Goal: Communication & Community: Answer question/provide support

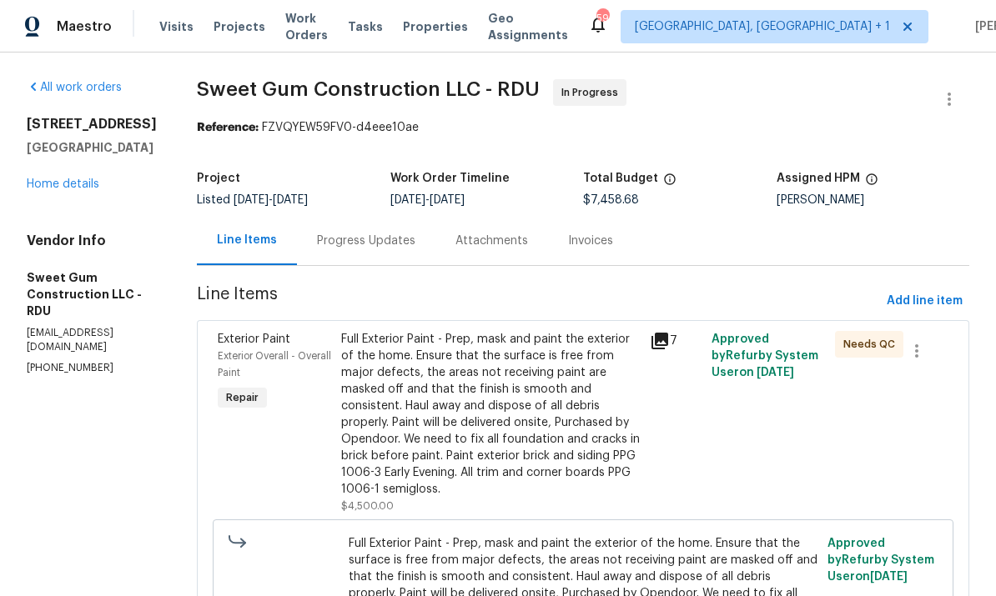
click at [400, 236] on div "Progress Updates" at bounding box center [366, 241] width 98 height 17
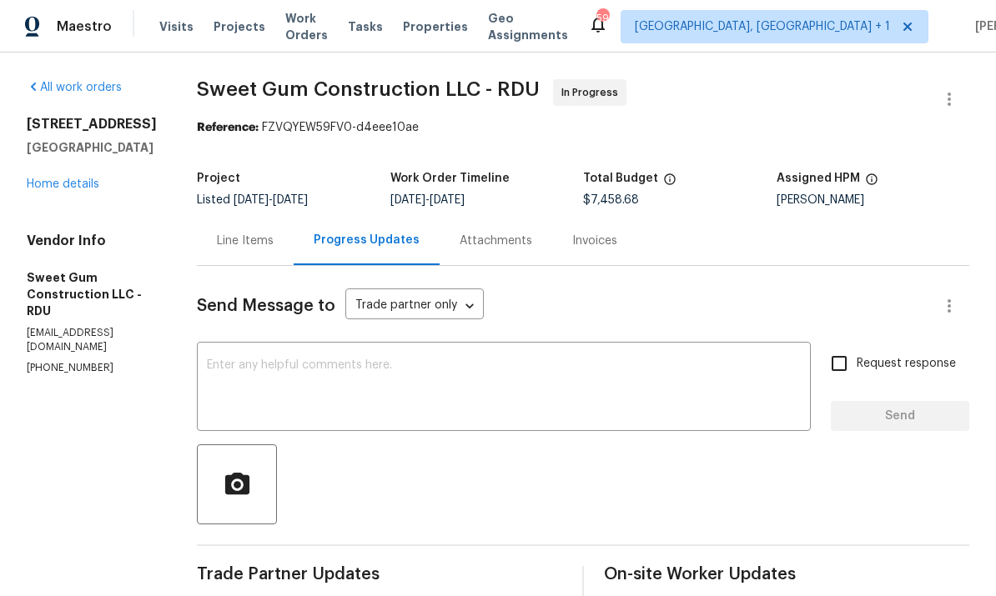
click at [288, 365] on textarea at bounding box center [504, 388] width 594 height 58
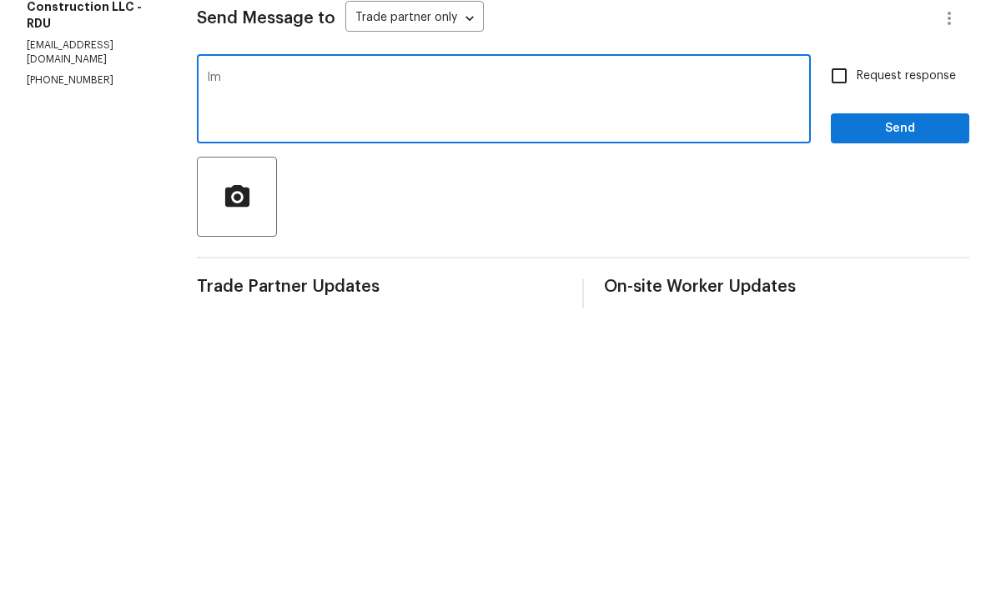
type textarea "I"
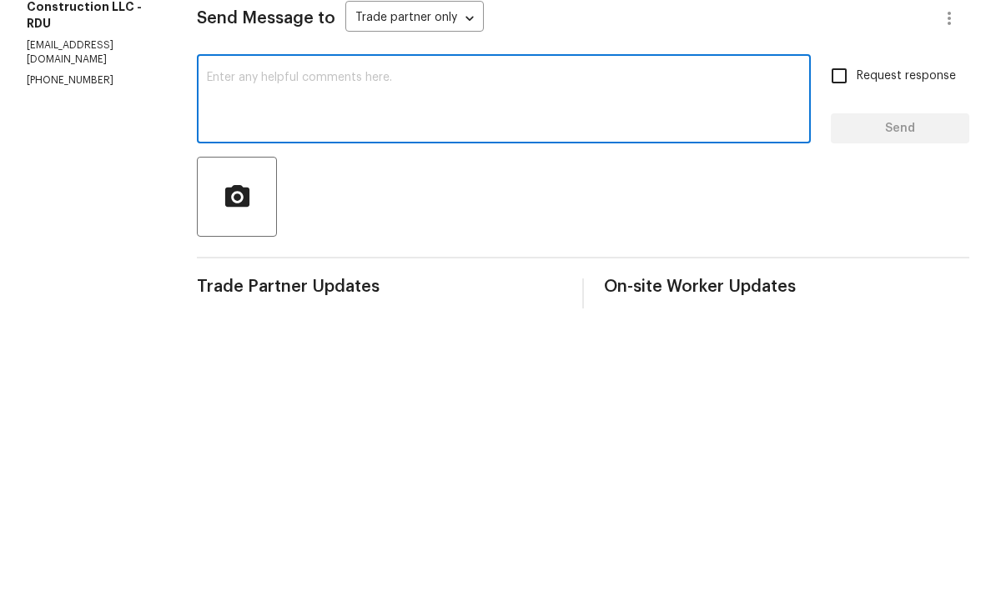
click at [289, 359] on textarea at bounding box center [504, 388] width 594 height 58
paste textarea "i"
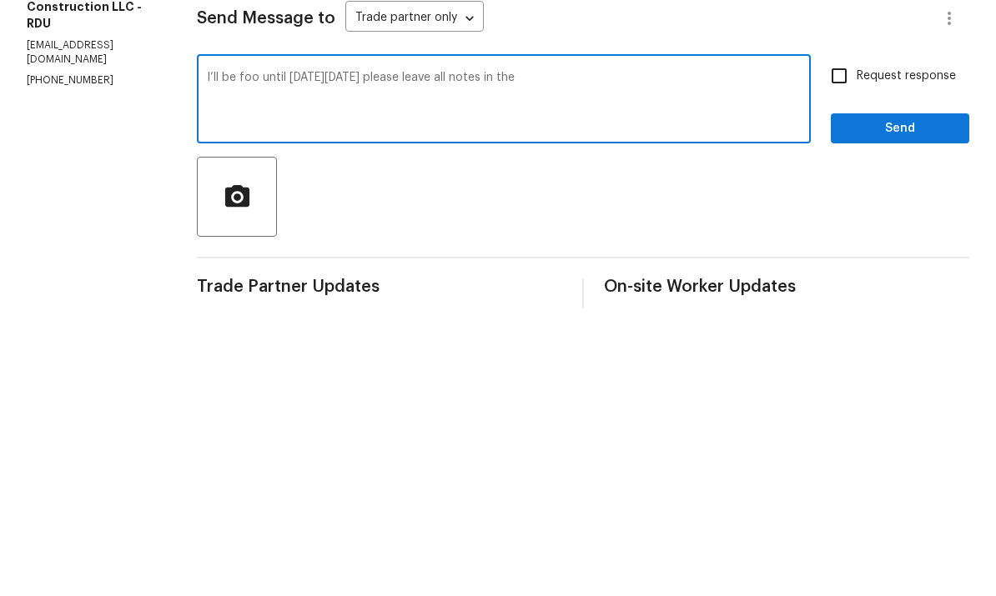
click at [303, 359] on textarea "I’ll be foo until next Tuesday 9/30 please leave all notes in the" at bounding box center [504, 388] width 594 height 58
click at [603, 359] on textarea "I’ll be off until next Tuesday 9/30 please leave all notes in the" at bounding box center [504, 388] width 594 height 58
click at [659, 359] on textarea "I’ll be off until next Tuesday 9/30 please leave all notes in the portal as it …" at bounding box center [504, 388] width 594 height 58
click at [771, 359] on textarea "I’ll be off until next Tuesday 9/30 please leave all notes in the portal as it …" at bounding box center [504, 388] width 594 height 58
click at [430, 359] on textarea "I’ll be off until next Tuesday 9/30 please leave all notes in the portal as it …" at bounding box center [504, 388] width 594 height 58
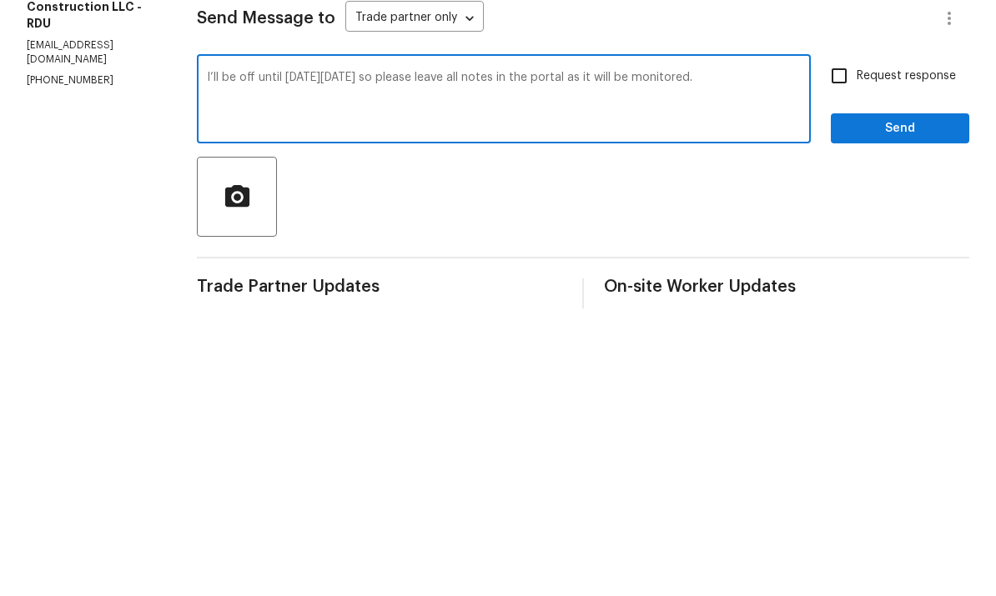
type textarea "I’ll be off until next Tuesday 9/30 so please leave all notes in the portal as …"
click at [840, 346] on input "Request response" at bounding box center [839, 363] width 35 height 35
checkbox input "true"
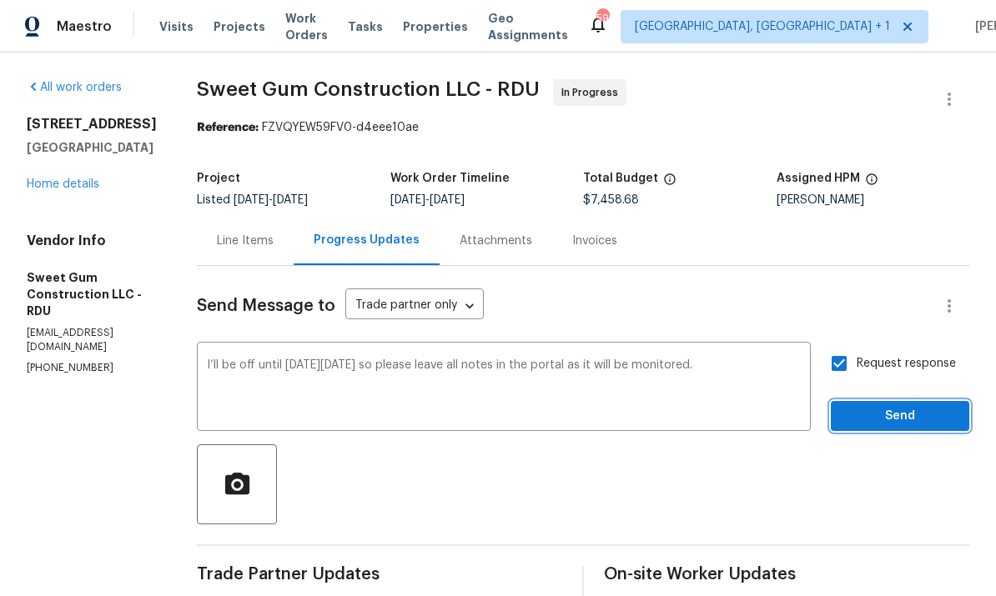
click at [917, 406] on span "Send" at bounding box center [900, 416] width 112 height 21
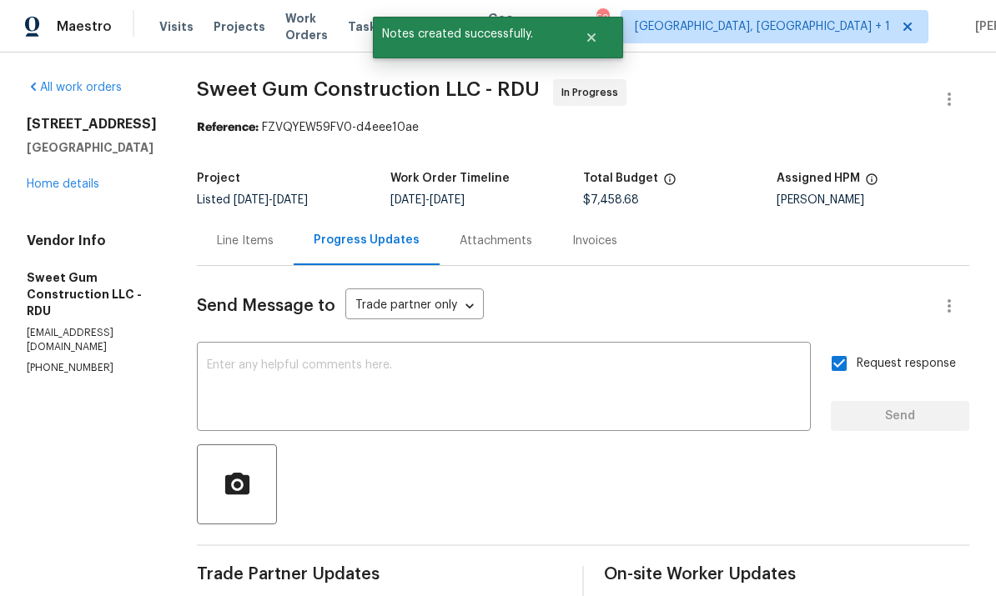
scroll to position [0, 0]
click at [72, 178] on link "Home details" at bounding box center [63, 184] width 73 height 12
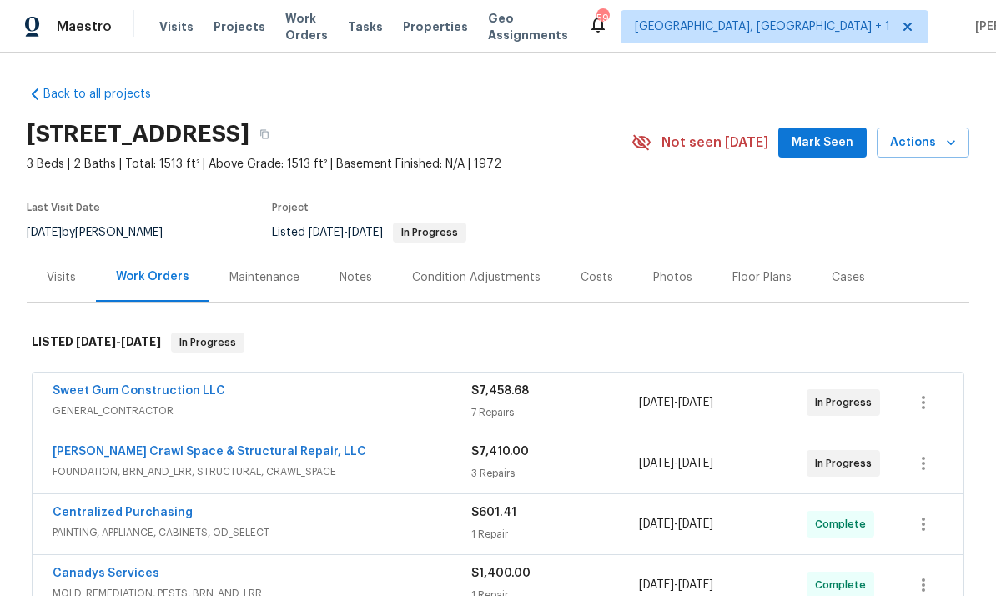
click at [241, 455] on link "Falcone Crawl Space & Structural Repair, LLC" at bounding box center [210, 452] width 314 height 12
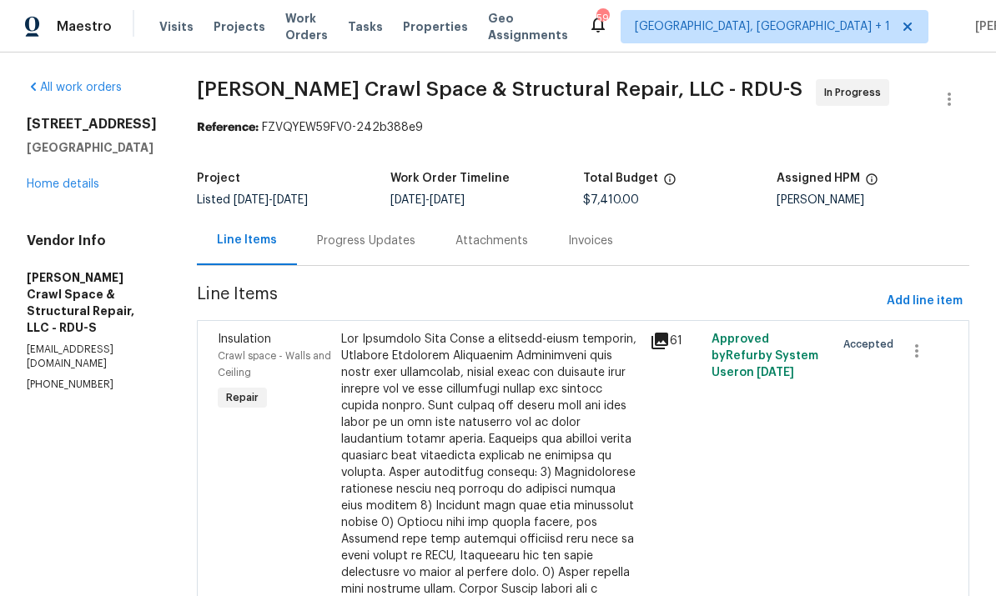
click at [388, 240] on div "Progress Updates" at bounding box center [366, 241] width 98 height 17
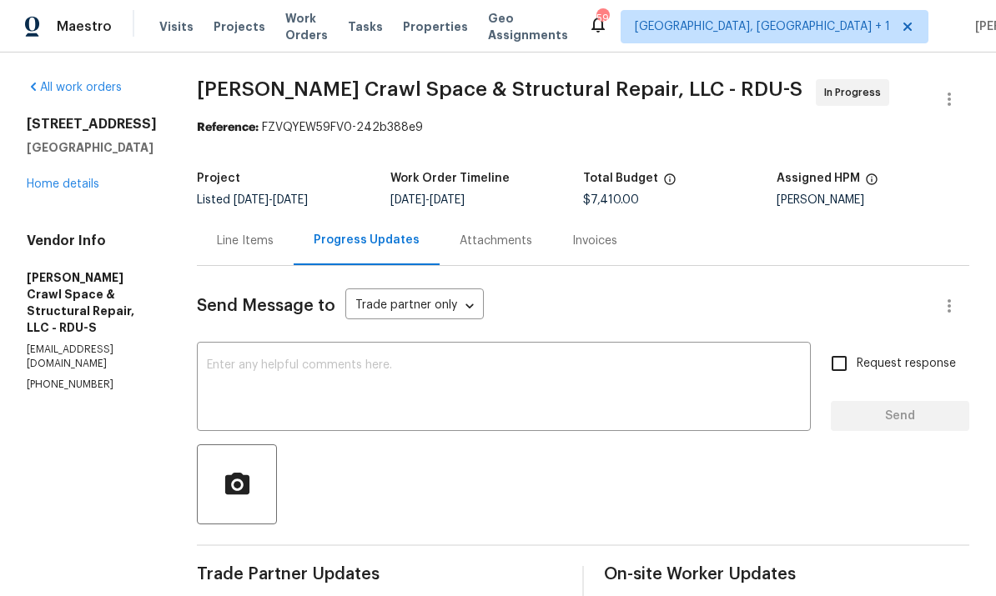
click at [254, 359] on textarea at bounding box center [504, 388] width 594 height 58
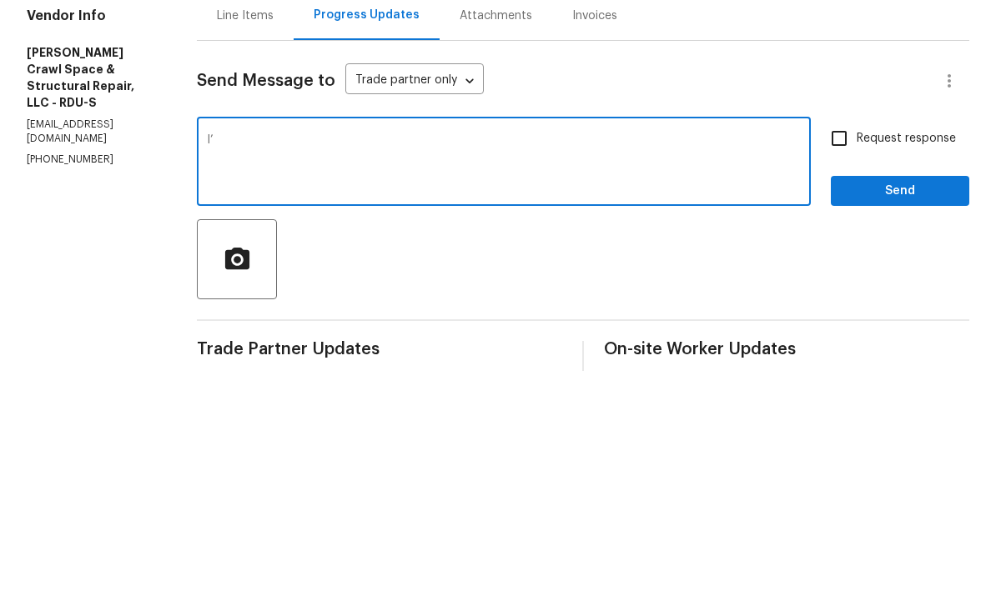
type textarea "I"
click at [264, 359] on textarea at bounding box center [504, 388] width 594 height 58
click at [263, 359] on textarea at bounding box center [504, 388] width 594 height 58
click at [290, 359] on textarea at bounding box center [504, 388] width 594 height 58
click at [271, 359] on textarea at bounding box center [504, 388] width 594 height 58
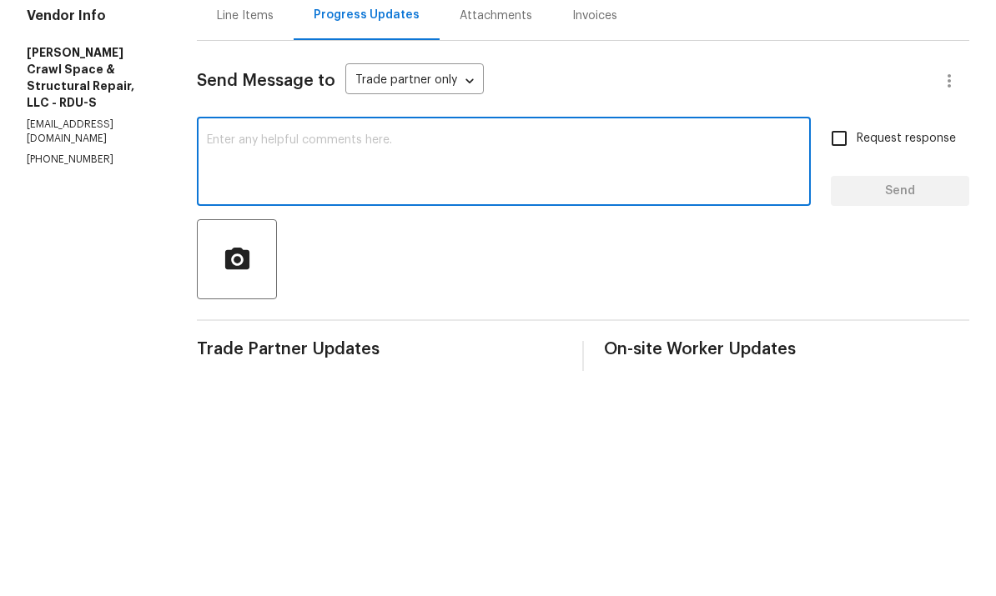
click at [284, 359] on textarea at bounding box center [504, 388] width 594 height 58
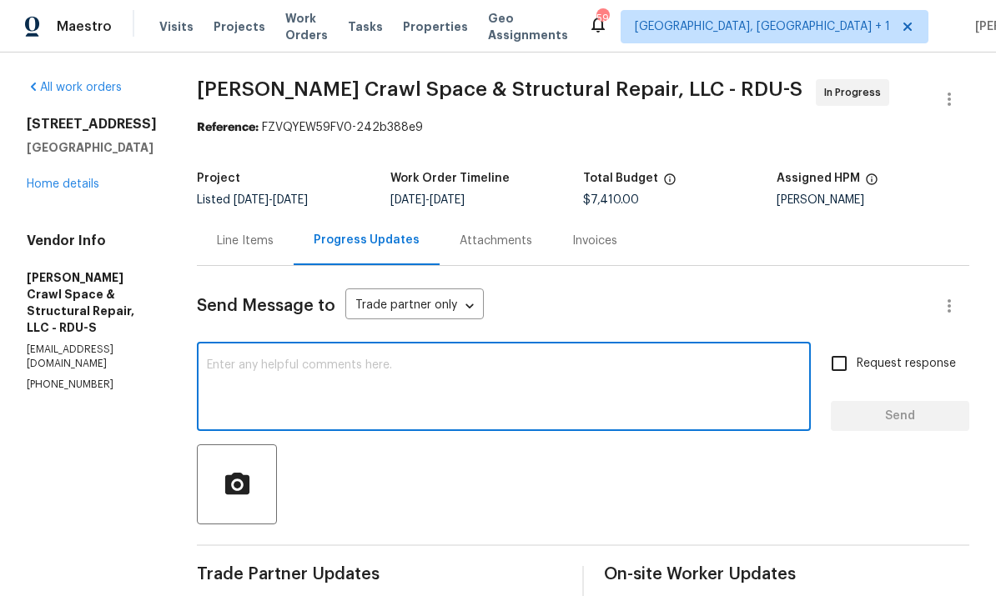
click at [73, 178] on link "Home details" at bounding box center [63, 184] width 73 height 12
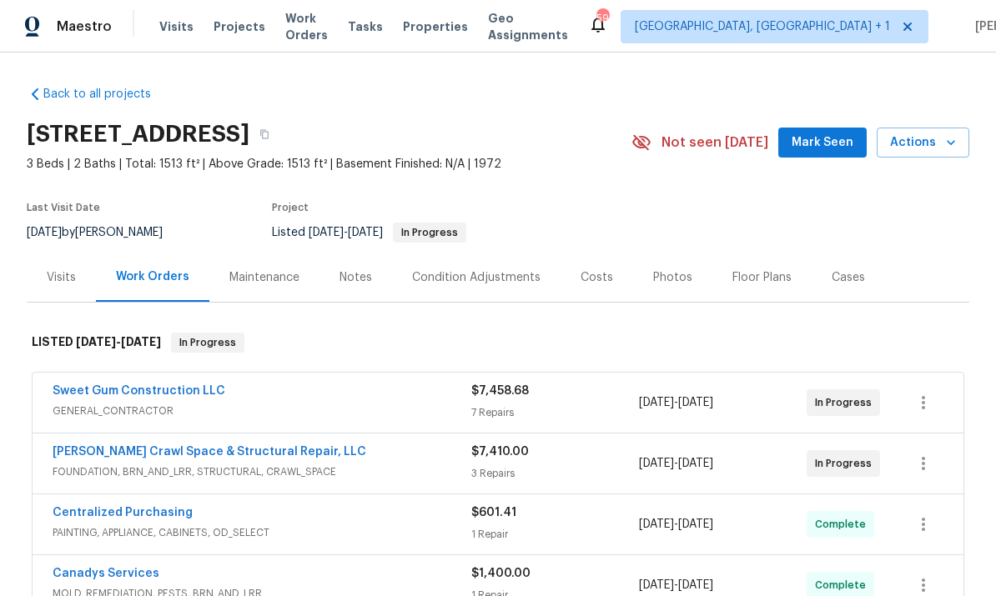
click at [184, 385] on link "Sweet Gum Construction LLC" at bounding box center [139, 391] width 173 height 12
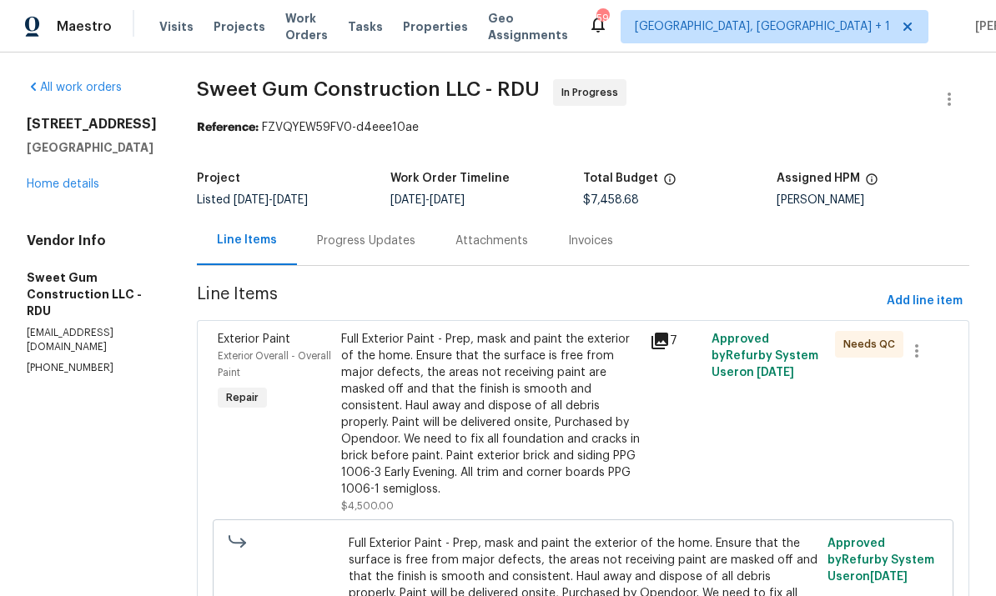
click at [415, 239] on div "Progress Updates" at bounding box center [366, 241] width 98 height 17
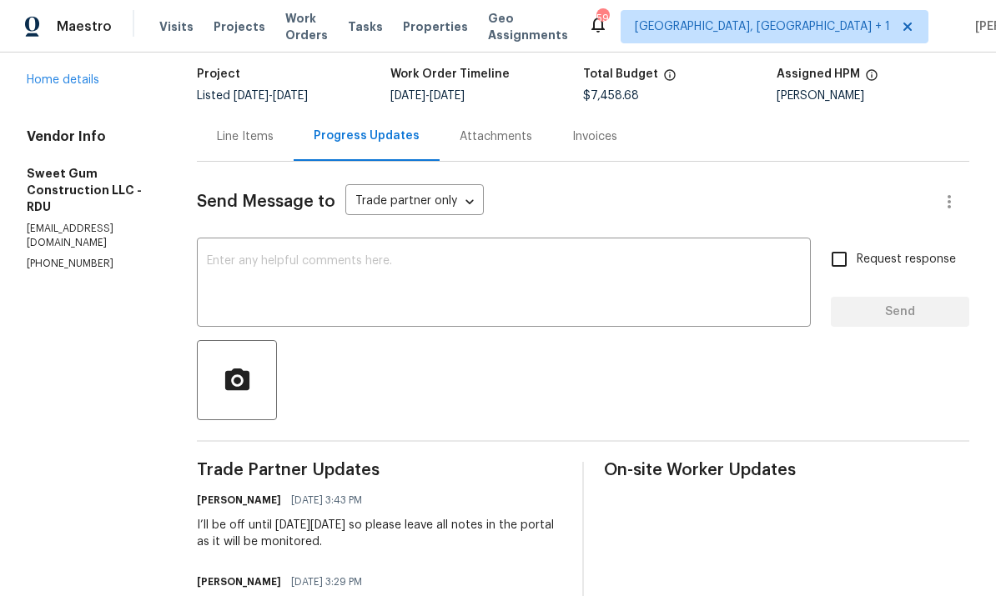
scroll to position [109, 0]
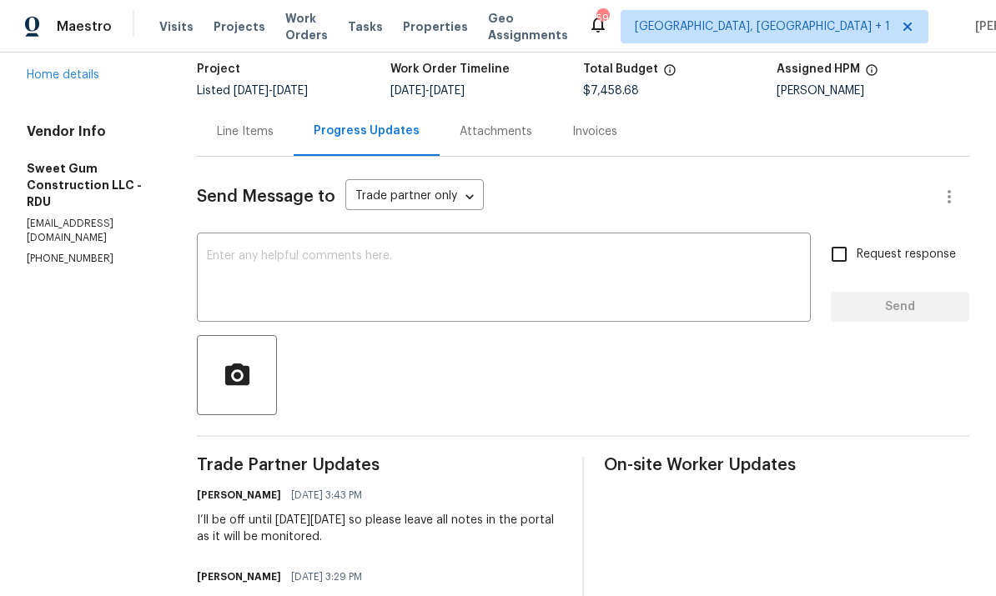
copy div "I’ll be off until next Tuesday 9/30 so please leave all notes in the portal as …"
click at [94, 79] on link "Home details" at bounding box center [63, 75] width 73 height 12
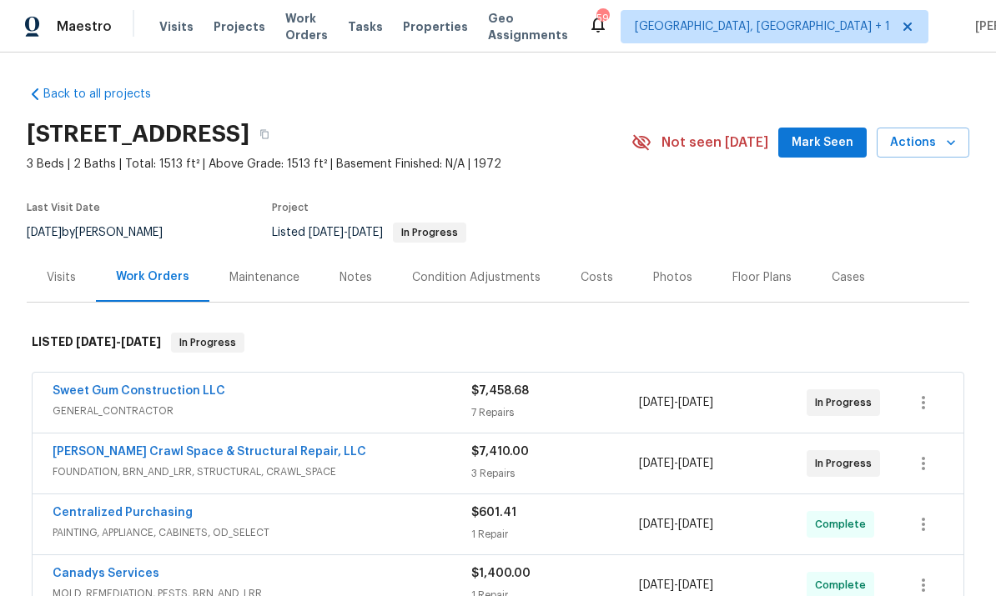
click at [229, 457] on link "Falcone Crawl Space & Structural Repair, LLC" at bounding box center [210, 452] width 314 height 12
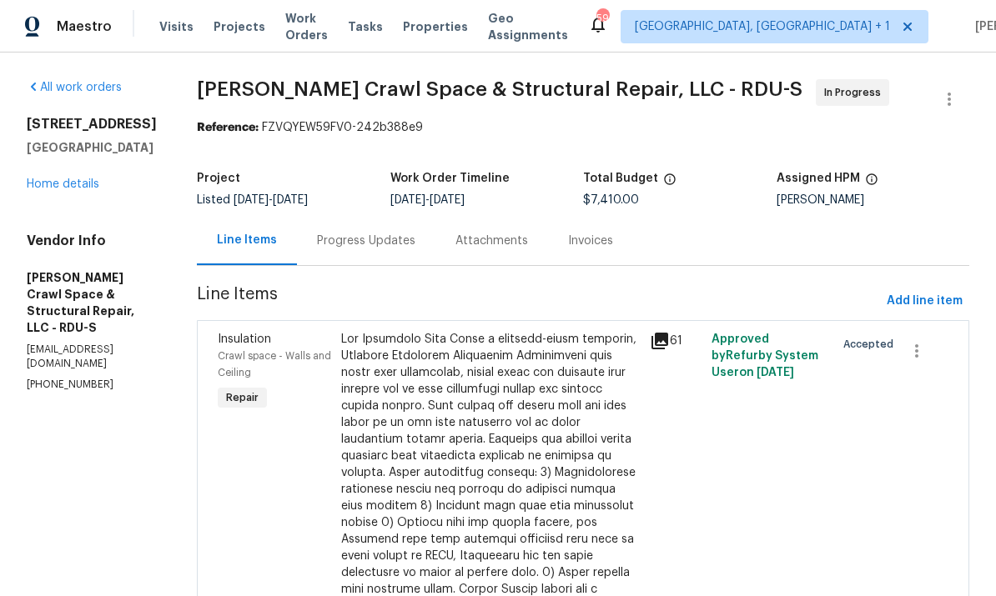
click at [385, 250] on div "Progress Updates" at bounding box center [366, 240] width 138 height 49
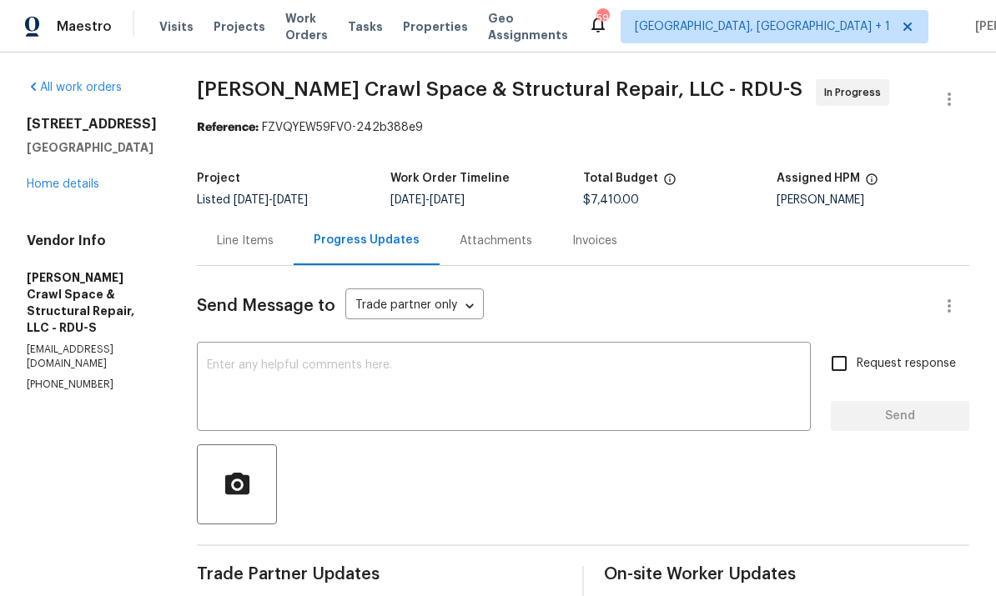
click at [333, 367] on textarea at bounding box center [504, 388] width 594 height 58
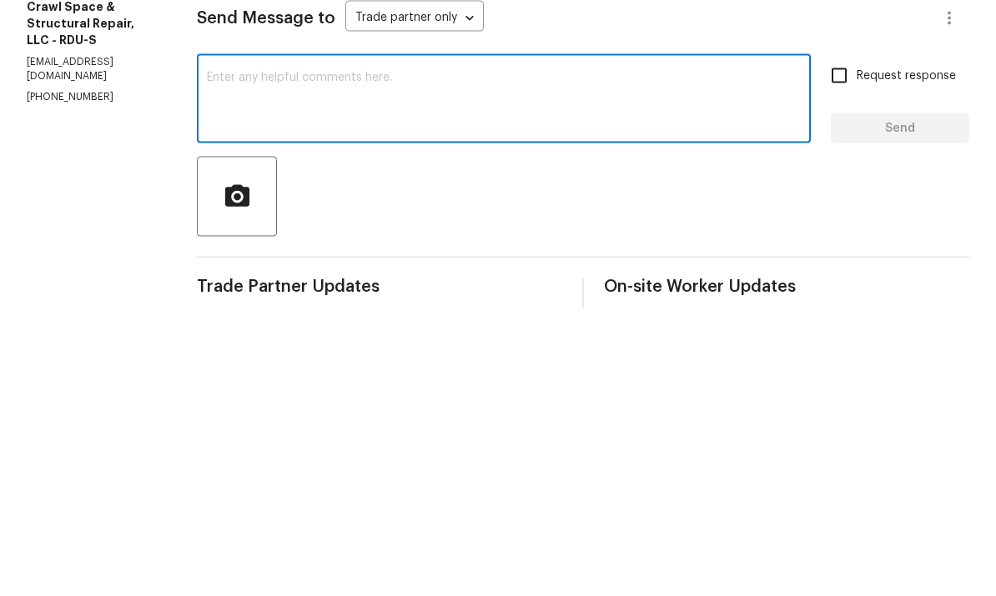
click at [304, 359] on textarea at bounding box center [504, 388] width 594 height 58
paste textarea "I’ll be off until next Tuesday 9/30 so please leave all notes in the portal as …"
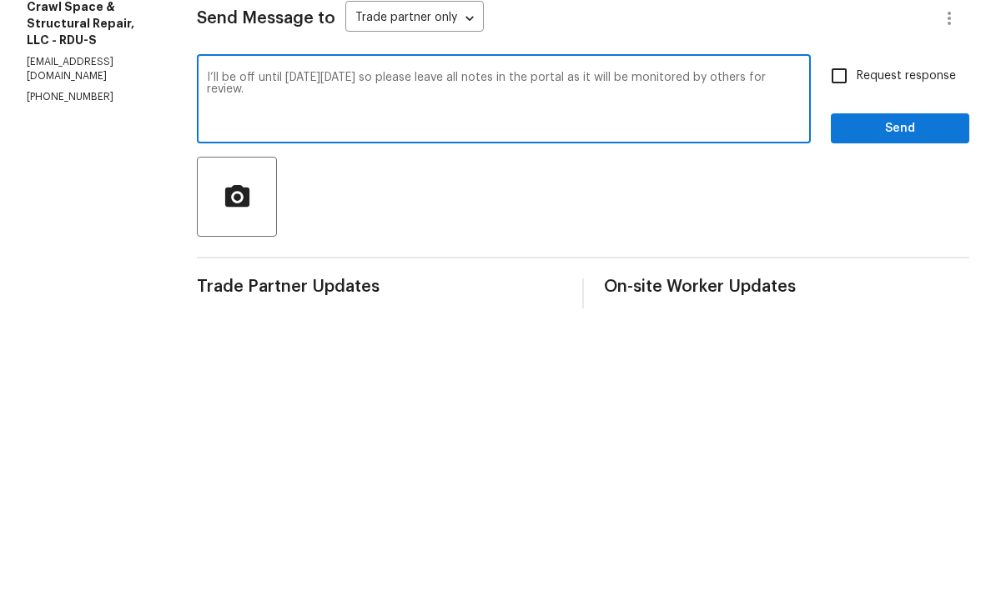
type textarea "I’ll be off until next Tuesday 9/30 so please leave all notes in the portal as …"
click at [837, 346] on input "Request response" at bounding box center [839, 363] width 35 height 35
checkbox input "true"
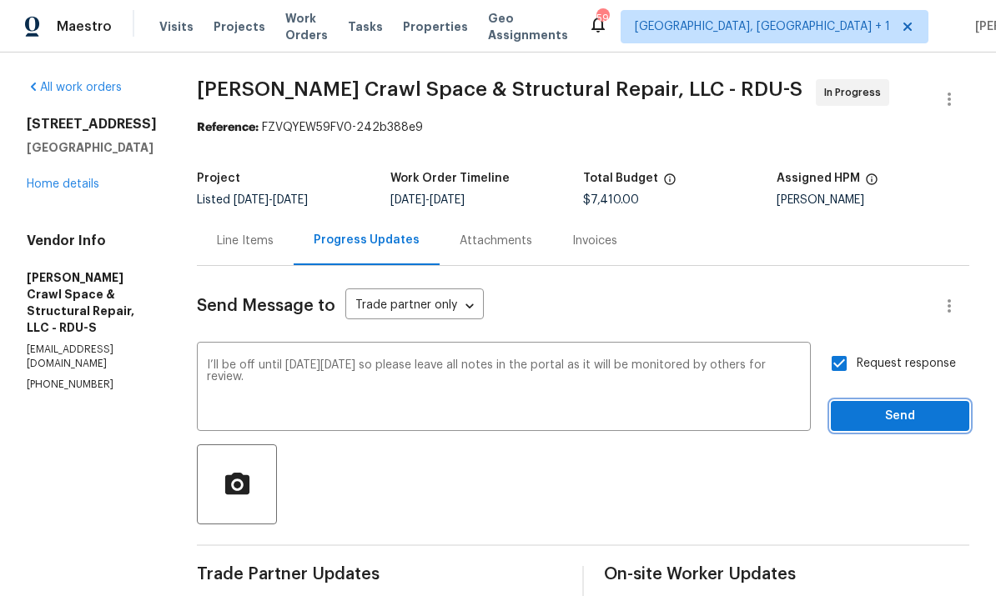
click at [904, 406] on span "Send" at bounding box center [900, 416] width 112 height 21
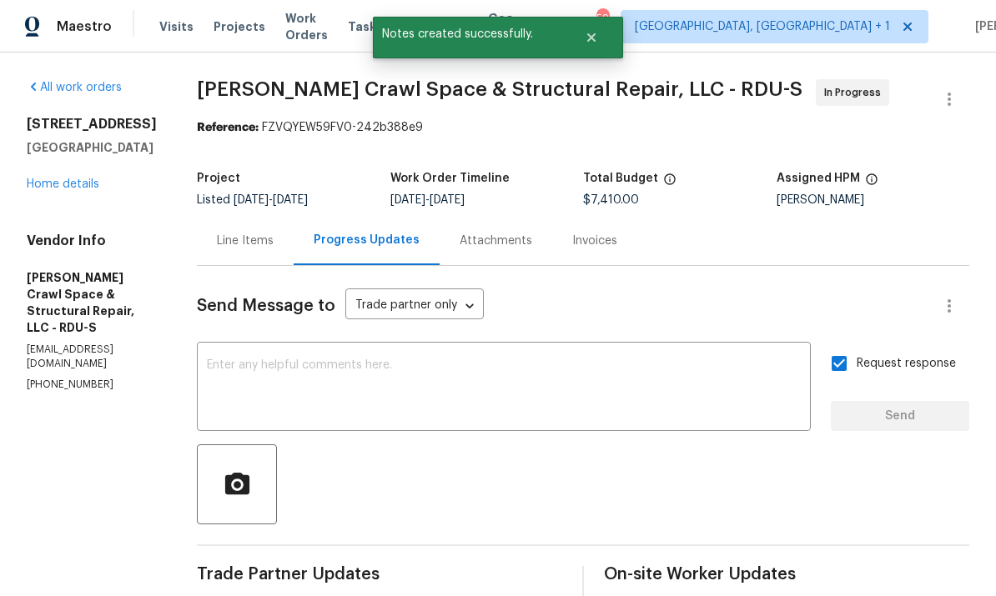
click at [78, 178] on link "Home details" at bounding box center [63, 184] width 73 height 12
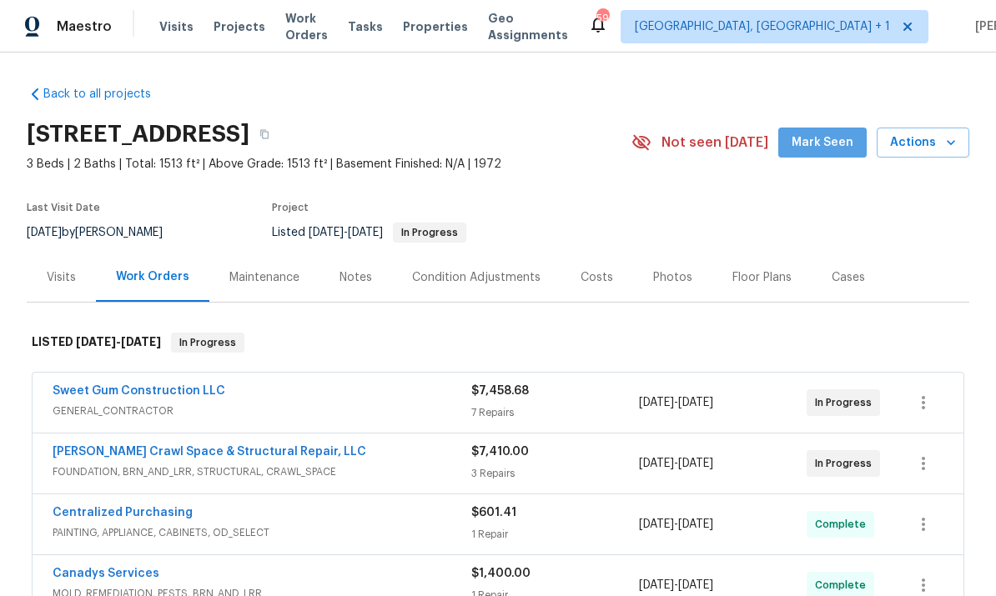
click at [840, 133] on span "Mark Seen" at bounding box center [823, 143] width 62 height 21
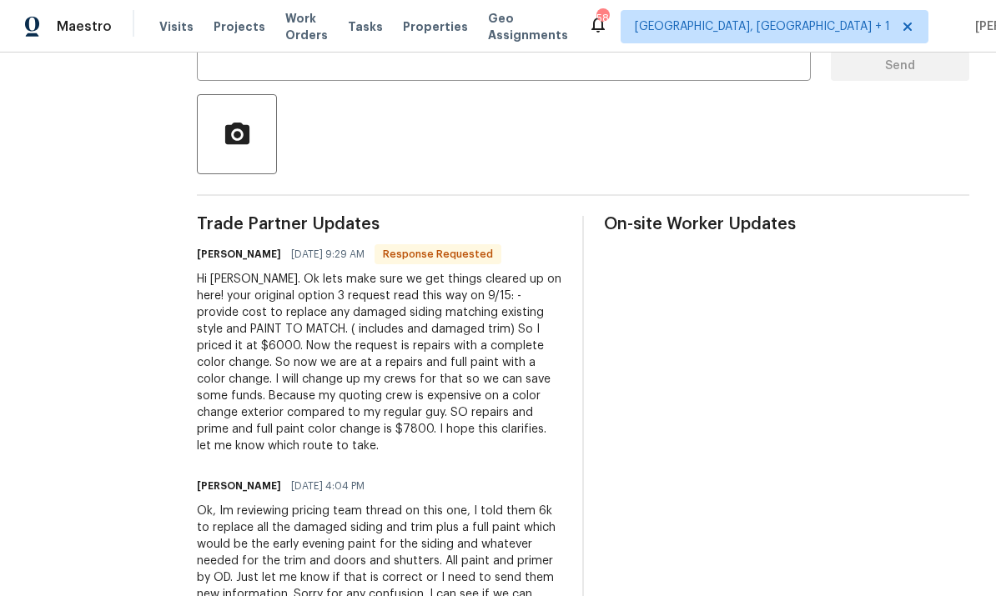
scroll to position [457, 0]
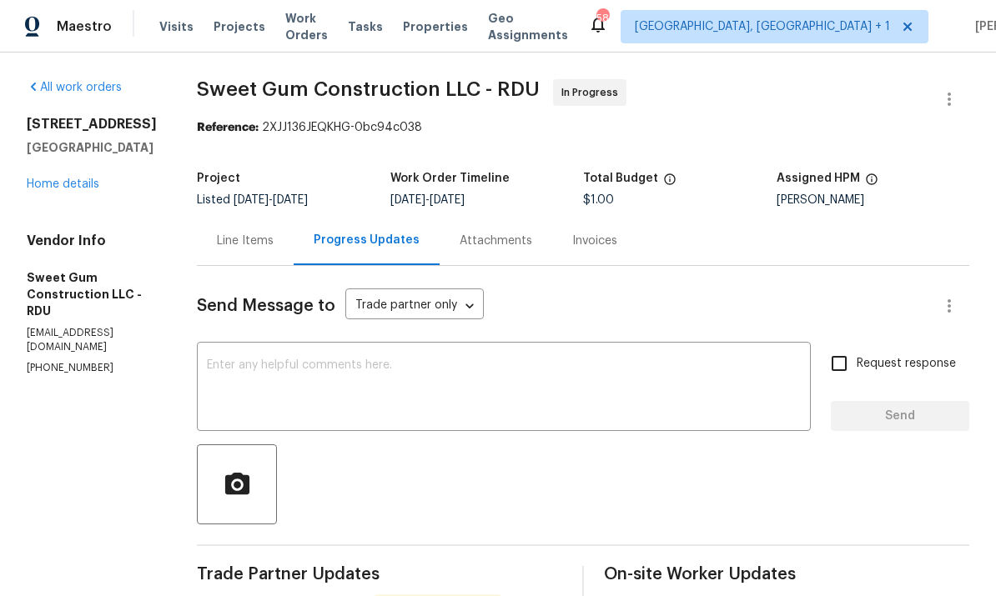
scroll to position [0, 0]
click at [64, 179] on link "Home details" at bounding box center [63, 184] width 73 height 12
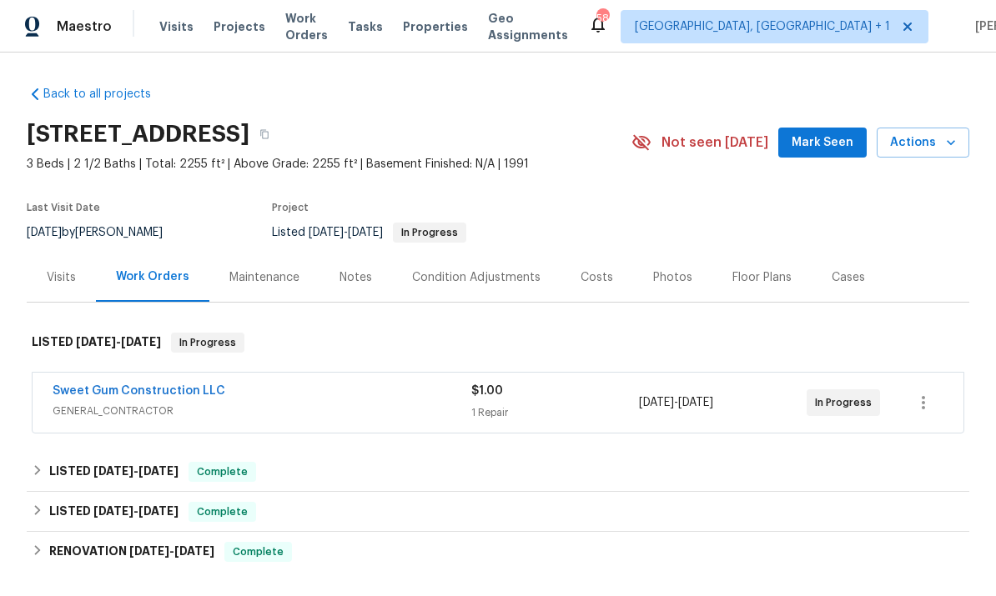
click at [165, 385] on link "Sweet Gum Construction LLC" at bounding box center [139, 391] width 173 height 12
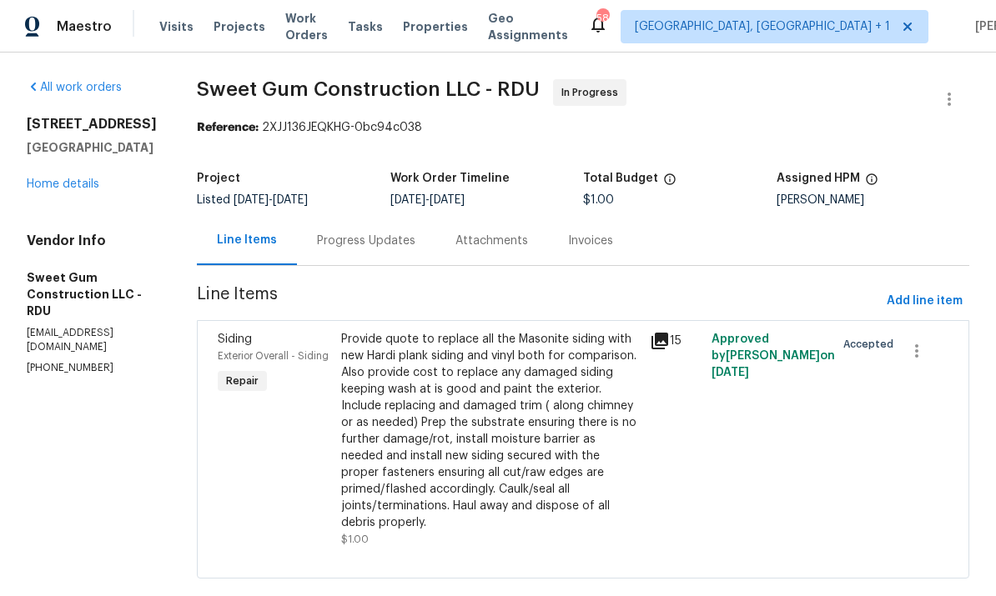
scroll to position [30, 0]
click at [408, 233] on div "Progress Updates" at bounding box center [366, 241] width 98 height 17
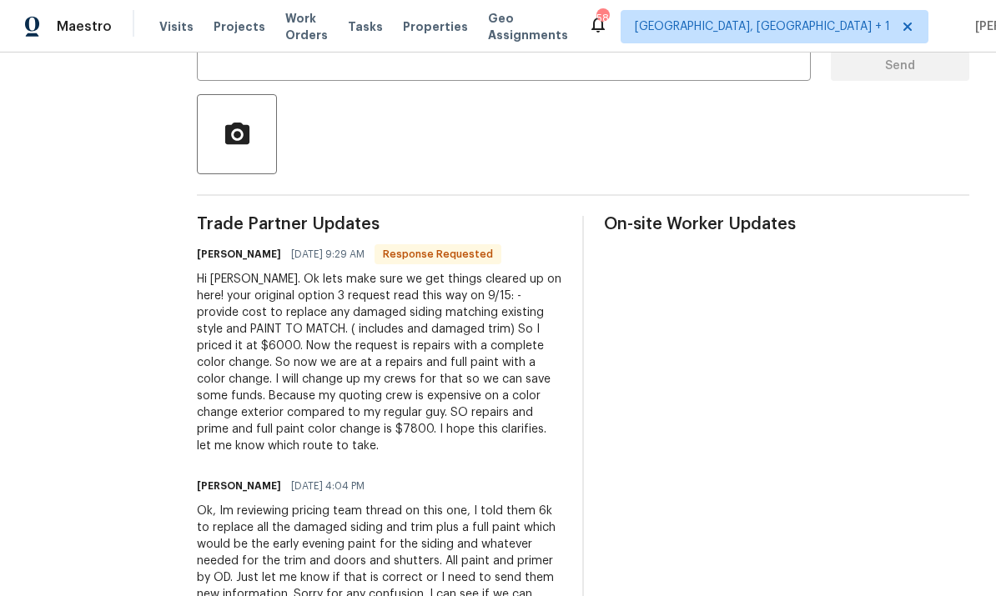
scroll to position [479, 0]
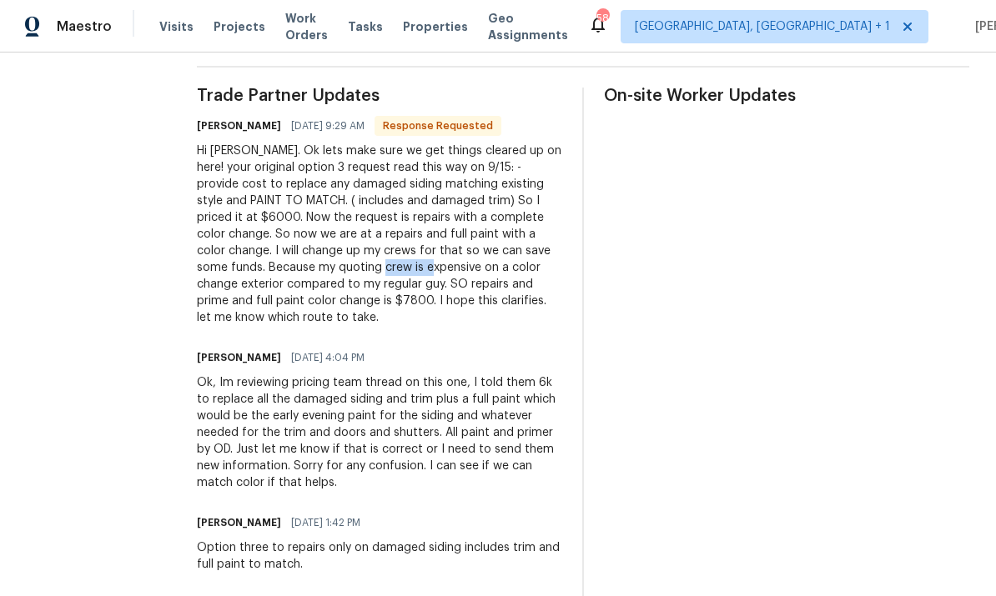
click at [329, 164] on div "Hi Wayne. Ok lets make sure we get things cleared up on here! your original opt…" at bounding box center [379, 234] width 365 height 183
click at [329, 163] on div "Hi Wayne. Ok lets make sure we get things cleared up on here! your original opt…" at bounding box center [379, 234] width 365 height 183
click at [232, 122] on div "All work orders 3908 Sturbridge Dr Durham, NC 27713 Home details Vendor Info Sw…" at bounding box center [498, 556] width 996 height 1965
click at [242, 143] on div "Hi Wayne. Ok lets make sure we get things cleared up on here! your original opt…" at bounding box center [379, 234] width 365 height 183
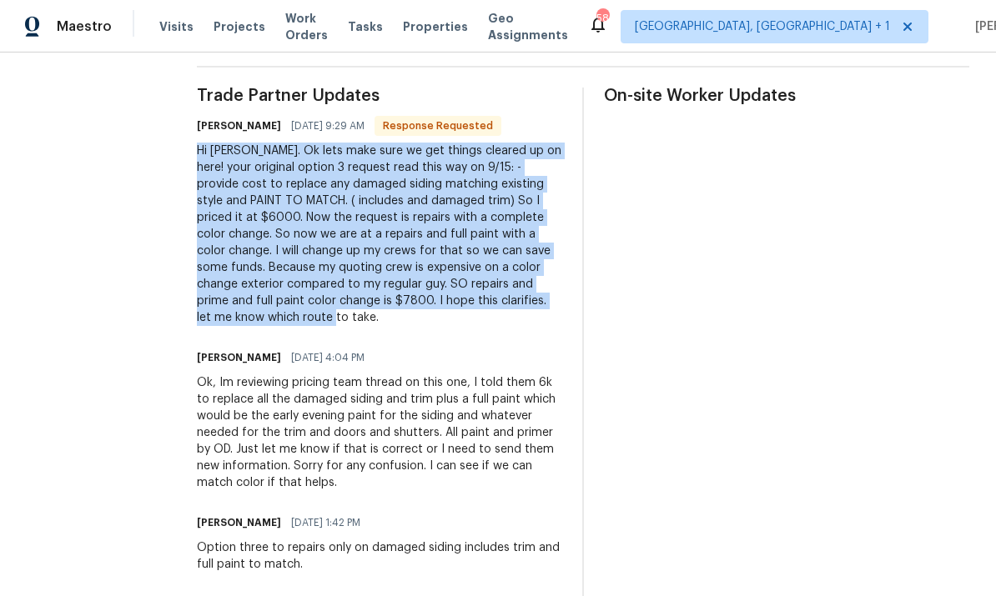
copy div "Hi Wayne. Ok lets make sure we get things cleared up on here! your original opt…"
click at [470, 360] on div "Wayne Putnam 09/24/2025 4:04 PM" at bounding box center [379, 357] width 365 height 23
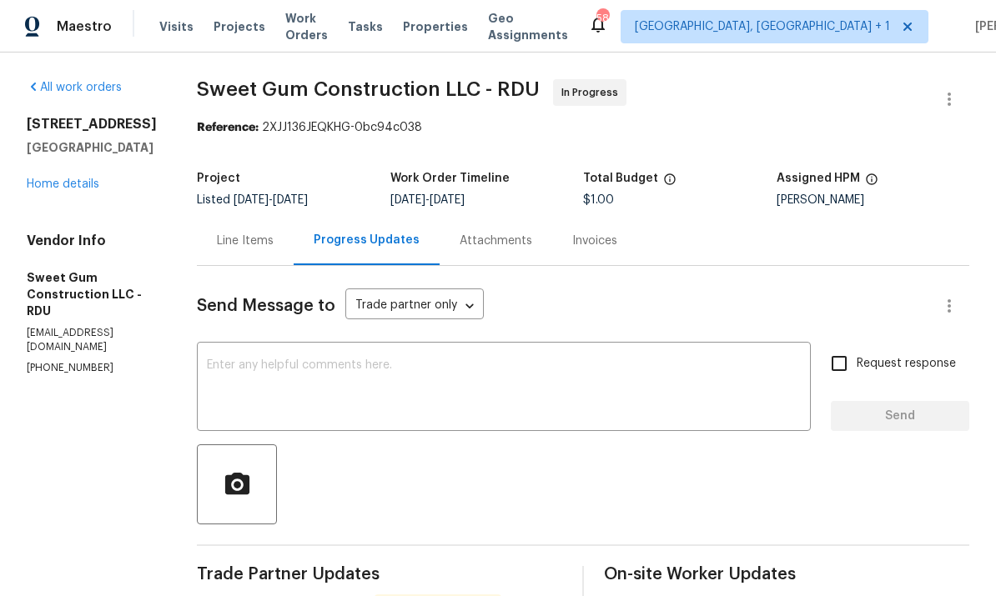
click at [274, 235] on div "Line Items" at bounding box center [245, 241] width 57 height 17
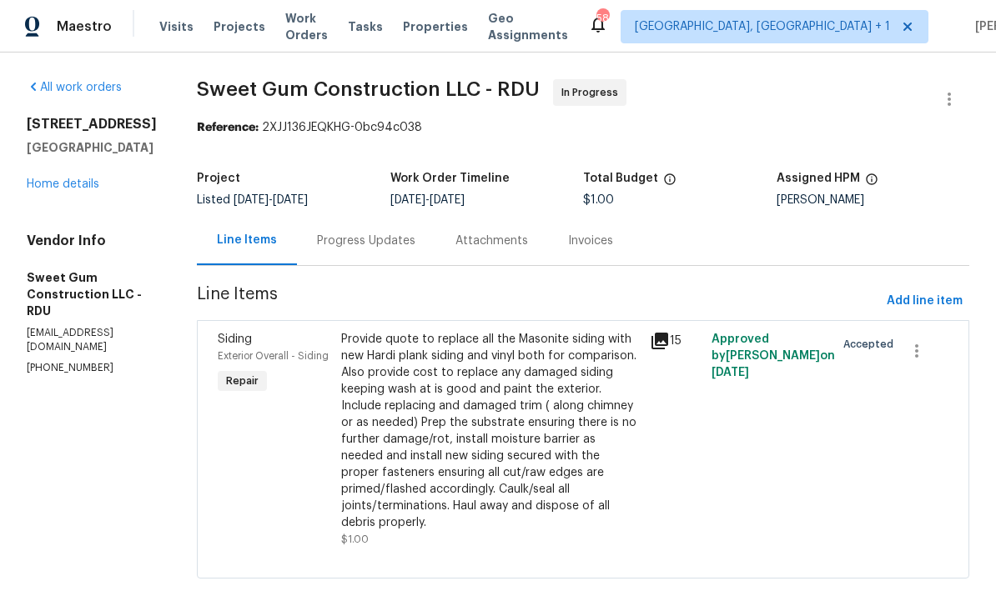
click at [390, 248] on div "Progress Updates" at bounding box center [366, 241] width 98 height 17
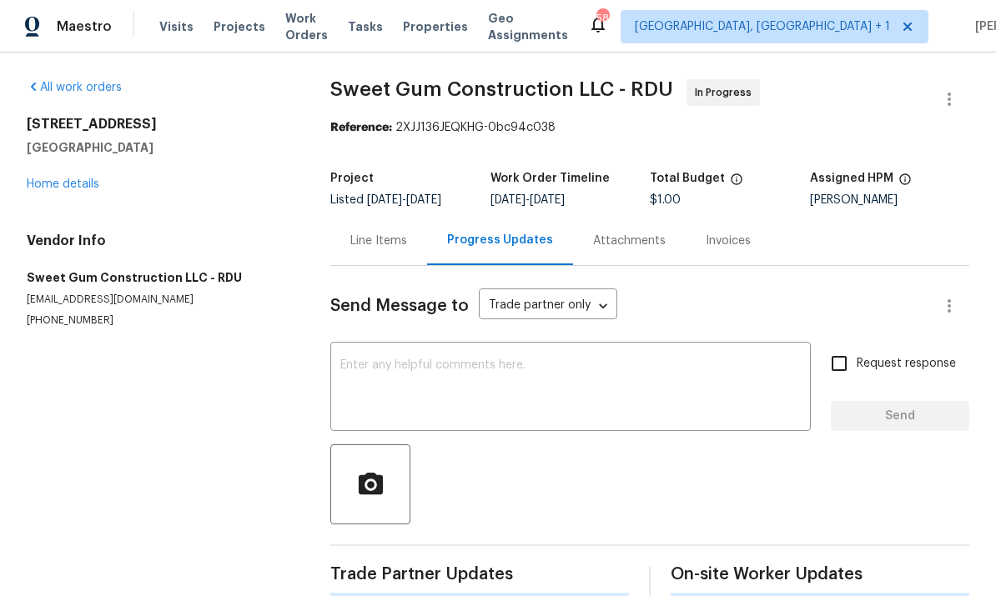
scroll to position [63, 0]
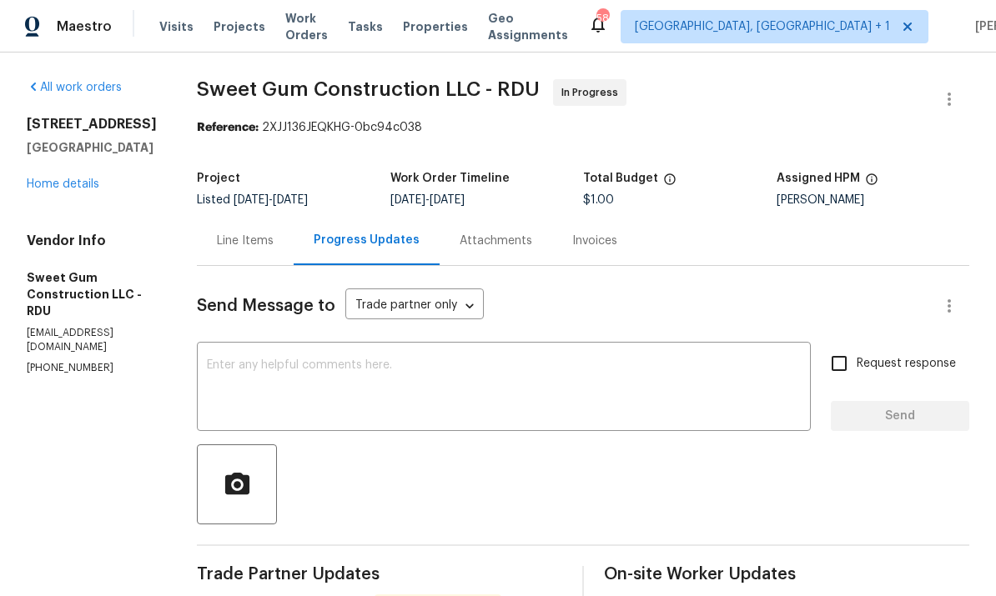
click at [350, 359] on textarea at bounding box center [504, 388] width 594 height 58
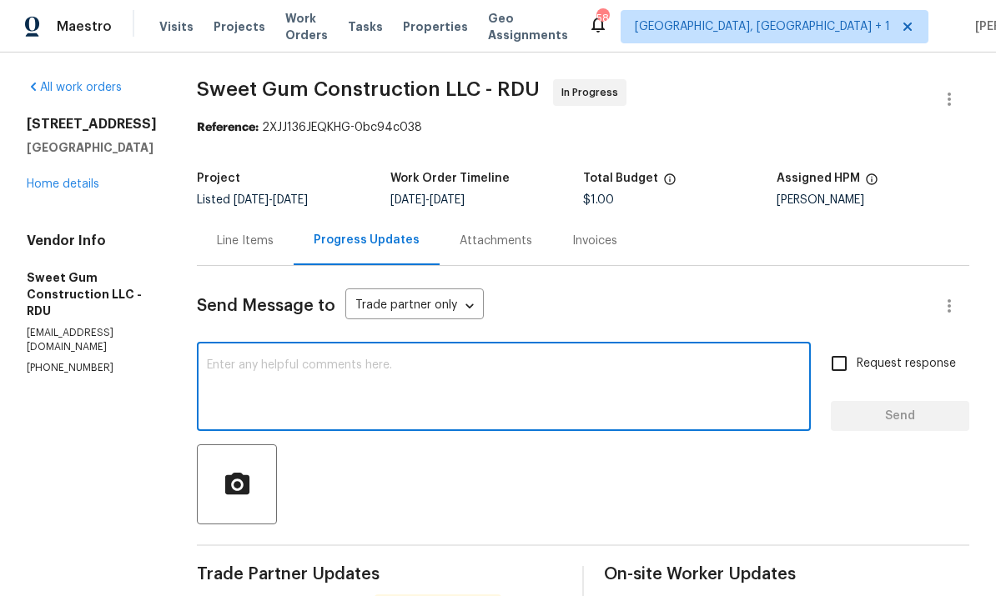
click at [314, 359] on textarea at bounding box center [504, 388] width 594 height 58
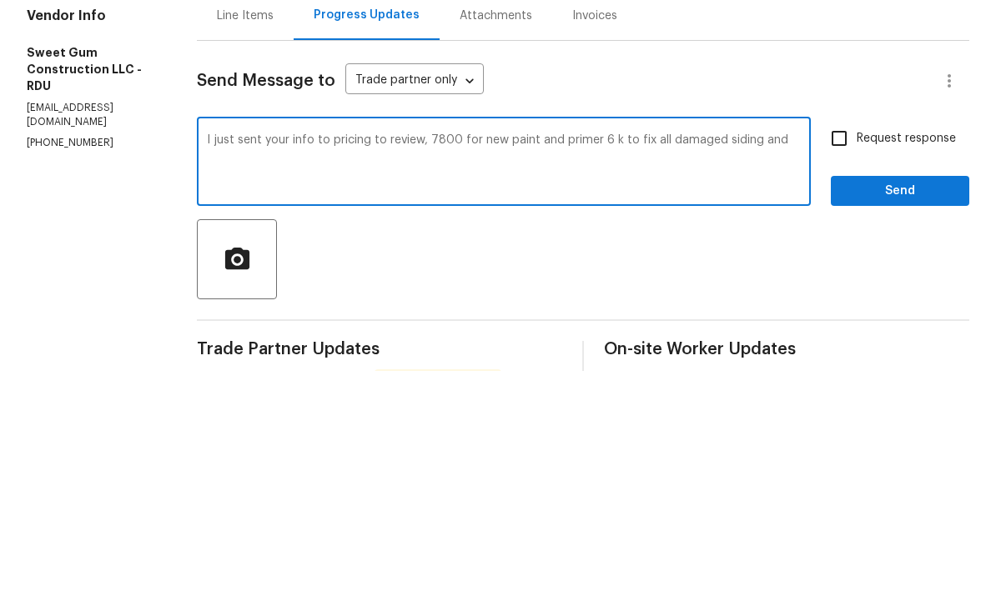
scroll to position [0, 0]
click at [468, 359] on textarea "I just sent your info to pricing to review, 7800 for new paint and primer 6 k t…" at bounding box center [504, 388] width 594 height 58
click at [649, 359] on textarea "I just sent your info to pricing to review, $7800 for new paint and primer 6 k …" at bounding box center [504, 388] width 594 height 58
click at [634, 359] on textarea "I just sent your info to pricing to review, $7800 for new paint and primer 6k t…" at bounding box center [504, 388] width 594 height 58
click at [516, 359] on textarea "I just sent your info to pricing to review, $7800 for new paint and primer afte…" at bounding box center [504, 388] width 594 height 58
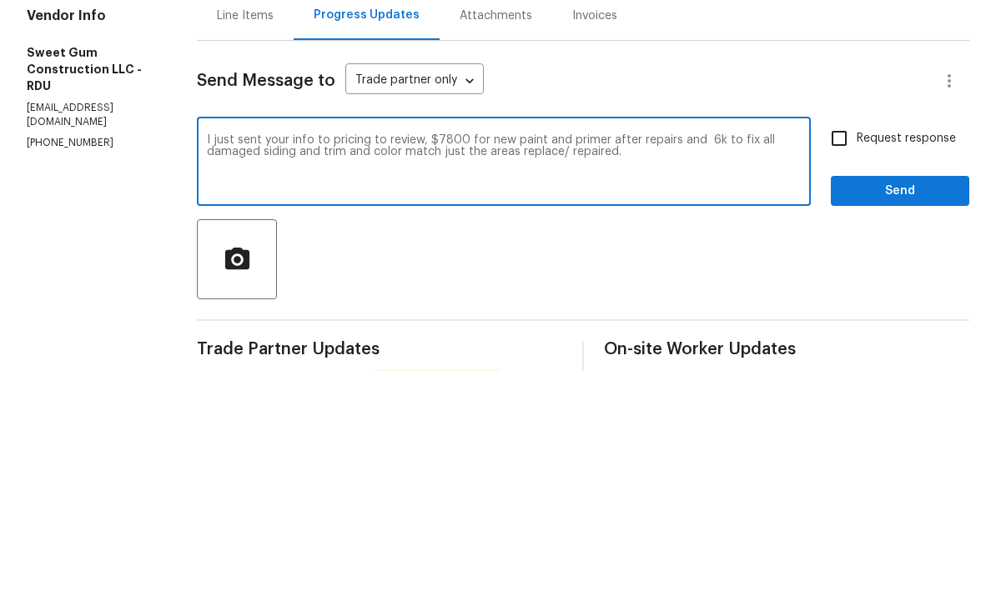
click at [609, 359] on textarea "I just sent your info to pricing to review, $7800 for new paint and primer afte…" at bounding box center [504, 388] width 594 height 58
click at [601, 359] on textarea "I just sent your info to pricing to review, $7800 for new paint and primer afte…" at bounding box center [504, 388] width 594 height 58
click at [706, 359] on textarea "I just sent your info to pricing to review, $7800 for new paint and primer afte…" at bounding box center [504, 388] width 594 height 58
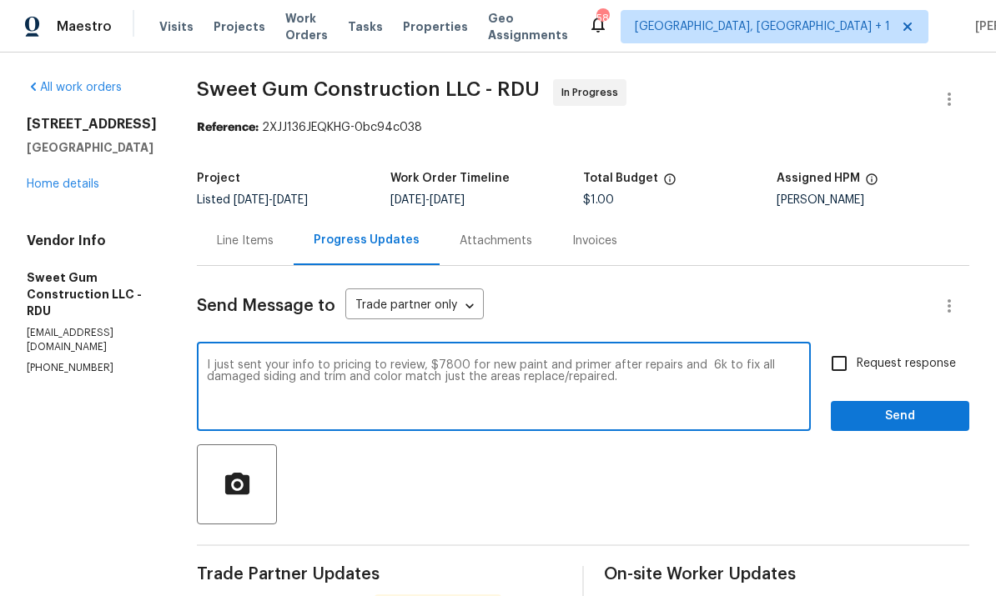
click at [693, 359] on textarea "I just sent your info to pricing to review, $7800 for new paint and primer afte…" at bounding box center [504, 388] width 594 height 58
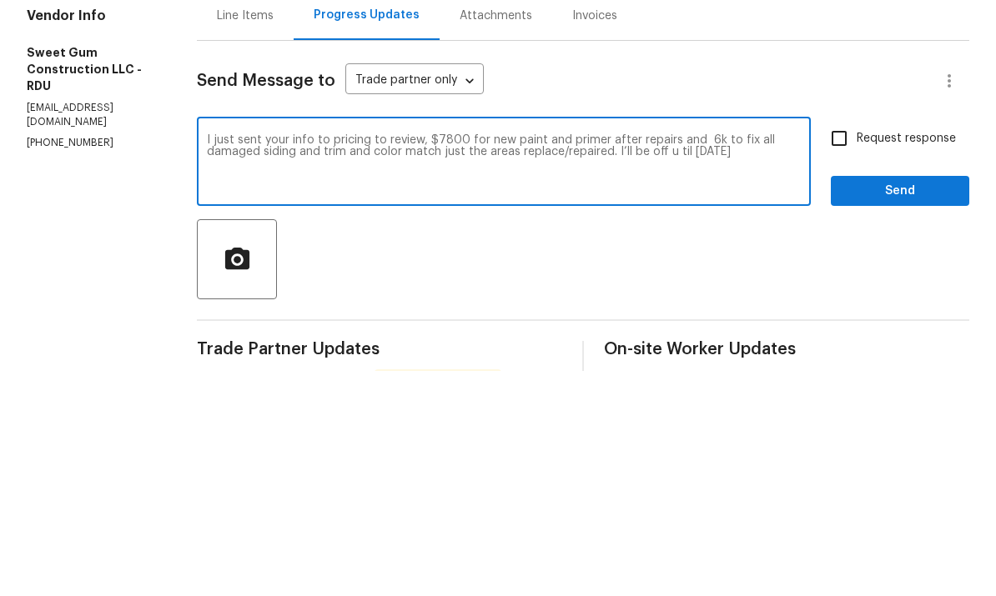
click at [712, 359] on textarea "I just sent your info to pricing to review, $7800 for new paint and primer afte…" at bounding box center [504, 388] width 594 height 58
click at [801, 359] on textarea "I just sent your info to pricing to review, $7800 for new paint and primer afte…" at bounding box center [504, 388] width 594 height 58
type textarea "I just sent your info to pricing to review, $7800 for new paint and primer afte…"
click at [851, 346] on input "Request response" at bounding box center [839, 363] width 35 height 35
checkbox input "true"
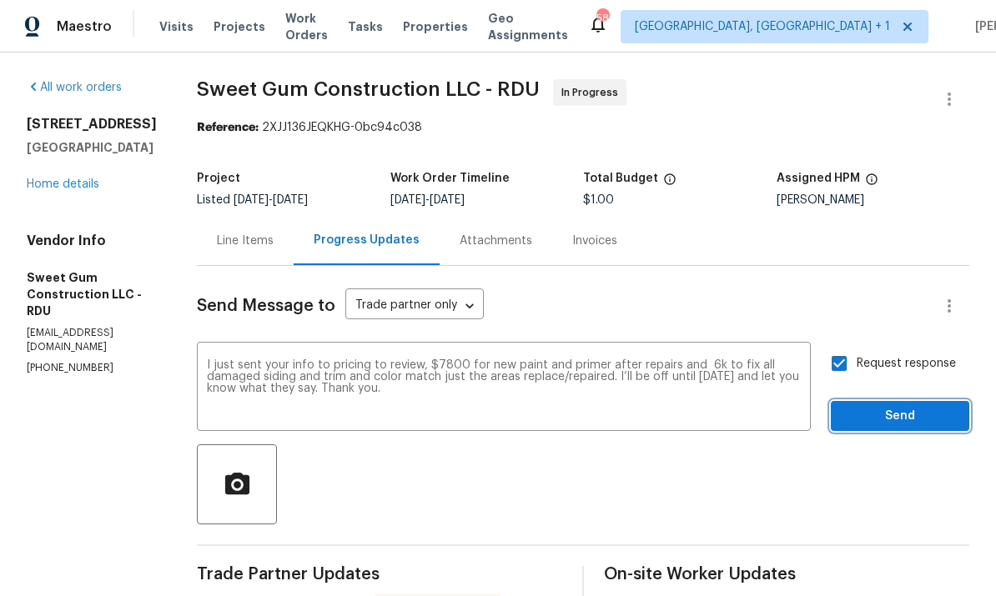
click at [905, 401] on button "Send" at bounding box center [900, 416] width 138 height 31
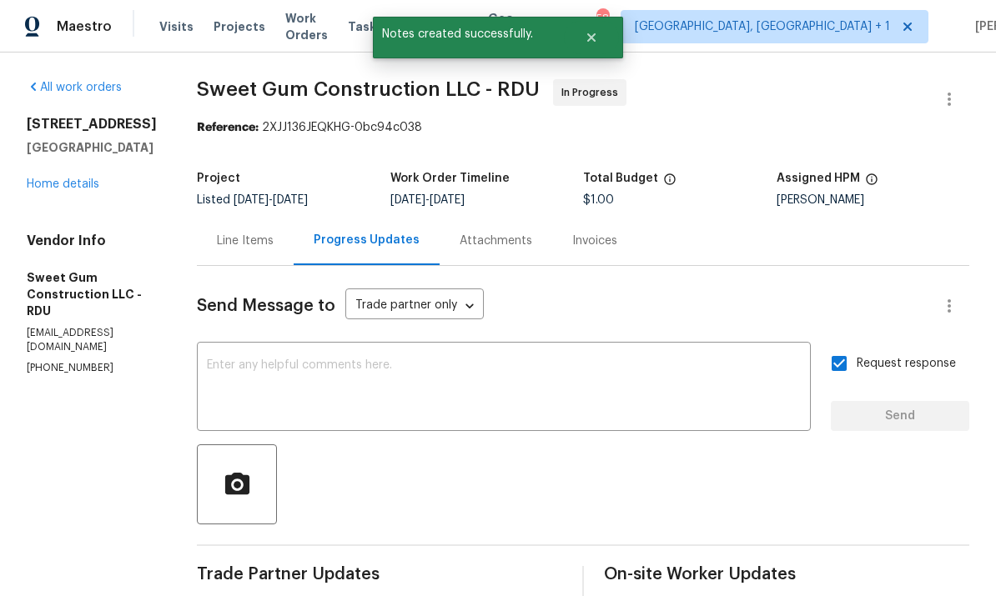
click at [80, 178] on link "Home details" at bounding box center [63, 184] width 73 height 12
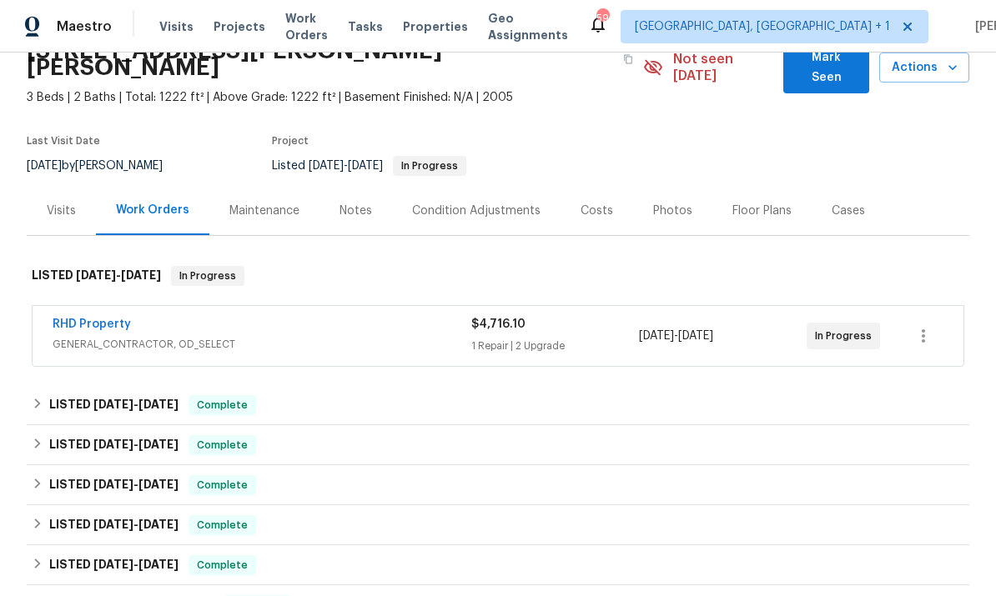
scroll to position [90, 0]
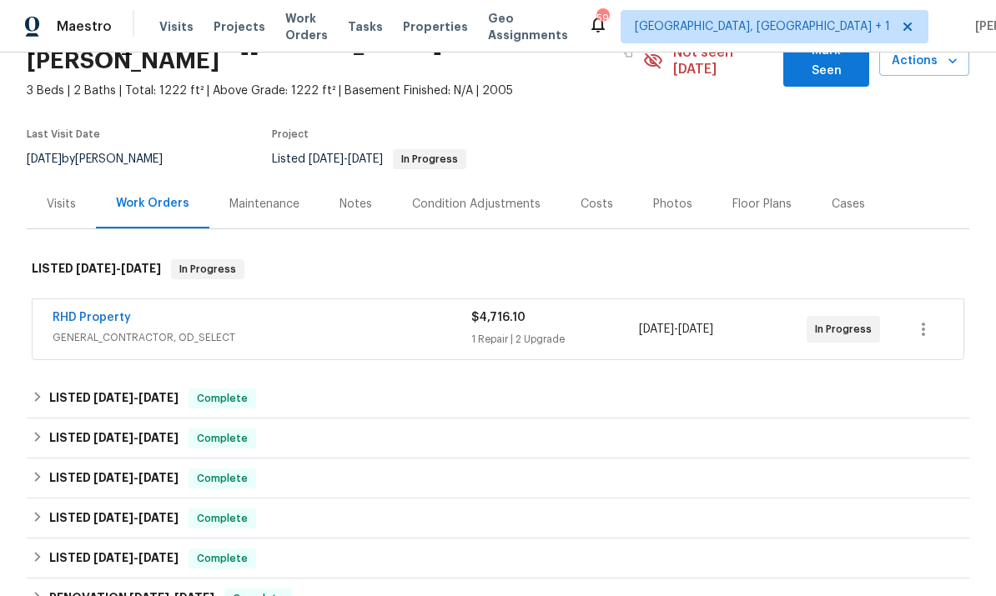
click at [347, 196] on div "Notes" at bounding box center [355, 204] width 33 height 17
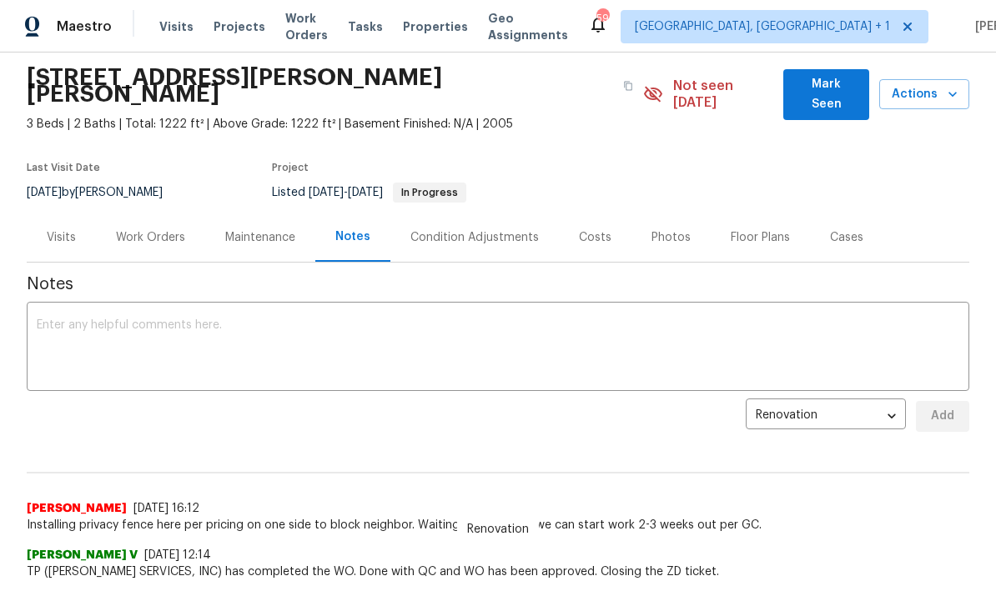
scroll to position [58, 0]
click at [76, 319] on textarea at bounding box center [498, 348] width 922 height 58
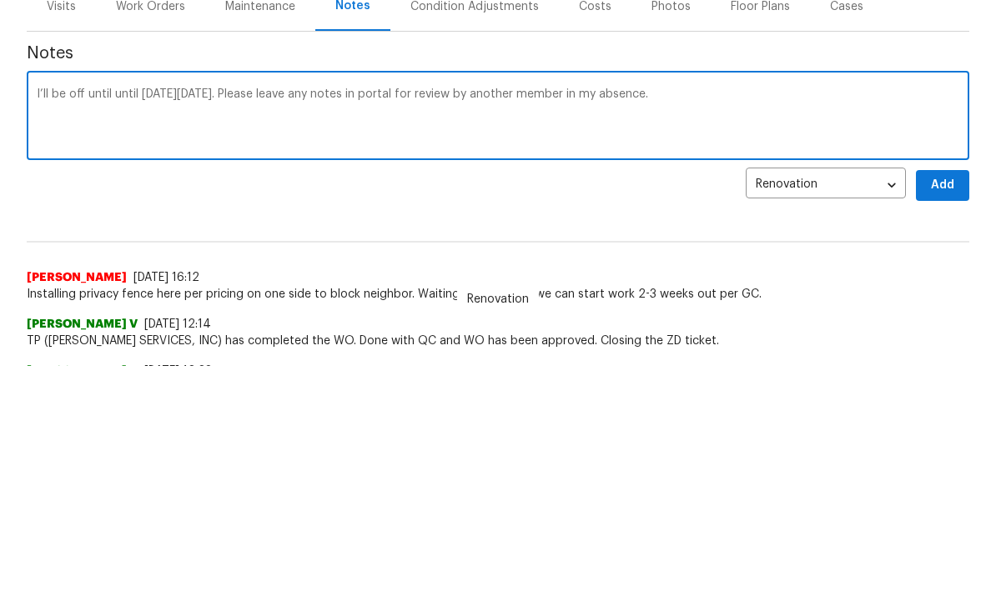
click at [118, 319] on textarea "I’ll be off until until Next Tuesday 9/30. Please leave any notes in portal for…" at bounding box center [498, 348] width 922 height 58
click at [359, 319] on textarea "I’ll be off until Next Tuesday 9/30. Please leave any notes in portal for revie…" at bounding box center [498, 348] width 922 height 58
click at [341, 319] on textarea "I’ll be off until Next Tuesday 9/30. Please leave any notes in portal for revie…" at bounding box center [498, 348] width 922 height 58
click at [309, 319] on textarea "I’ll be off until Next Tuesday 9/30. Please leave any notes in portal for revie…" at bounding box center [498, 348] width 922 height 58
click at [346, 319] on textarea "I’ll be off until Next Tuesday 9/30. Please leave all notes in portal for revie…" at bounding box center [498, 348] width 922 height 58
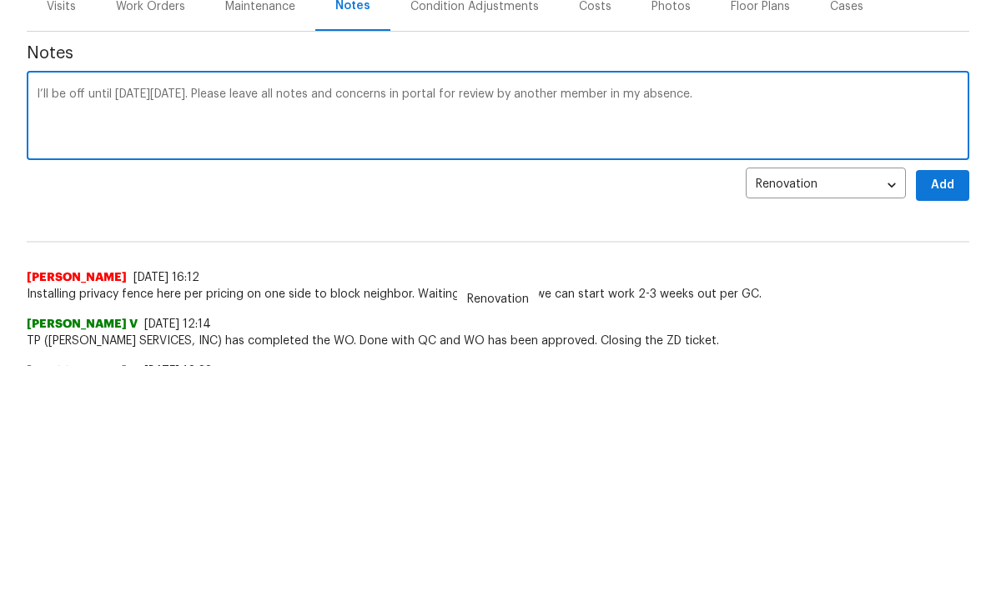
click at [391, 319] on textarea "I’ll be off until Next Tuesday 9/30. Please leave all notes and concerns in por…" at bounding box center [498, 348] width 922 height 58
click at [666, 319] on textarea "I’ll be off until Next Tuesday 9/30. Please leave all notes and concerns in por…" at bounding box center [498, 348] width 922 height 58
click at [892, 319] on textarea "I’ll be off until Next Tuesday 9/30. Please leave all notes and concerns in por…" at bounding box center [498, 348] width 922 height 58
click at [419, 319] on textarea "I’ll be off until Next Tuesday 9/30. Please leave all notes and concerns in por…" at bounding box center [498, 348] width 922 height 58
type textarea "I’ll be off until [DATE][DATE]. Please leave all notes in portal for review by …"
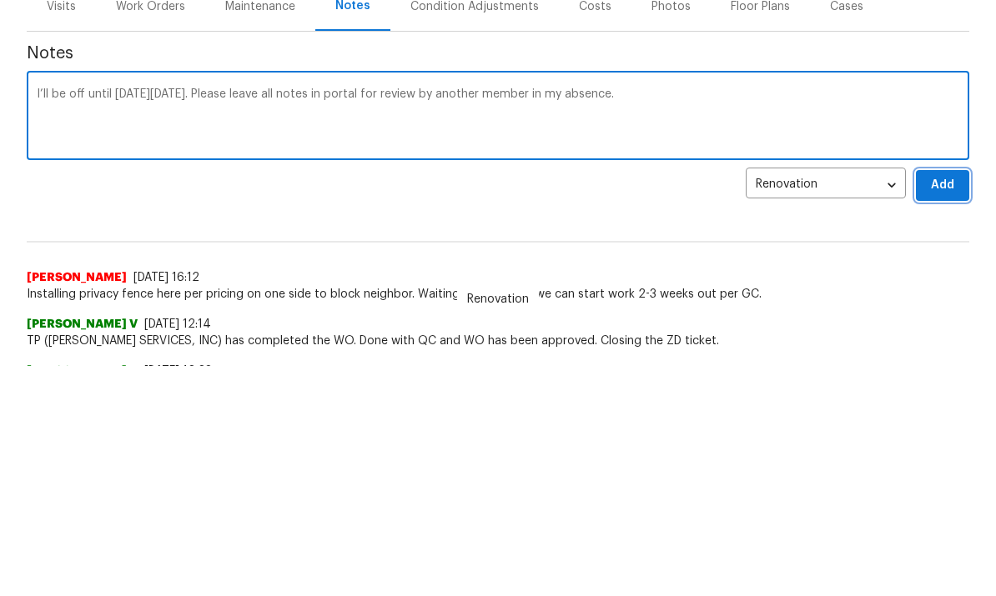
click at [951, 405] on span "Add" at bounding box center [942, 415] width 27 height 21
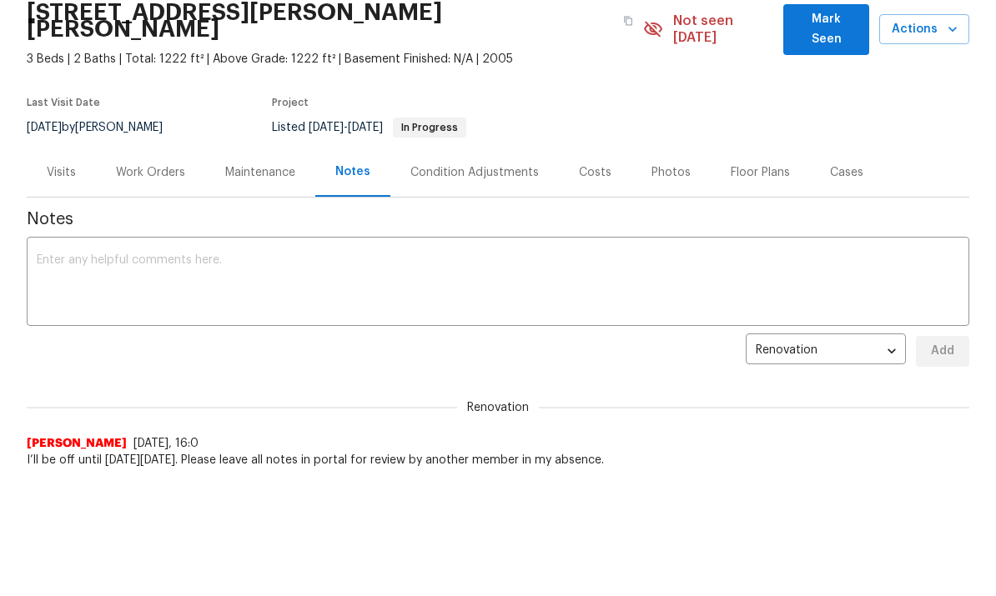
scroll to position [120, 0]
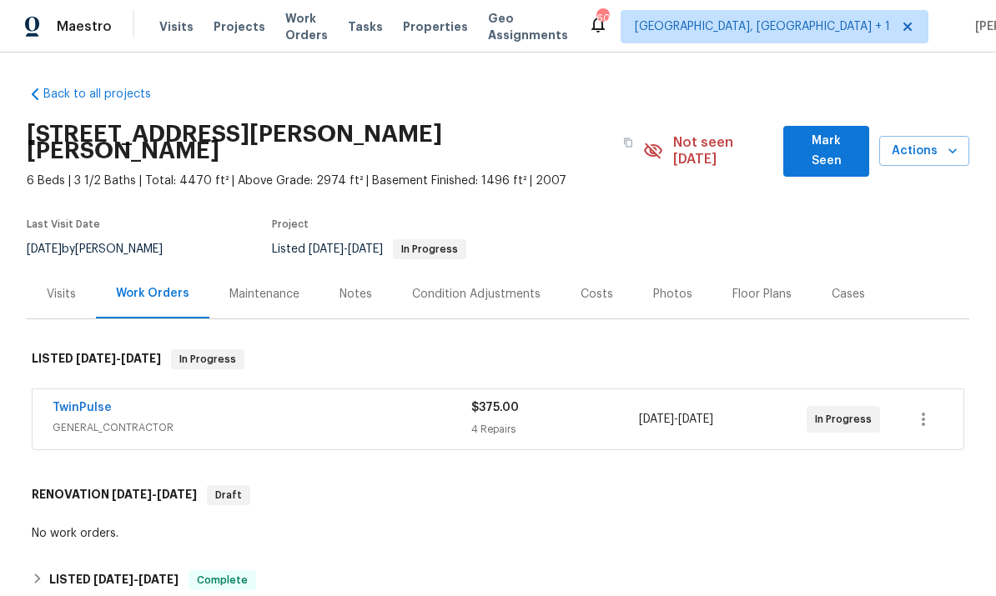
click at [366, 286] on div "Notes" at bounding box center [355, 294] width 33 height 17
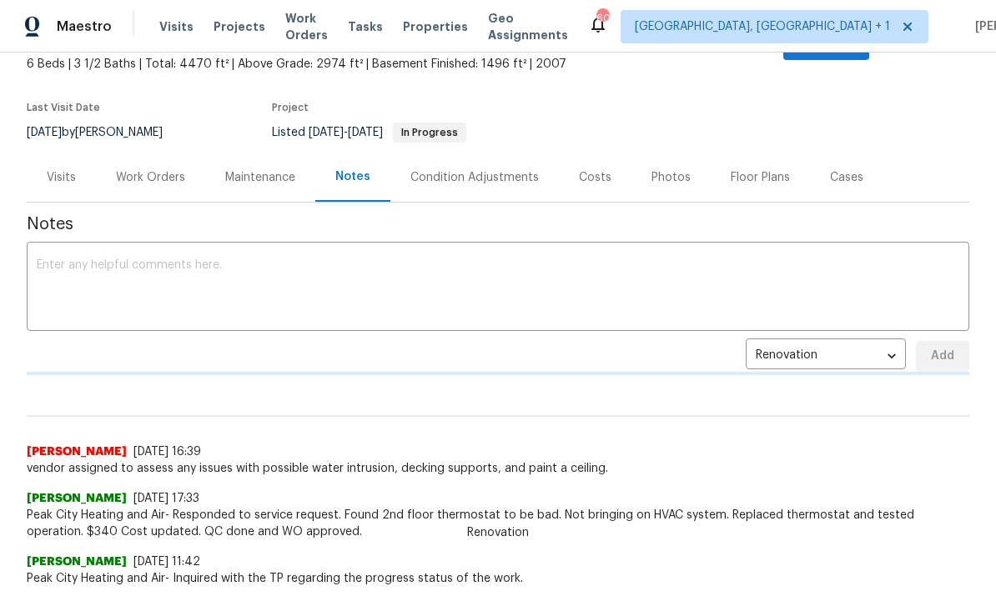
scroll to position [131, 0]
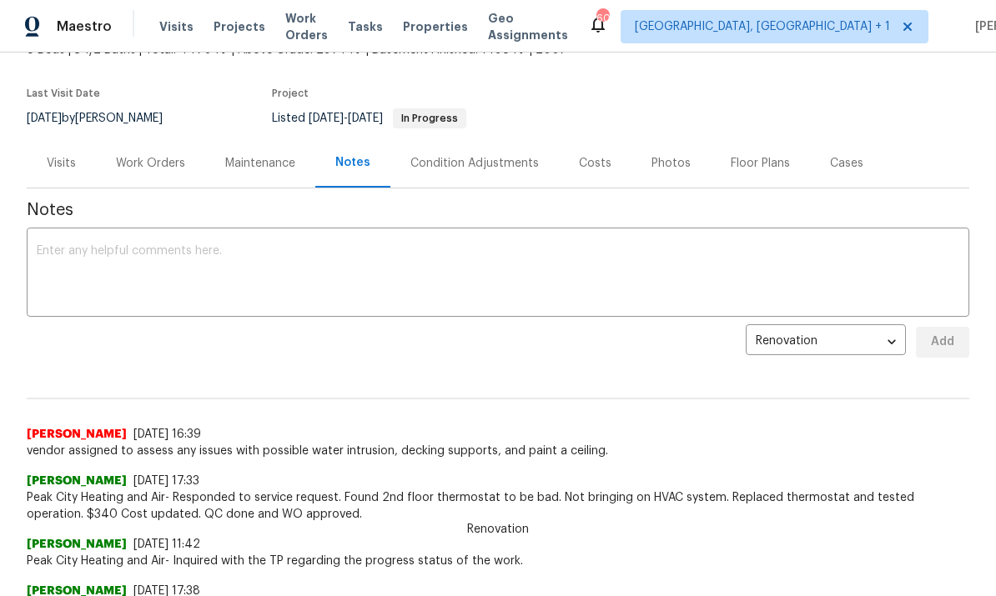
click at [160, 155] on div "Work Orders" at bounding box center [150, 163] width 69 height 17
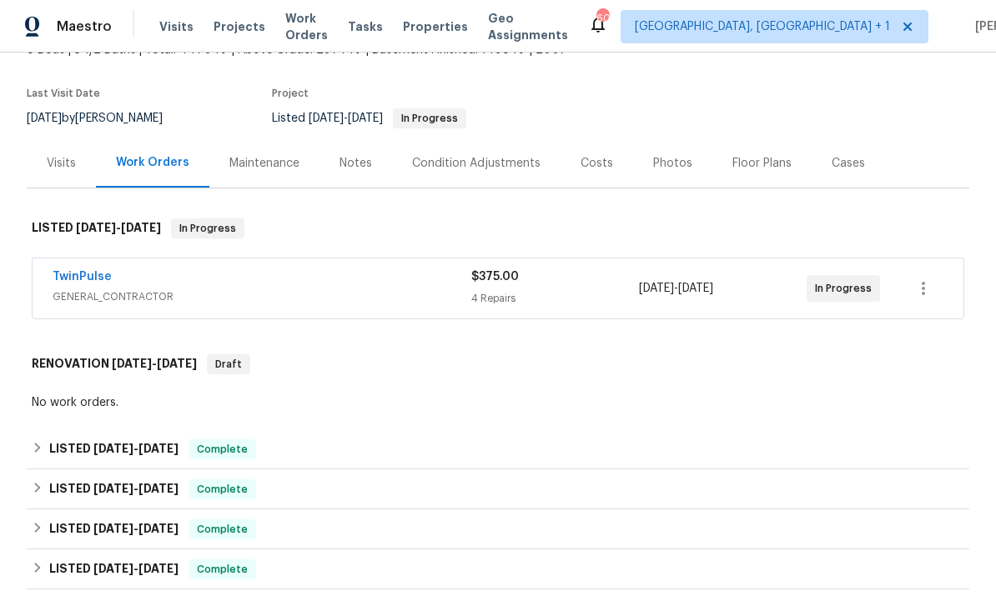
click at [93, 271] on link "TwinPulse" at bounding box center [82, 277] width 59 height 12
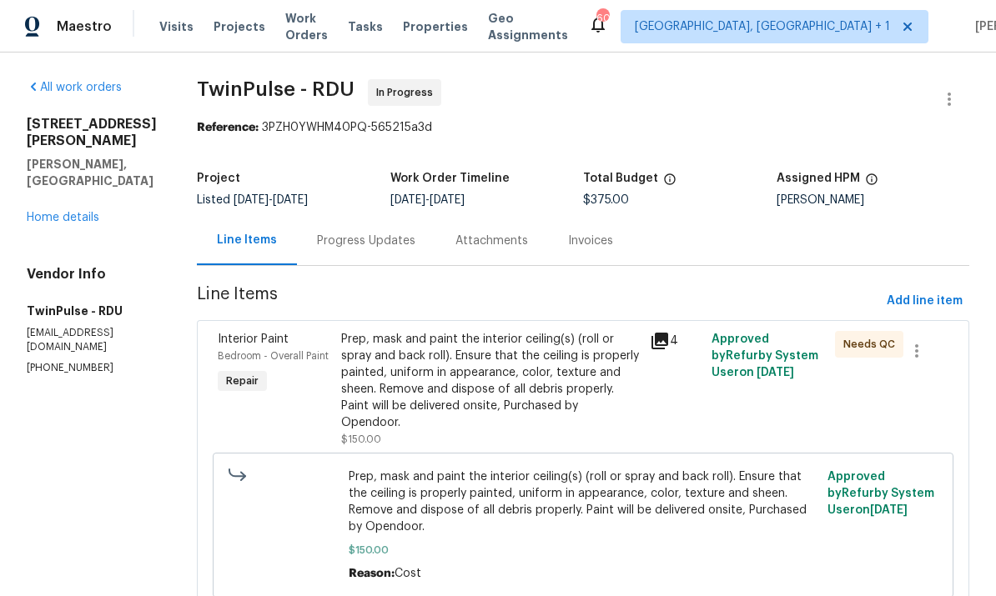
click at [364, 239] on div "Progress Updates" at bounding box center [366, 241] width 98 height 17
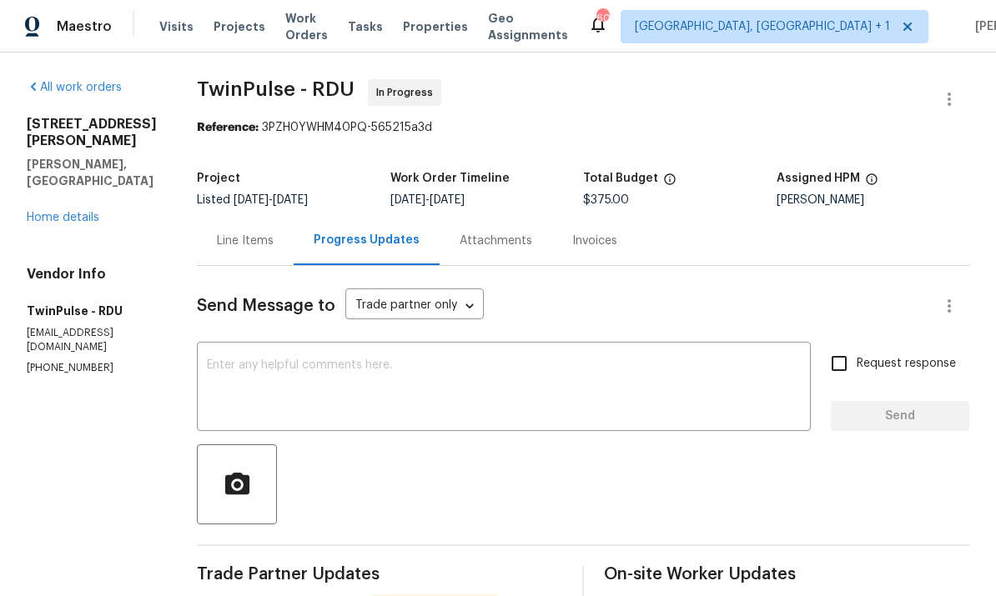
click at [239, 368] on textarea at bounding box center [504, 388] width 594 height 58
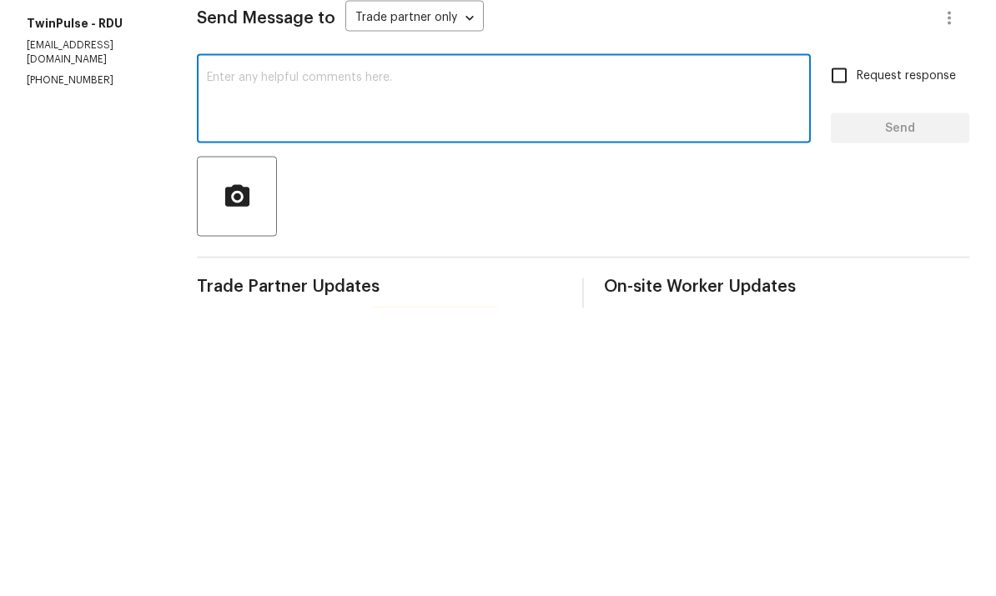
click at [258, 359] on textarea at bounding box center [504, 388] width 594 height 58
paste textarea "I’ll be off until [DATE][DATE]. Please leave all notes in portal for review by …"
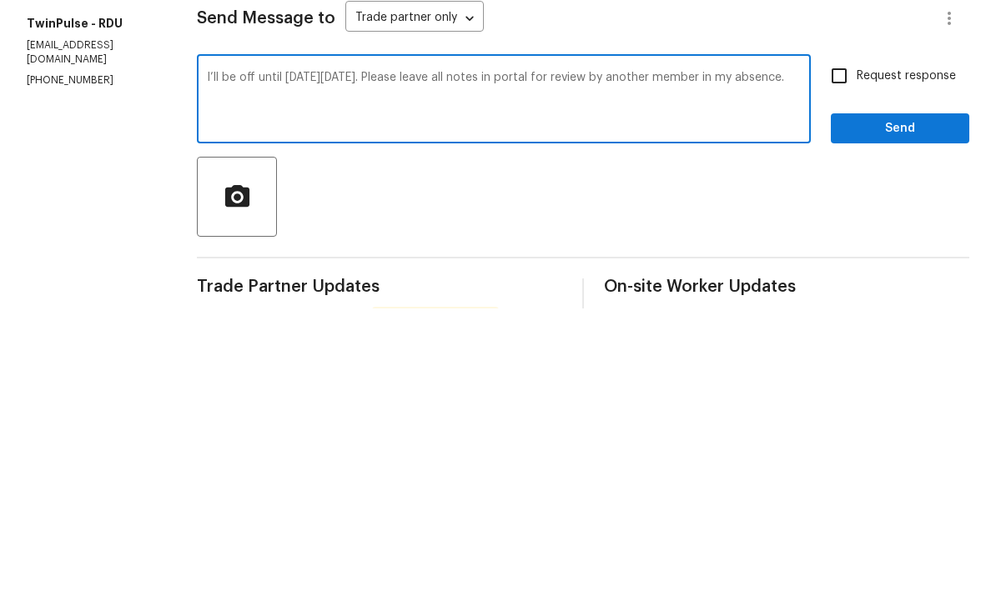
type textarea "I’ll be off until [DATE][DATE]. Please leave all notes in portal for review by …"
click at [857, 346] on input "Request response" at bounding box center [839, 363] width 35 height 35
checkbox input "true"
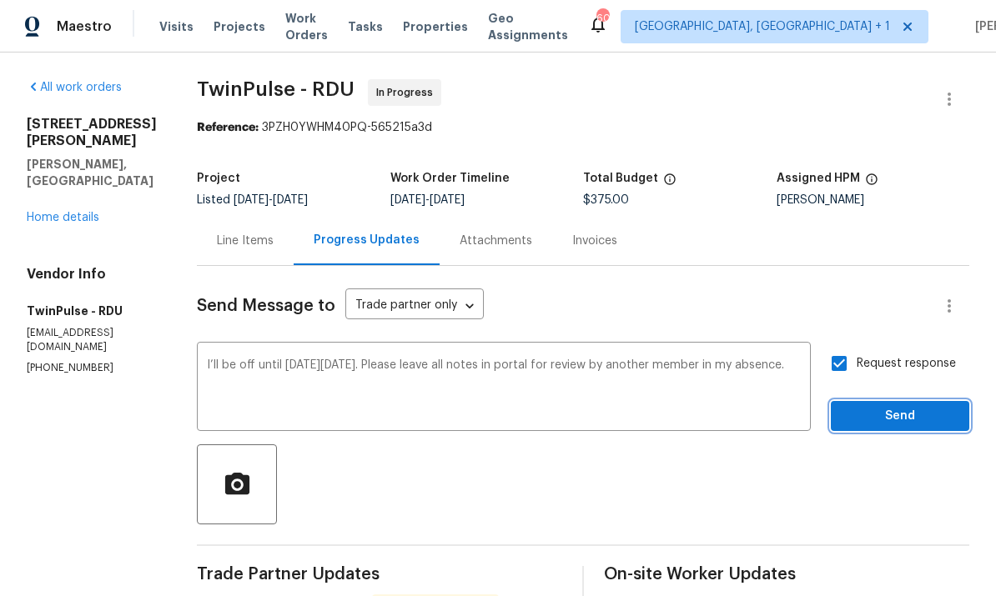
click at [919, 406] on span "Send" at bounding box center [900, 416] width 112 height 21
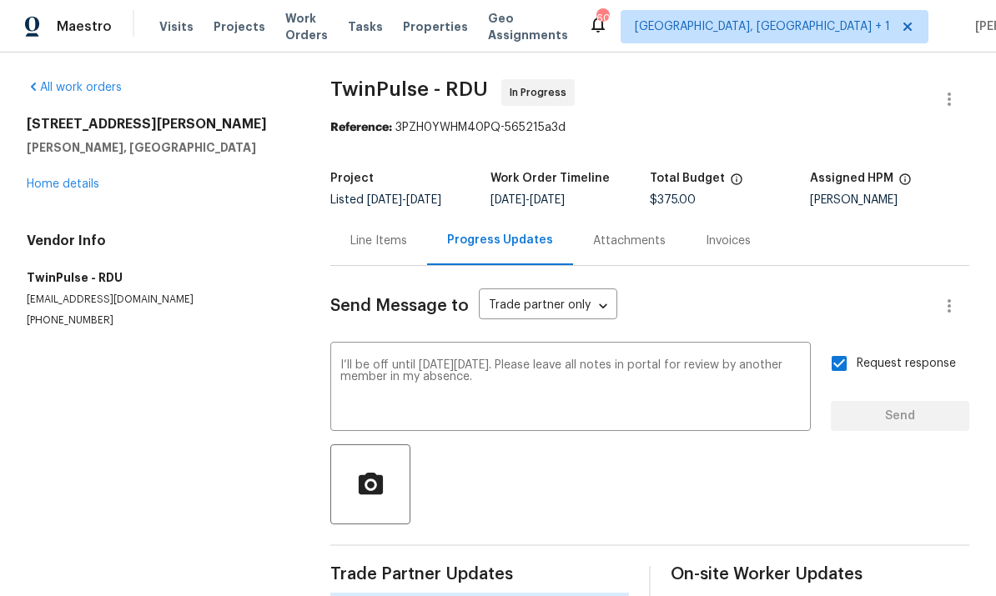
scroll to position [28, 0]
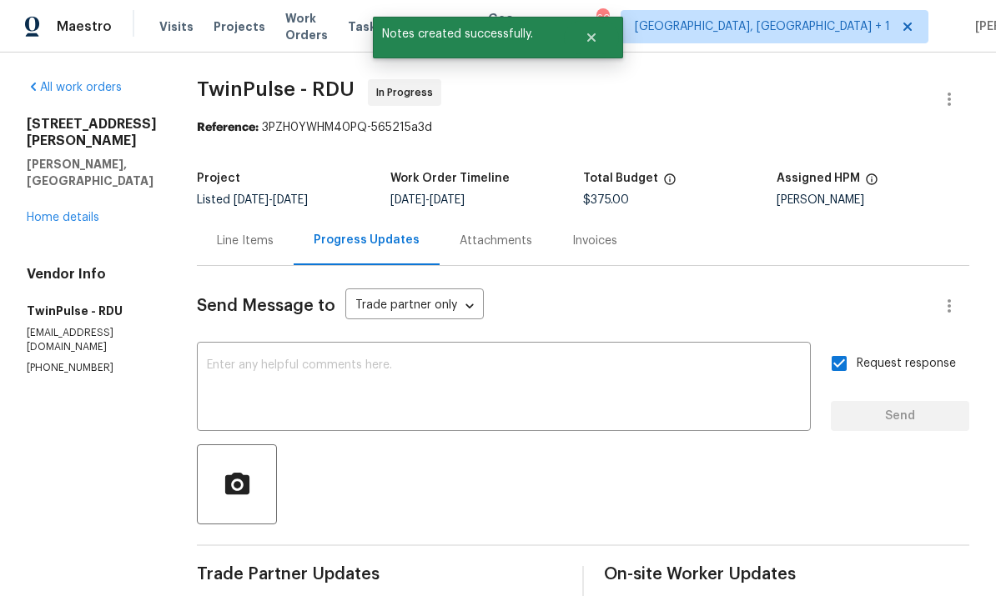
click at [82, 212] on link "Home details" at bounding box center [63, 218] width 73 height 12
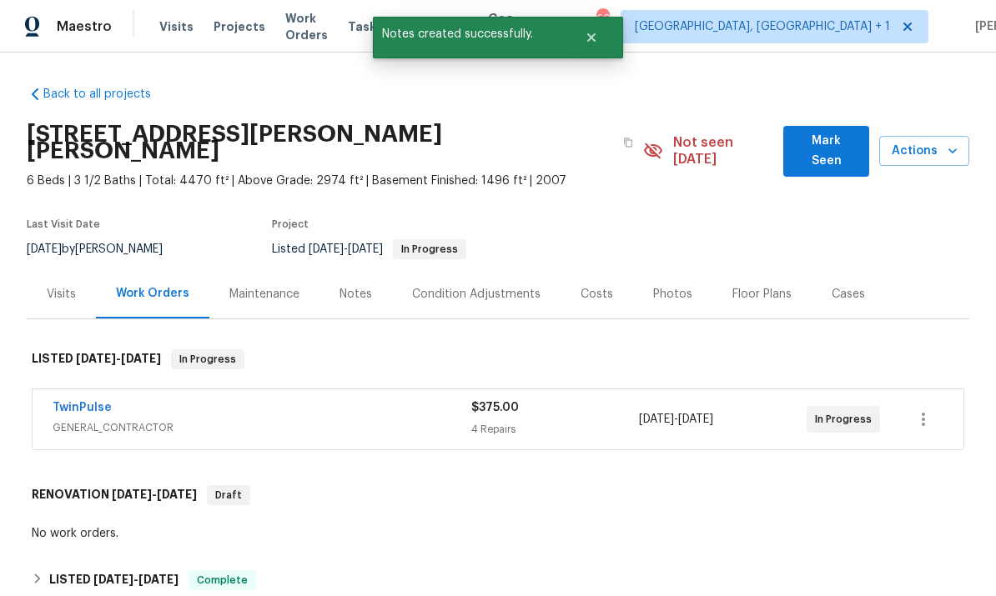
click at [88, 402] on link "TwinPulse" at bounding box center [82, 408] width 59 height 12
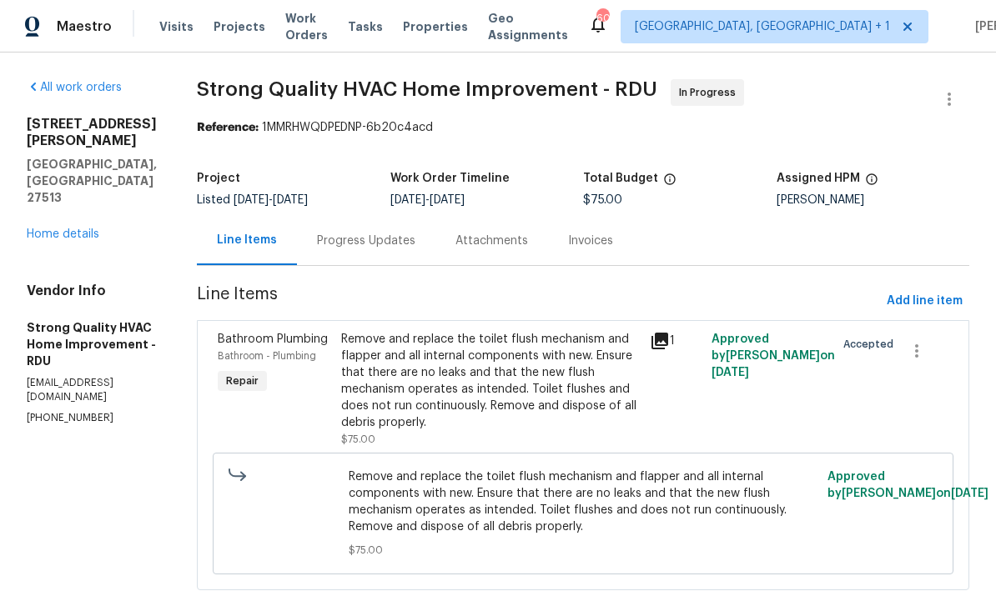
click at [68, 229] on link "Home details" at bounding box center [63, 235] width 73 height 12
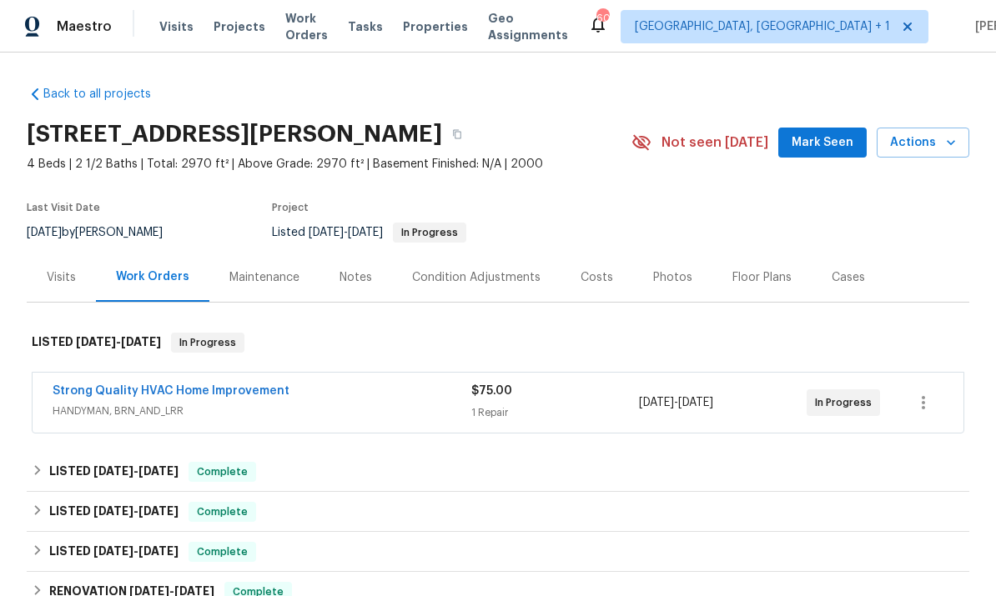
click at [358, 280] on div "Notes" at bounding box center [355, 277] width 33 height 17
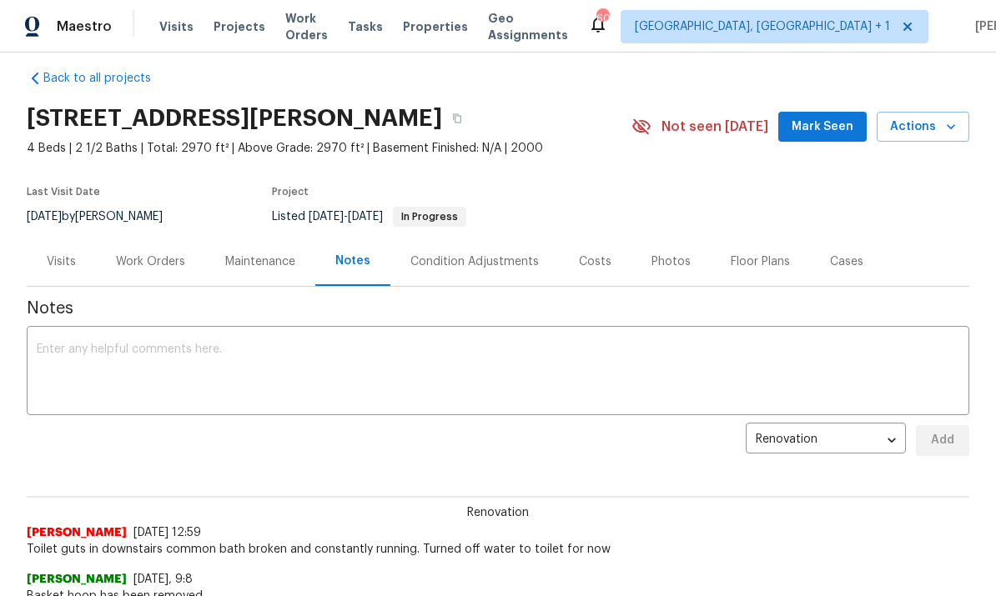
scroll to position [22, 0]
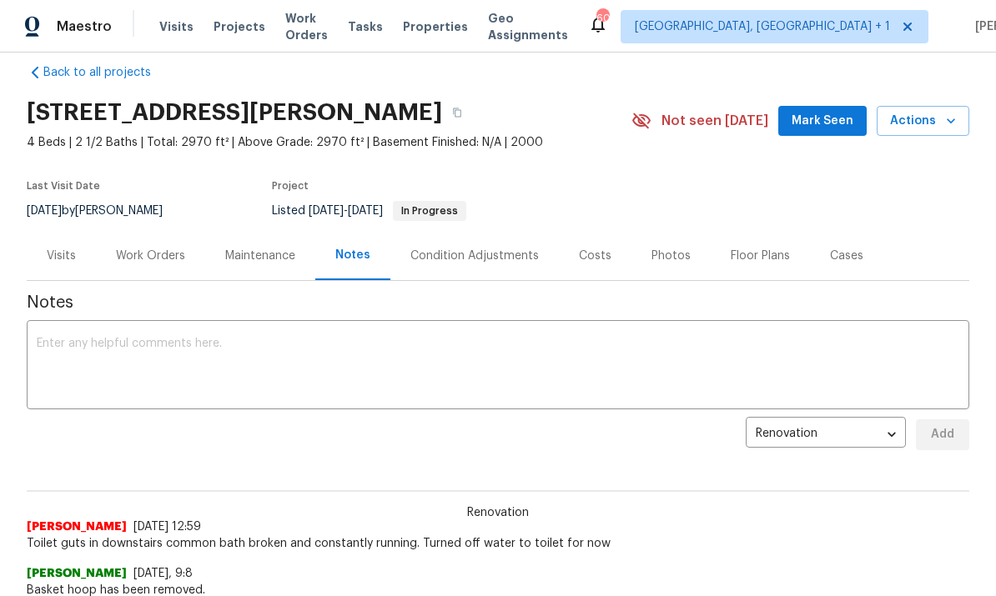
click at [151, 256] on div "Work Orders" at bounding box center [150, 256] width 69 height 17
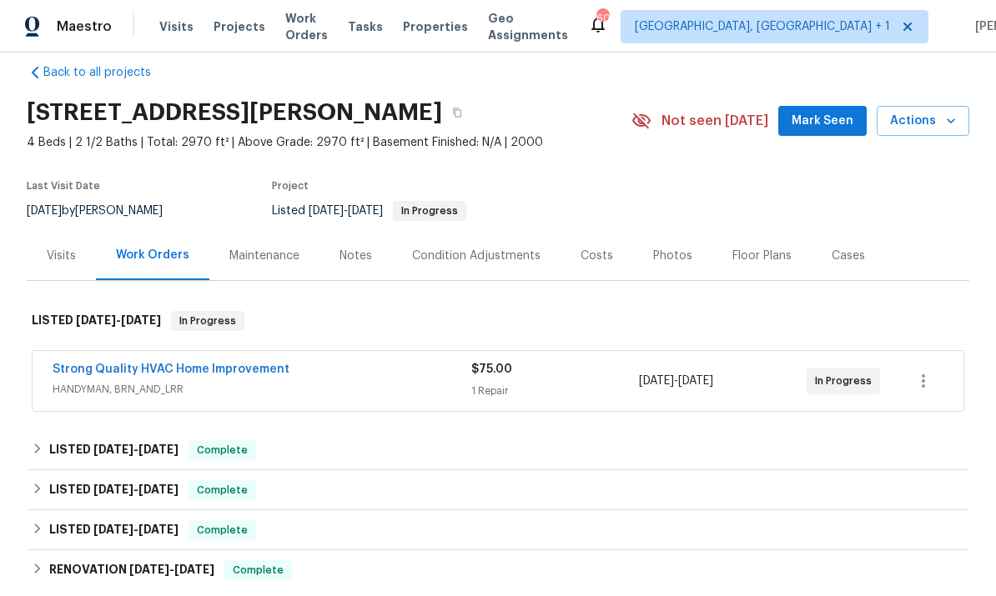
click at [228, 369] on link "Strong Quality HVAC Home Improvement" at bounding box center [171, 370] width 237 height 12
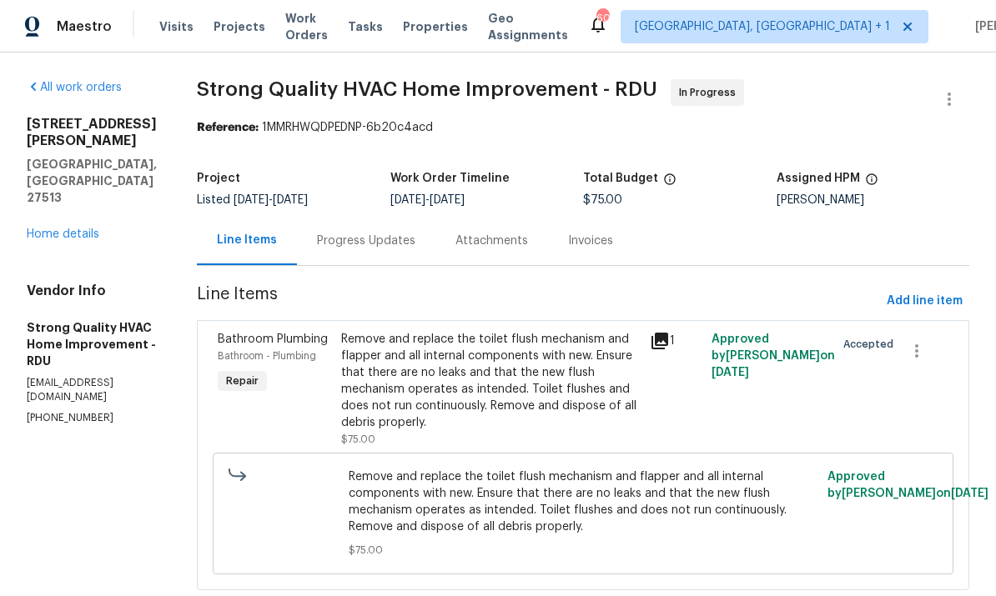
click at [376, 249] on div "Progress Updates" at bounding box center [366, 241] width 98 height 17
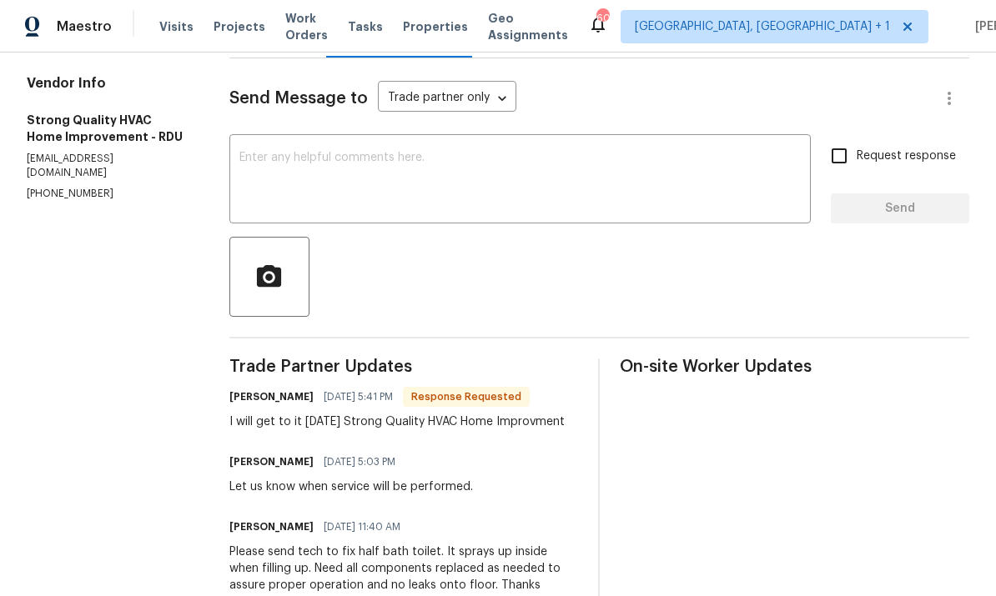
scroll to position [207, 0]
click at [306, 169] on textarea at bounding box center [519, 182] width 561 height 58
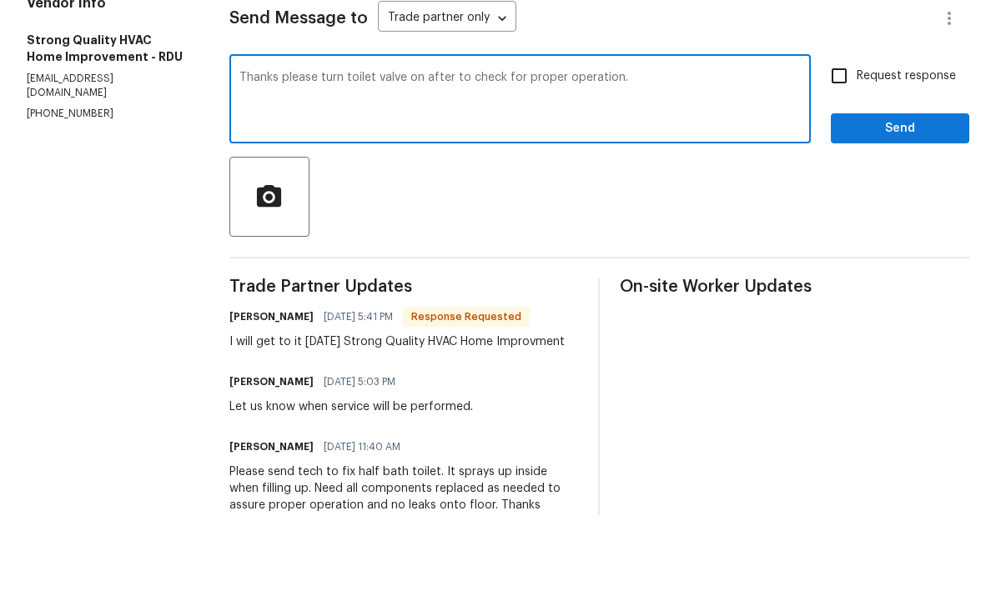
click at [672, 153] on textarea "Thanks please turn toilet valve on after to check for proper operation." at bounding box center [519, 182] width 561 height 58
paste textarea "I’ll be off until [DATE][DATE]. Please leave all notes in portal for review by …"
type textarea "Thanks please turn toilet valve on after to check for proper operation. I’ll be…"
click at [845, 139] on input "Request response" at bounding box center [839, 156] width 35 height 35
checkbox input "true"
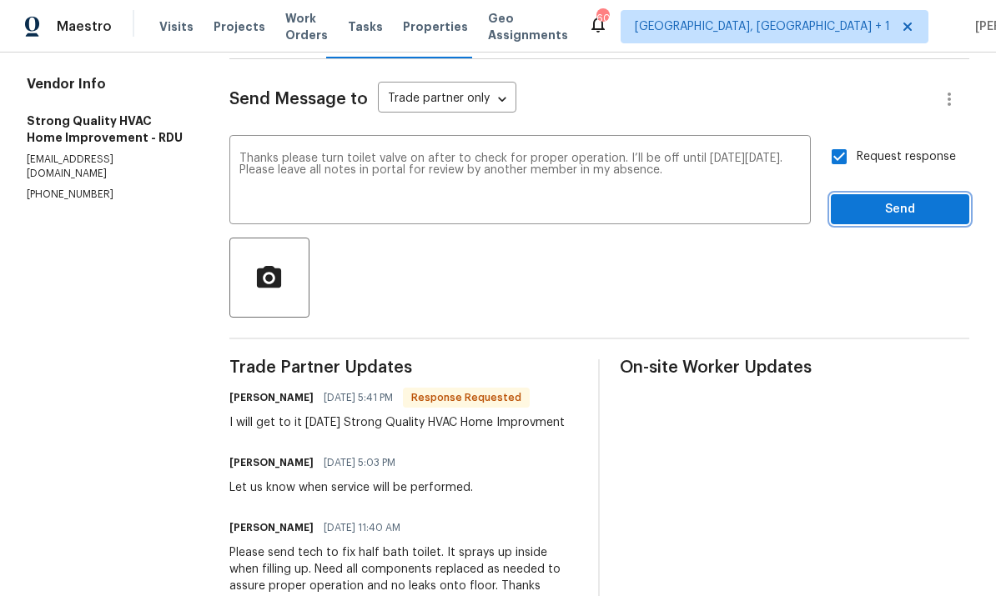
click at [909, 199] on span "Send" at bounding box center [900, 209] width 112 height 21
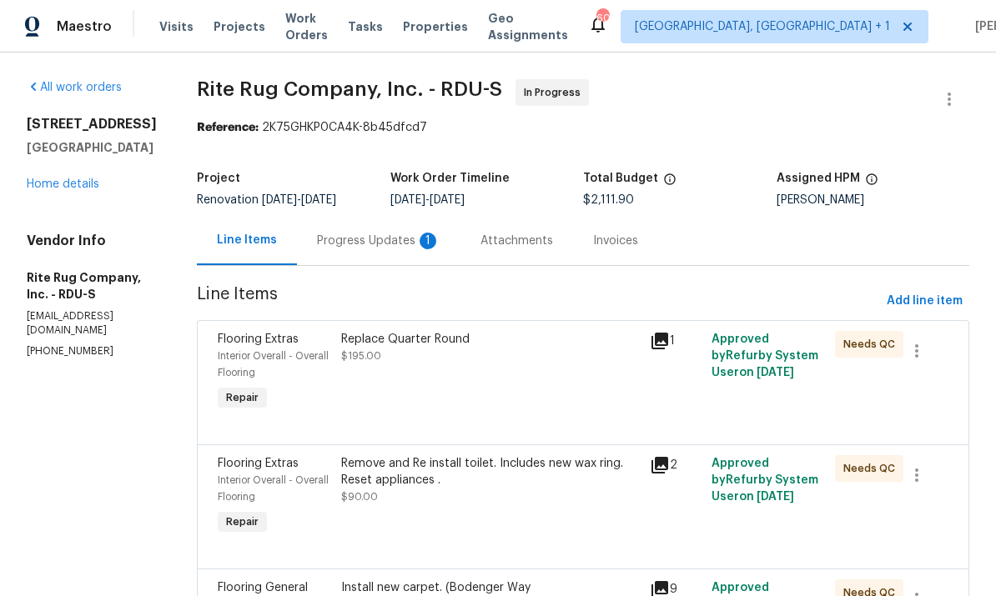
click at [374, 244] on div "Progress Updates 1" at bounding box center [378, 241] width 123 height 17
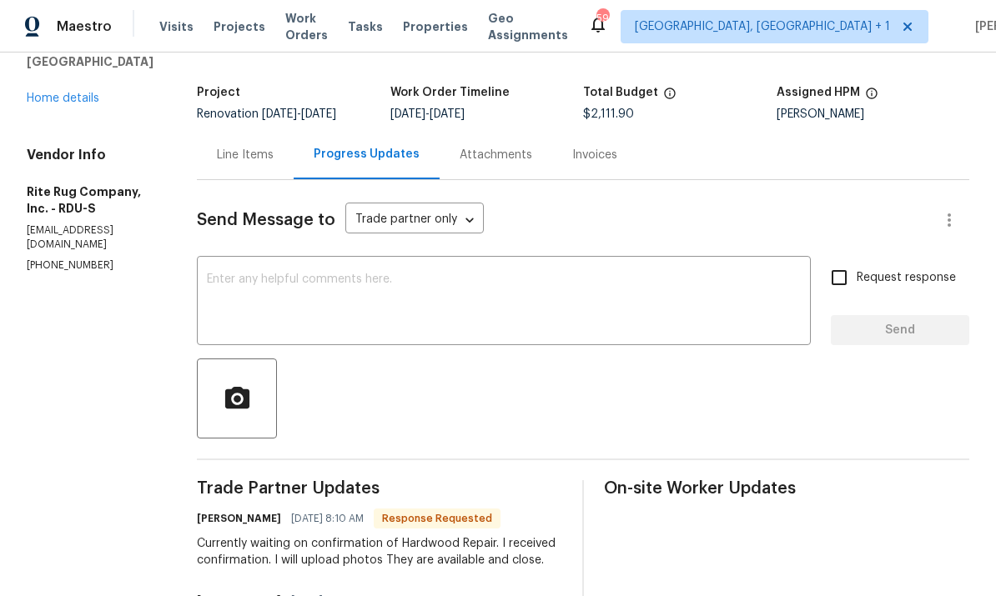
scroll to position [226, 0]
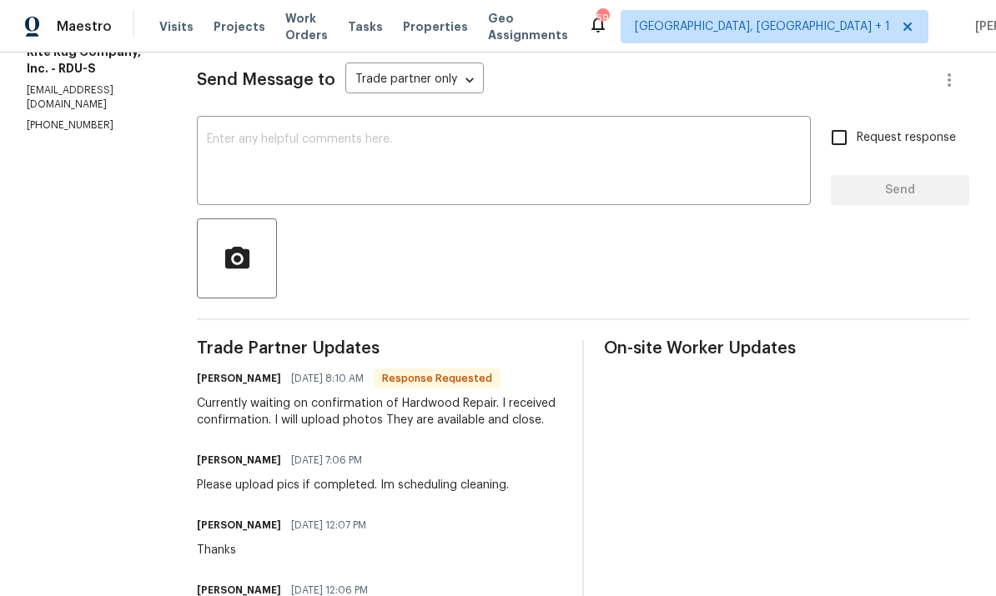
click at [297, 154] on textarea at bounding box center [504, 162] width 594 height 58
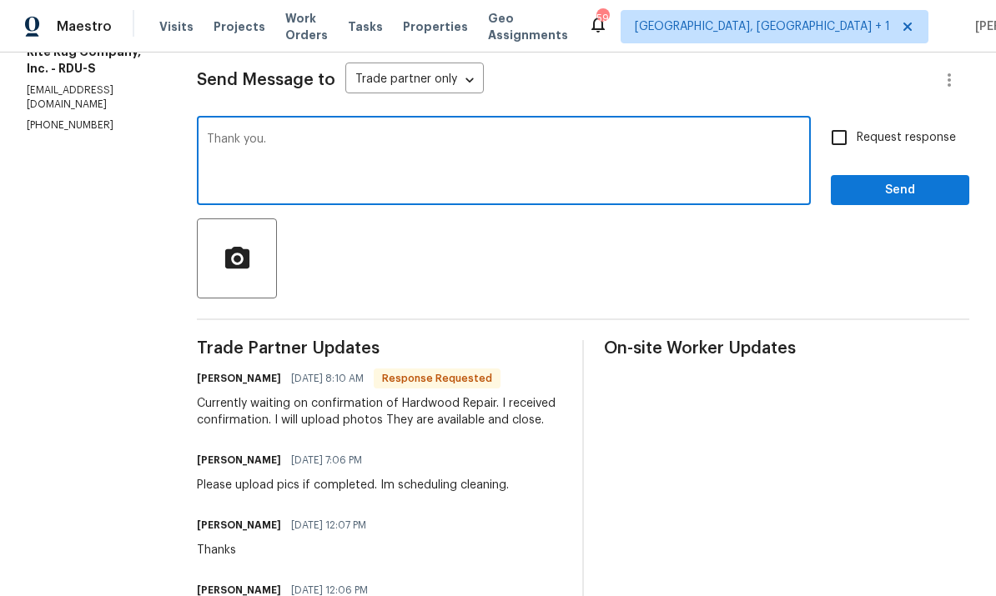
click at [343, 138] on textarea "Thank you." at bounding box center [504, 162] width 594 height 58
paste textarea "I’ll be off until [DATE][DATE]. Please leave all notes in portal for review by …"
type textarea "Thank you. I’ll be off until [DATE][DATE]. Please leave all notes in portal for…"
click at [839, 138] on input "Request response" at bounding box center [839, 137] width 35 height 35
checkbox input "true"
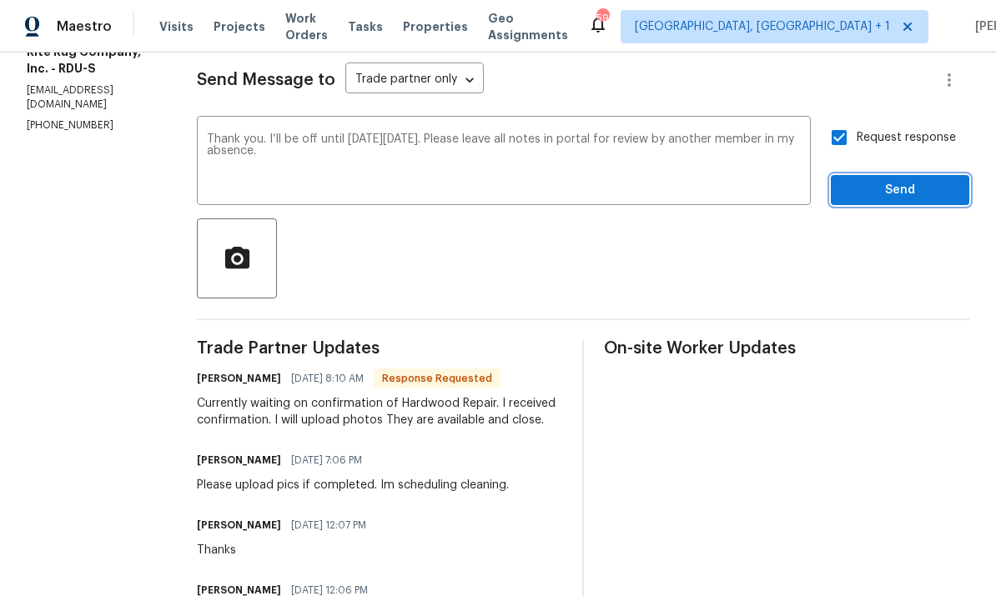
click at [907, 204] on button "Send" at bounding box center [900, 190] width 138 height 31
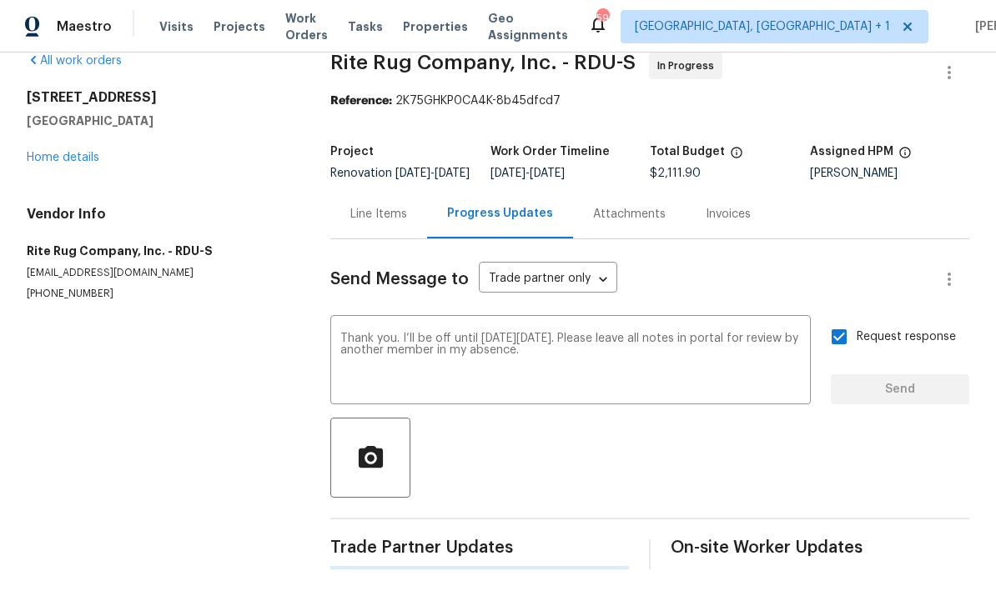
scroll to position [0, 0]
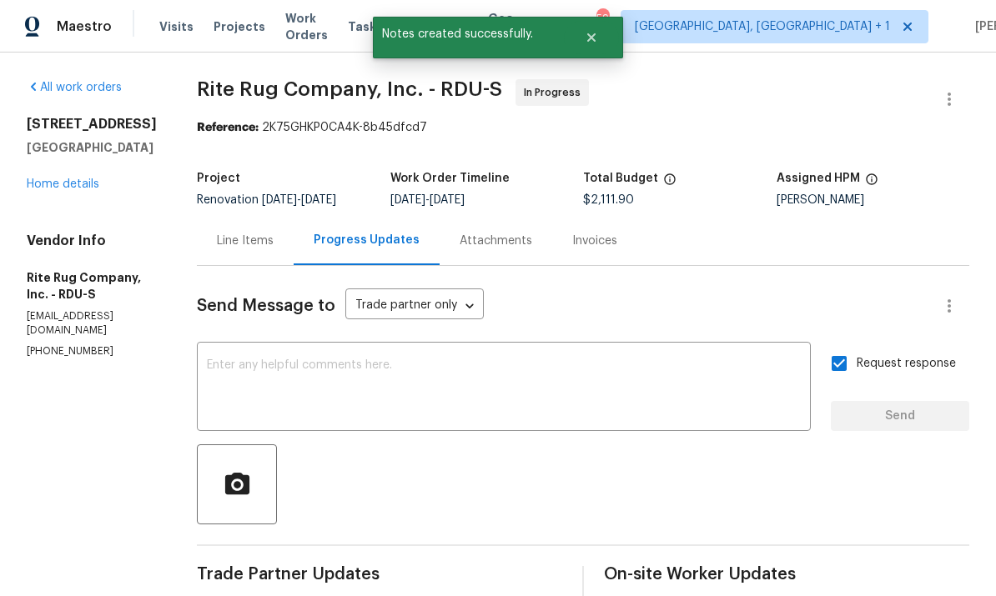
click at [87, 180] on link "Home details" at bounding box center [63, 184] width 73 height 12
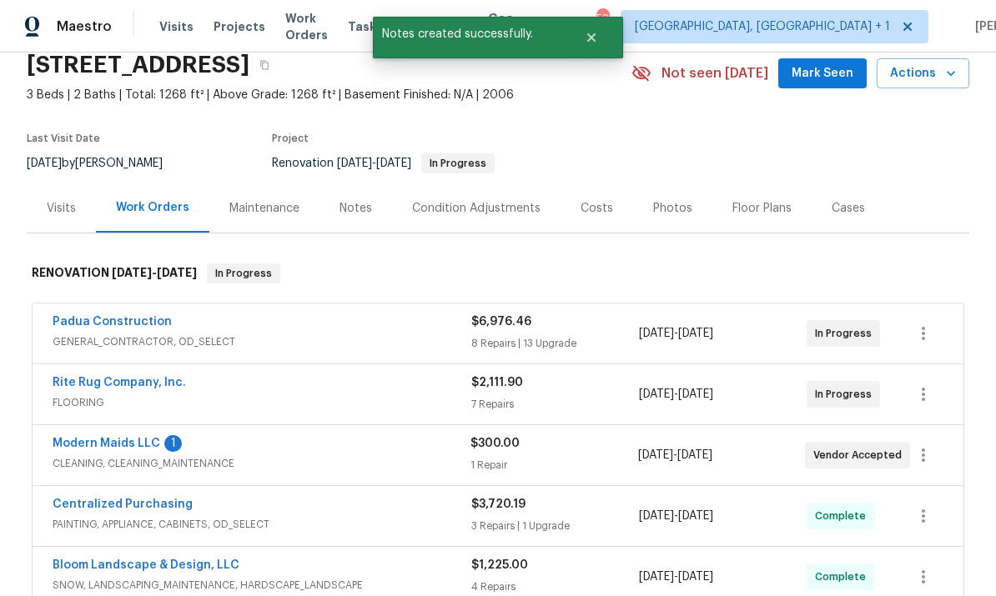
scroll to position [76, 0]
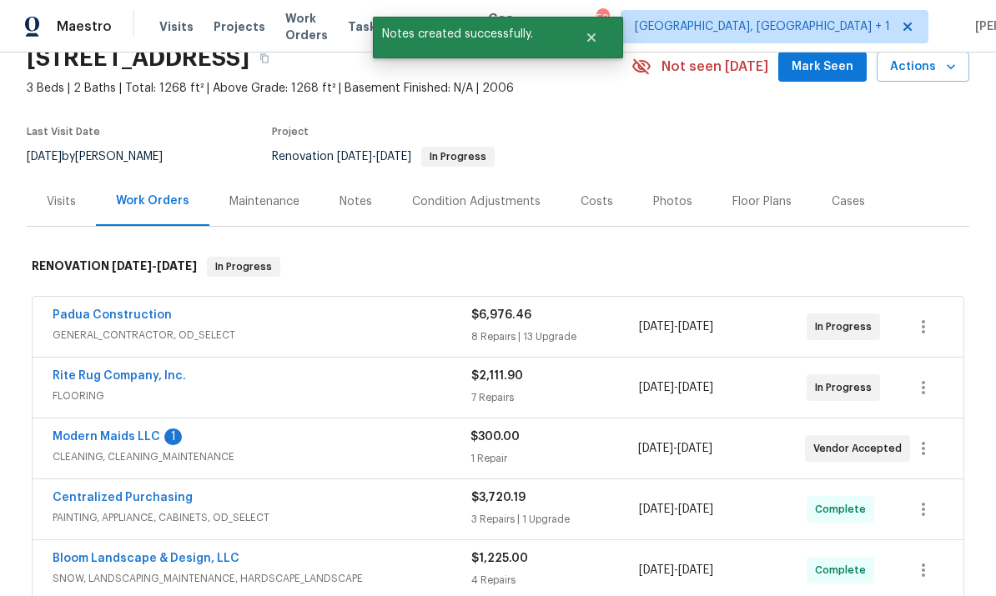
click at [116, 451] on span "CLEANING, CLEANING_MAINTENANCE" at bounding box center [262, 457] width 418 height 17
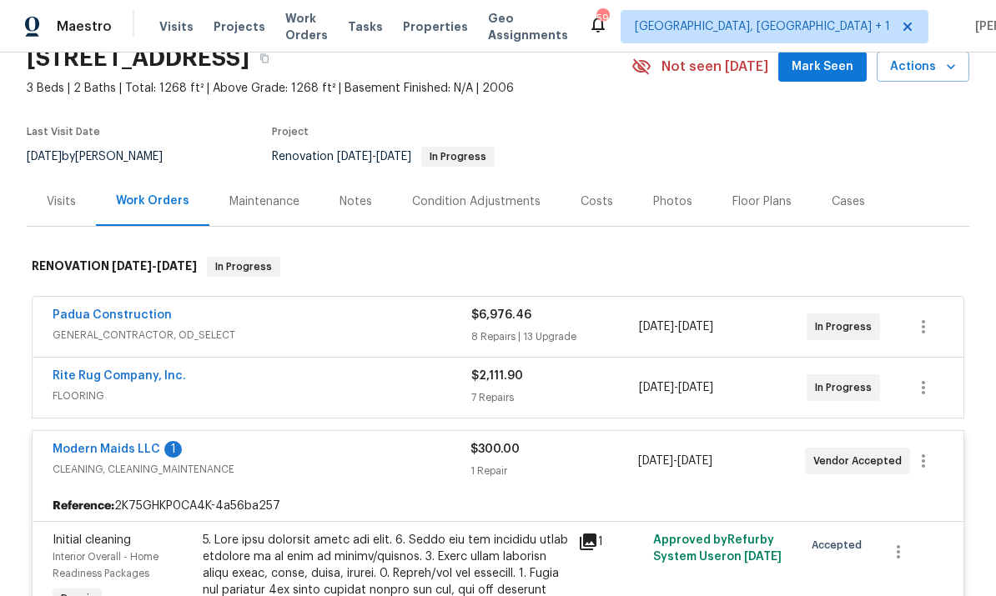
click at [128, 452] on link "Modern Maids LLC" at bounding box center [107, 450] width 108 height 12
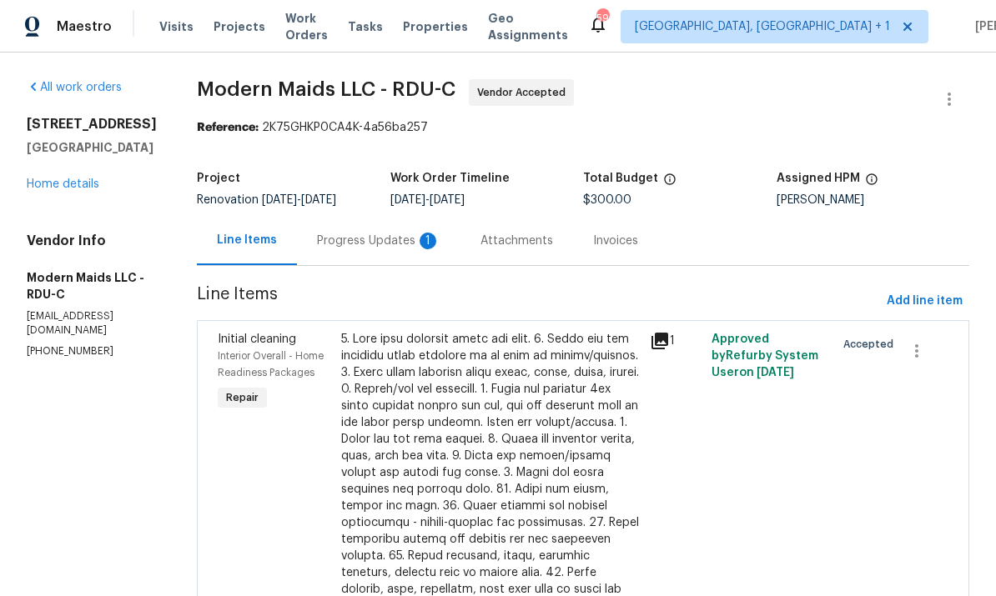
click at [407, 230] on div "Progress Updates 1" at bounding box center [378, 240] width 163 height 49
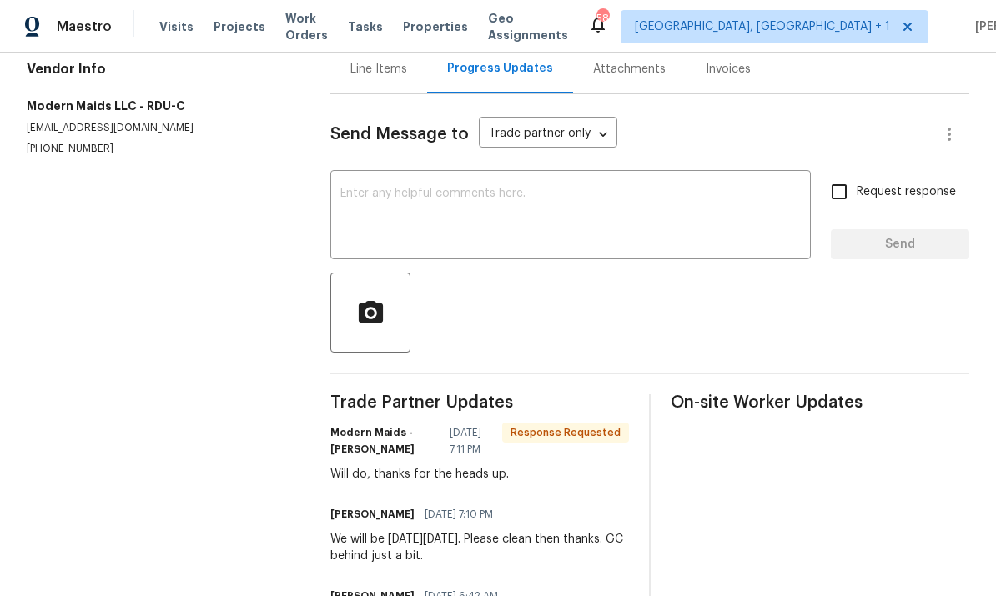
scroll to position [173, 0]
click at [376, 187] on textarea at bounding box center [570, 216] width 460 height 58
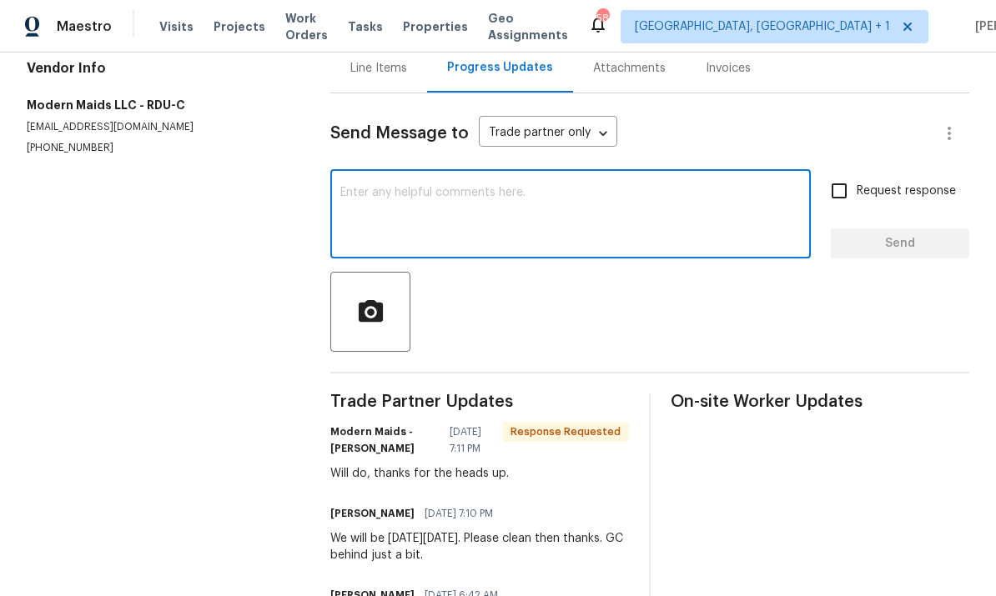
click at [374, 187] on textarea at bounding box center [570, 216] width 460 height 58
paste textarea "I’ll be off until [DATE][DATE]. Please leave all notes in portal for review by …"
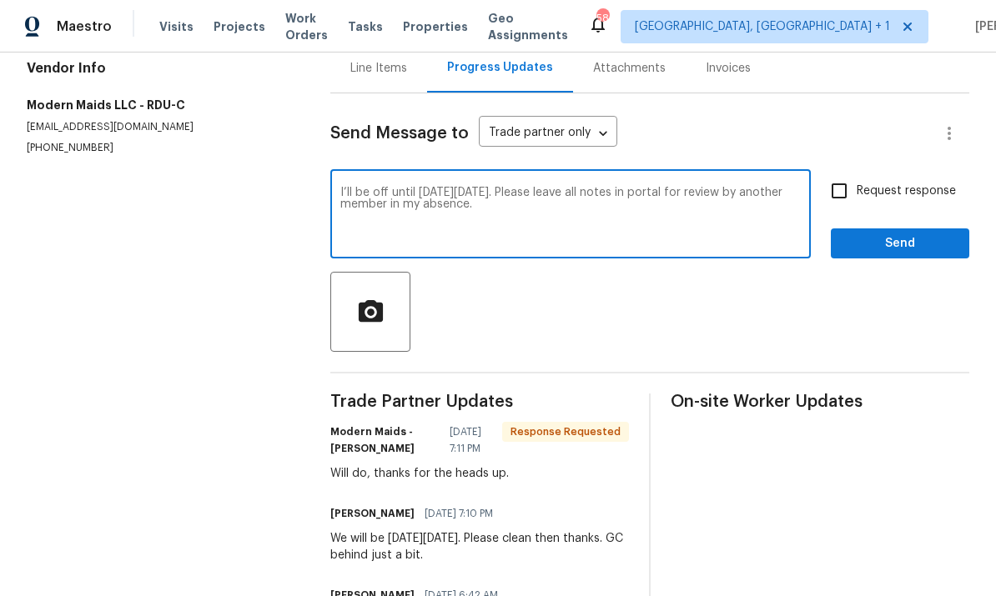
type textarea "I’ll be off until [DATE][DATE]. Please leave all notes in portal for review by …"
click at [840, 173] on input "Request response" at bounding box center [839, 190] width 35 height 35
checkbox input "true"
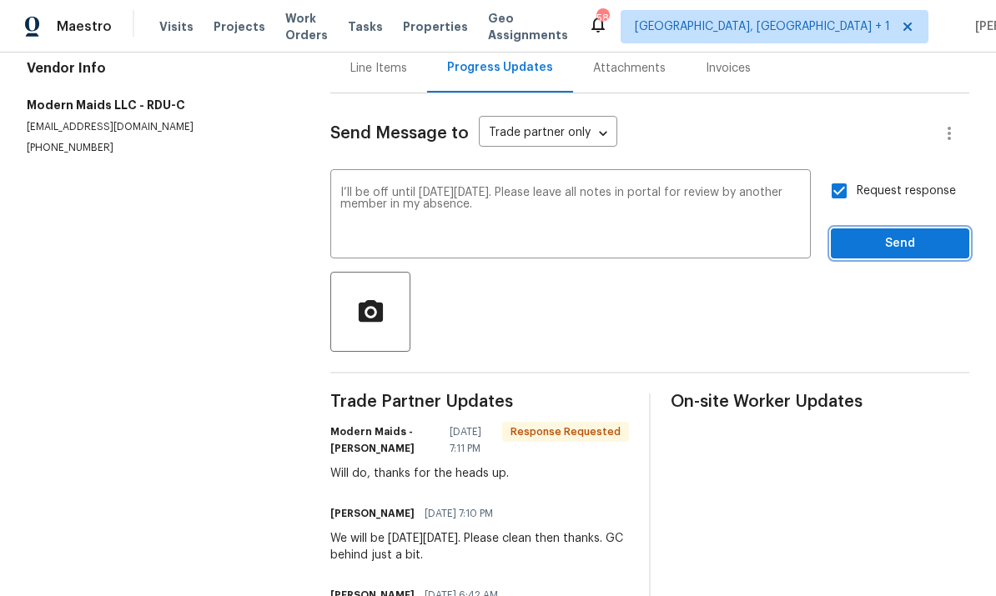
click at [912, 234] on span "Send" at bounding box center [900, 244] width 112 height 21
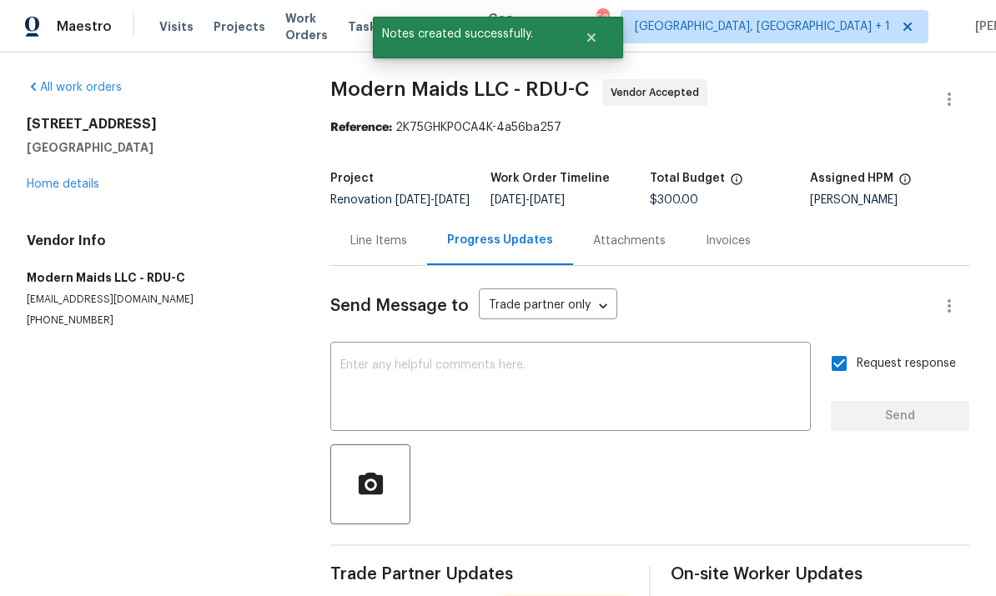
click at [78, 178] on link "Home details" at bounding box center [63, 184] width 73 height 12
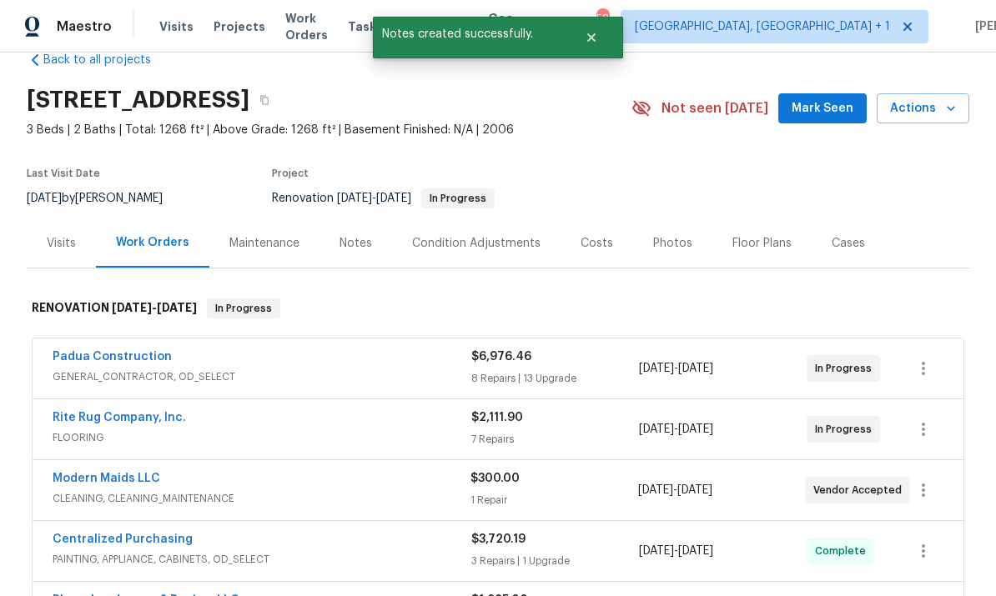
scroll to position [64, 0]
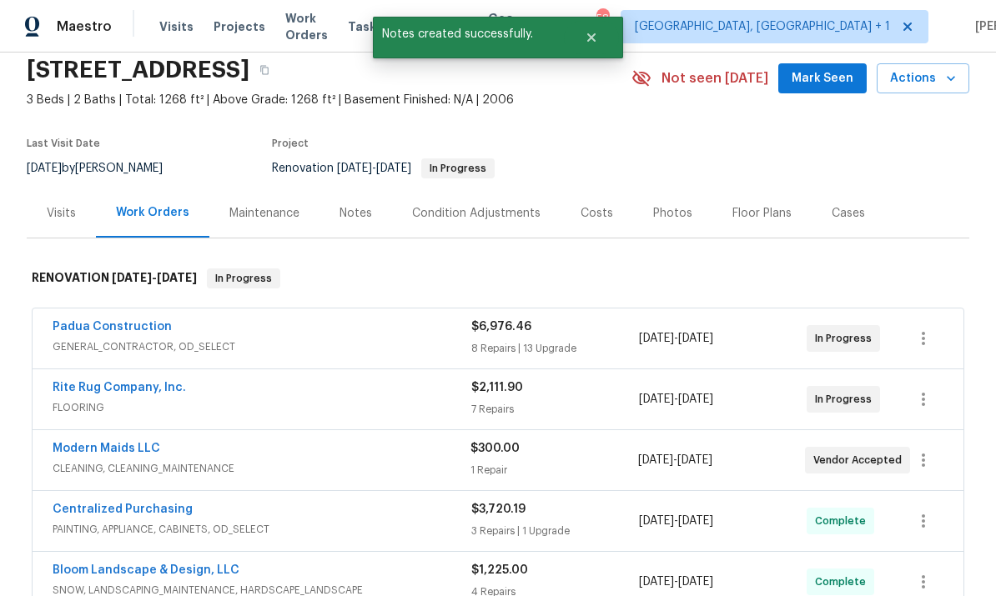
click at [135, 321] on link "Padua Construction" at bounding box center [112, 327] width 119 height 12
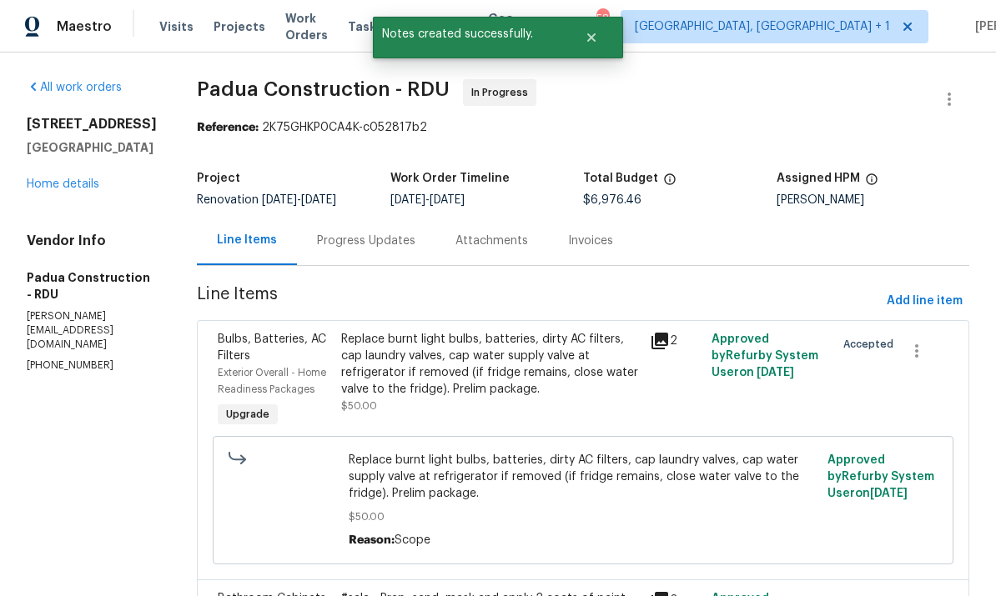
click at [329, 239] on div "Progress Updates" at bounding box center [366, 241] width 98 height 17
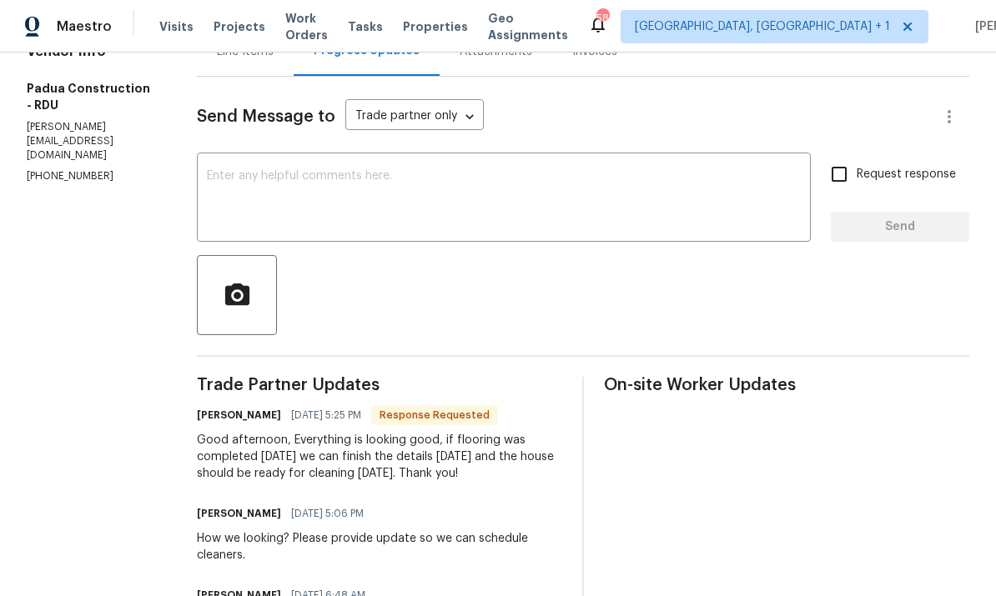
scroll to position [191, 0]
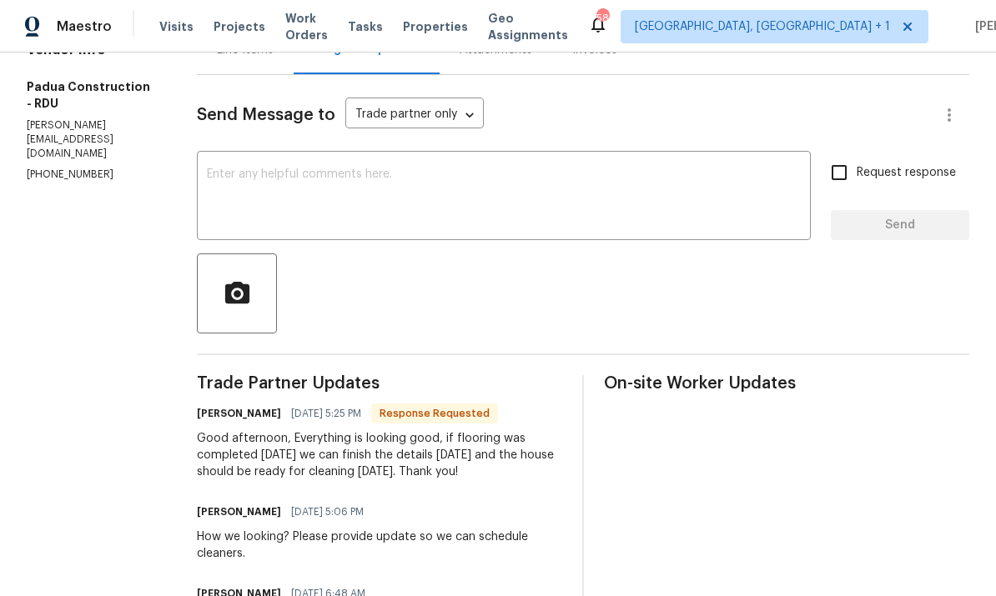
click at [230, 188] on textarea at bounding box center [504, 197] width 594 height 58
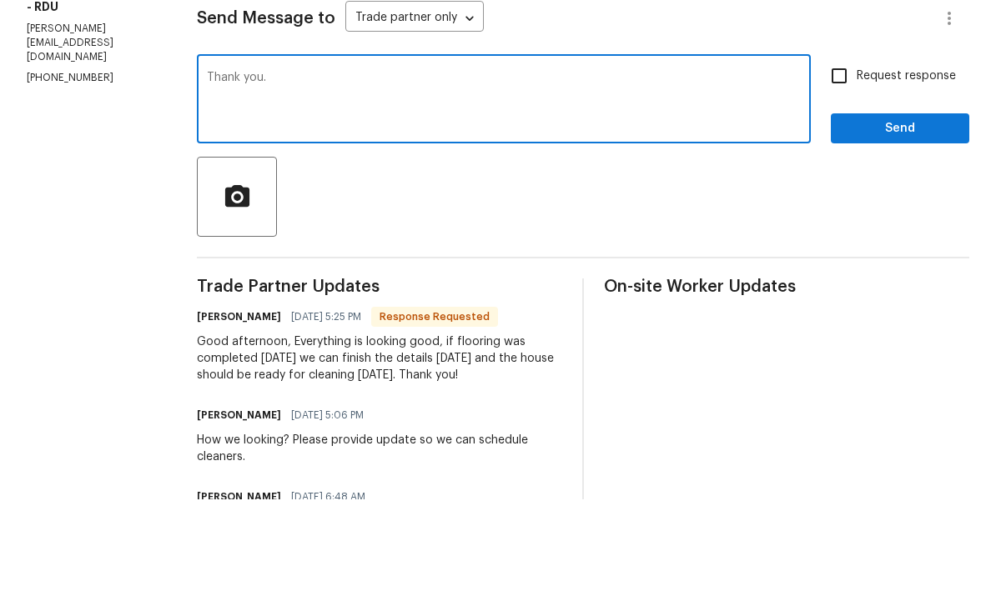
click at [279, 168] on textarea "Thank you." at bounding box center [504, 197] width 594 height 58
paste textarea "I’ll be off until [DATE][DATE]. Please leave all notes in portal for review by …"
type textarea "Thank you. I’ll be off until Next Tuesday 9/30. Please leave all notes in porta…"
click at [855, 155] on input "Request response" at bounding box center [839, 172] width 35 height 35
checkbox input "true"
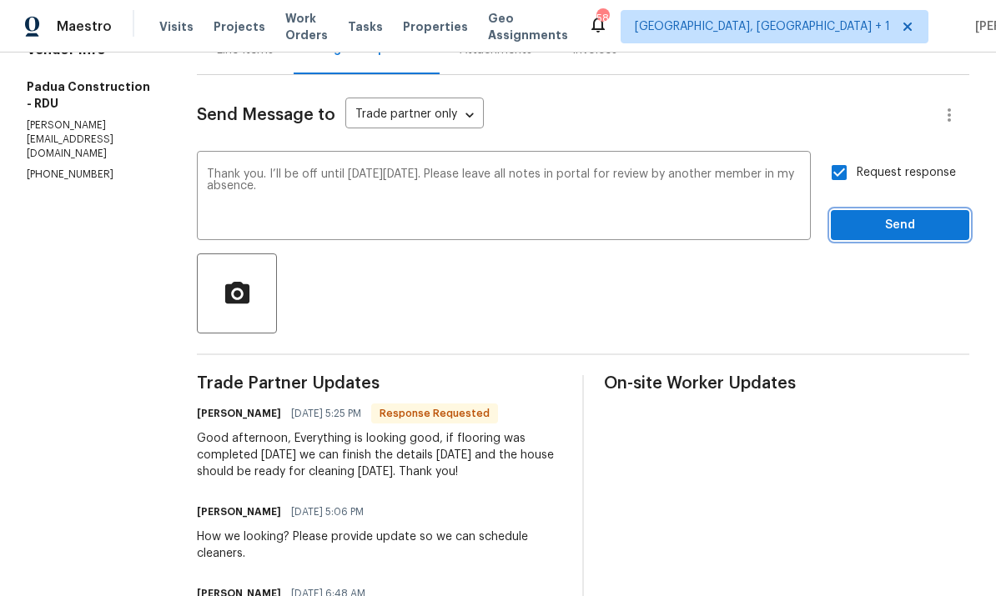
click at [912, 210] on button "Send" at bounding box center [900, 225] width 138 height 31
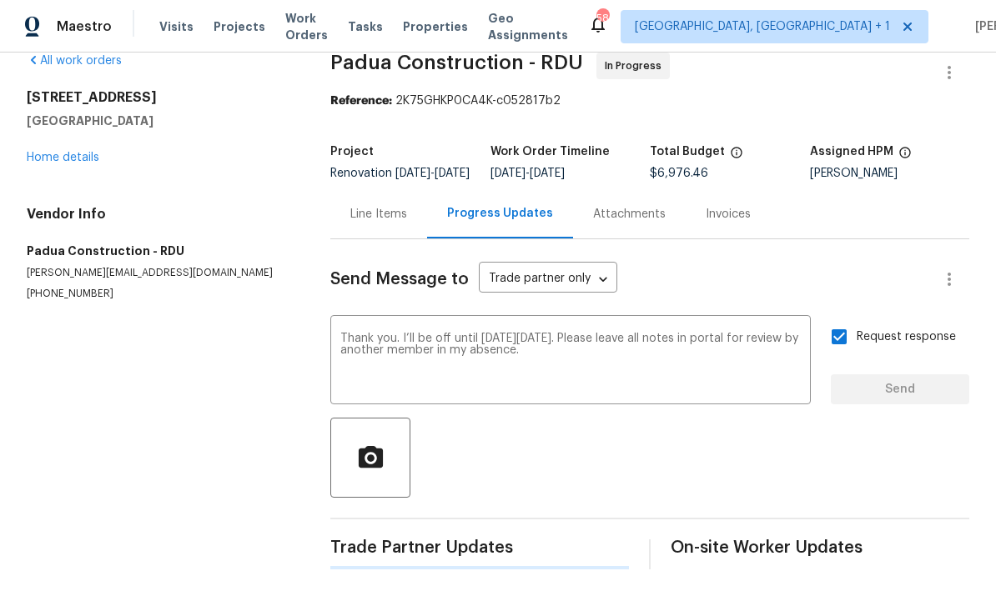
scroll to position [0, 0]
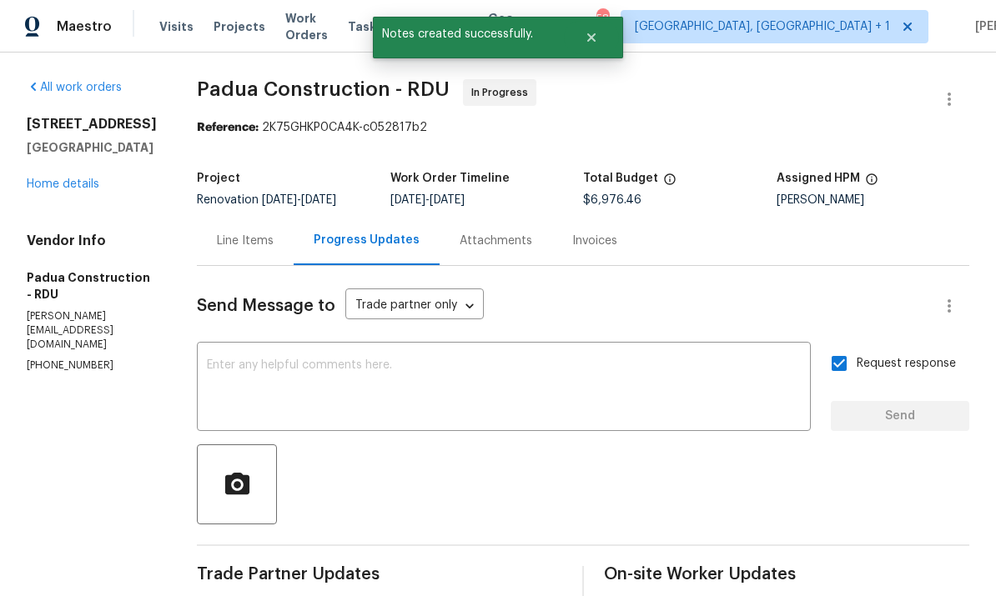
click at [73, 190] on link "Home details" at bounding box center [63, 184] width 73 height 12
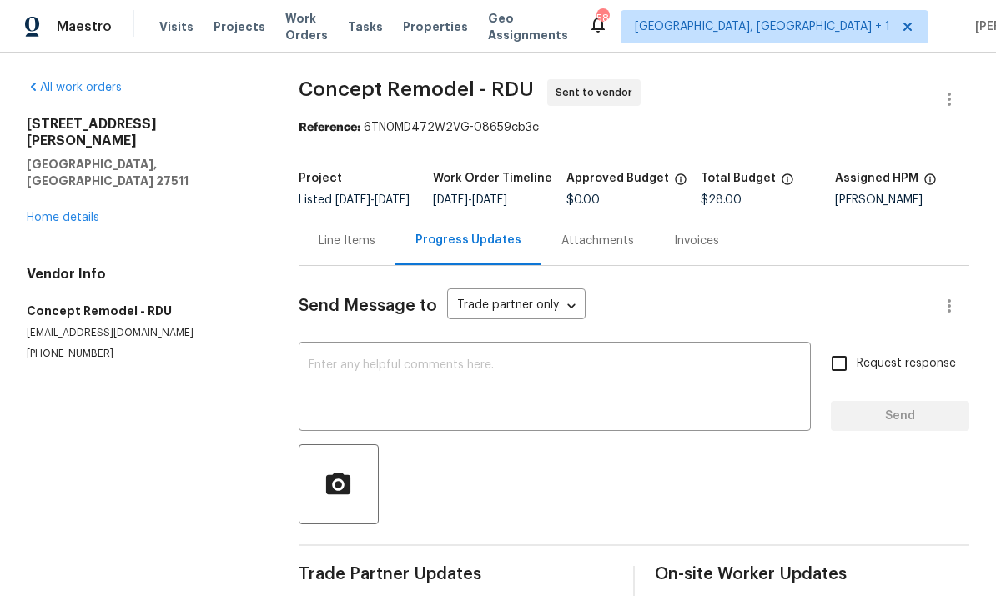
click at [76, 212] on link "Home details" at bounding box center [63, 218] width 73 height 12
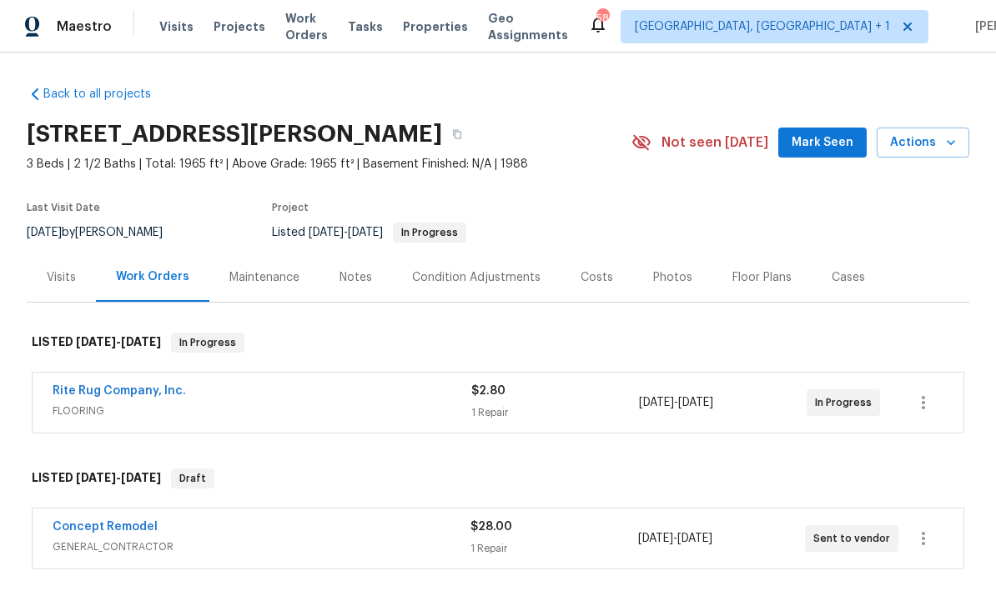
click at [121, 389] on link "Rite Rug Company, Inc." at bounding box center [119, 391] width 133 height 12
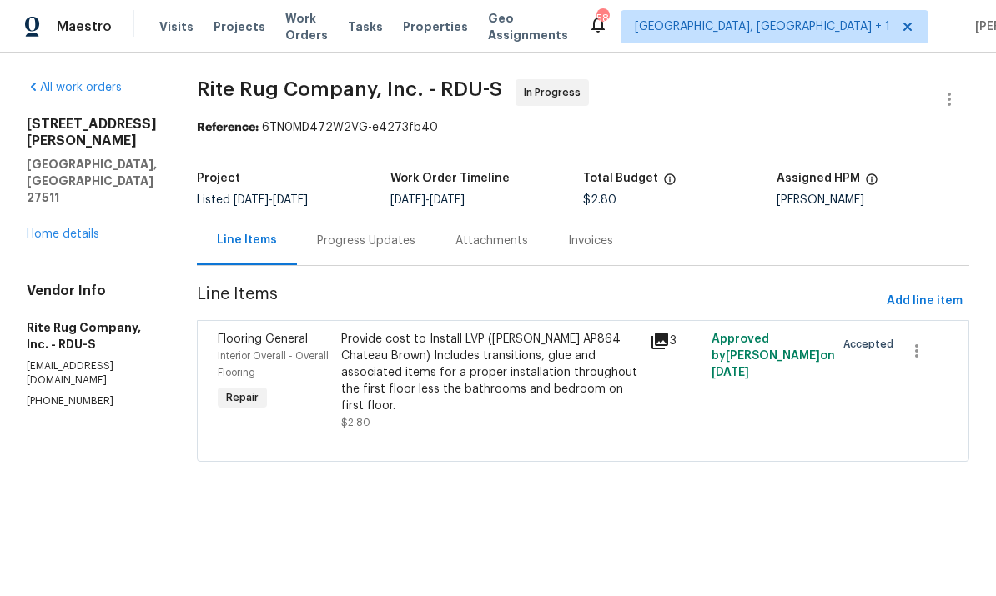
click at [366, 236] on div "Progress Updates" at bounding box center [366, 241] width 98 height 17
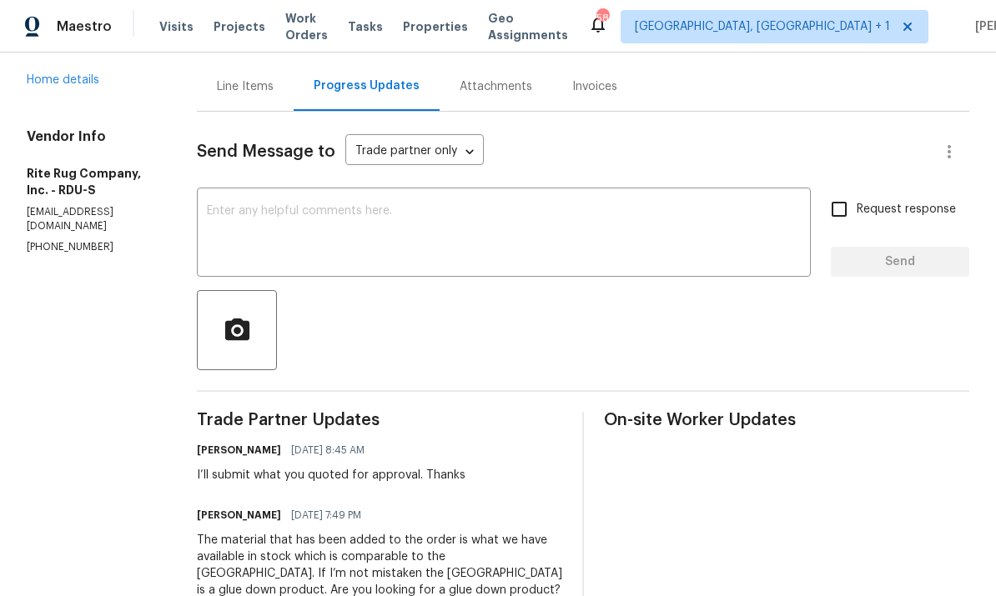
scroll to position [166, 0]
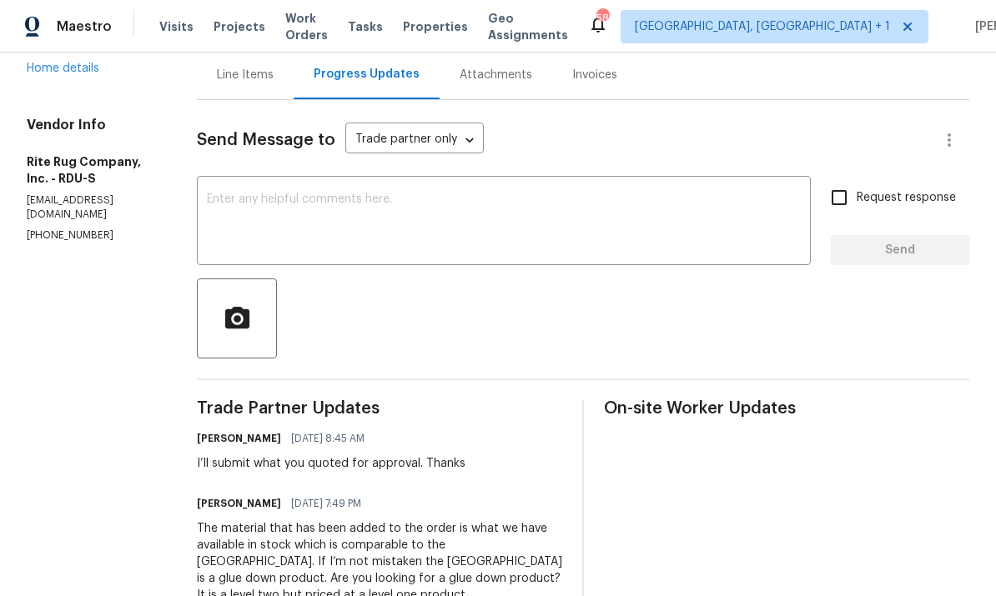
click at [306, 200] on textarea at bounding box center [504, 223] width 594 height 58
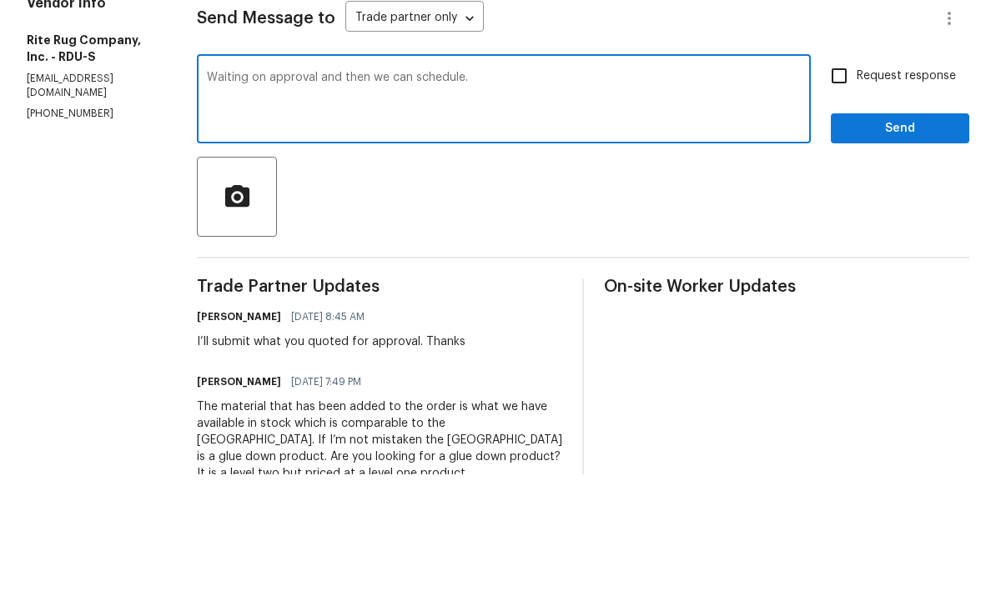
click at [539, 194] on textarea "Waiting on approval and then we can schedule." at bounding box center [504, 223] width 594 height 58
paste textarea "I’ll be off until Next Tuesday 9/30. Please leave all notes in portal for revie…"
type textarea "Waiting on approval and then we can schedule. I’ll be off until Next Tuesday 9/…"
click at [845, 180] on input "Request response" at bounding box center [839, 197] width 35 height 35
checkbox input "true"
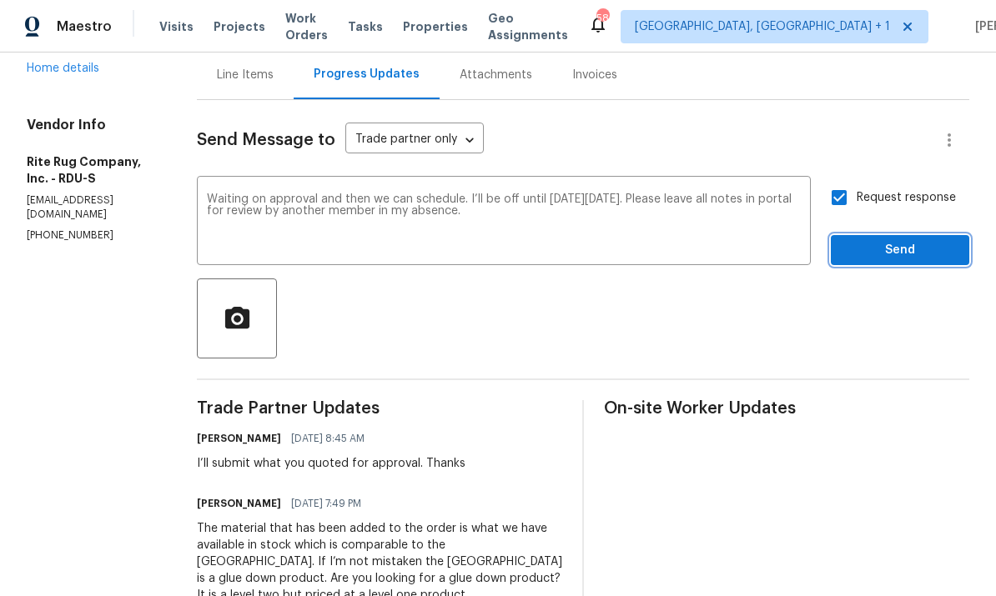
click at [904, 235] on button "Send" at bounding box center [900, 250] width 138 height 31
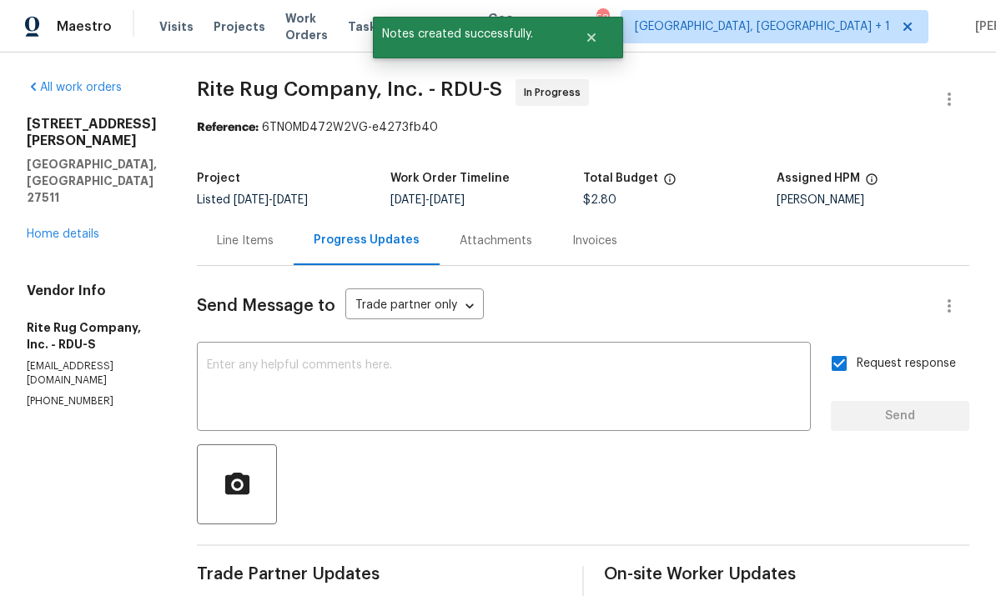
click at [75, 229] on link "Home details" at bounding box center [63, 235] width 73 height 12
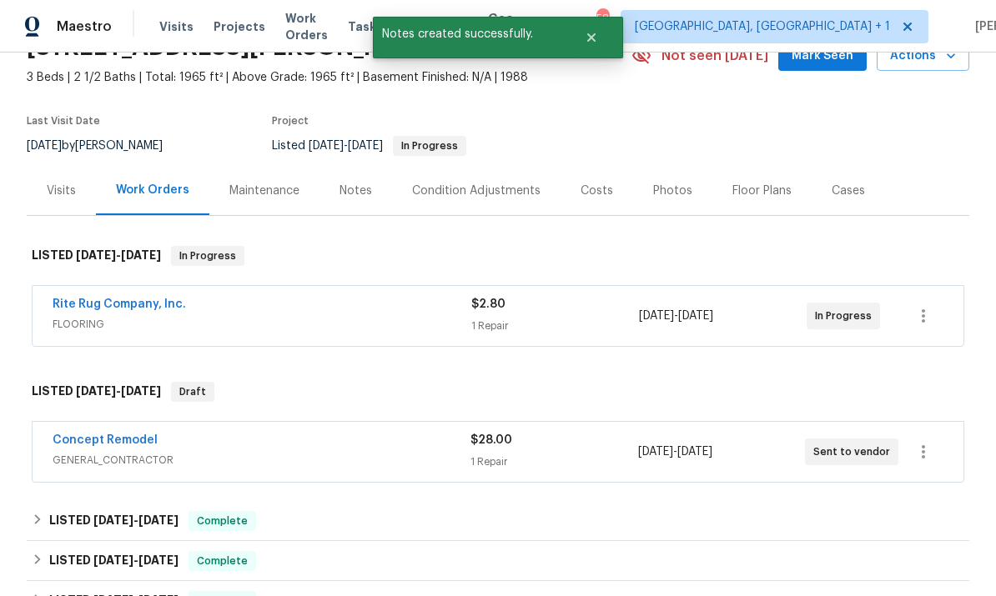
scroll to position [109, 0]
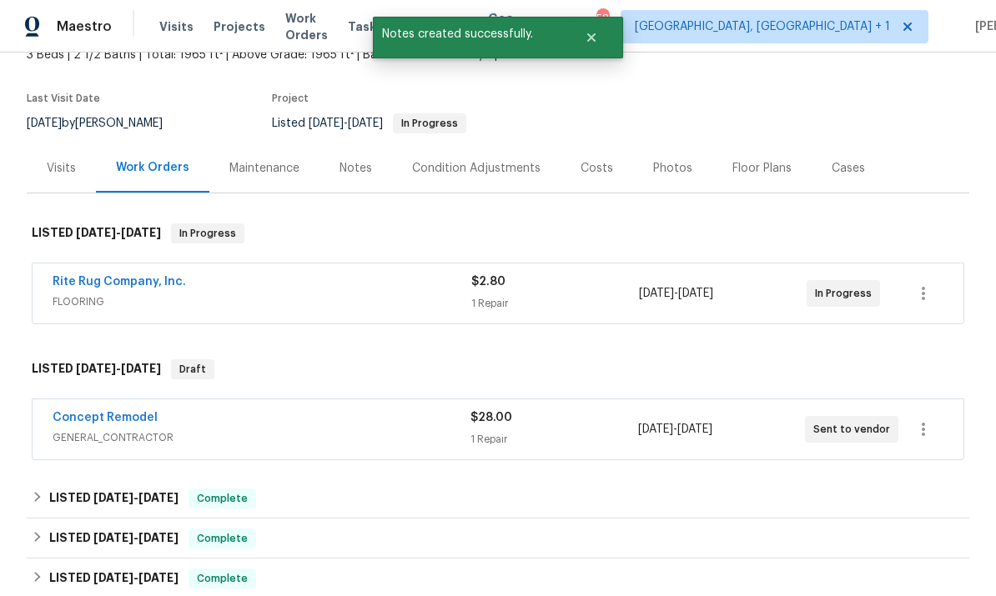
click at [131, 421] on link "Concept Remodel" at bounding box center [105, 418] width 105 height 12
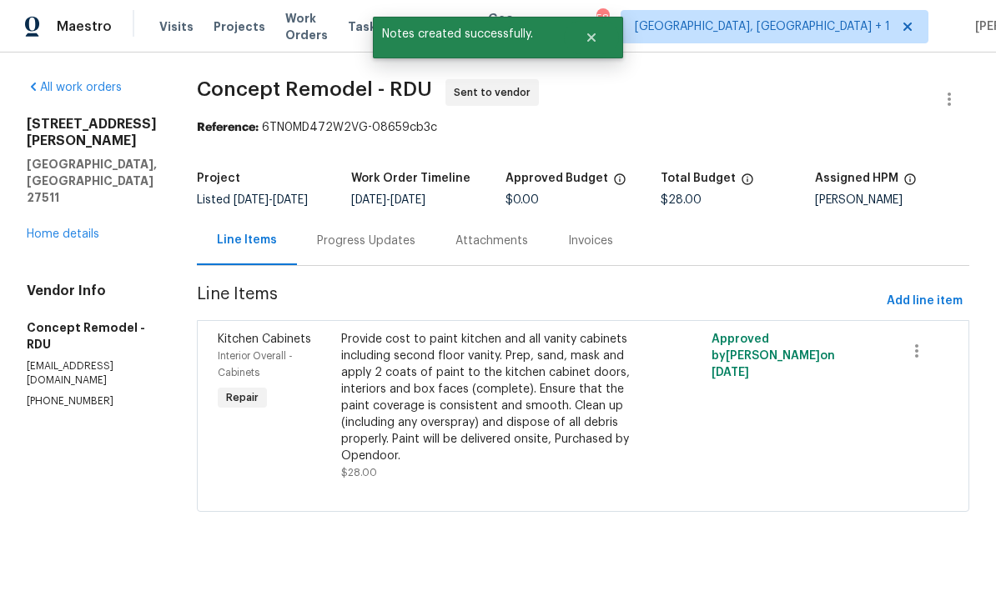
click at [336, 236] on div "Progress Updates" at bounding box center [366, 241] width 98 height 17
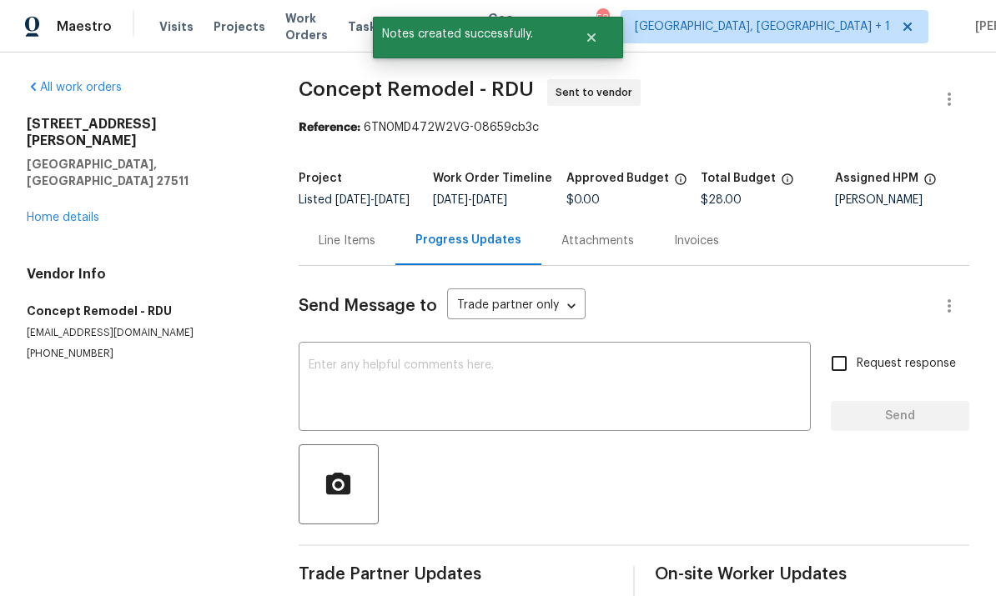
scroll to position [63, 0]
click at [369, 359] on textarea at bounding box center [555, 388] width 492 height 58
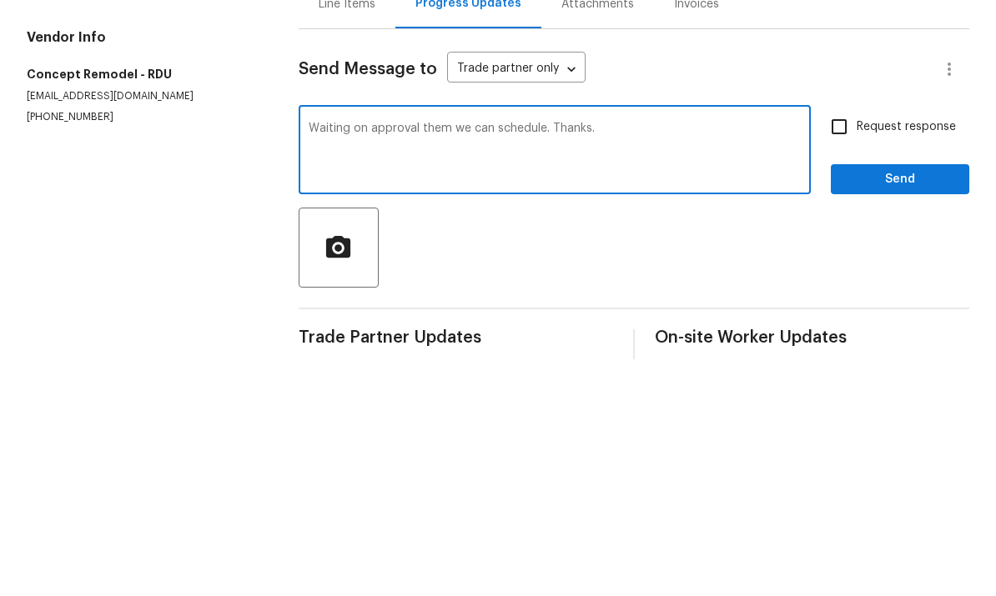
click at [652, 359] on textarea "Waiting on approval them we can schedule. Thanks." at bounding box center [555, 388] width 492 height 58
click at [443, 359] on textarea "Waiting on approval them we can schedule. Thanks." at bounding box center [555, 388] width 492 height 58
click at [451, 359] on textarea "Waiting on approval them we can schedule. Thanks." at bounding box center [555, 388] width 492 height 58
click at [624, 359] on textarea "Waiting on approval then we can schedule. Thanks." at bounding box center [555, 388] width 492 height 58
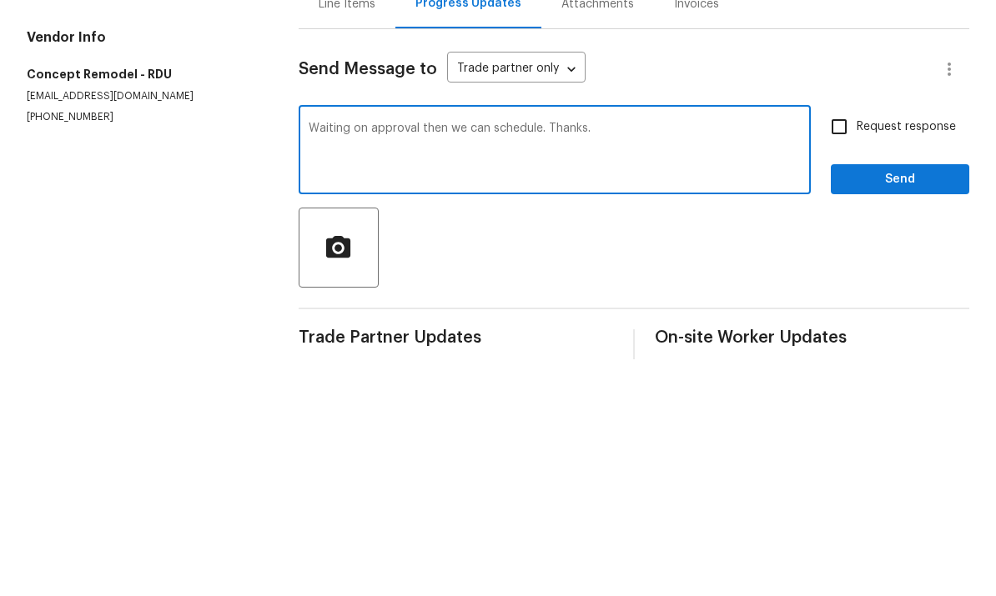
paste textarea "I’ll be off until [DATE][DATE]. Please leave all notes in portal for review by …"
type textarea "Waiting on approval then we can schedule. Thanks. I’ll be off until Next Tuesda…"
click at [841, 346] on input "Request response" at bounding box center [839, 363] width 35 height 35
checkbox input "true"
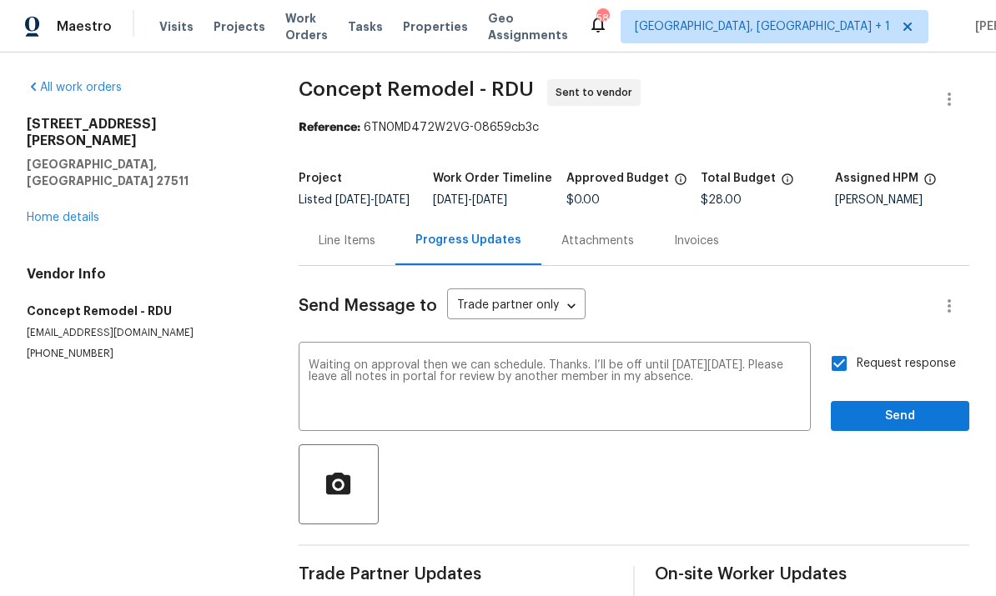
click at [913, 406] on span "Send" at bounding box center [900, 416] width 112 height 21
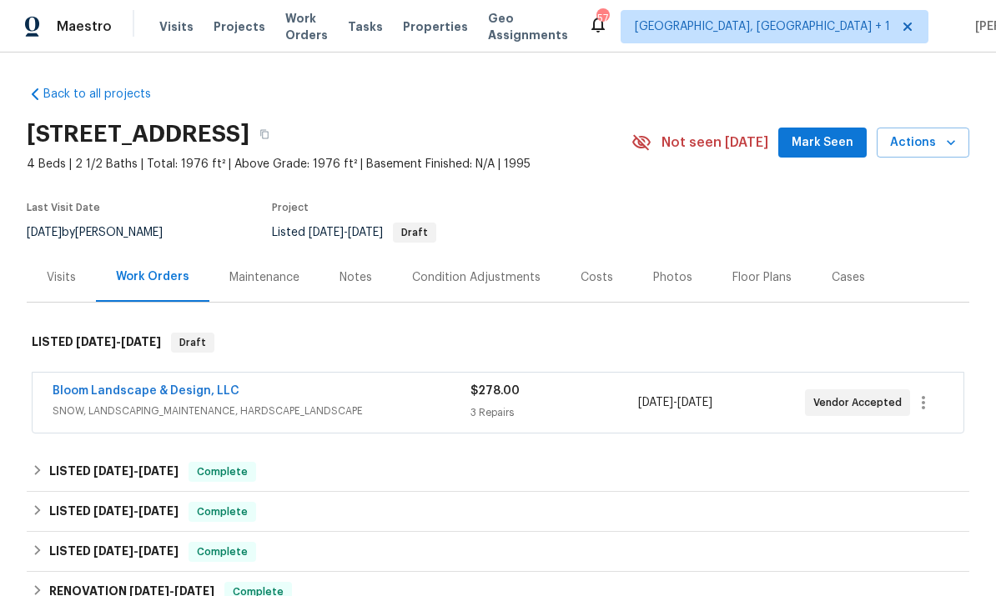
click at [169, 390] on link "Bloom Landscape & Design, LLC" at bounding box center [146, 391] width 187 height 12
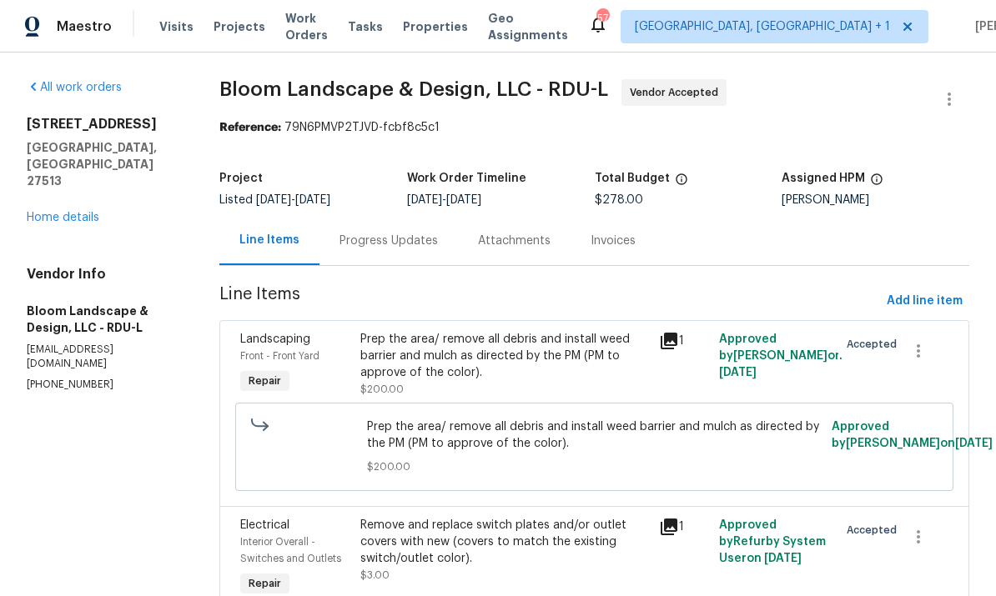
click at [385, 236] on div "Progress Updates" at bounding box center [388, 241] width 98 height 17
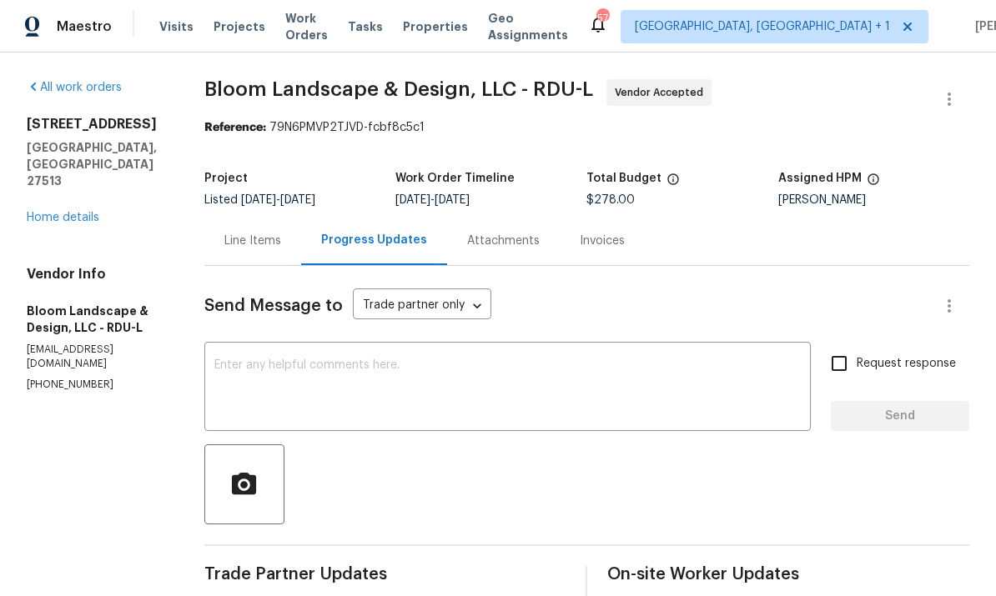
click at [280, 367] on textarea at bounding box center [507, 388] width 586 height 58
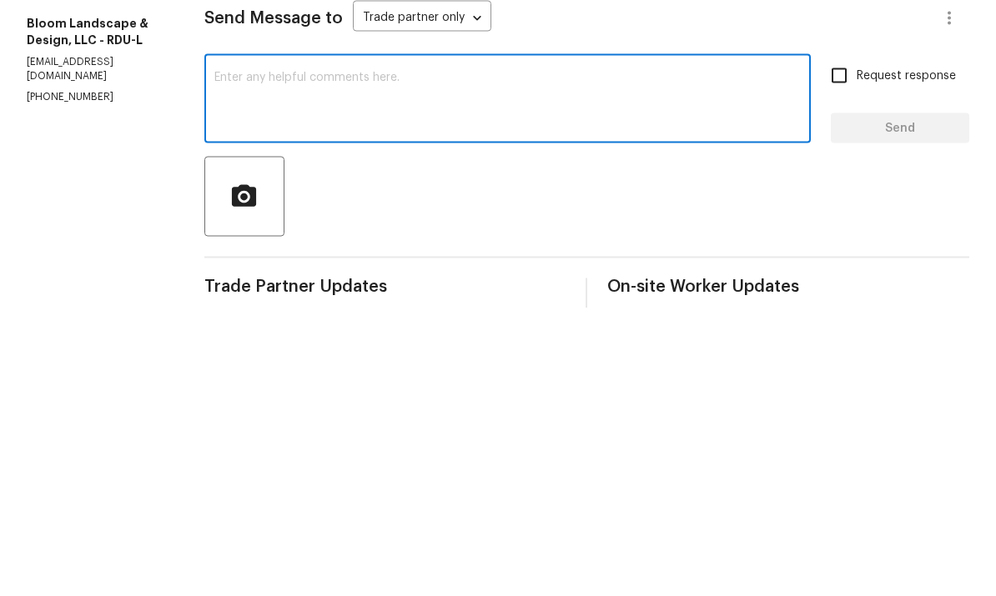
click at [245, 359] on textarea at bounding box center [507, 388] width 586 height 58
paste textarea "I’ll be off until Next Tuesday 9/30. Please leave all notes in portal for revie…"
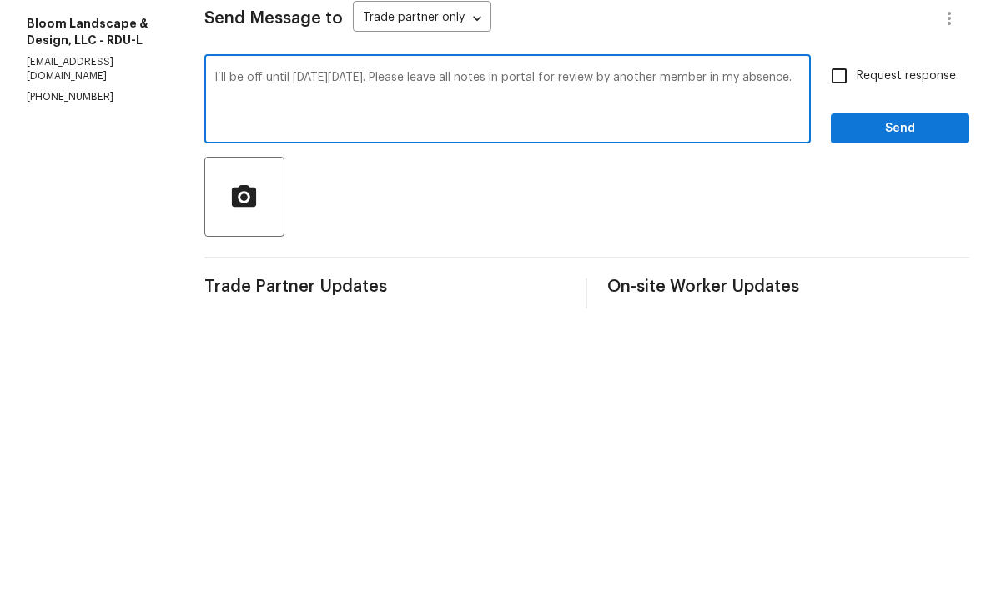
type textarea "I’ll be off until Next Tuesday 9/30. Please leave all notes in portal for revie…"
click at [839, 346] on input "Request response" at bounding box center [839, 363] width 35 height 35
checkbox input "true"
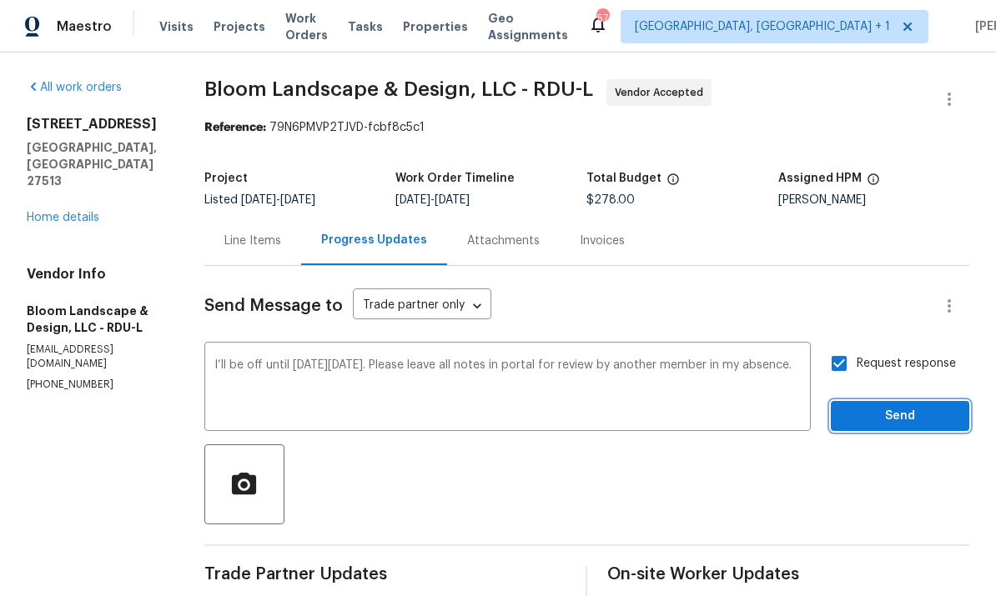
click at [912, 406] on span "Send" at bounding box center [900, 416] width 112 height 21
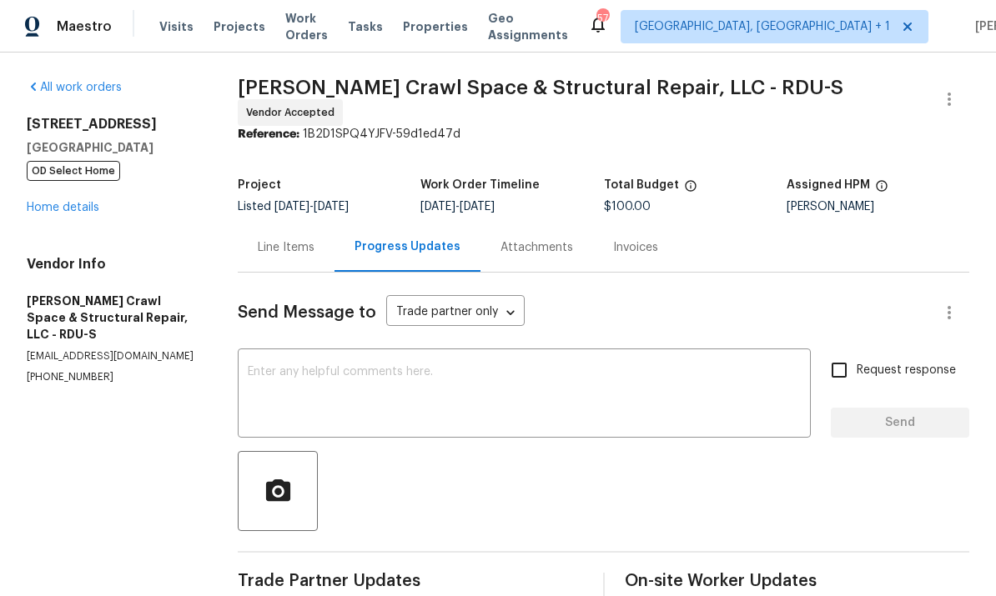
click at [76, 189] on div "[STREET_ADDRESS] OD Select Home Home details" at bounding box center [112, 166] width 171 height 100
click at [83, 212] on link "Home details" at bounding box center [63, 208] width 73 height 12
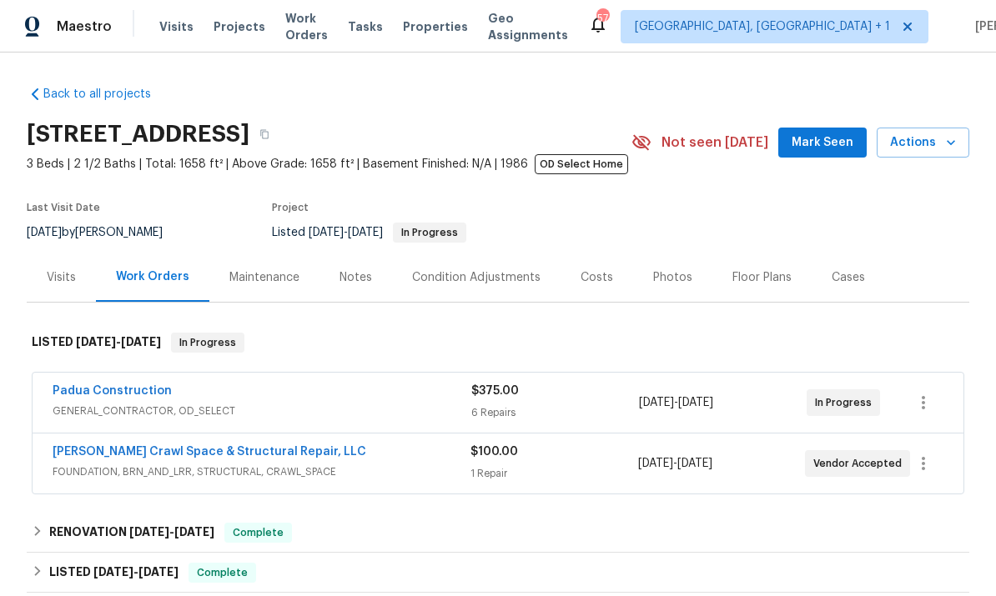
scroll to position [40, 0]
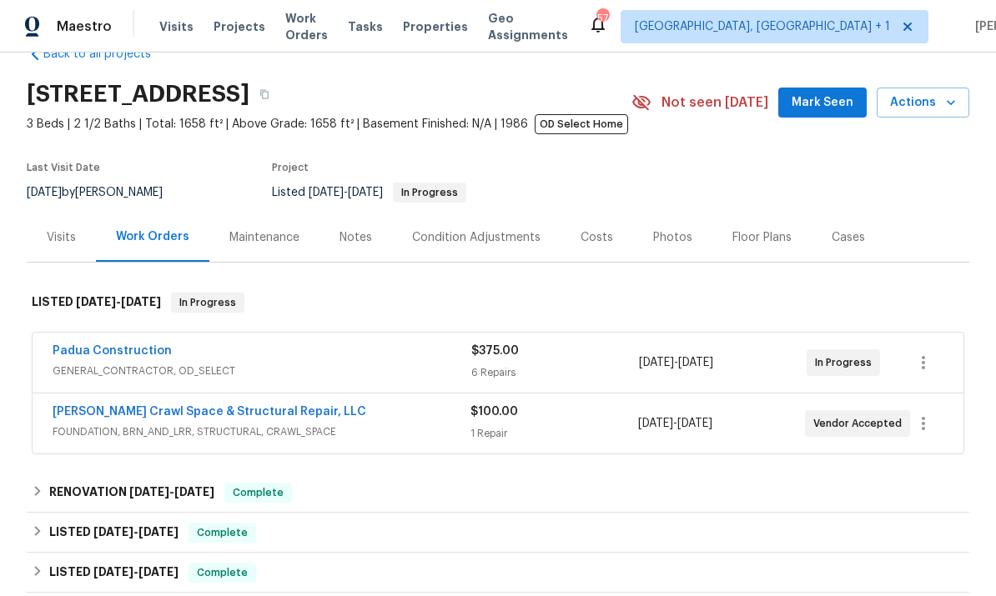
click at [123, 356] on link "Padua Construction" at bounding box center [112, 351] width 119 height 12
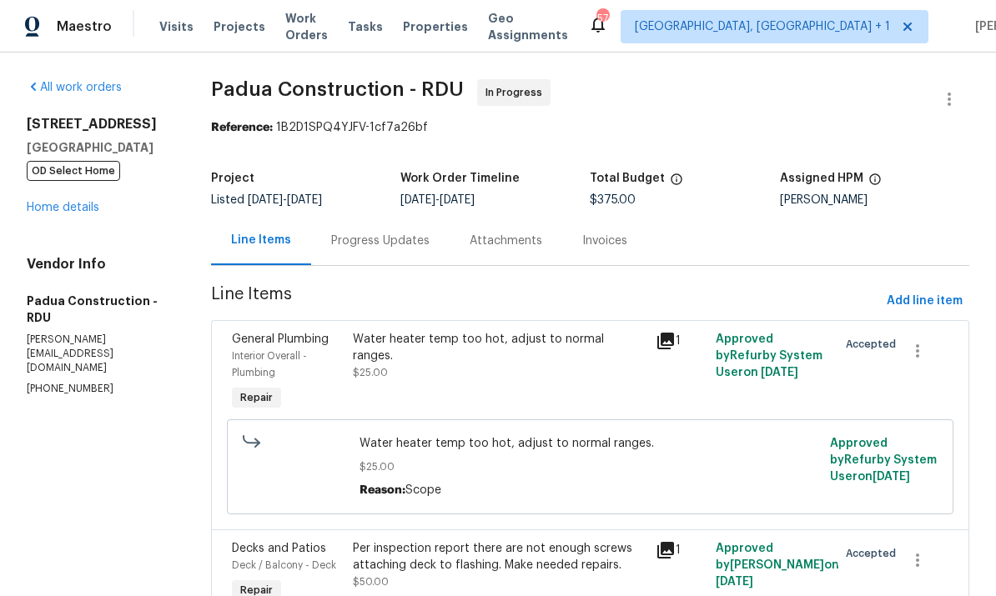
click at [387, 241] on div "Progress Updates" at bounding box center [380, 241] width 98 height 17
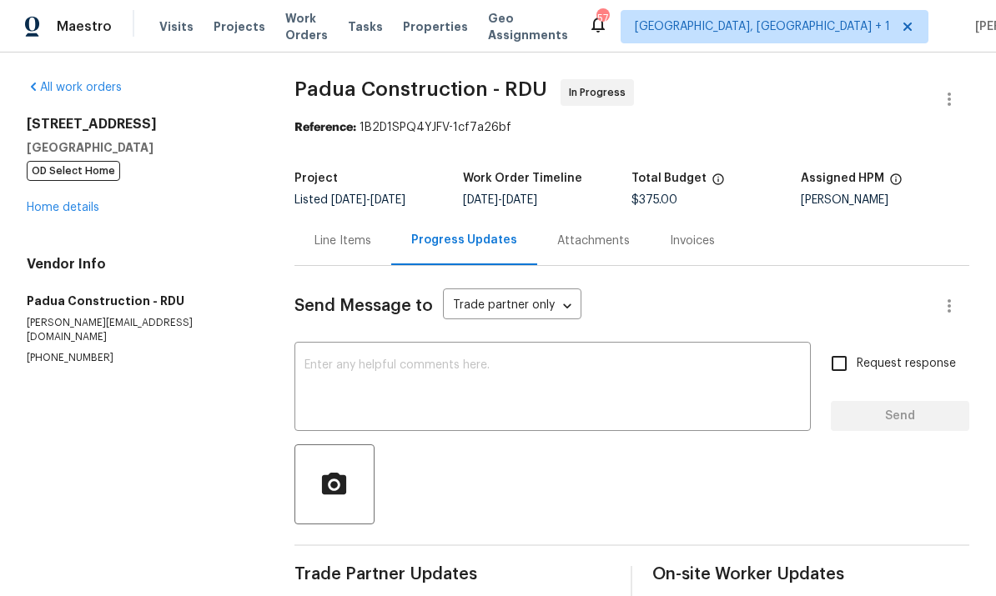
click at [372, 362] on textarea at bounding box center [552, 388] width 496 height 58
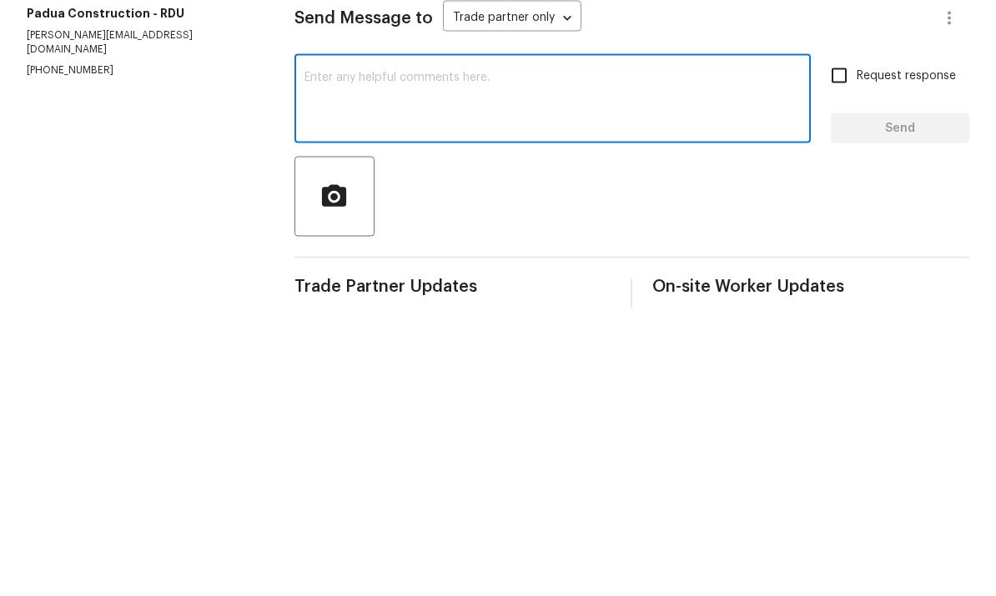
click at [354, 359] on textarea at bounding box center [552, 388] width 496 height 58
paste textarea "I’ll be off until [DATE][DATE]. Please leave all notes in portal for review by …"
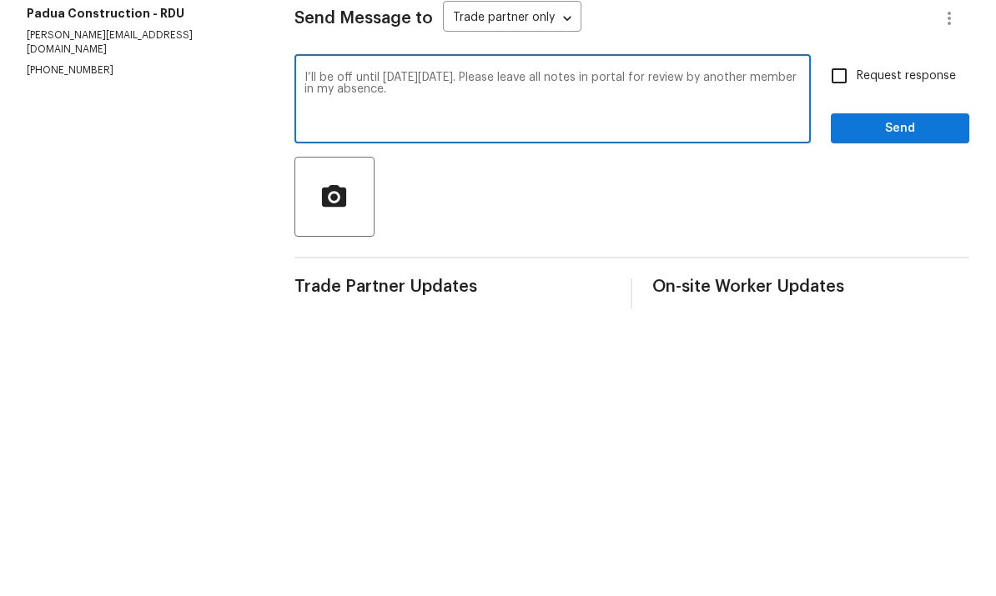
type textarea "I’ll be off until [DATE][DATE]. Please leave all notes in portal for review by …"
click at [851, 346] on input "Request response" at bounding box center [839, 363] width 35 height 35
checkbox input "true"
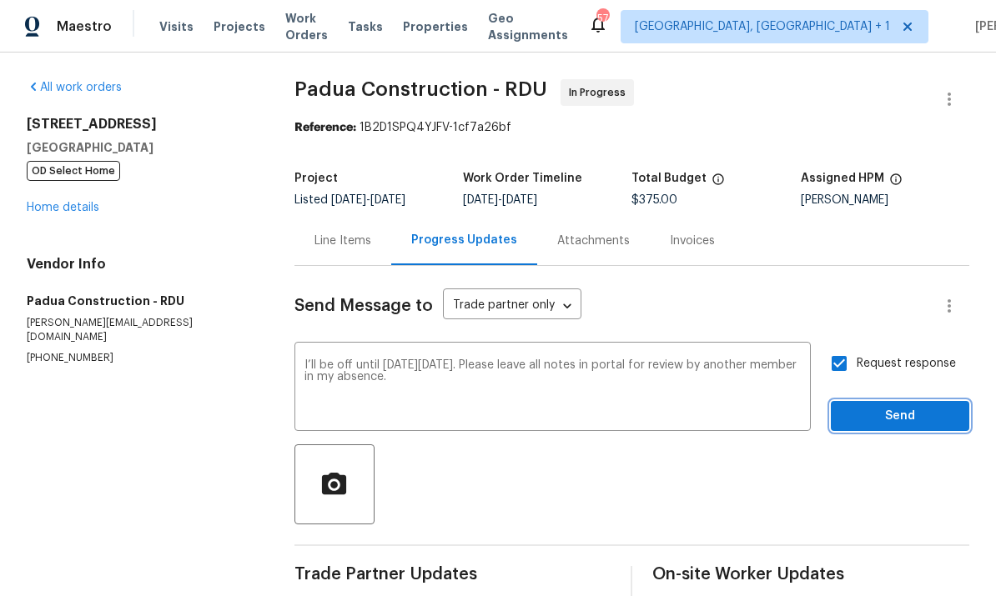
click at [909, 406] on span "Send" at bounding box center [900, 416] width 112 height 21
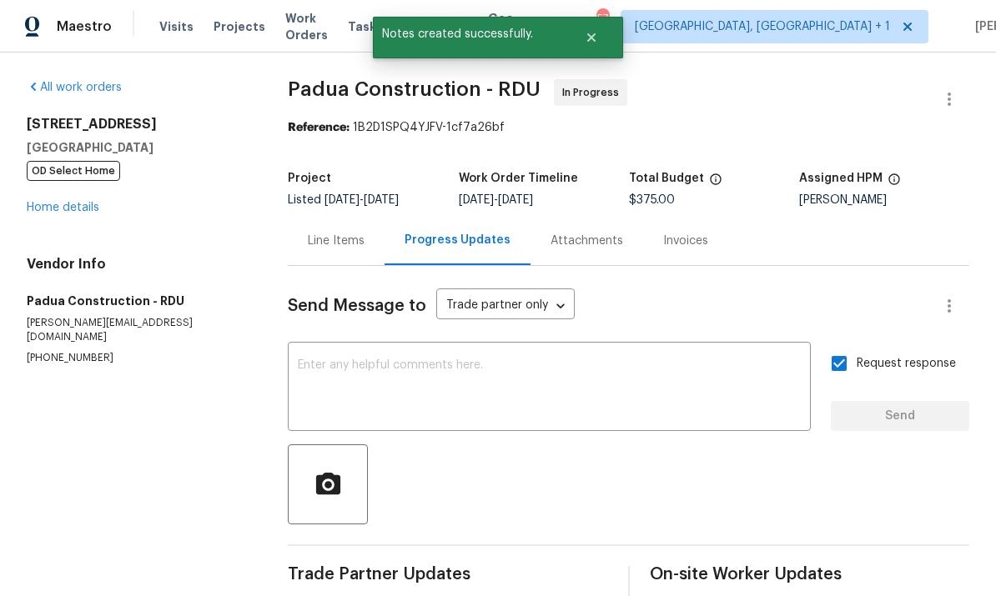
click at [76, 202] on link "Home details" at bounding box center [63, 208] width 73 height 12
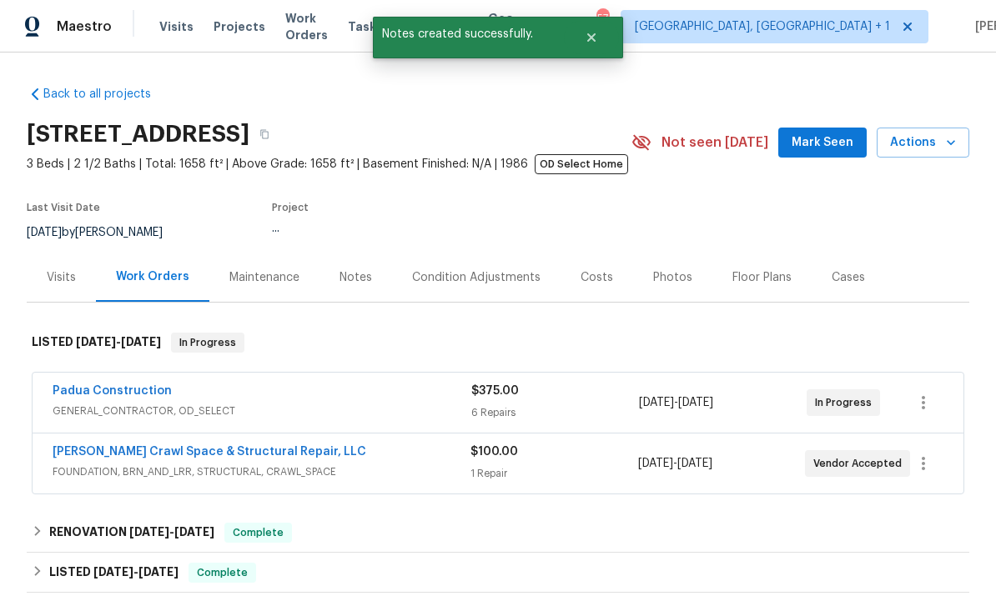
scroll to position [89, 0]
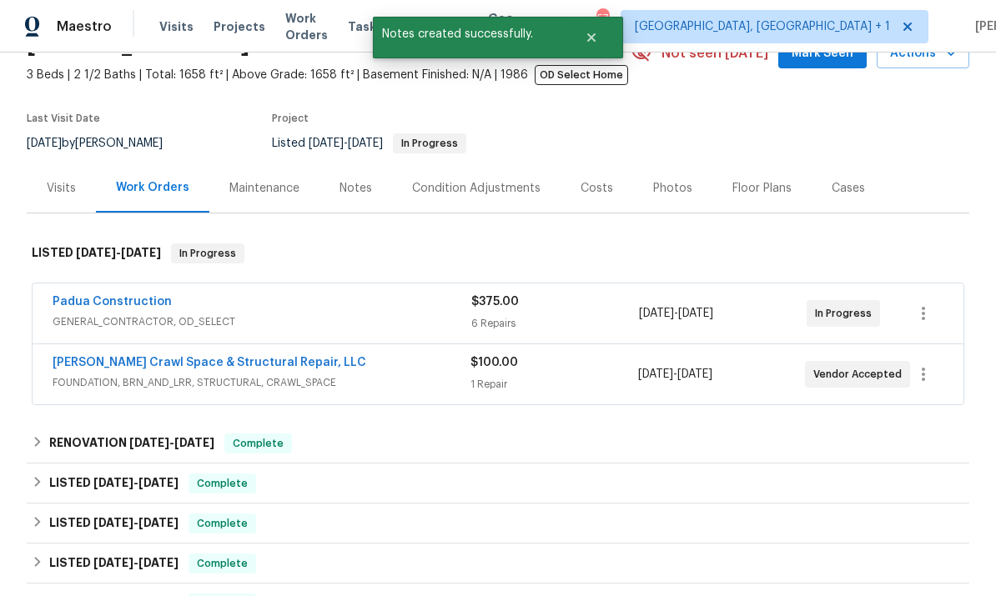
click at [258, 357] on link "Falcone Crawl Space & Structural Repair, LLC" at bounding box center [210, 363] width 314 height 12
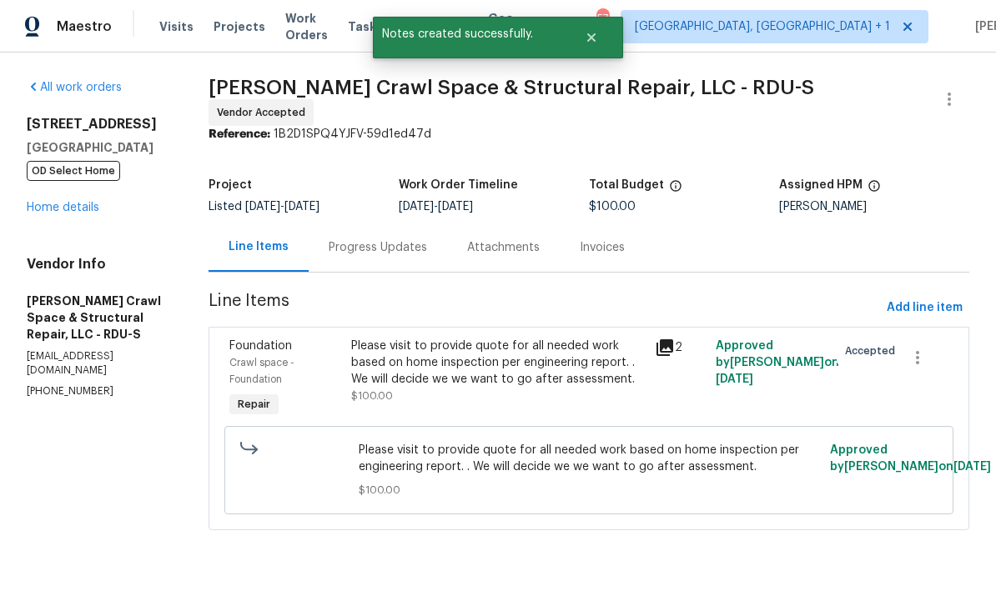
click at [386, 240] on div "Progress Updates" at bounding box center [378, 247] width 98 height 17
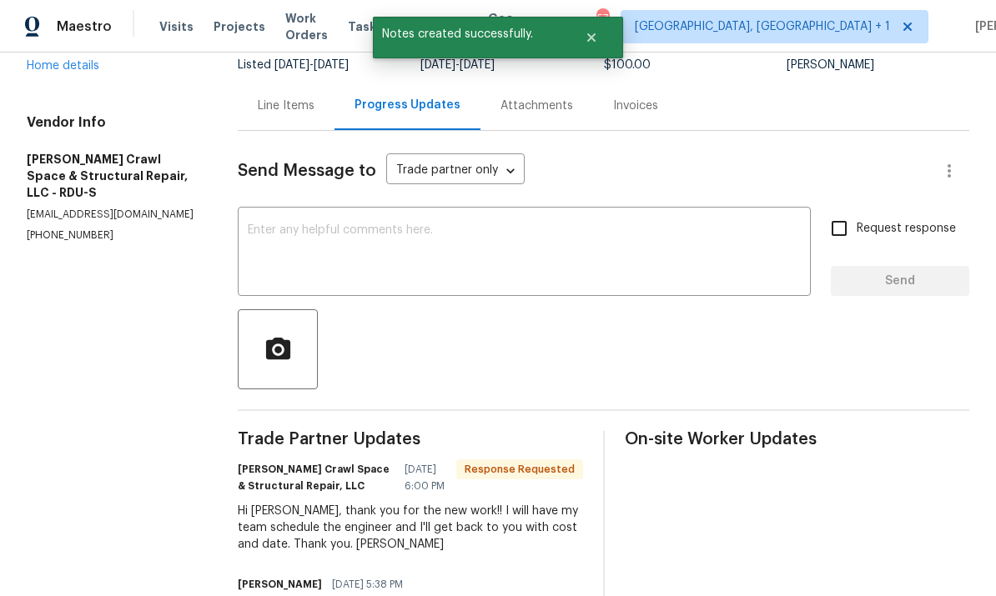
scroll to position [150, 0]
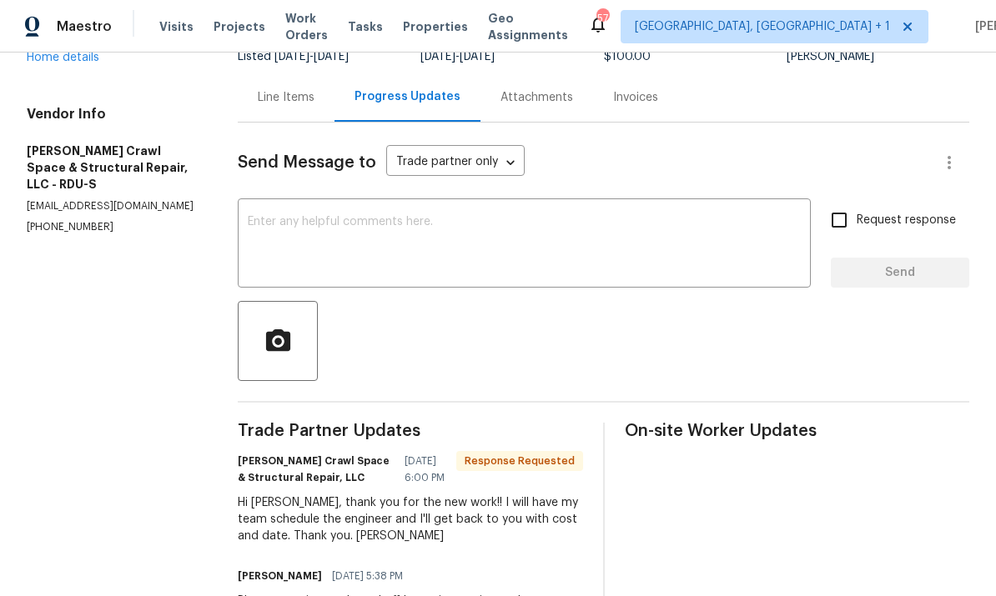
click at [321, 227] on textarea at bounding box center [524, 245] width 553 height 58
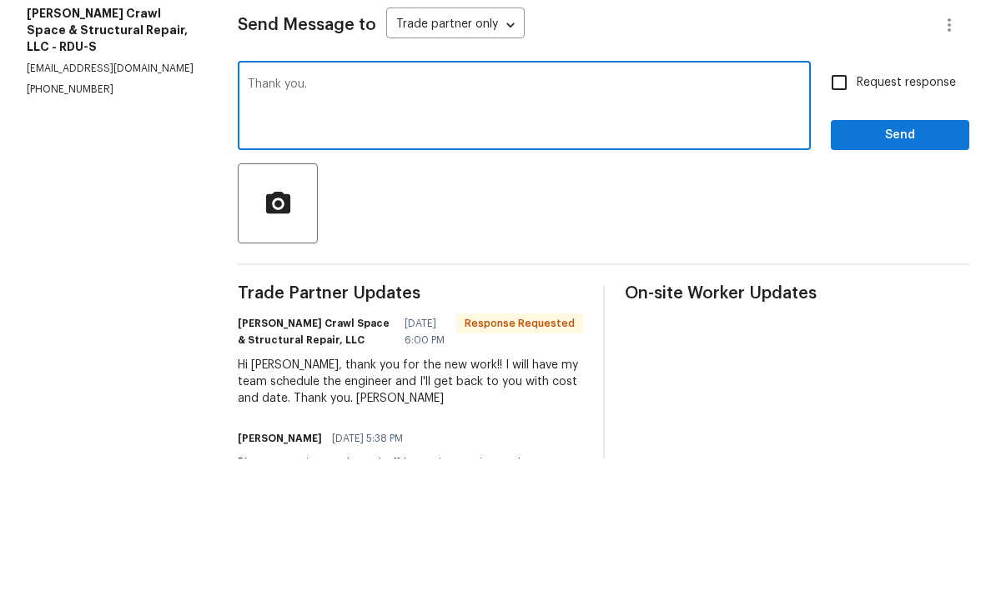
click at [390, 216] on textarea "Thank you." at bounding box center [524, 245] width 553 height 58
paste textarea "I’ll be off until [DATE][DATE]. Please leave all notes in portal for review by …"
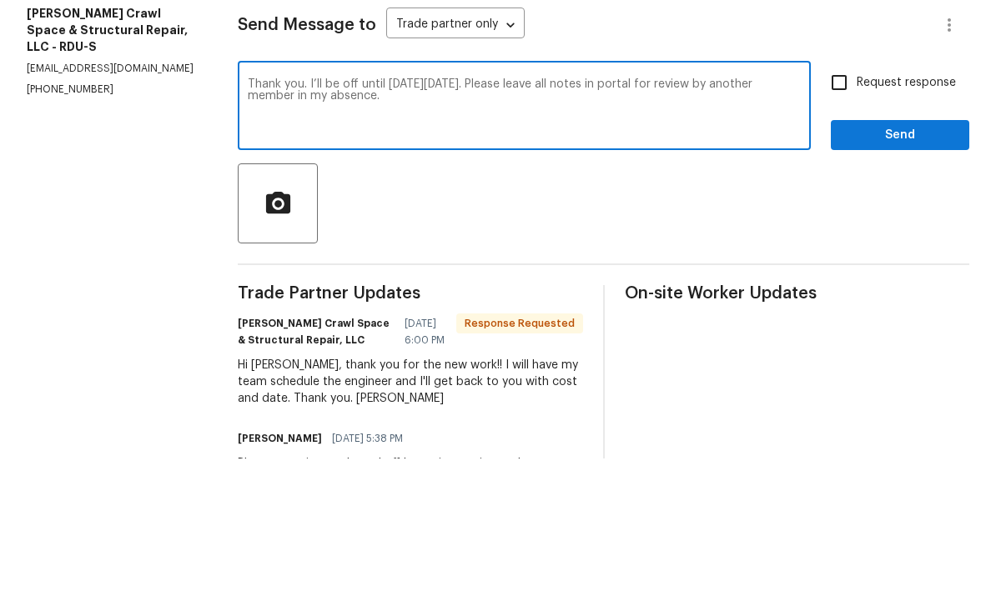
type textarea "Thank you. I’ll be off until Next Tuesday 9/30. Please leave all notes in porta…"
click at [857, 203] on input "Request response" at bounding box center [839, 220] width 35 height 35
checkbox input "true"
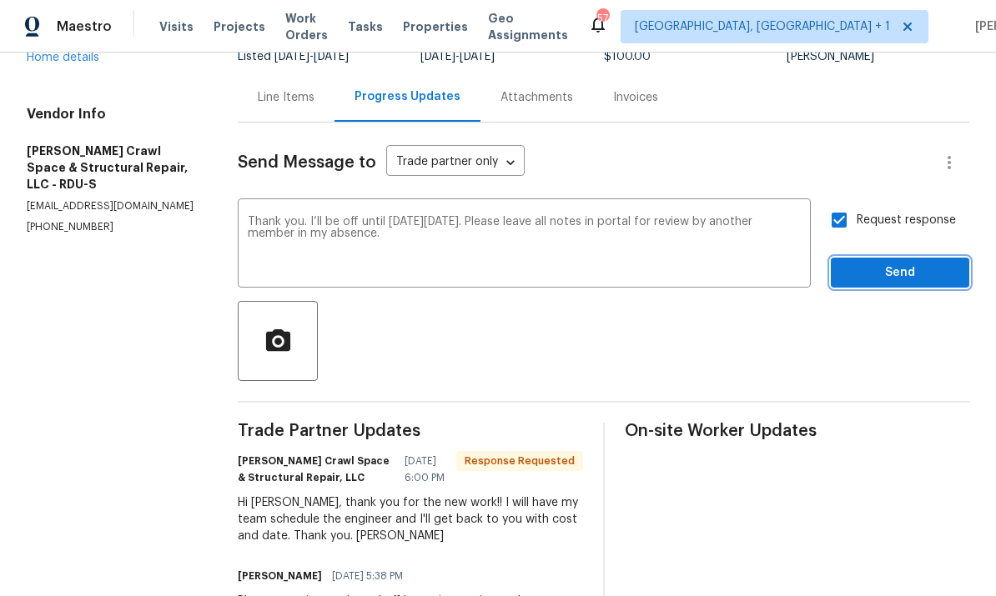
click at [908, 263] on span "Send" at bounding box center [900, 273] width 112 height 21
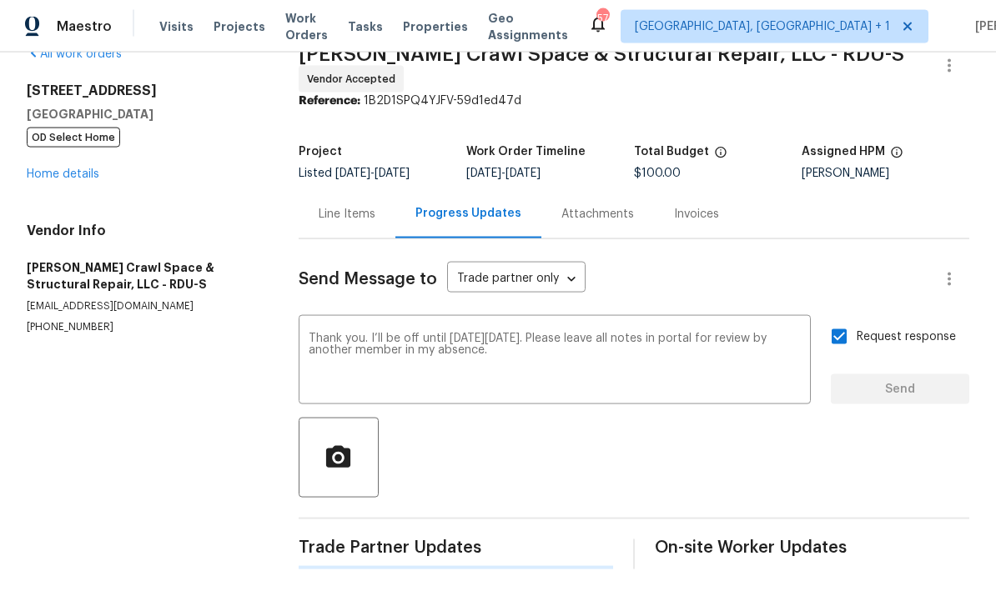
scroll to position [0, 0]
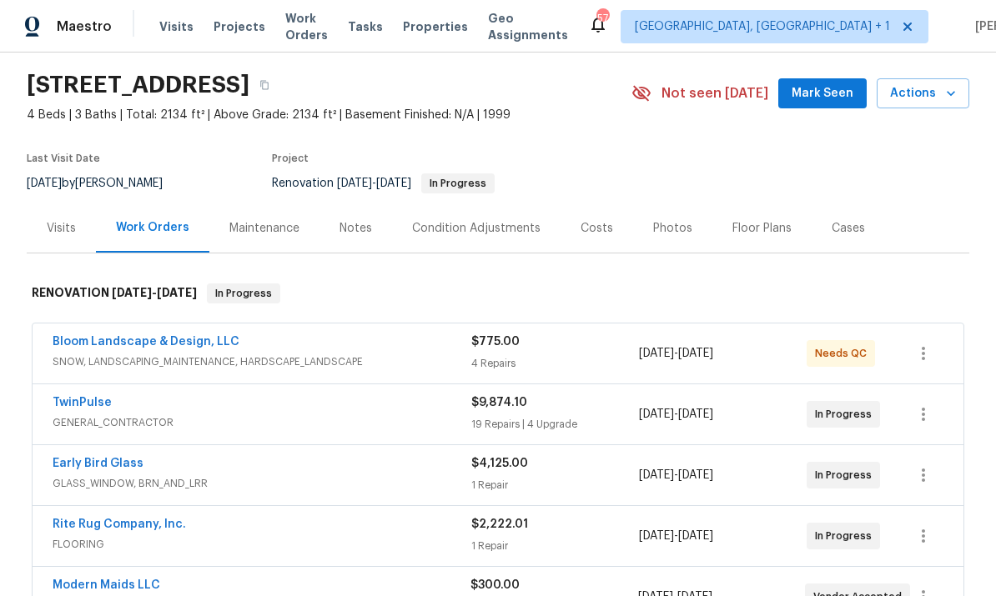
scroll to position [62, 0]
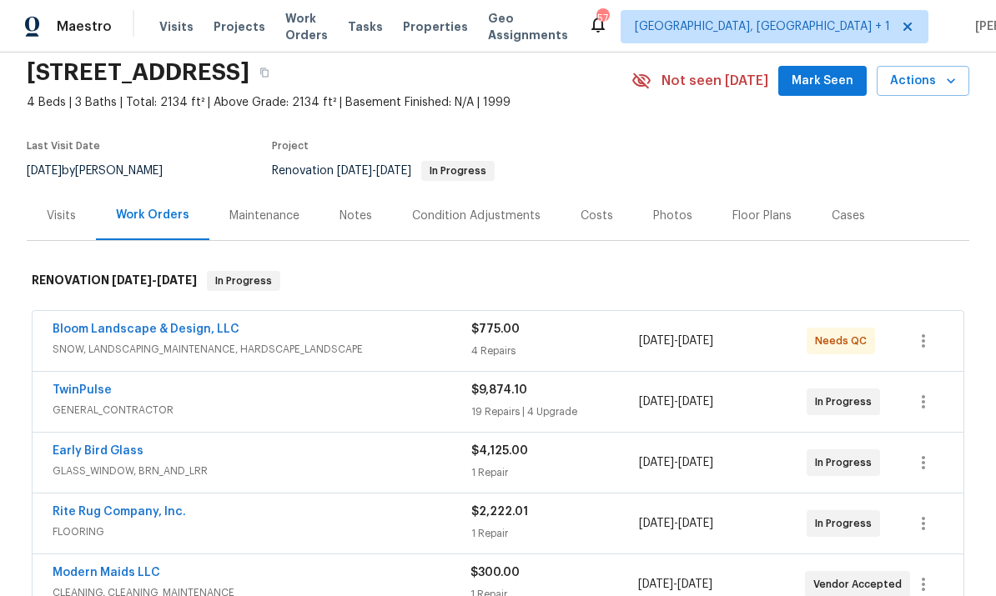
click at [166, 330] on link "Bloom Landscape & Design, LLC" at bounding box center [146, 330] width 187 height 12
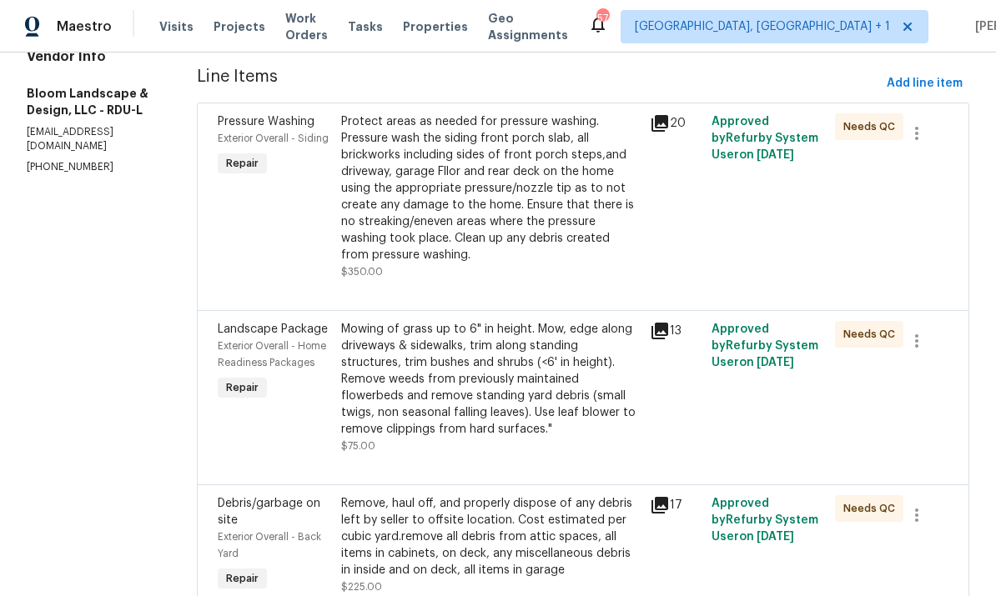
scroll to position [249, 0]
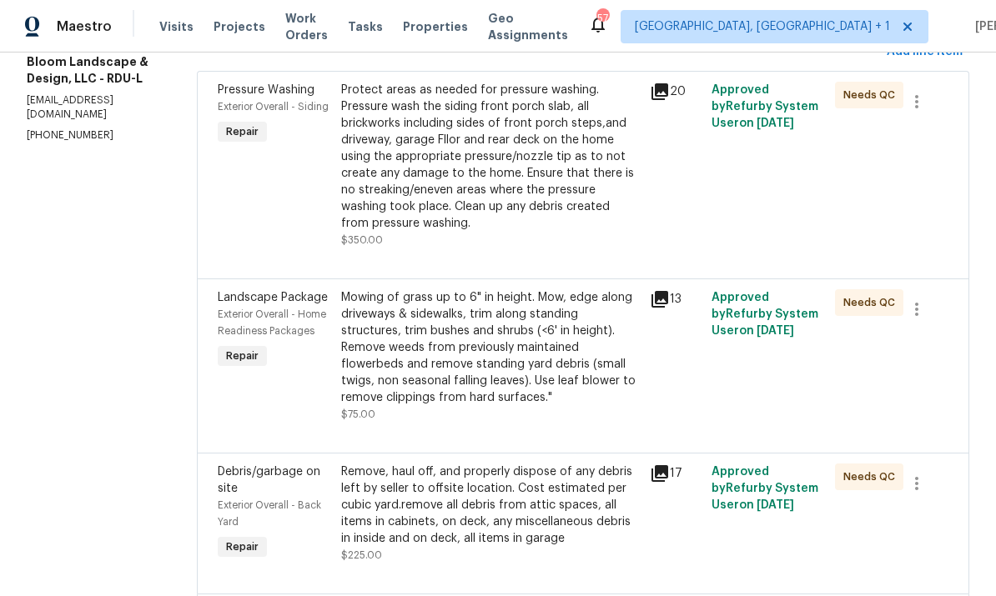
click at [502, 176] on div "Protect areas as needed for pressure washing. Pressure wash the siding front po…" at bounding box center [490, 157] width 299 height 150
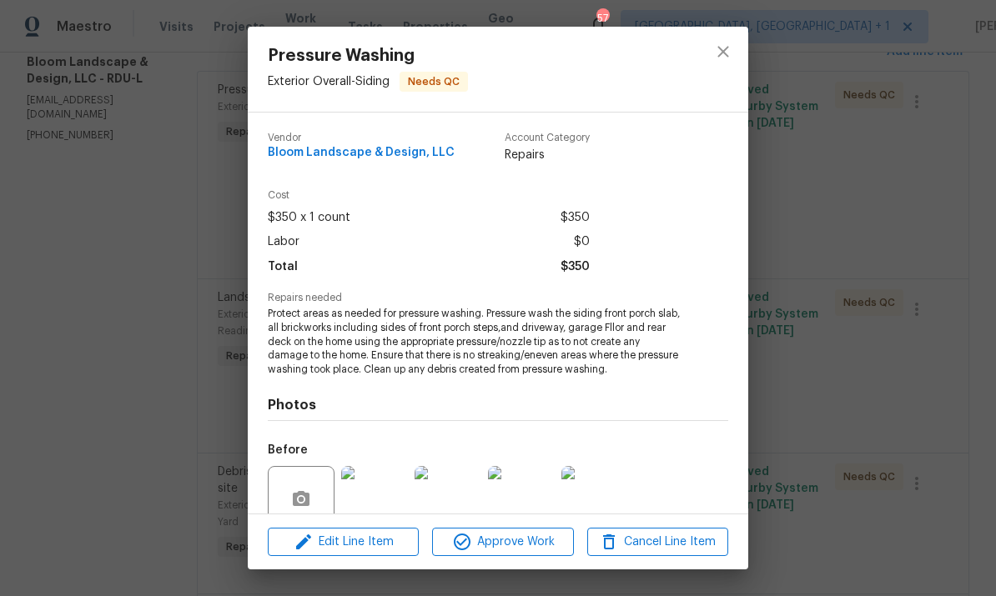
click at [842, 334] on div "Pressure Washing Exterior Overall - Siding Needs QC Vendor Bloom Landscape & De…" at bounding box center [498, 298] width 996 height 596
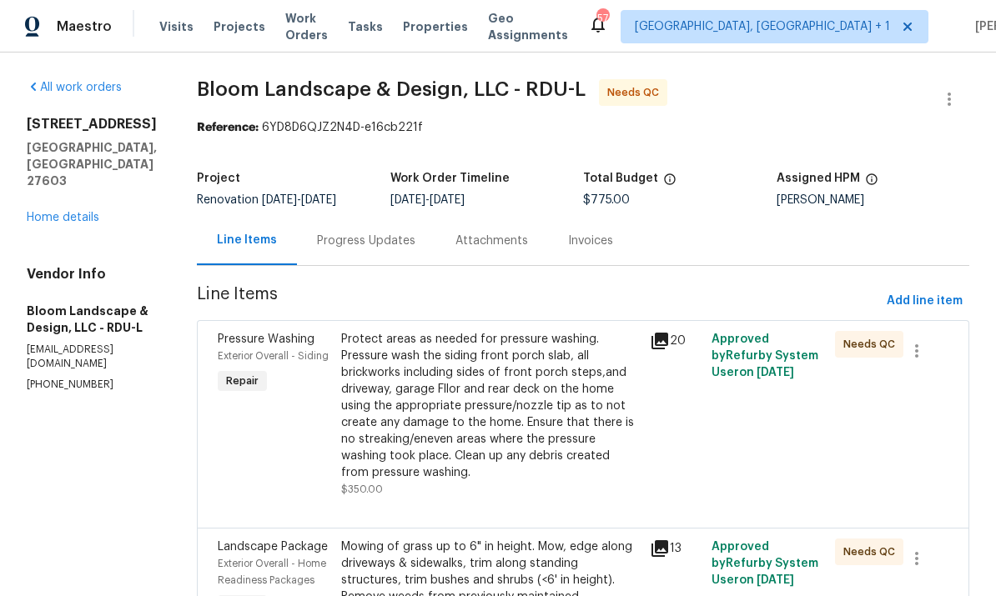
scroll to position [0, 0]
click at [78, 212] on link "Home details" at bounding box center [63, 218] width 73 height 12
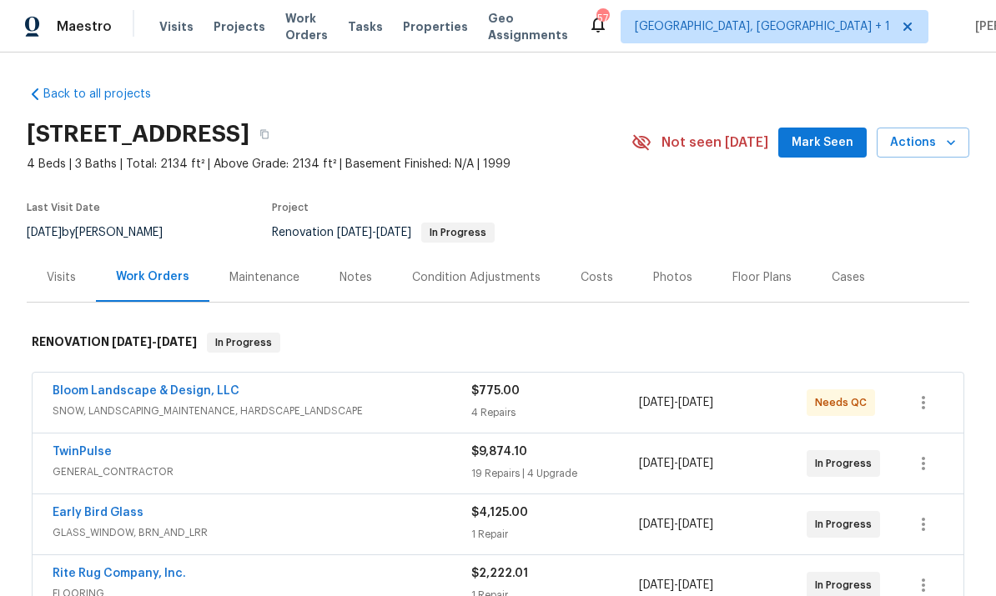
click at [178, 394] on link "Bloom Landscape & Design, LLC" at bounding box center [146, 391] width 187 height 12
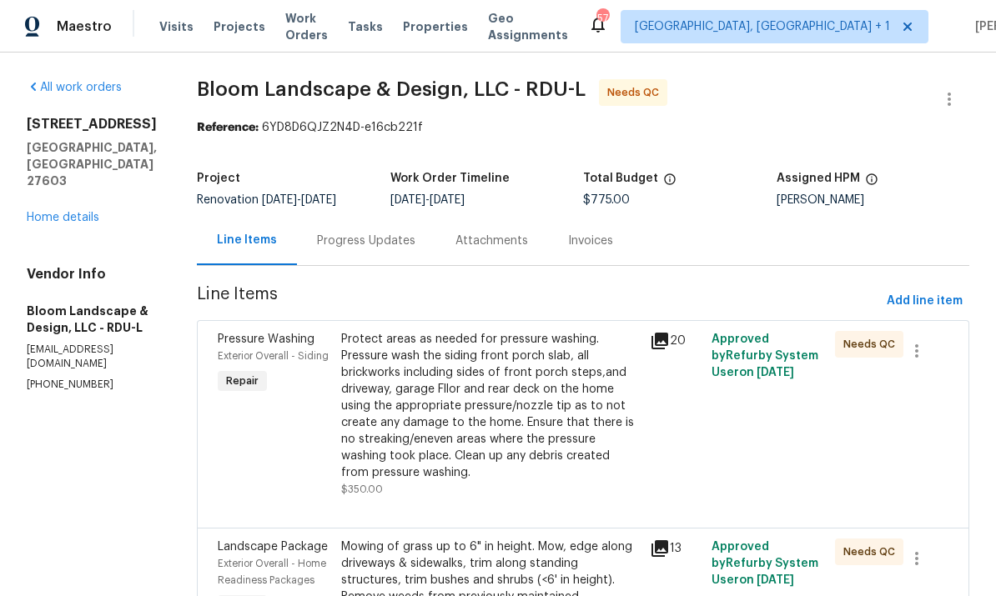
click at [555, 426] on div "Protect areas as needed for pressure washing. Pressure wash the siding front po…" at bounding box center [490, 406] width 299 height 150
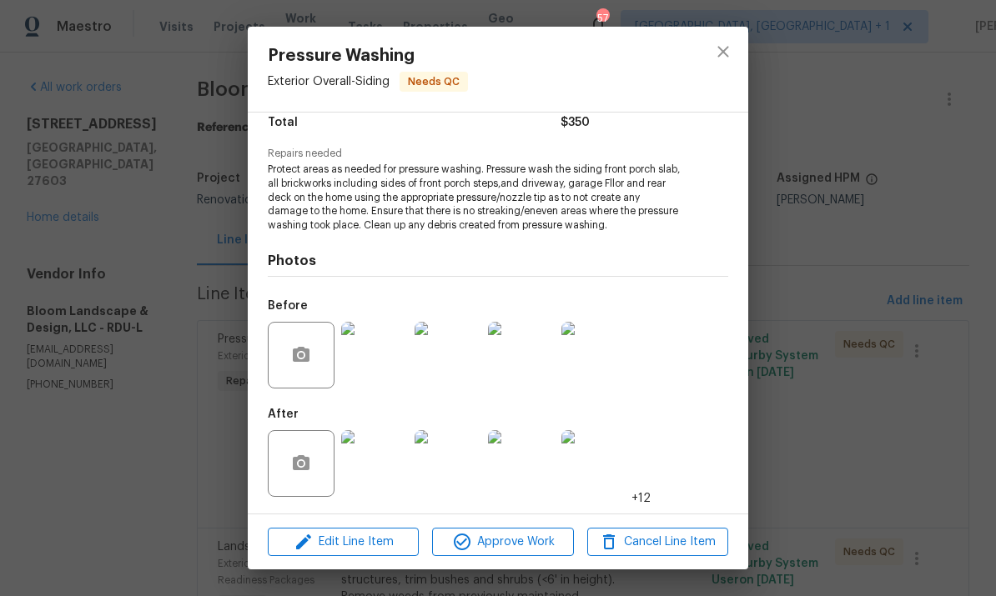
scroll to position [145, 0]
click at [386, 464] on img at bounding box center [374, 463] width 67 height 67
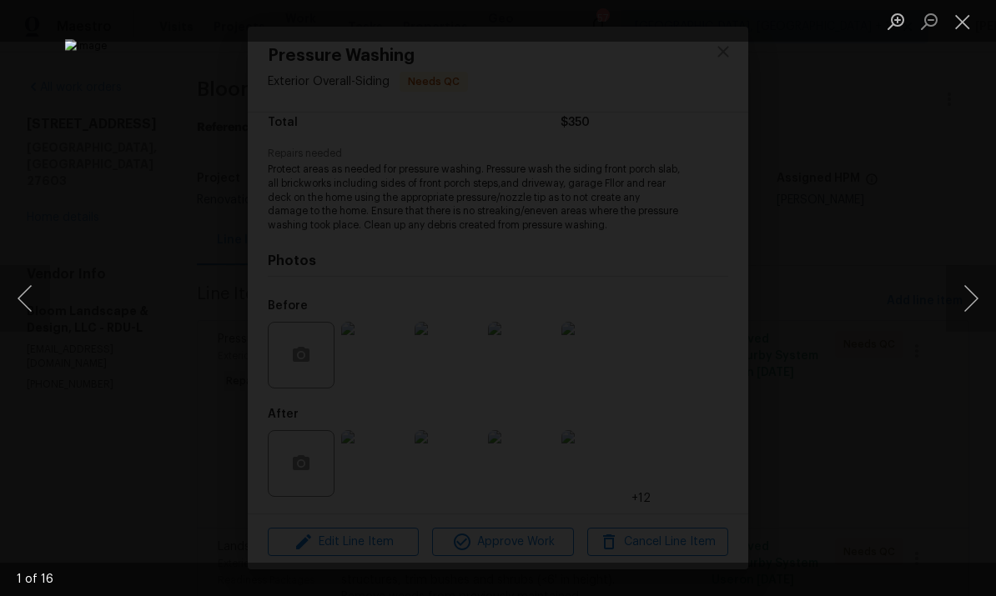
click at [982, 305] on button "Next image" at bounding box center [971, 298] width 50 height 67
click at [985, 304] on button "Next image" at bounding box center [971, 298] width 50 height 67
click at [974, 308] on button "Next image" at bounding box center [971, 298] width 50 height 67
click at [984, 210] on div "Lightbox" at bounding box center [498, 298] width 996 height 596
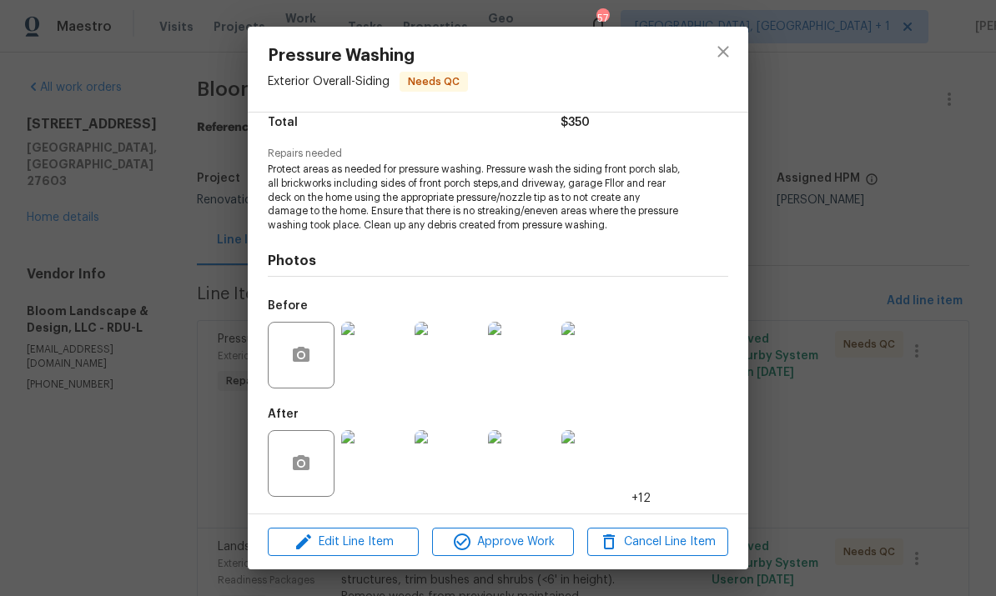
click at [866, 280] on div "Pressure Washing Exterior Overall - Siding Needs QC Vendor Bloom Landscape & De…" at bounding box center [498, 298] width 996 height 596
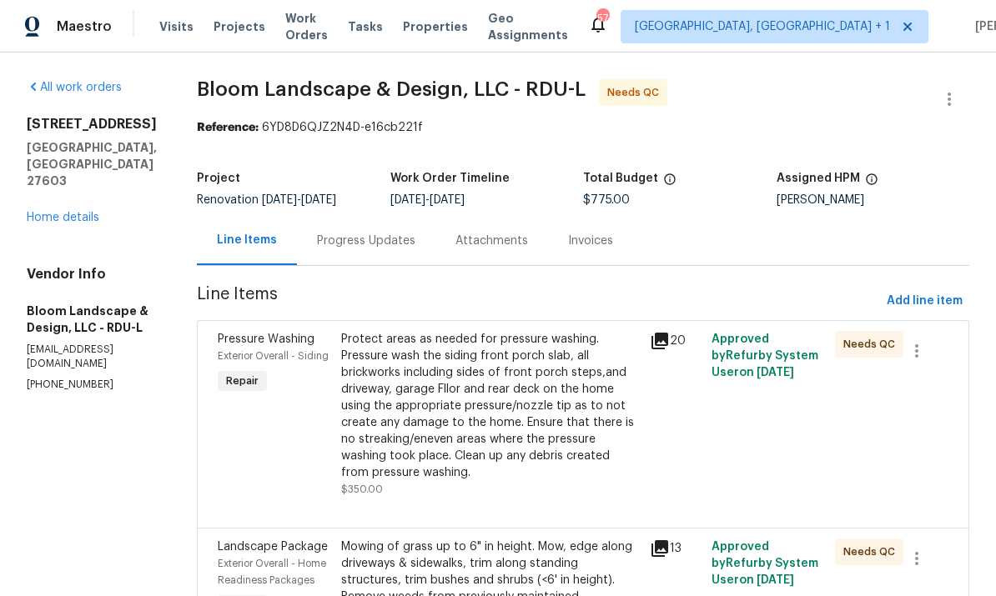
click at [487, 435] on div "Protect areas as needed for pressure washing. Pressure wash the siding front po…" at bounding box center [490, 406] width 299 height 150
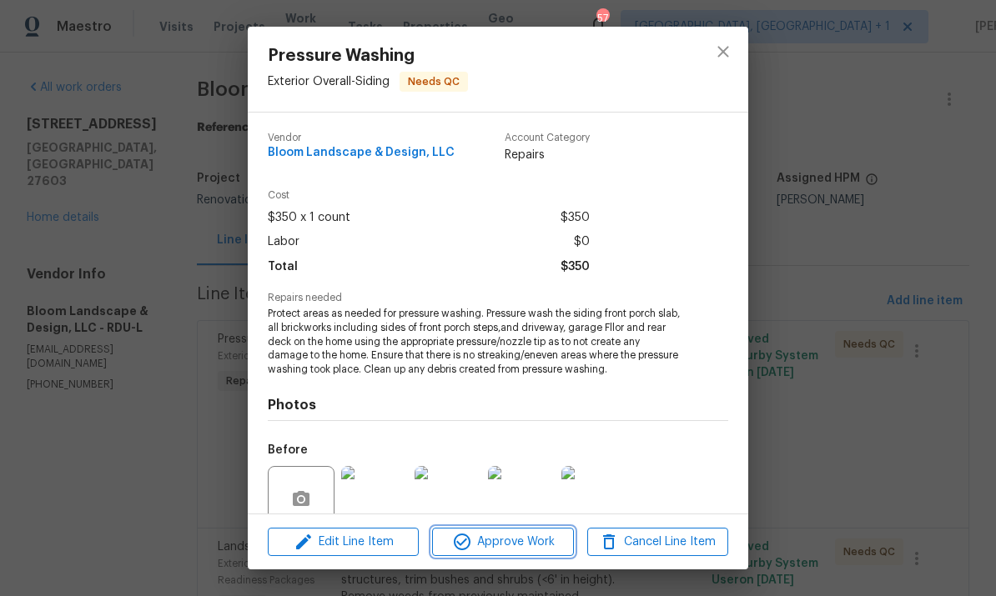
click at [514, 542] on span "Approve Work" at bounding box center [502, 542] width 131 height 21
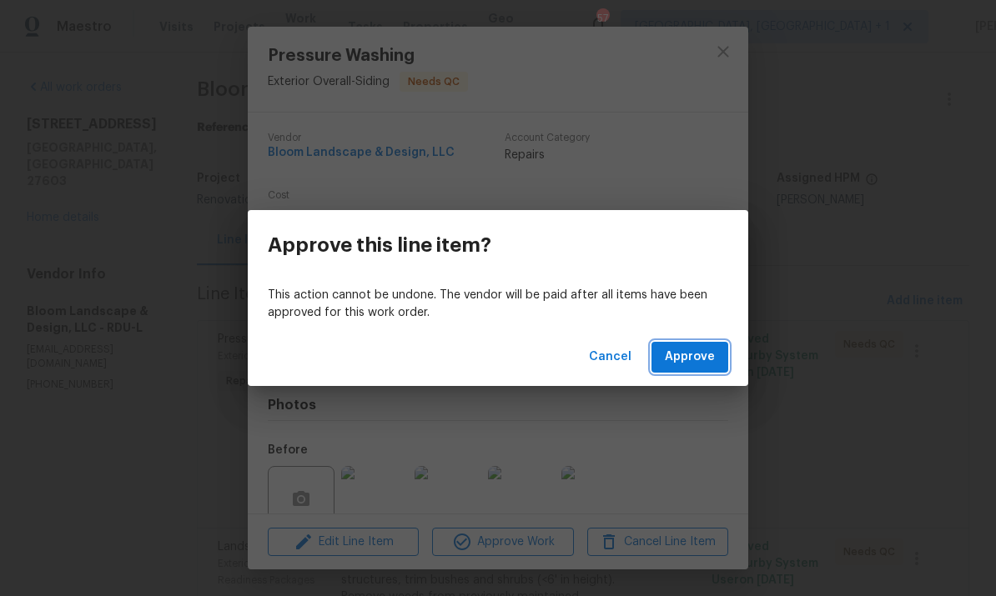
click at [692, 353] on span "Approve" at bounding box center [690, 357] width 50 height 21
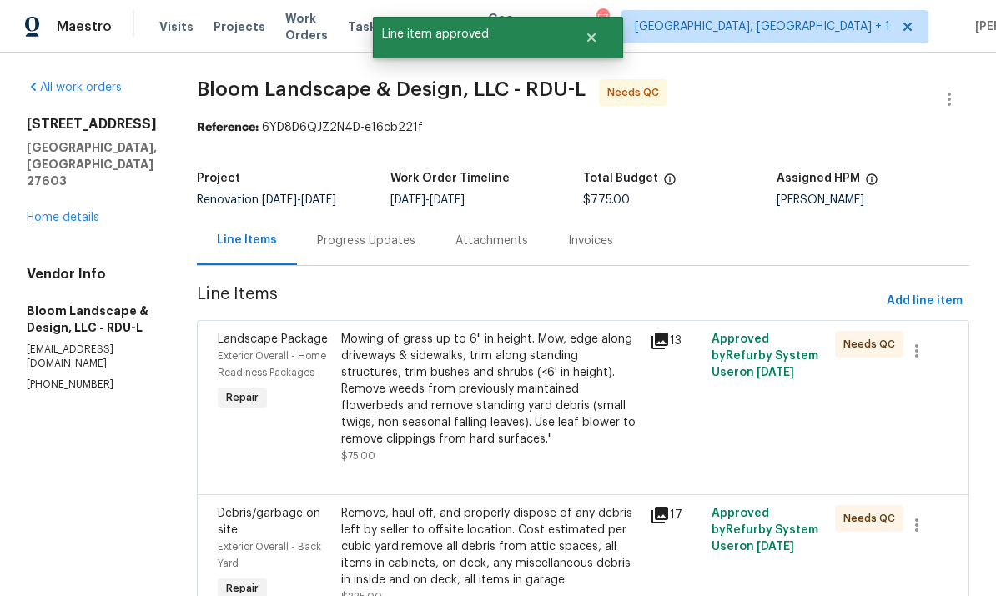
click at [545, 423] on div "Mowing of grass up to 6" in height. Mow, edge along driveways & sidewalks, trim…" at bounding box center [490, 389] width 299 height 117
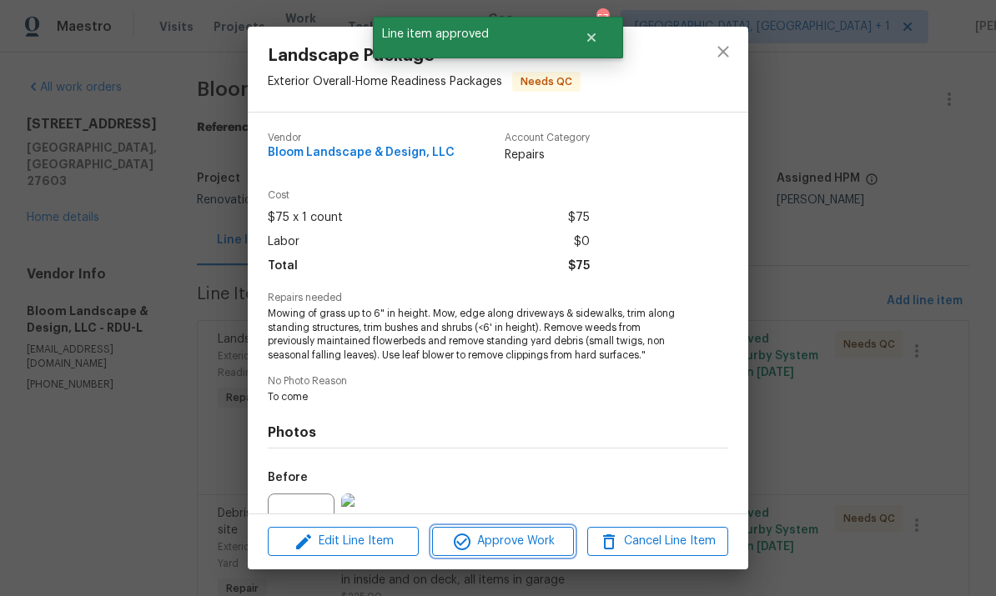
click at [519, 553] on button "Approve Work" at bounding box center [502, 541] width 141 height 29
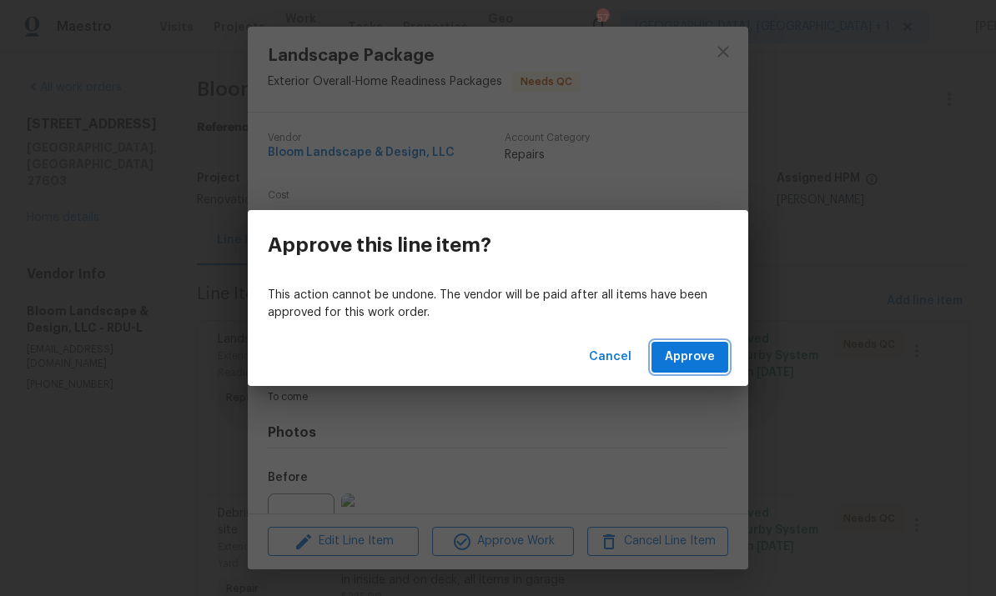
click at [696, 349] on span "Approve" at bounding box center [690, 357] width 50 height 21
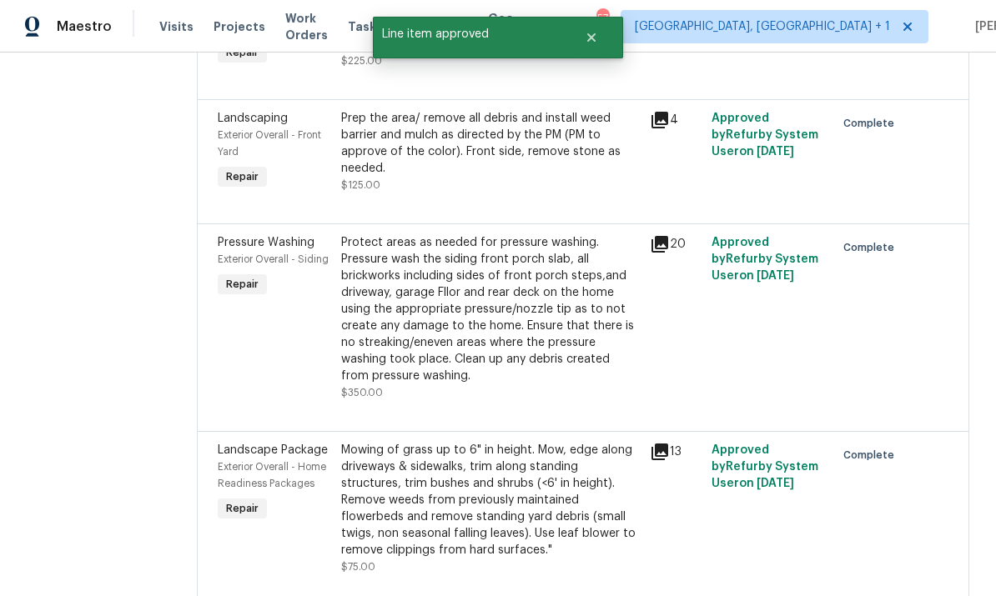
scroll to position [361, 0]
click at [538, 376] on div "Protect areas as needed for pressure washing. Pressure wash the siding front po…" at bounding box center [490, 310] width 299 height 150
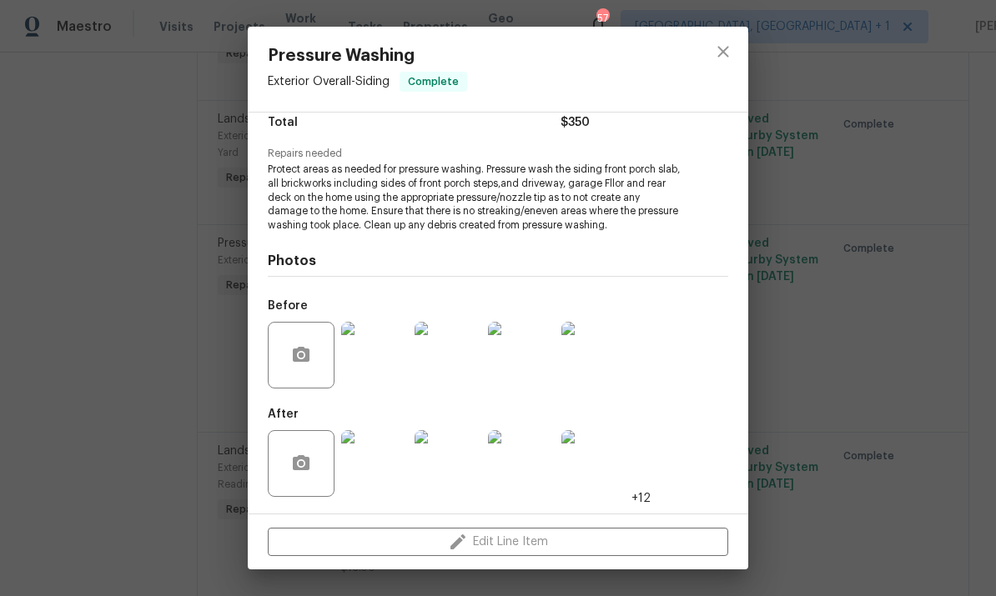
scroll to position [145, 0]
click at [392, 468] on img at bounding box center [374, 463] width 67 height 67
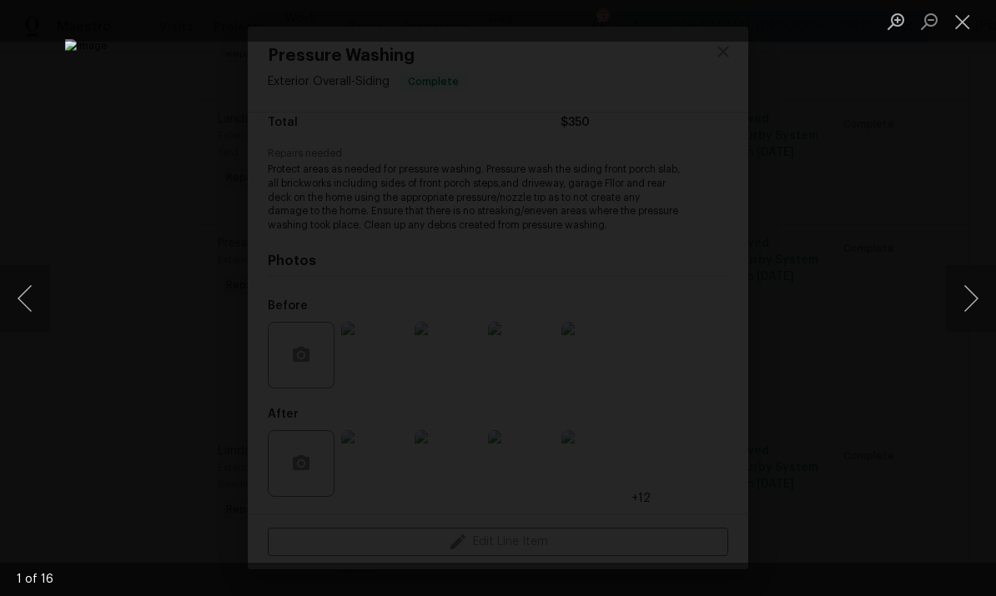
click at [988, 294] on button "Next image" at bounding box center [971, 298] width 50 height 67
click at [977, 294] on button "Next image" at bounding box center [971, 298] width 50 height 67
click at [978, 294] on button "Next image" at bounding box center [971, 298] width 50 height 67
click at [973, 302] on button "Next image" at bounding box center [971, 298] width 50 height 67
click at [971, 302] on button "Next image" at bounding box center [971, 298] width 50 height 67
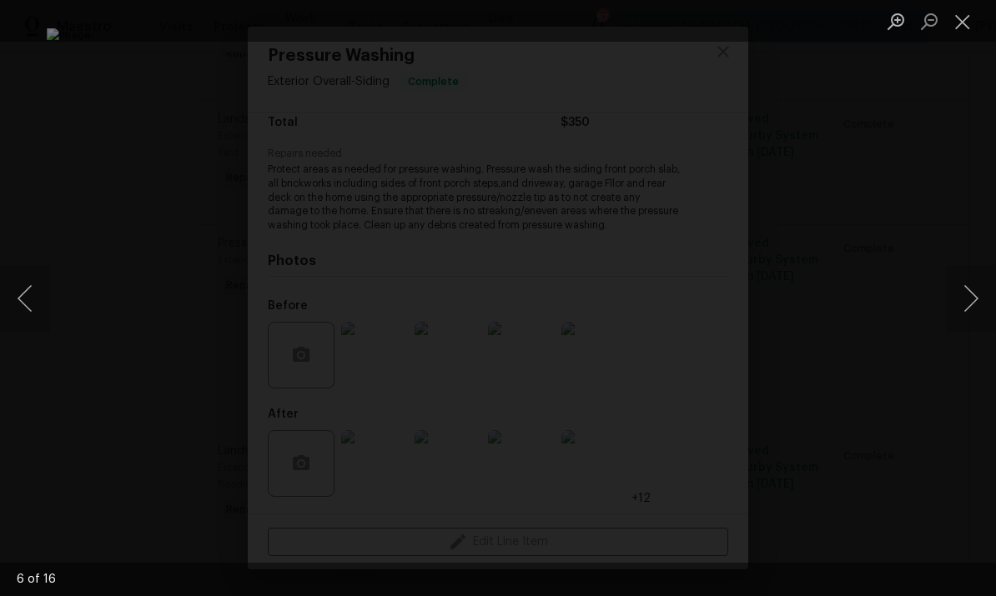
click at [976, 299] on button "Next image" at bounding box center [971, 298] width 50 height 67
click at [962, 236] on div "Lightbox" at bounding box center [498, 298] width 996 height 596
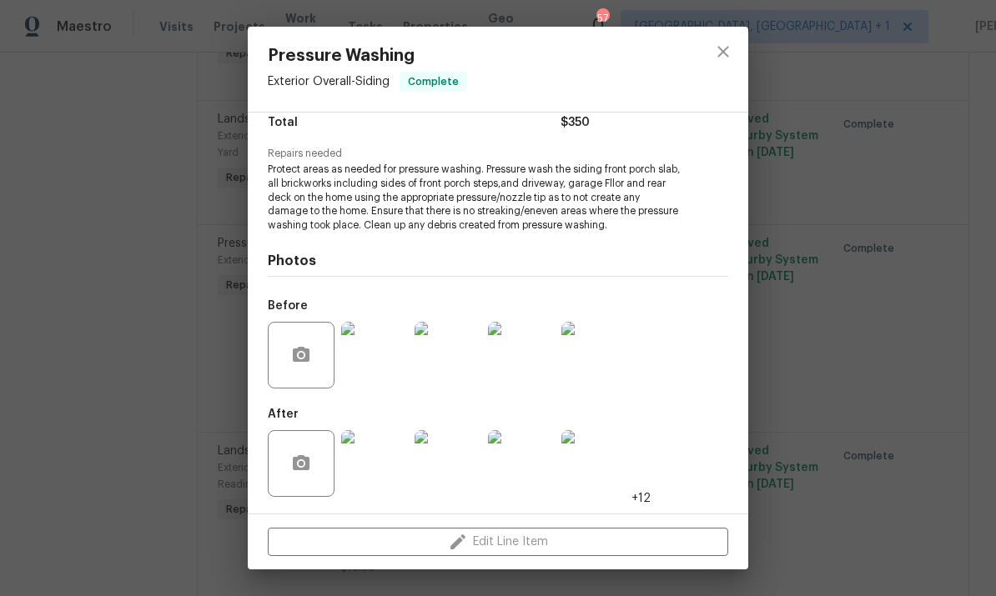
click at [813, 71] on div "Pressure Washing Exterior Overall - Siding Complete Vendor Bloom Landscape & De…" at bounding box center [498, 298] width 996 height 596
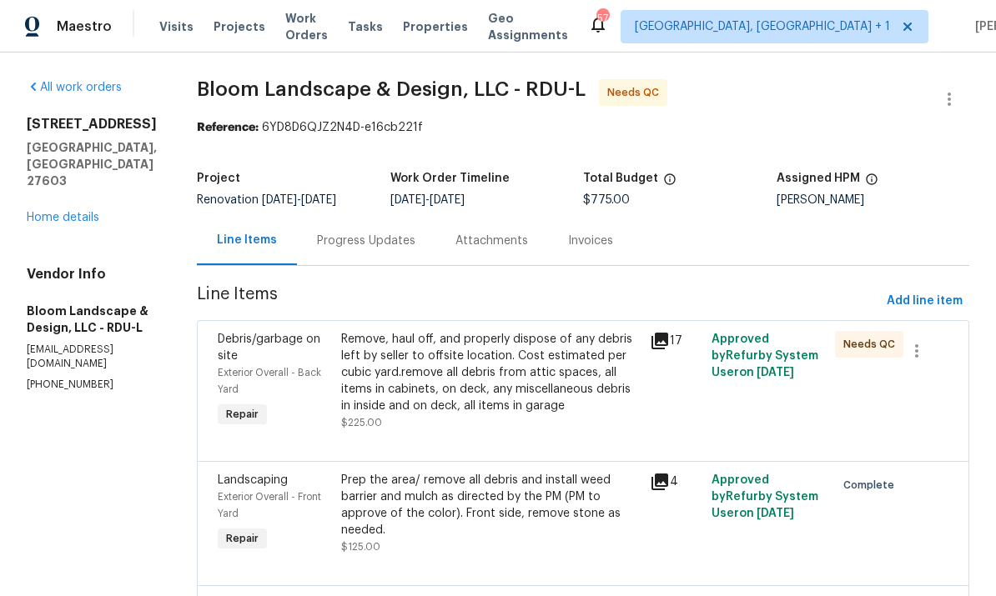
scroll to position [0, 0]
click at [478, 381] on div "Remove, haul off, and properly dispose of any debris left by seller to offsite …" at bounding box center [490, 372] width 299 height 83
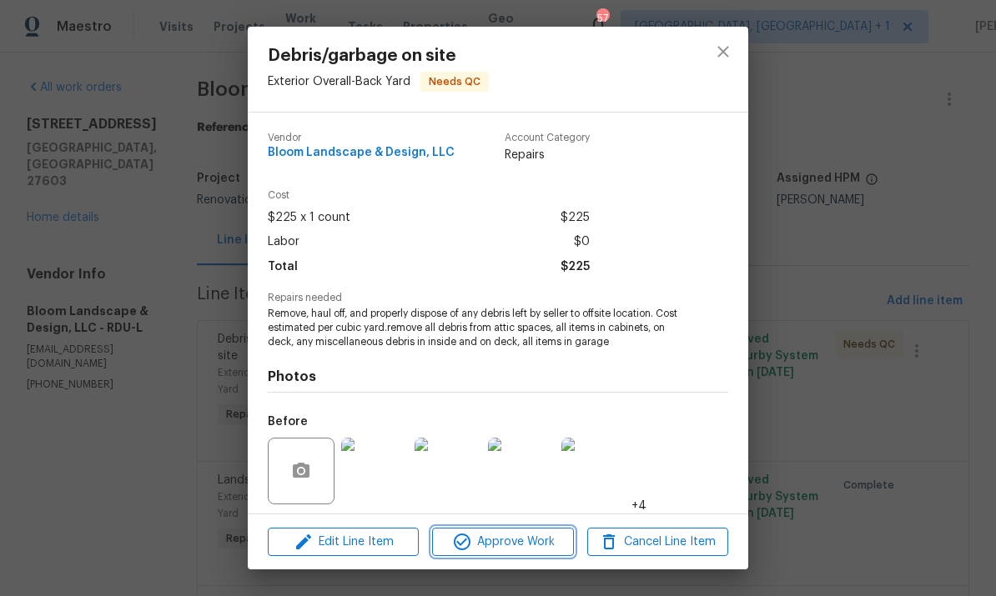
click at [515, 553] on button "Approve Work" at bounding box center [502, 542] width 141 height 29
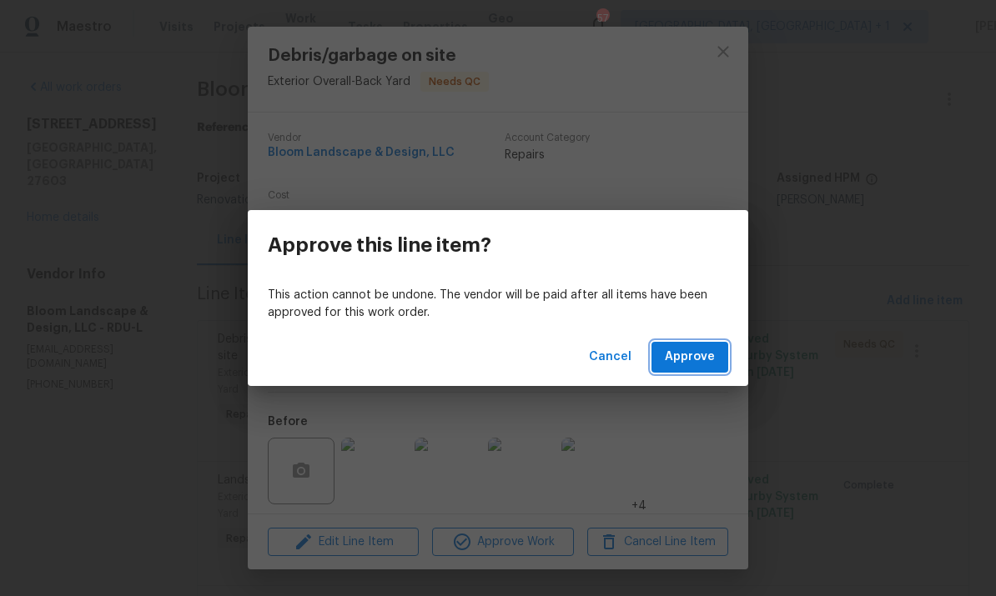
click at [704, 358] on span "Approve" at bounding box center [690, 357] width 50 height 21
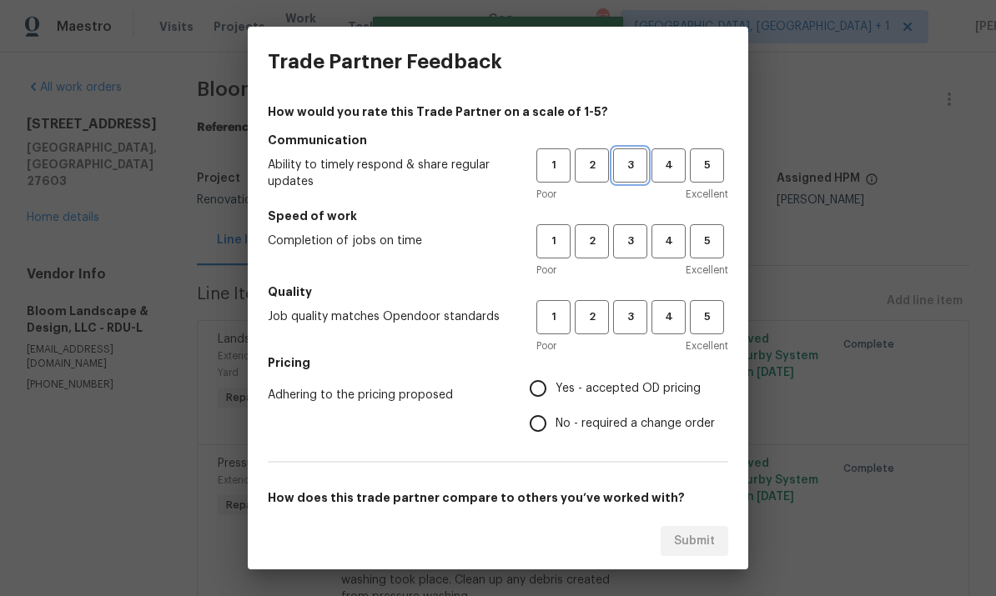
click at [635, 163] on span "3" at bounding box center [630, 165] width 31 height 19
click at [634, 329] on button "3" at bounding box center [630, 317] width 34 height 34
click at [545, 392] on input "Yes - accepted OD pricing" at bounding box center [537, 388] width 35 height 35
radio input "true"
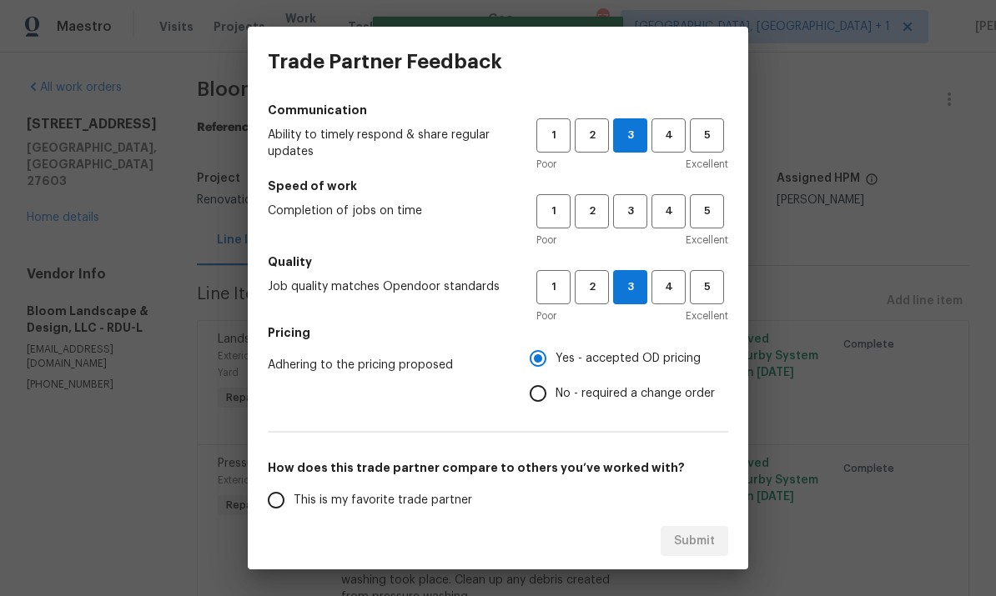
scroll to position [32, 0]
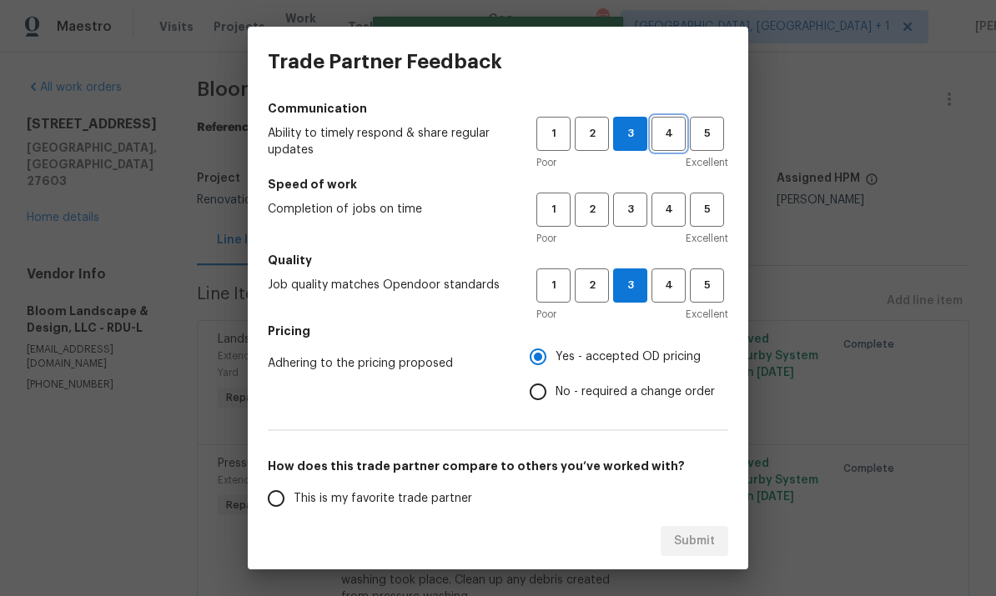
click at [677, 138] on span "4" at bounding box center [668, 133] width 31 height 19
click at [645, 205] on span "3" at bounding box center [630, 209] width 31 height 19
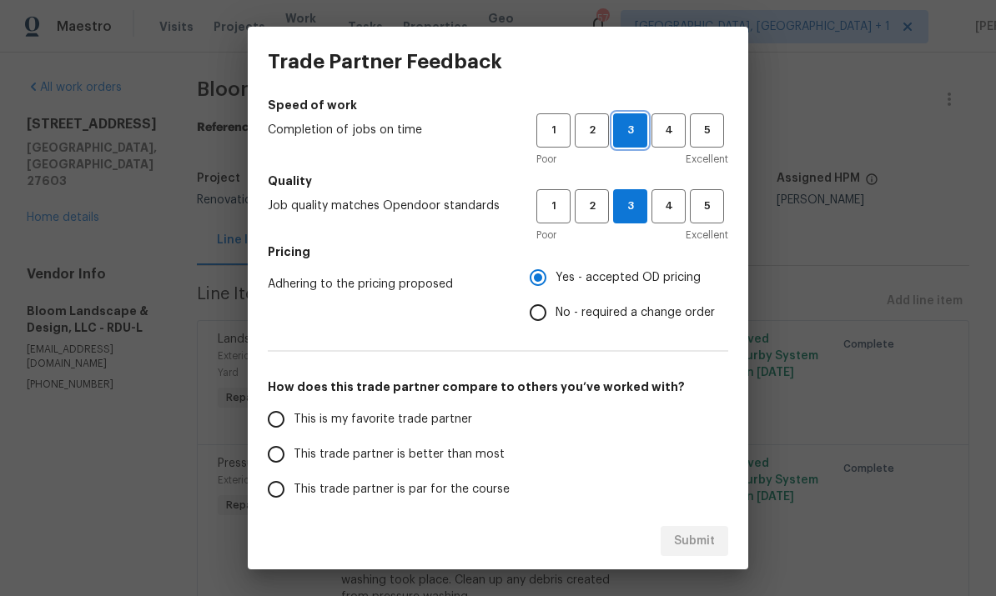
scroll to position [136, 0]
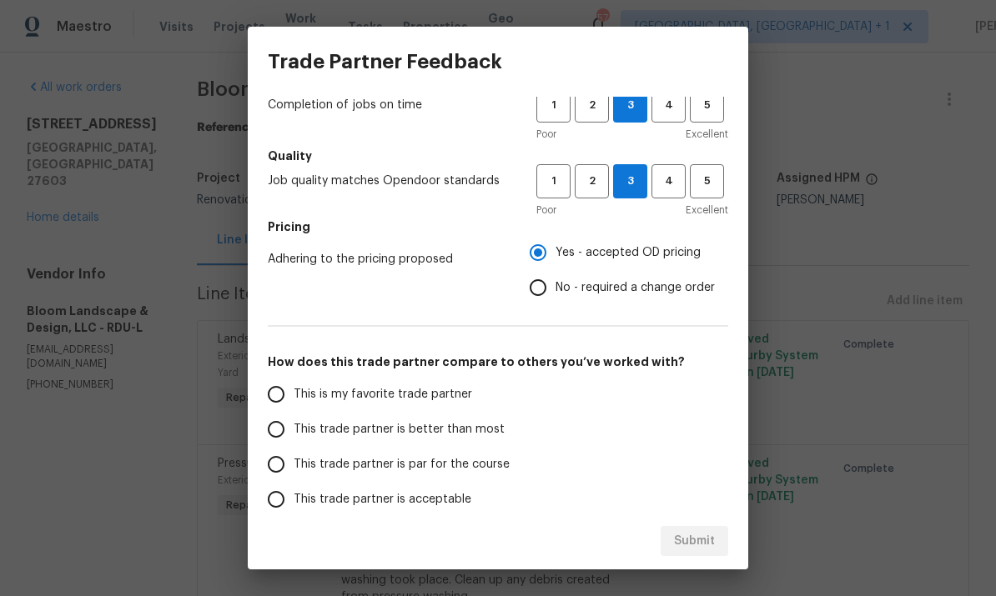
click at [282, 475] on input "This trade partner is par for the course" at bounding box center [276, 464] width 35 height 35
click at [696, 530] on button "Submit" at bounding box center [695, 541] width 68 height 31
radio input "true"
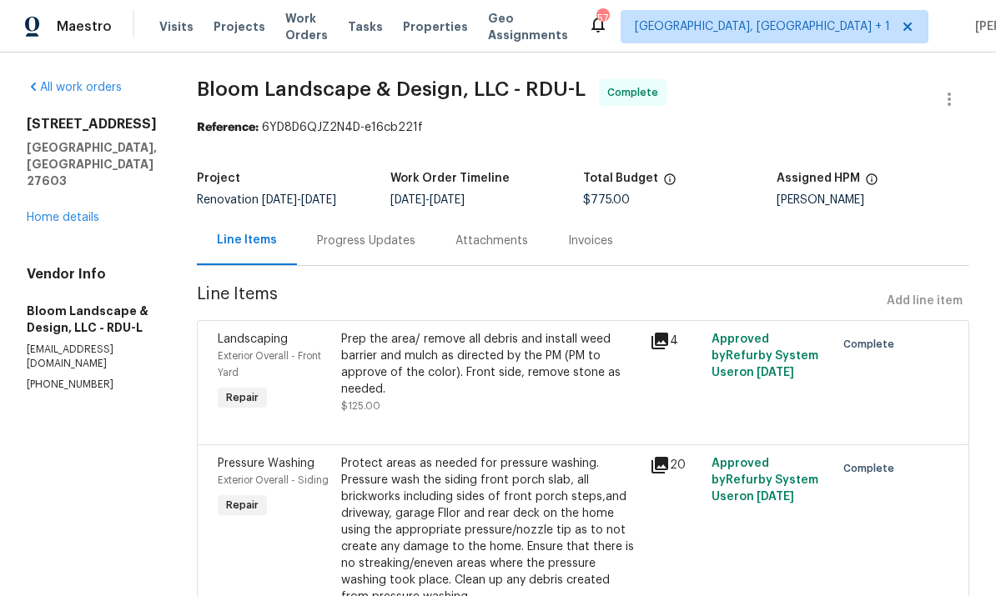
radio input "false"
click at [65, 212] on link "Home details" at bounding box center [63, 218] width 73 height 12
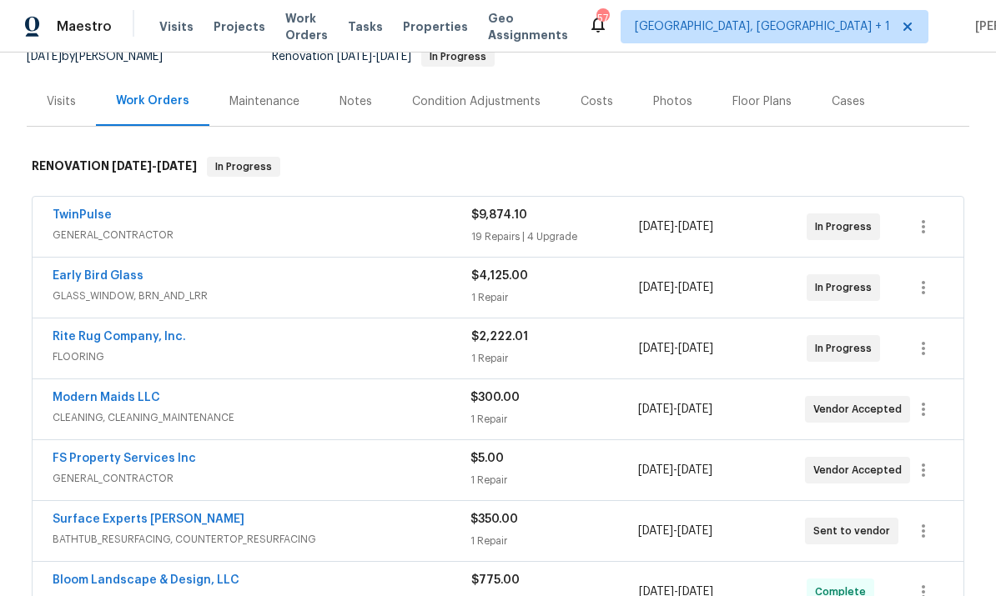
scroll to position [177, 0]
click at [98, 280] on link "Early Bird Glass" at bounding box center [98, 275] width 91 height 12
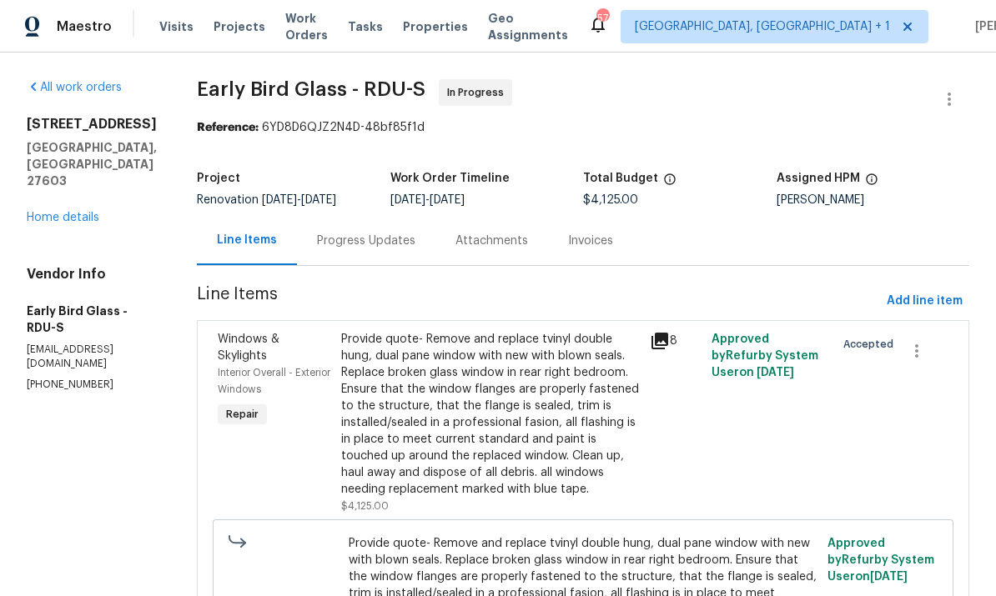
click at [349, 240] on div "Progress Updates" at bounding box center [366, 241] width 98 height 17
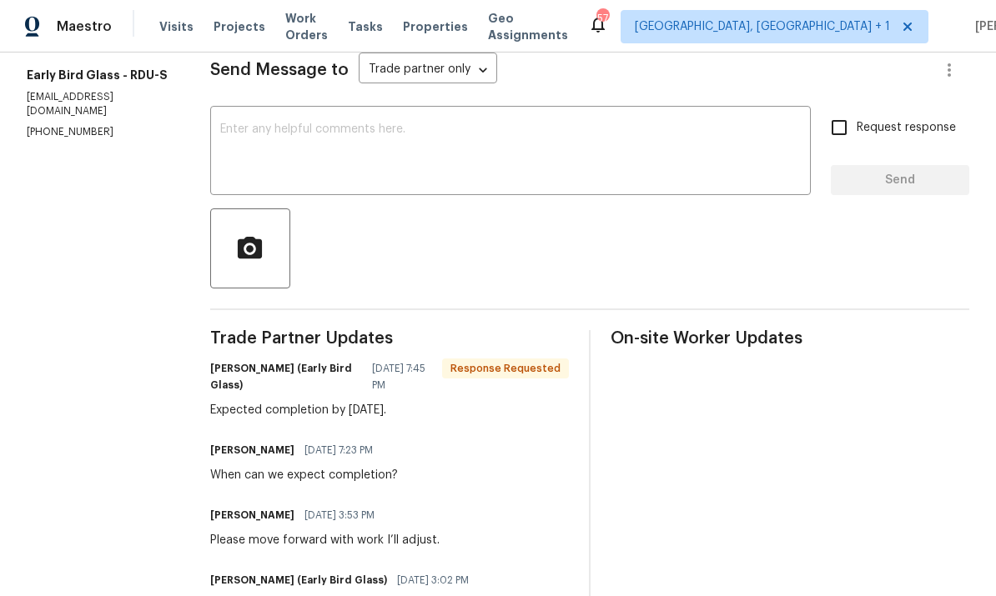
scroll to position [227, 0]
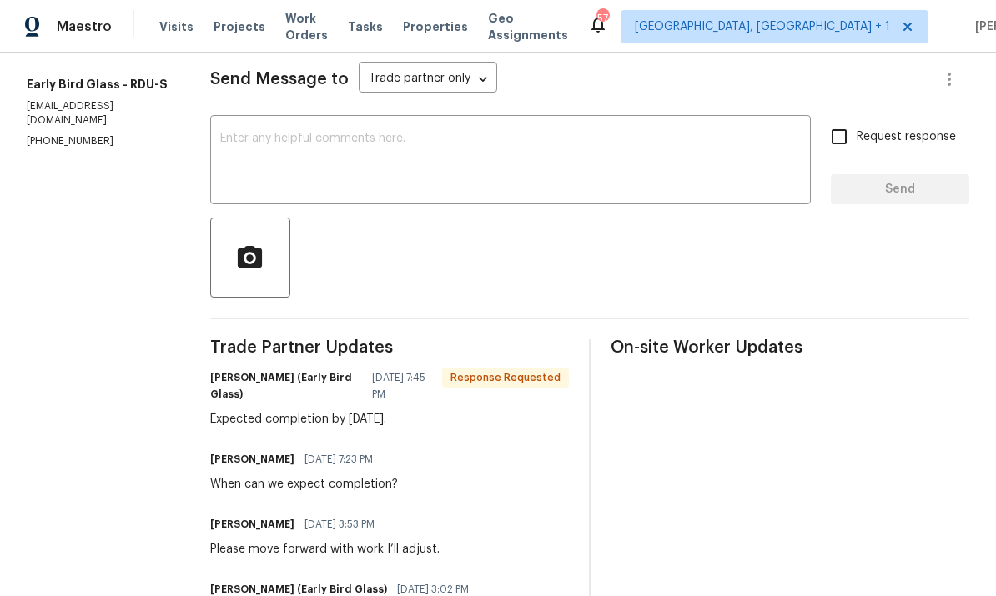
click at [305, 138] on textarea at bounding box center [510, 162] width 581 height 58
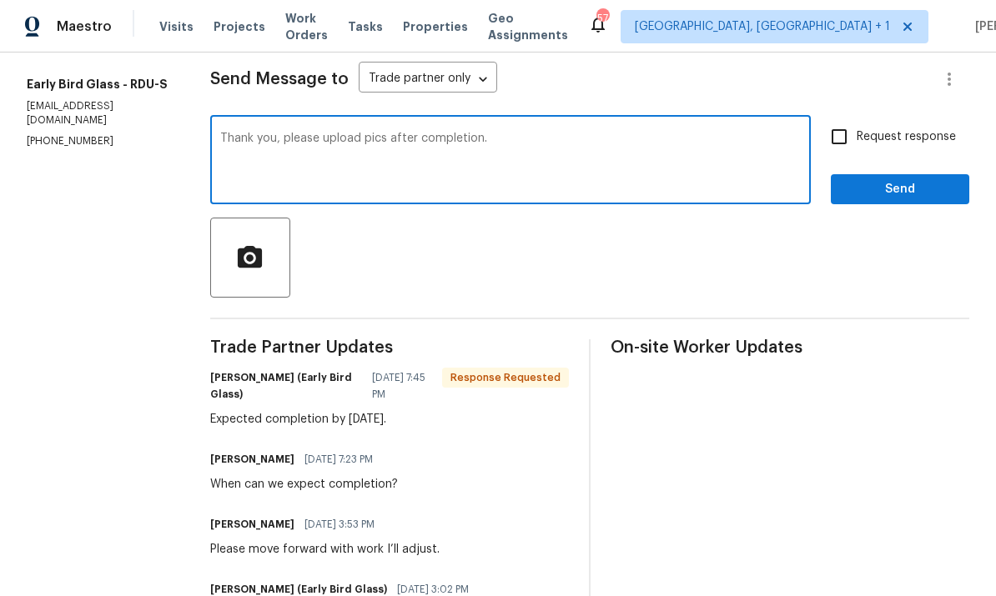
click at [534, 148] on textarea "Thank you, please upload pics after completion." at bounding box center [510, 162] width 581 height 58
click at [545, 144] on textarea "Thank you, please upload pics after completion." at bounding box center [510, 162] width 581 height 58
paste textarea "I’ll be off until [DATE][DATE]. Please leave all notes in portal for review by …"
type textarea "Thank you, please upload pics after completion. I’ll be off until [DATE][DATE].…"
click at [842, 142] on input "Request response" at bounding box center [839, 136] width 35 height 35
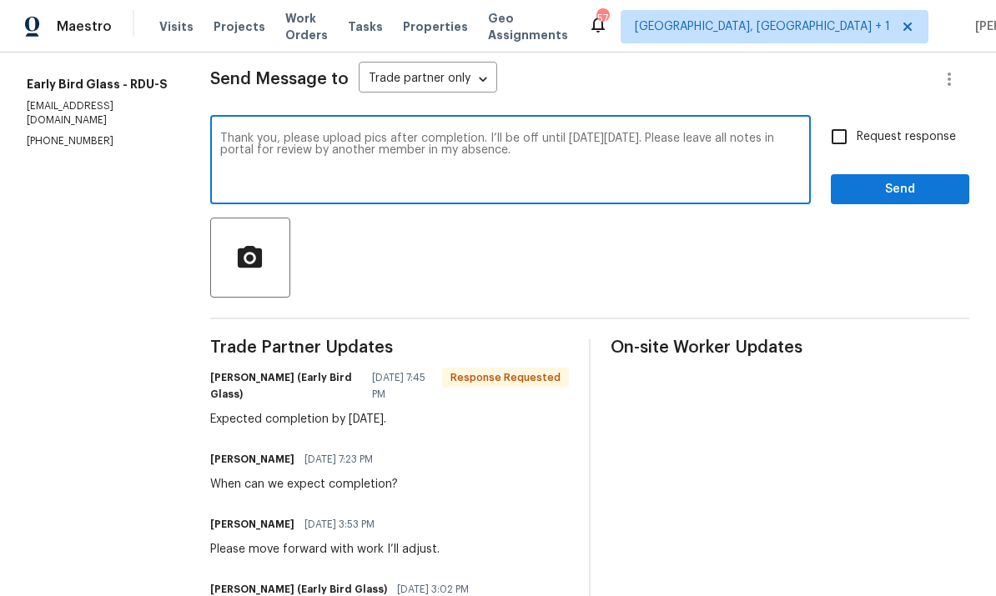
checkbox input "true"
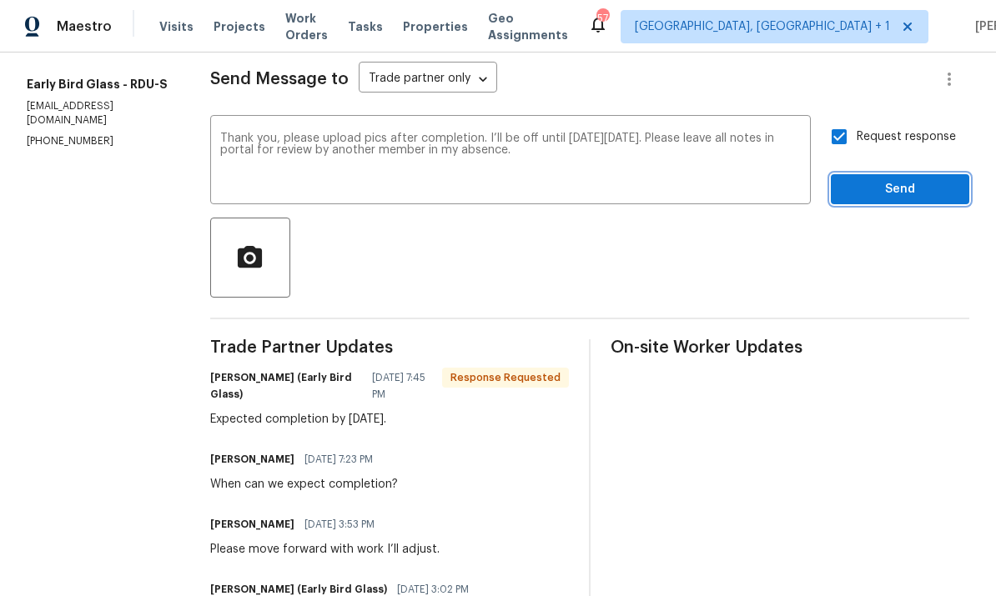
click at [892, 190] on span "Send" at bounding box center [900, 189] width 112 height 21
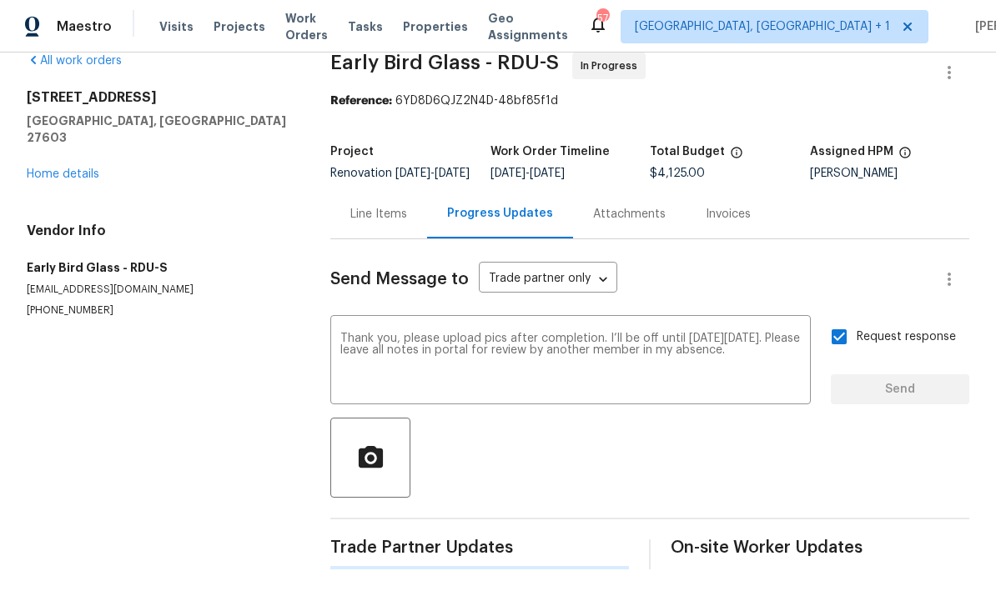
scroll to position [0, 0]
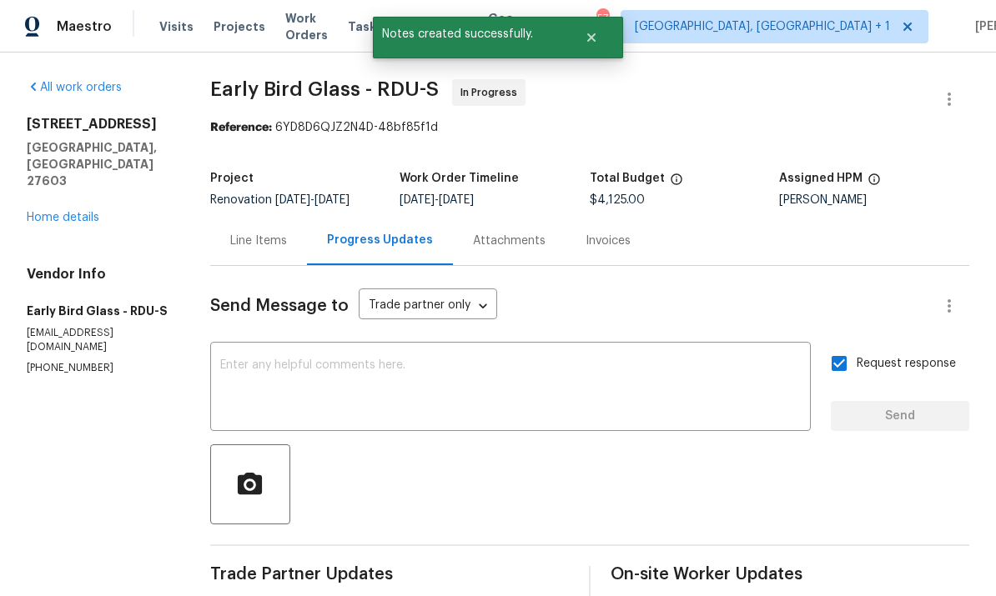
click at [75, 212] on link "Home details" at bounding box center [63, 218] width 73 height 12
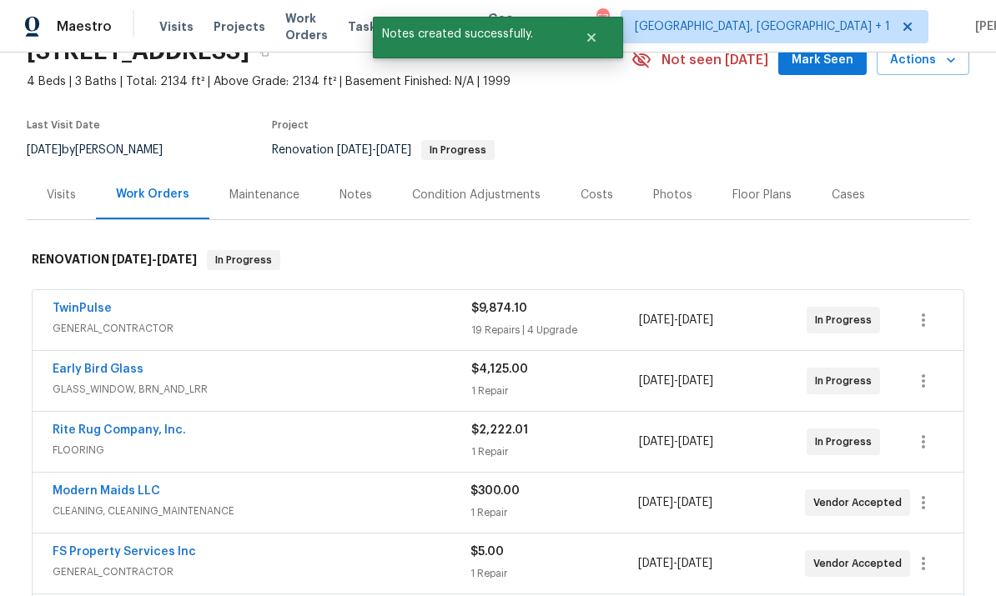
scroll to position [83, 0]
click at [81, 305] on link "TwinPulse" at bounding box center [82, 308] width 59 height 12
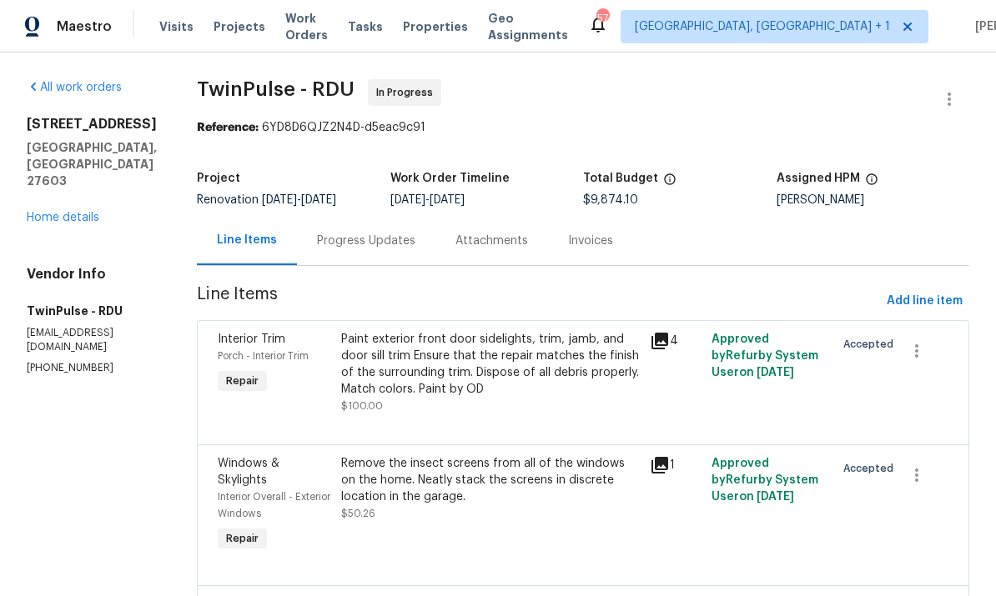
click at [372, 244] on div "Progress Updates" at bounding box center [366, 241] width 98 height 17
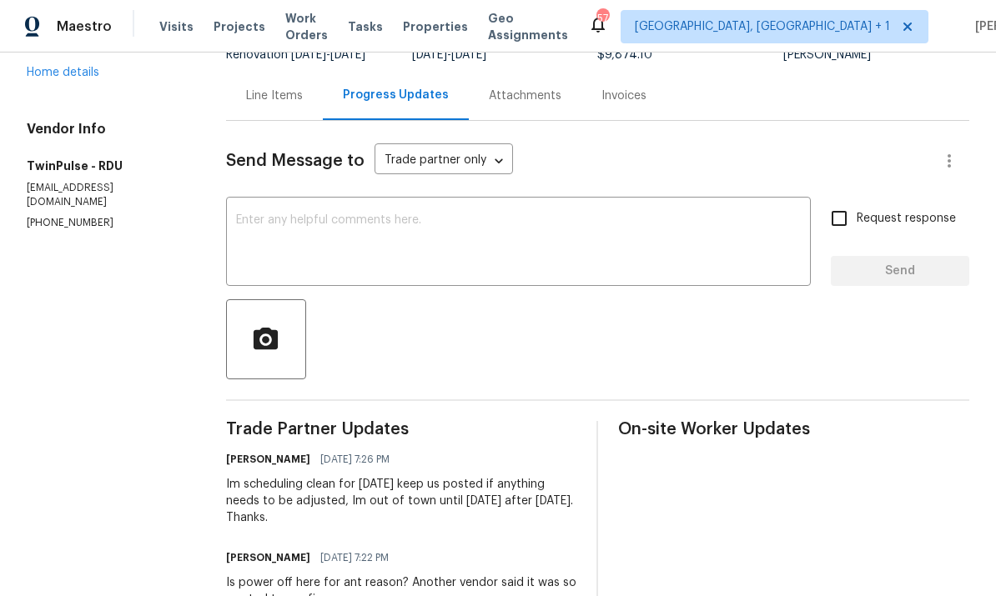
scroll to position [115, 0]
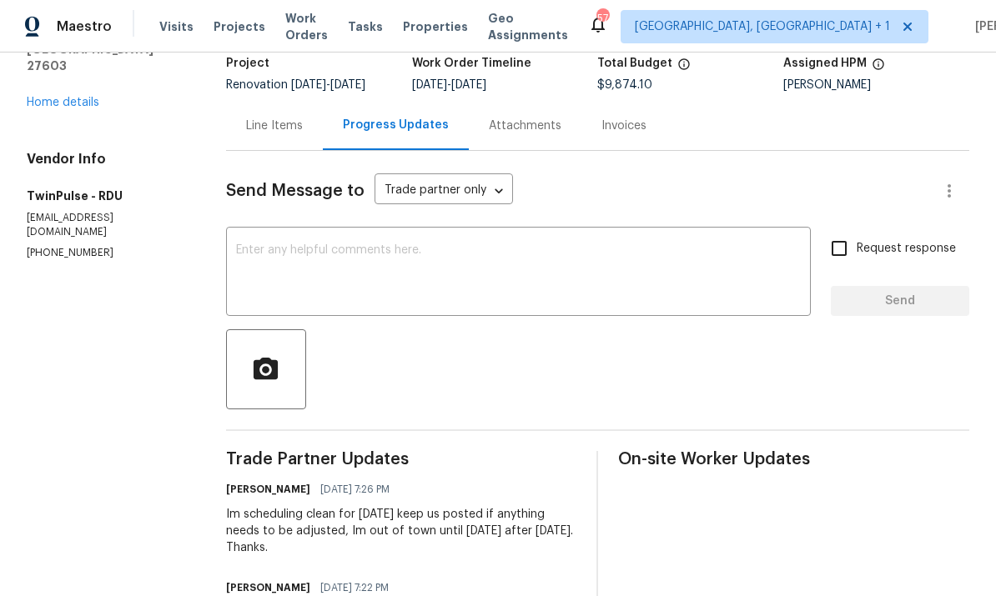
click at [310, 277] on textarea at bounding box center [518, 273] width 565 height 58
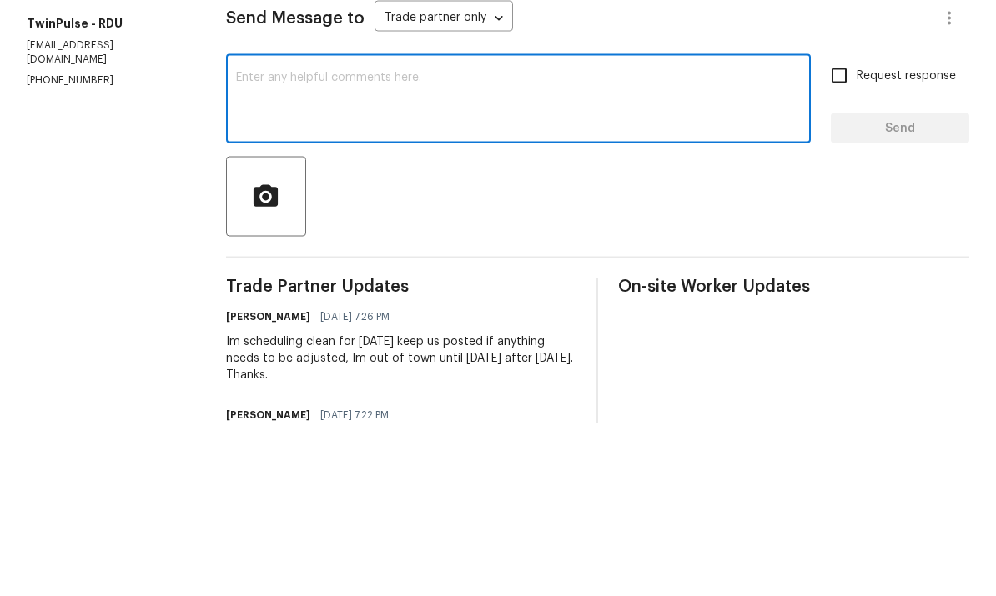
click at [306, 244] on textarea at bounding box center [518, 273] width 565 height 58
paste textarea "I’ll be off until [DATE][DATE]. Please leave all notes in portal for review by …"
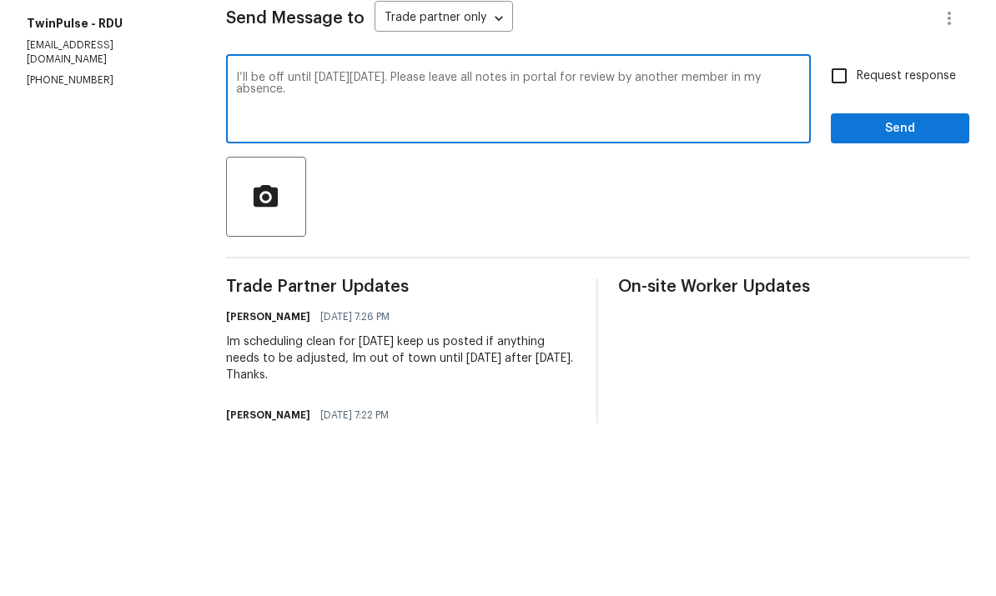
type textarea "I’ll be off until [DATE][DATE]. Please leave all notes in portal for review by …"
click at [852, 231] on input "Request response" at bounding box center [839, 248] width 35 height 35
checkbox input "true"
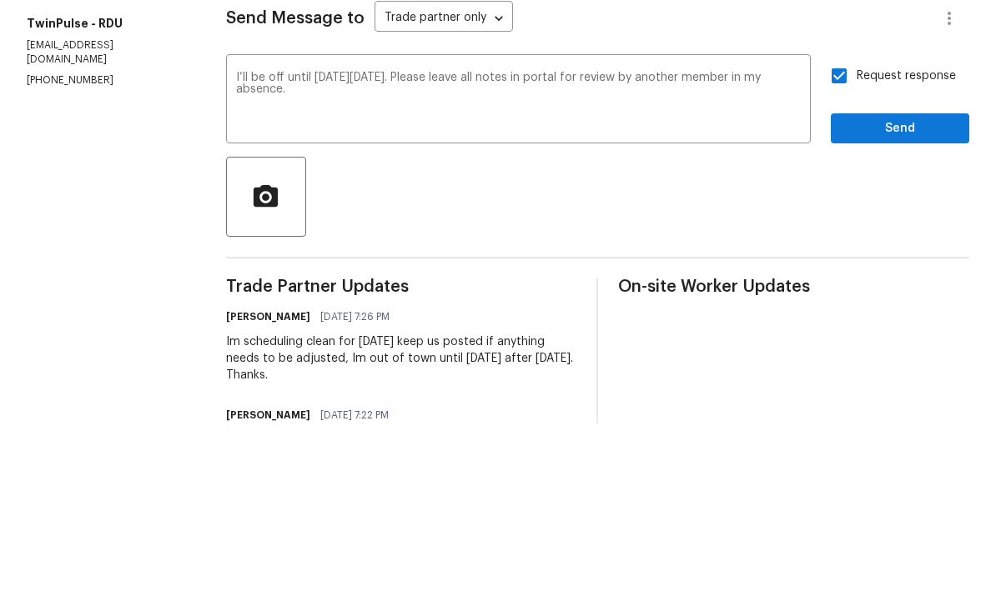
scroll to position [63, 0]
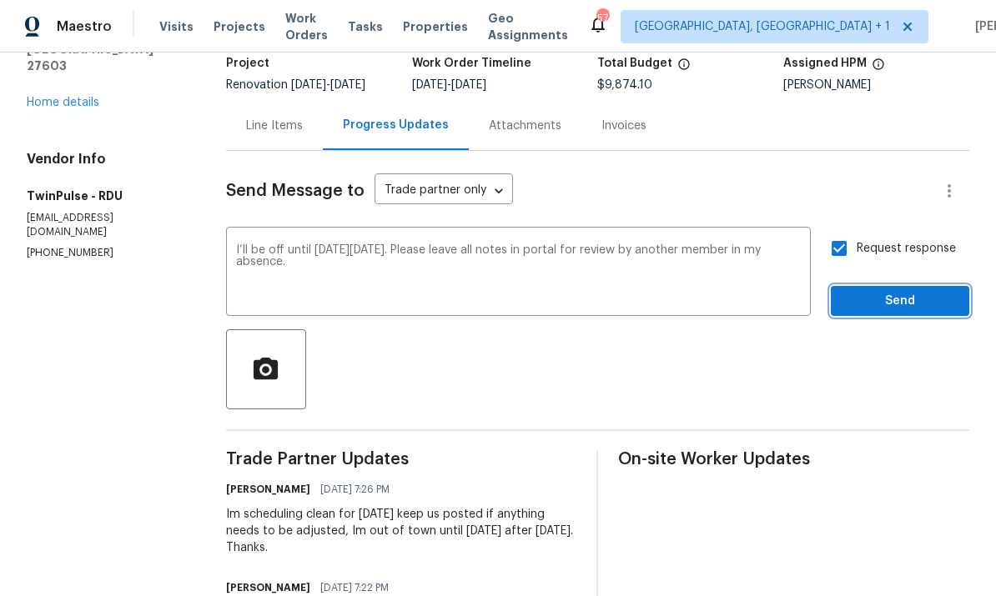
click at [913, 291] on span "Send" at bounding box center [900, 301] width 112 height 21
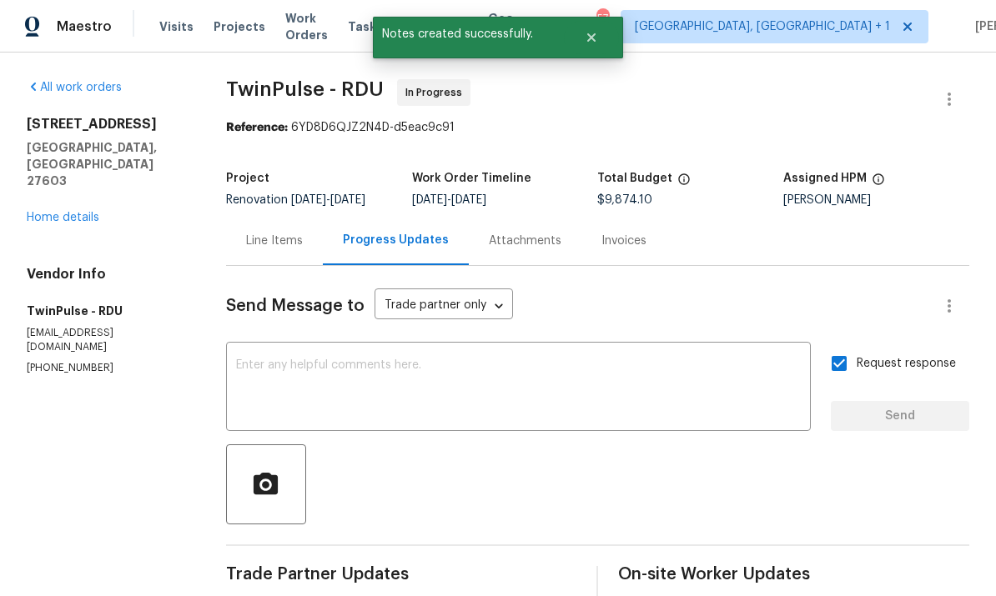
click at [78, 212] on link "Home details" at bounding box center [63, 218] width 73 height 12
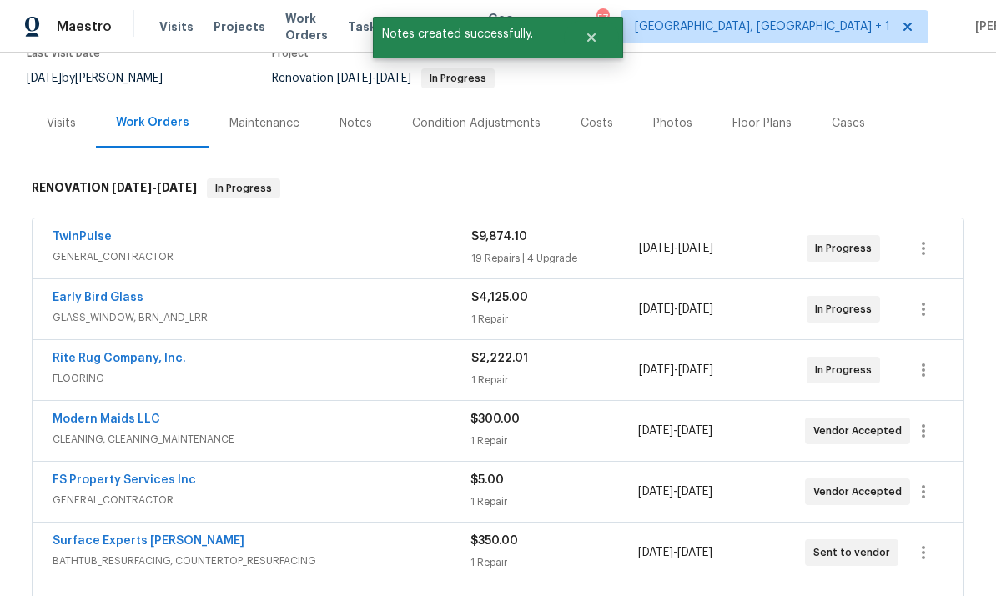
scroll to position [167, 0]
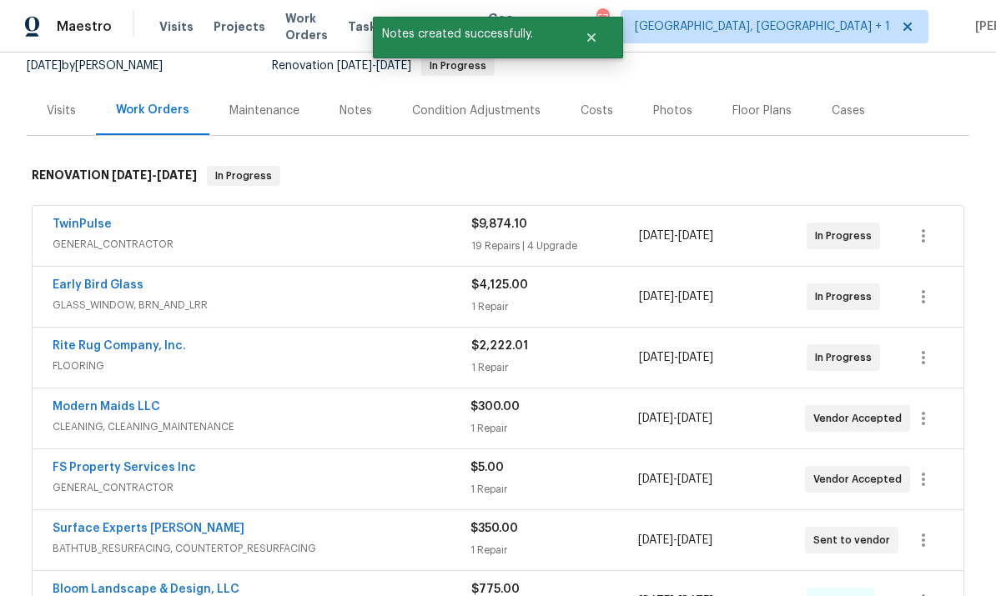
click at [109, 419] on span "CLEANING, CLEANING_MAINTENANCE" at bounding box center [262, 427] width 418 height 17
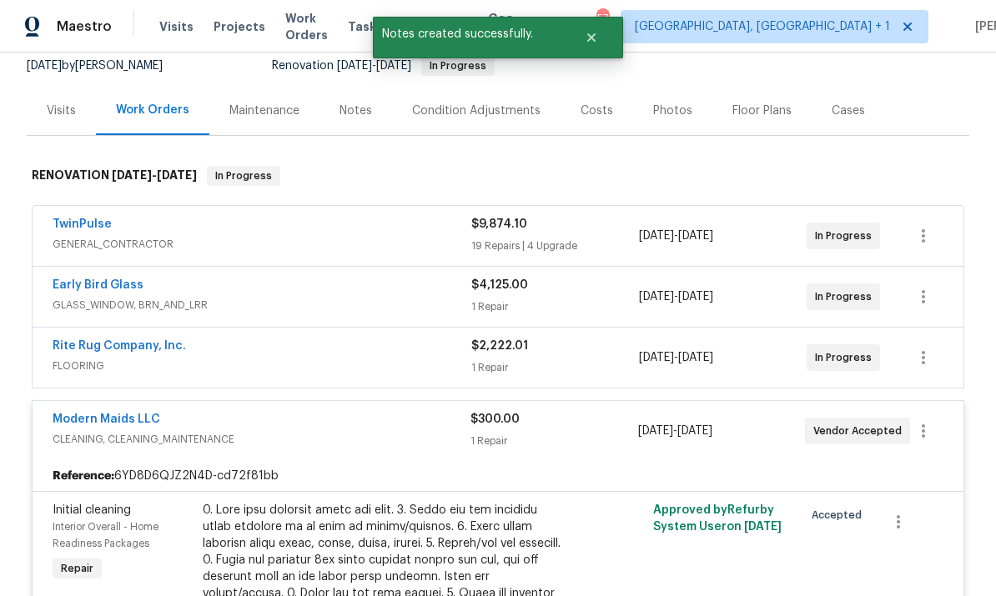
click at [120, 414] on link "Modern Maids LLC" at bounding box center [107, 420] width 108 height 12
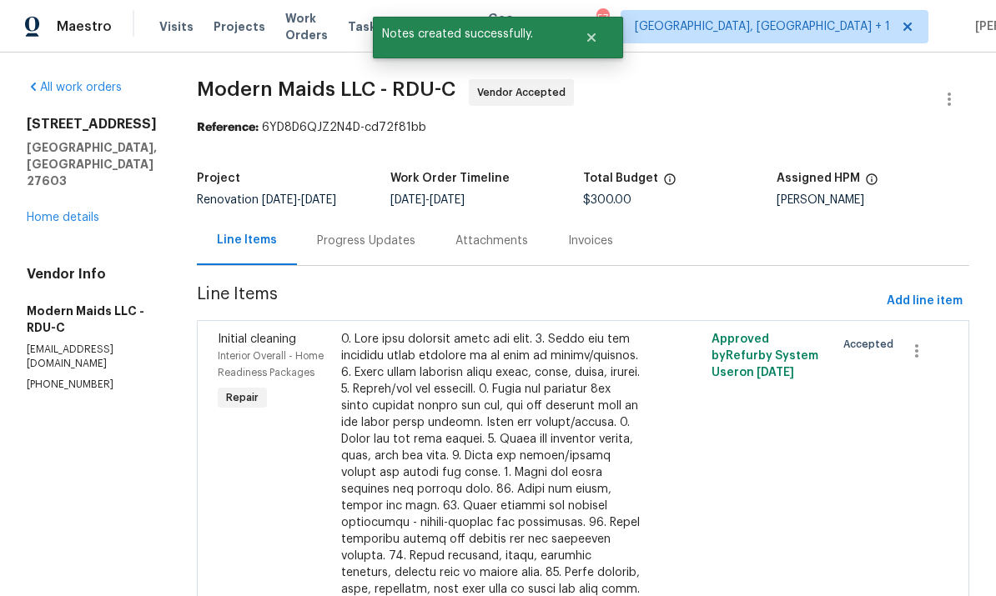
click at [382, 232] on div "Progress Updates" at bounding box center [366, 240] width 138 height 49
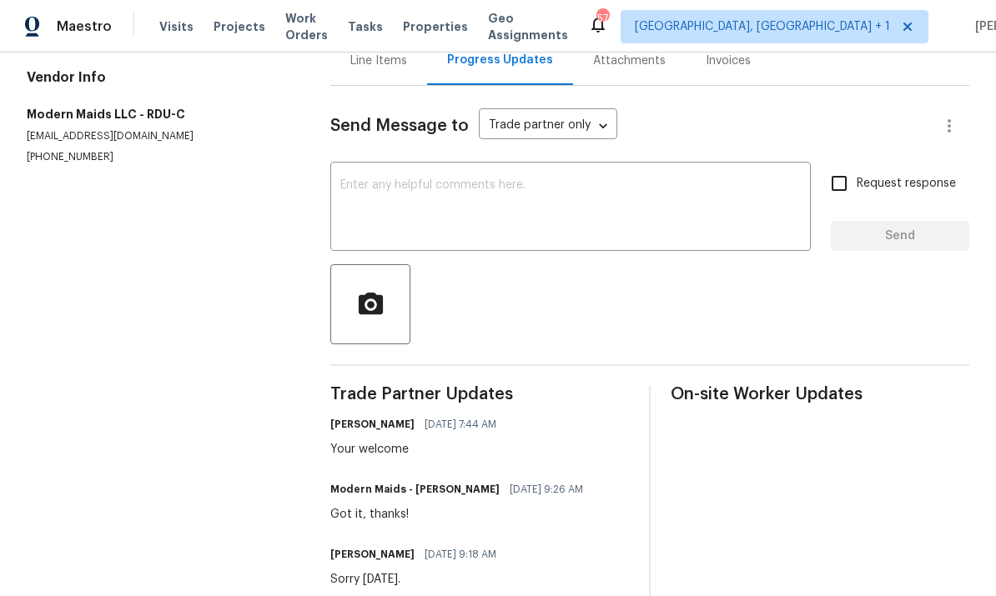
scroll to position [102, 0]
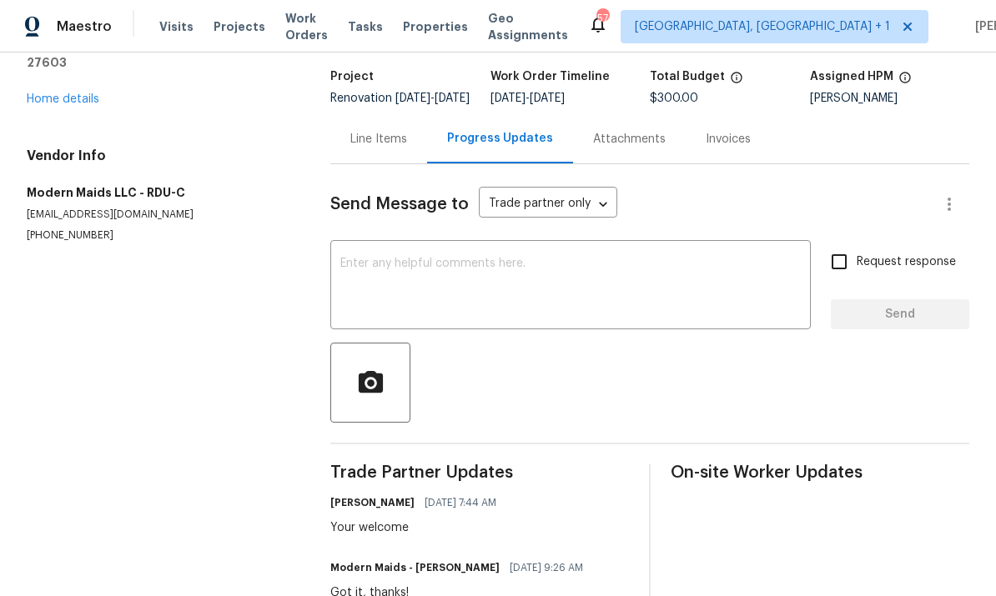
click at [396, 283] on textarea at bounding box center [570, 287] width 460 height 58
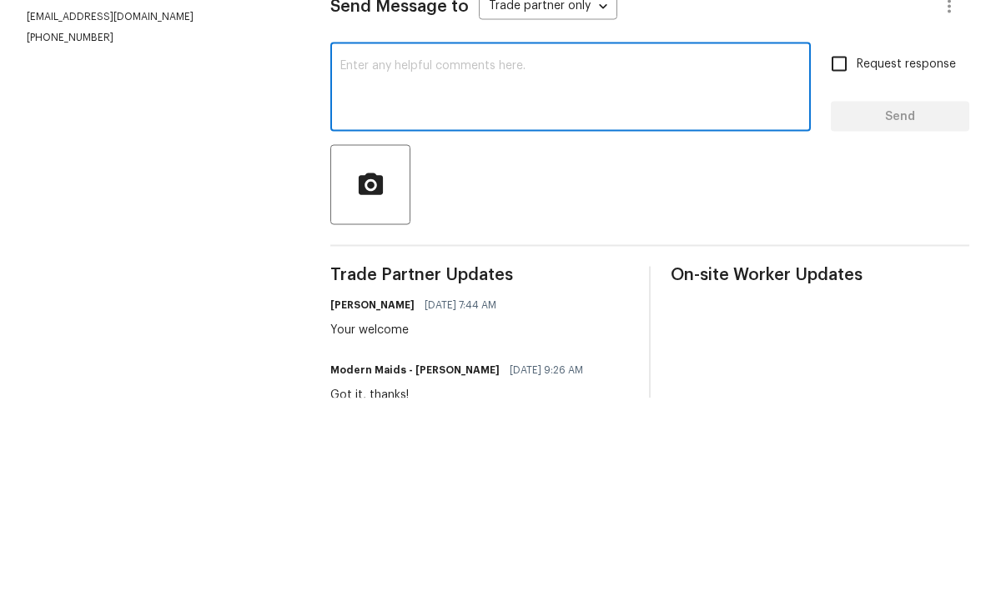
click at [383, 258] on textarea at bounding box center [570, 287] width 460 height 58
click at [382, 258] on textarea at bounding box center [570, 287] width 460 height 58
paste textarea "I’ll be off until [DATE][DATE]. Please leave all notes in portal for review by …"
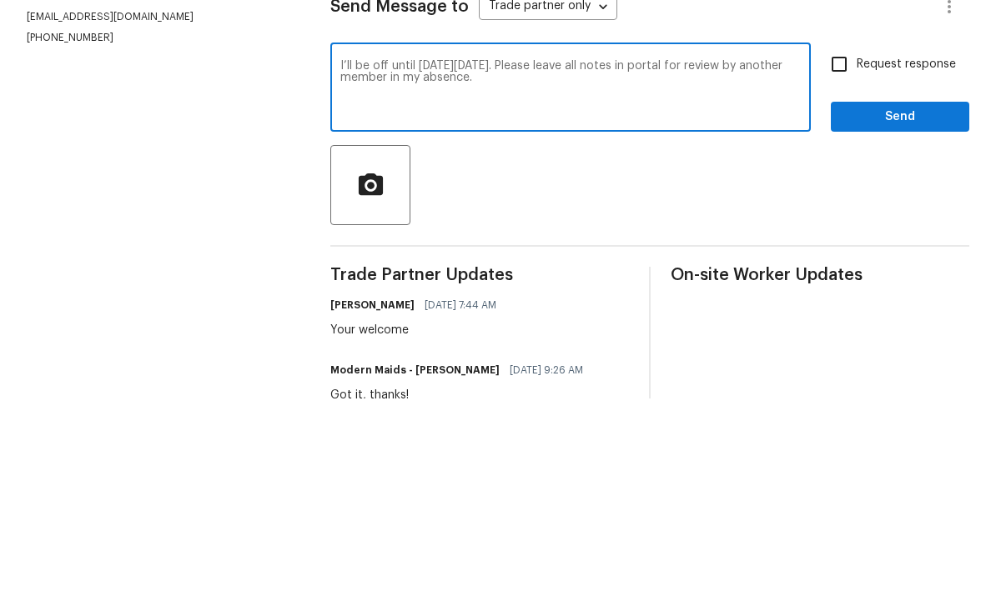
type textarea "I’ll be off until [DATE][DATE]. Please leave all notes in portal for review by …"
click at [848, 244] on input "Request response" at bounding box center [839, 261] width 35 height 35
checkbox input "true"
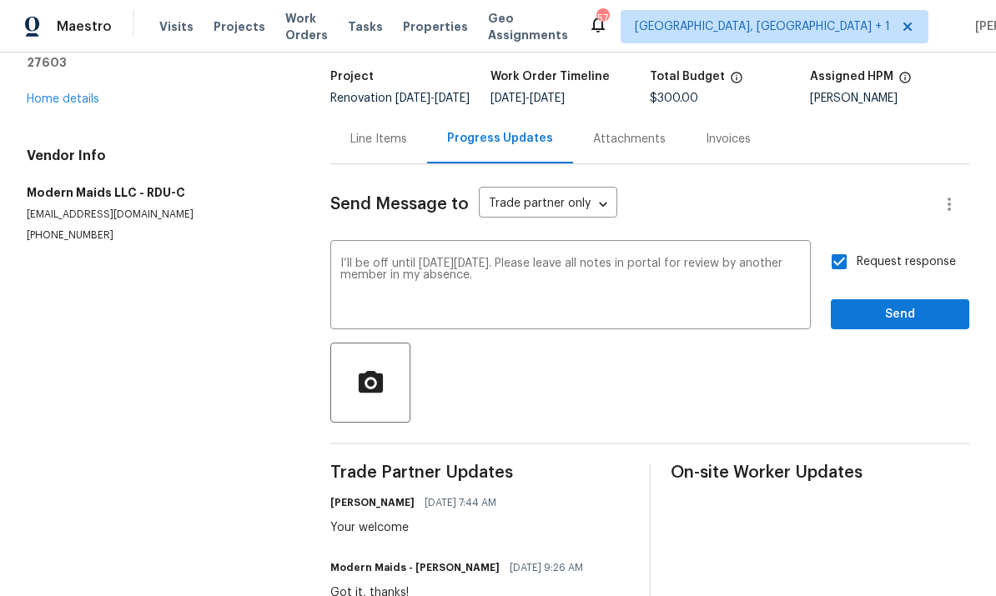
click at [902, 184] on div "Send Message to Trade partner only Trade partner only ​" at bounding box center [629, 204] width 599 height 40
click at [900, 304] on span "Send" at bounding box center [900, 314] width 112 height 21
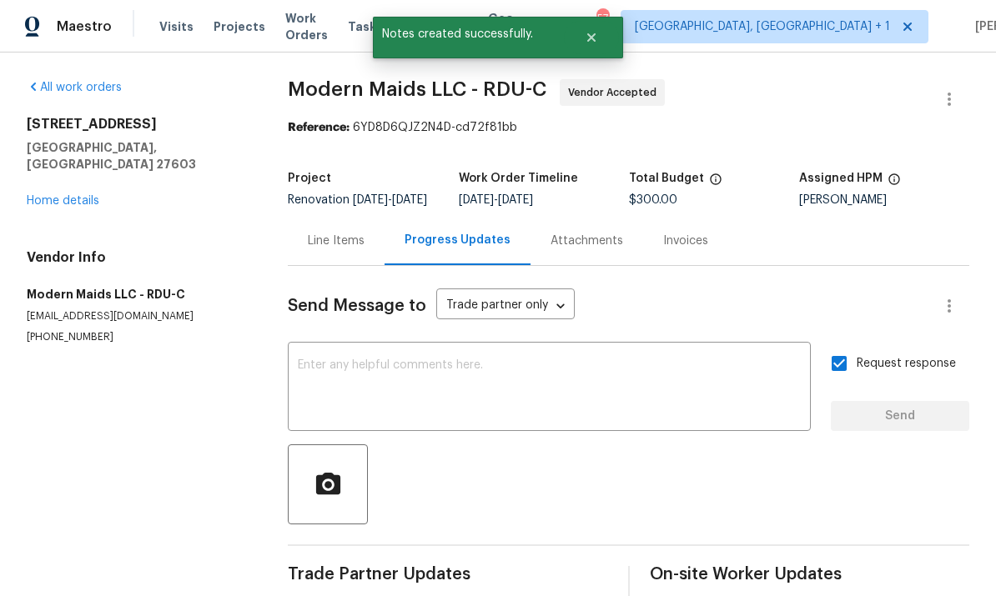
click at [73, 195] on link "Home details" at bounding box center [63, 201] width 73 height 12
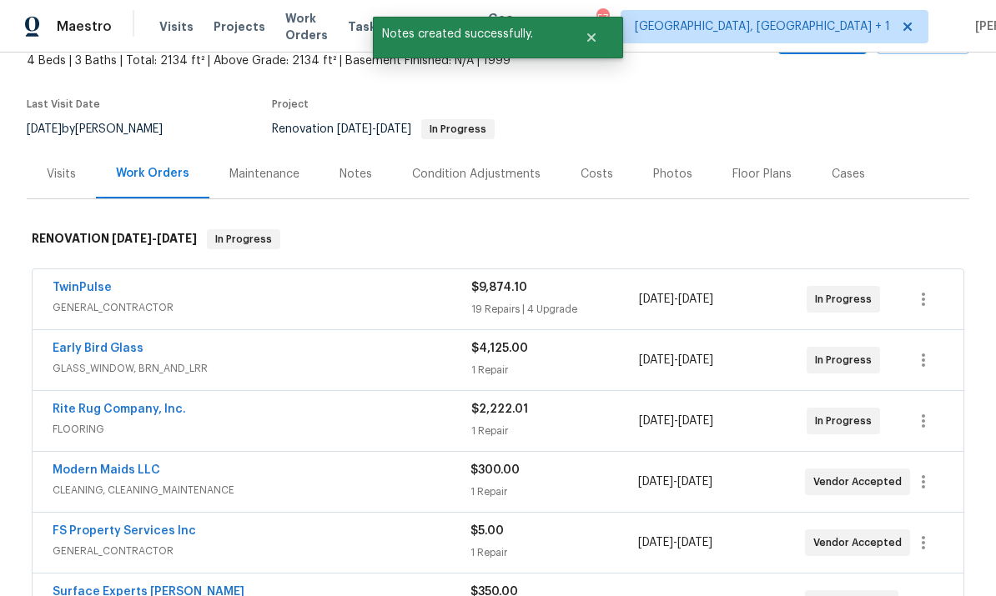
scroll to position [178, 0]
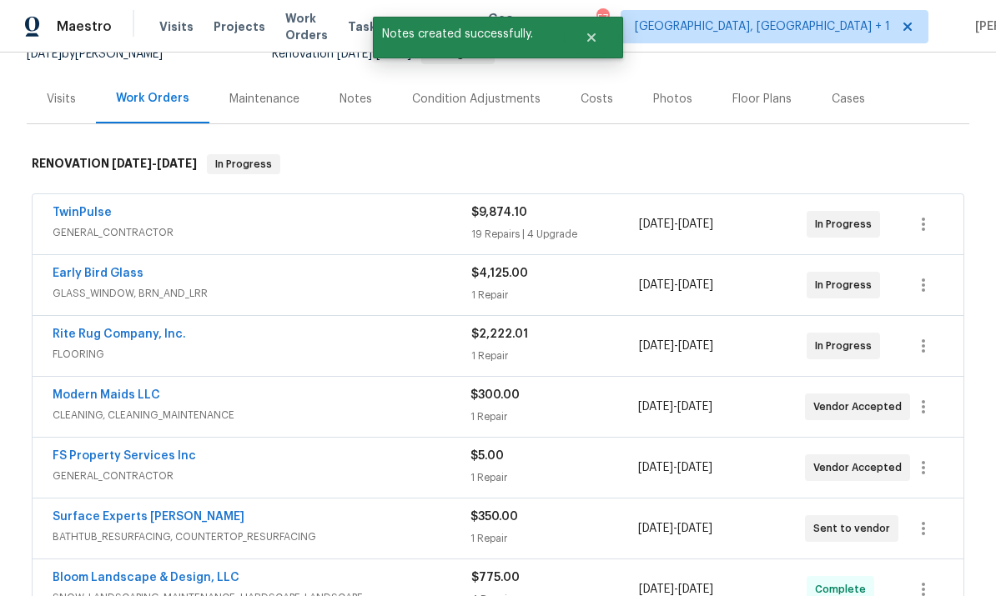
click at [127, 329] on link "Rite Rug Company, Inc." at bounding box center [119, 335] width 133 height 12
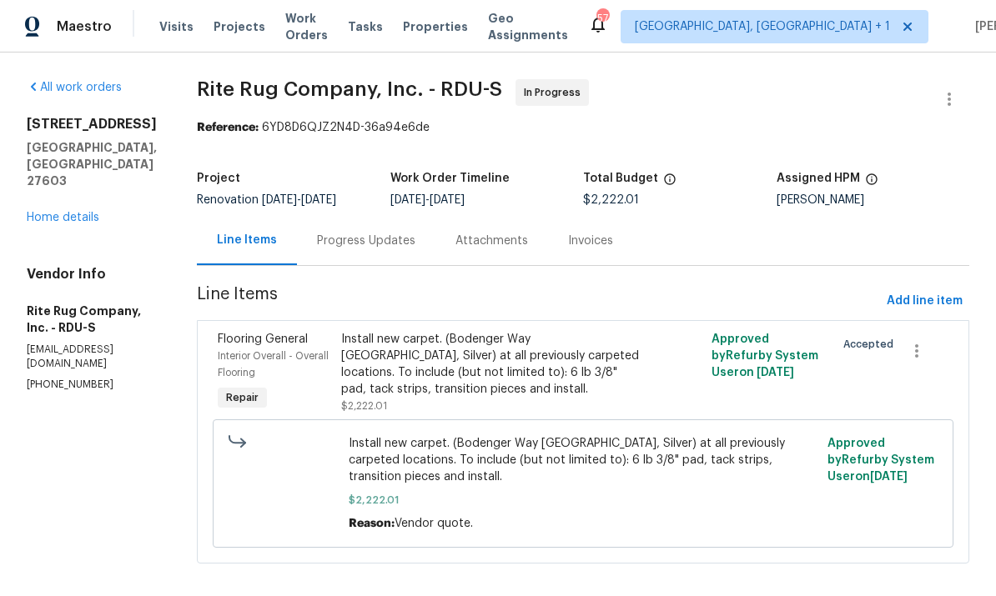
click at [379, 234] on div "Progress Updates" at bounding box center [366, 241] width 98 height 17
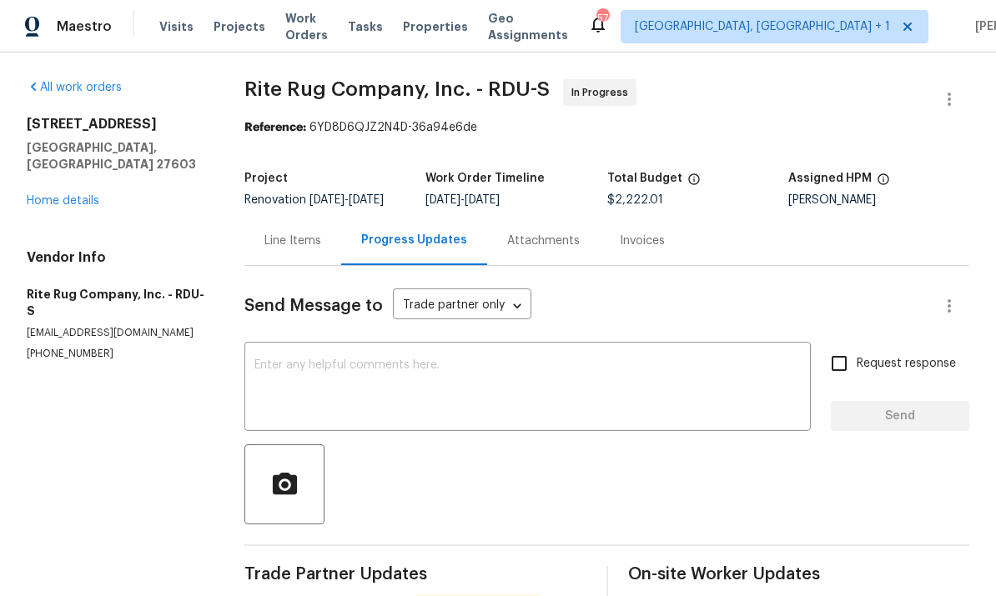
click at [88, 195] on link "Home details" at bounding box center [63, 201] width 73 height 12
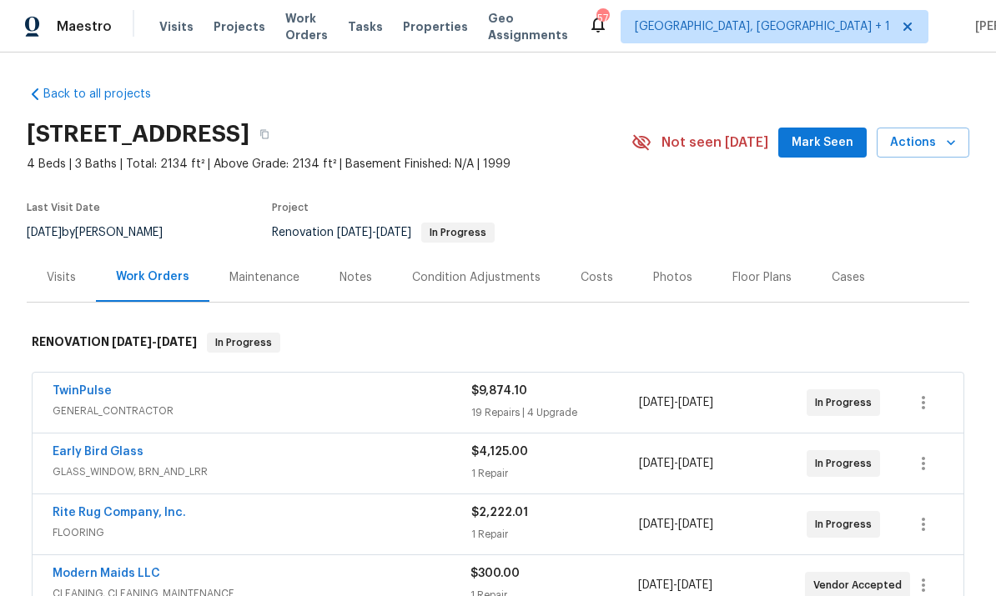
click at [79, 395] on link "TwinPulse" at bounding box center [82, 391] width 59 height 12
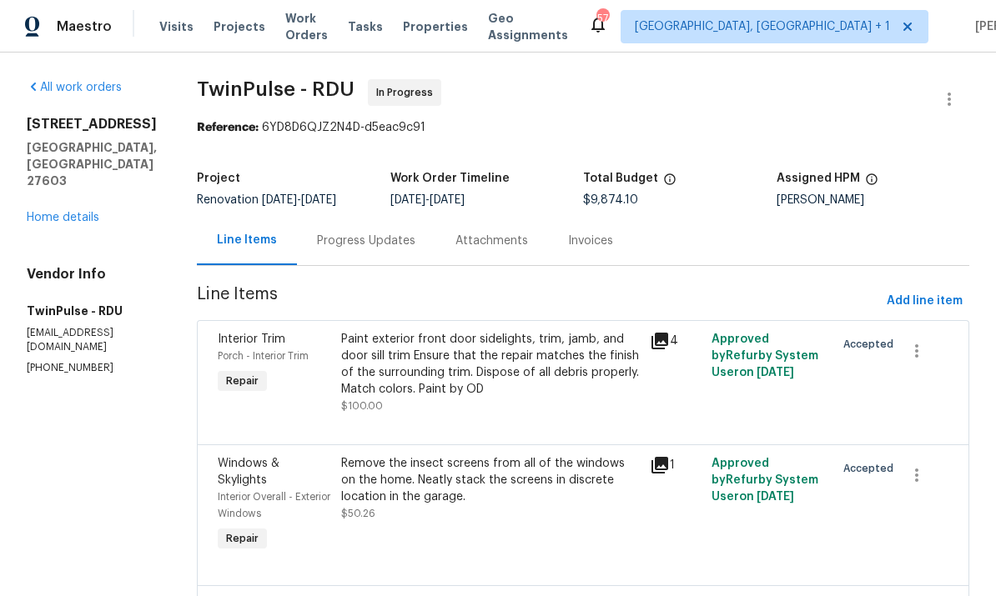
click at [81, 212] on link "Home details" at bounding box center [63, 218] width 73 height 12
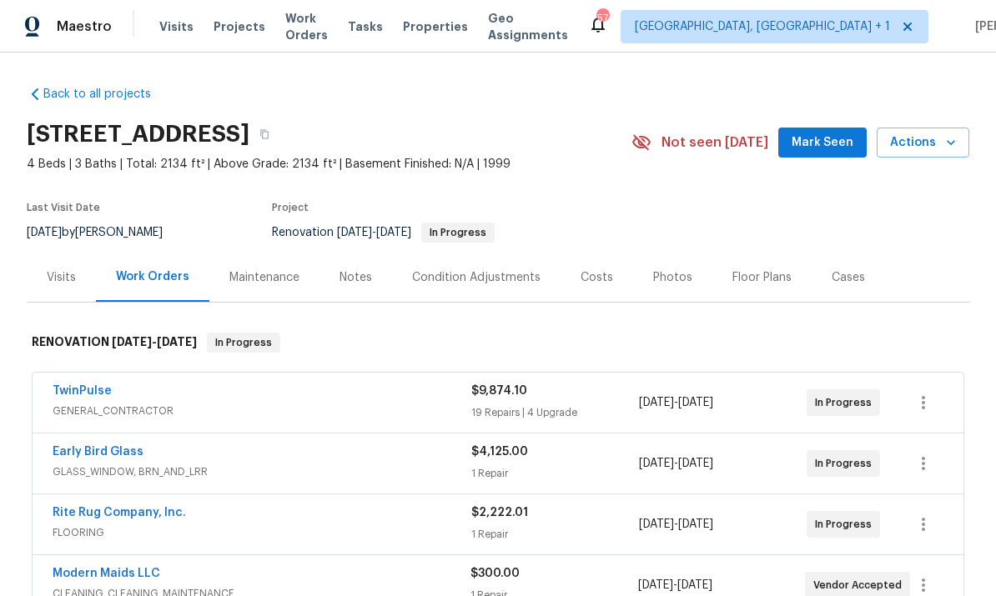
click at [76, 395] on link "TwinPulse" at bounding box center [82, 391] width 59 height 12
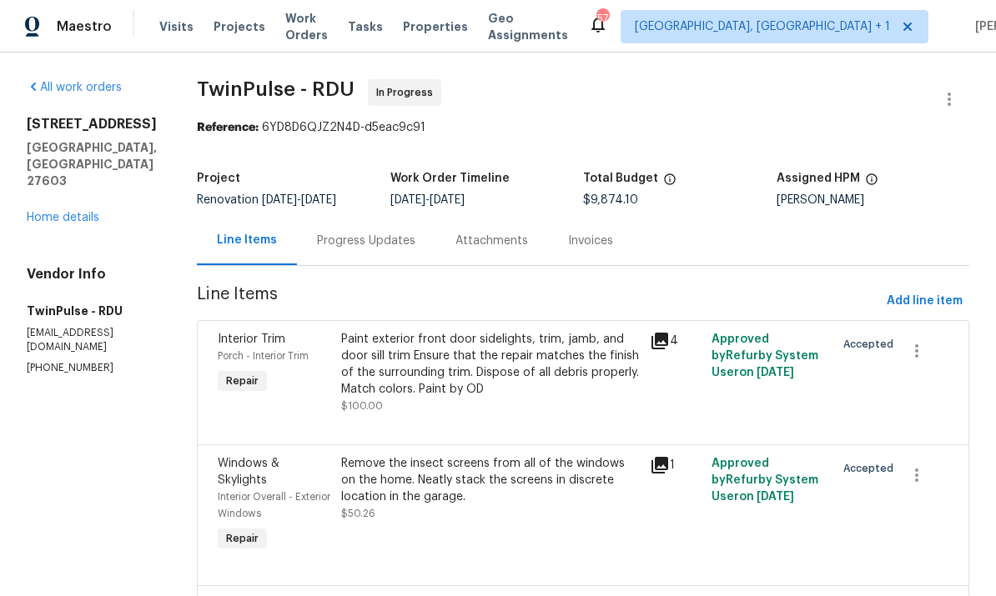
click at [369, 245] on div "Progress Updates" at bounding box center [366, 241] width 98 height 17
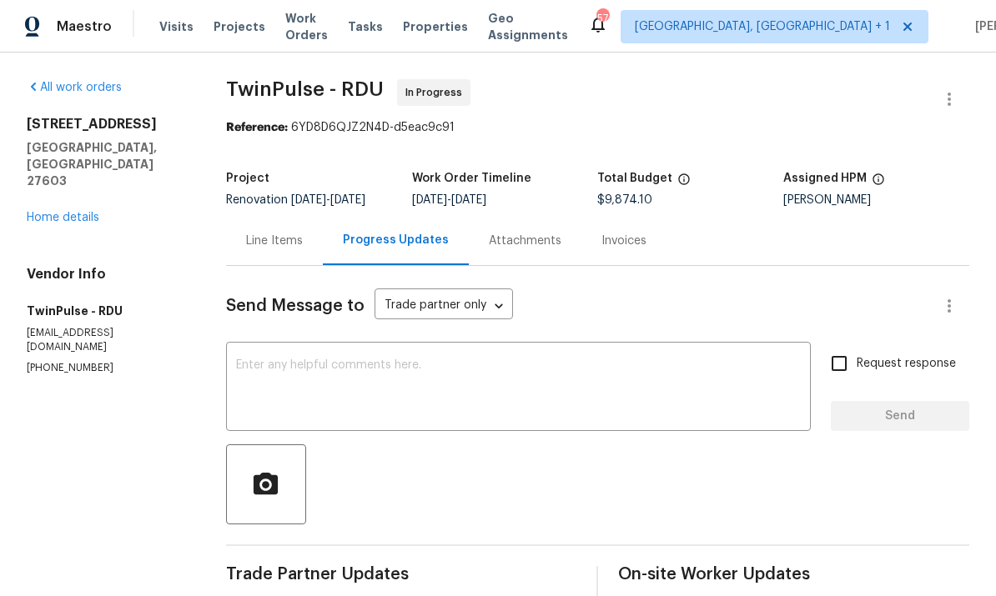
click at [373, 366] on textarea at bounding box center [518, 388] width 565 height 58
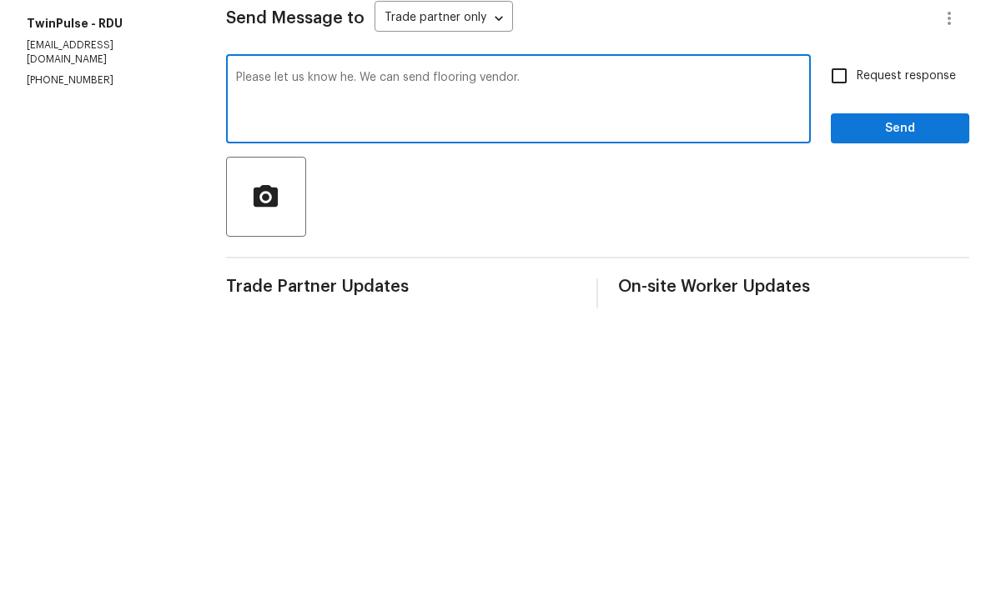
type textarea "Please let us know he. We can send flooring vendor."
click at [852, 346] on input "Request response" at bounding box center [839, 363] width 35 height 35
checkbox input "true"
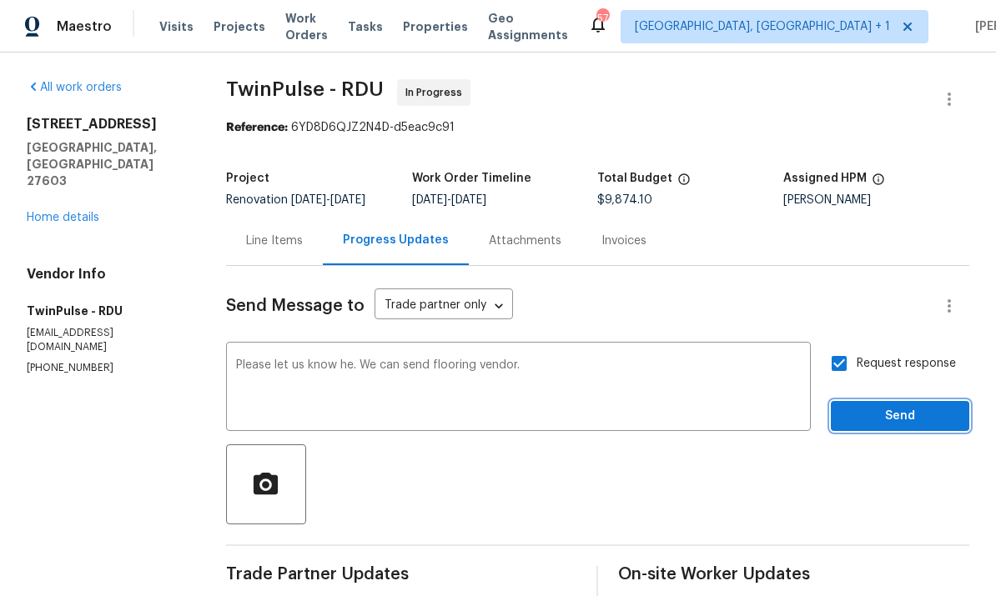
click at [911, 406] on span "Send" at bounding box center [900, 416] width 112 height 21
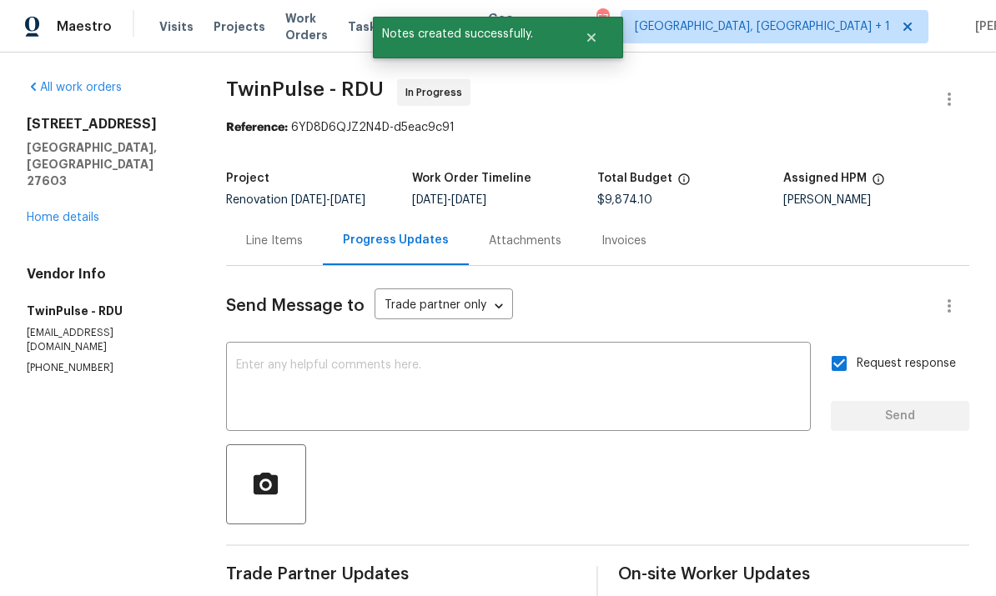
click at [83, 212] on link "Home details" at bounding box center [63, 218] width 73 height 12
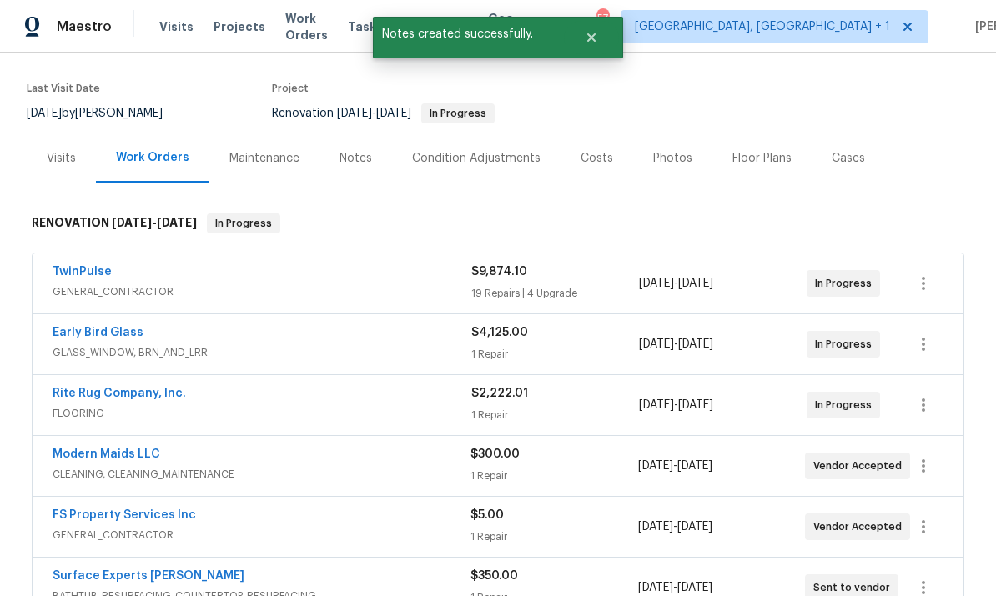
scroll to position [191, 0]
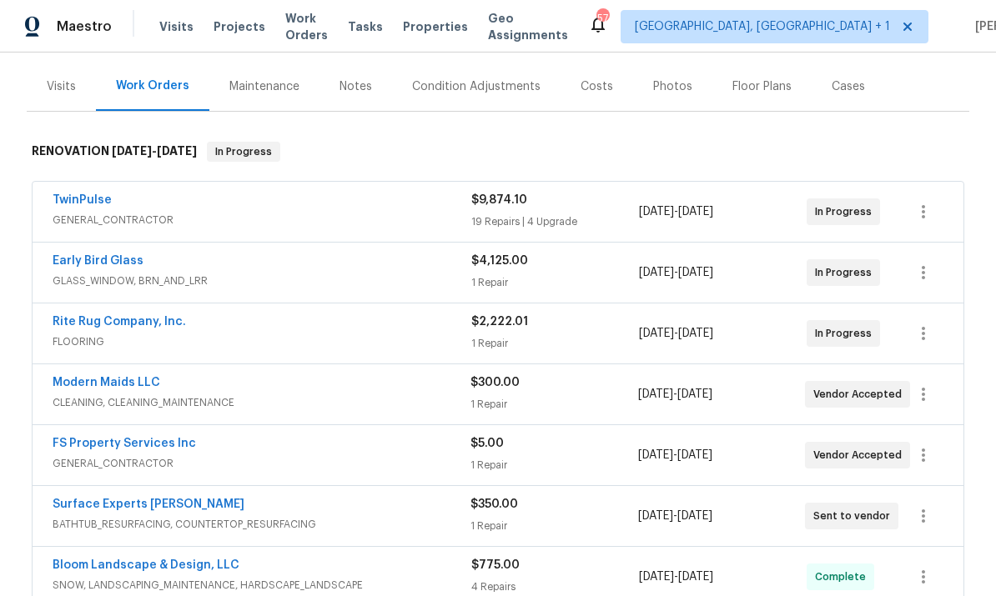
click at [138, 499] on link "Surface Experts [PERSON_NAME]" at bounding box center [149, 505] width 192 height 12
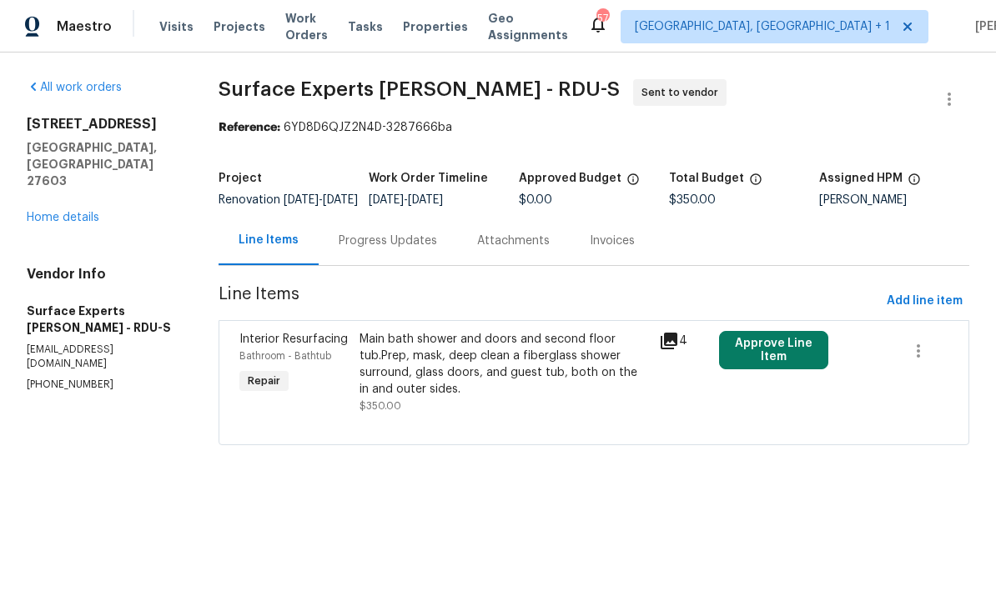
click at [766, 366] on button "Approve Line Item" at bounding box center [774, 350] width 110 height 38
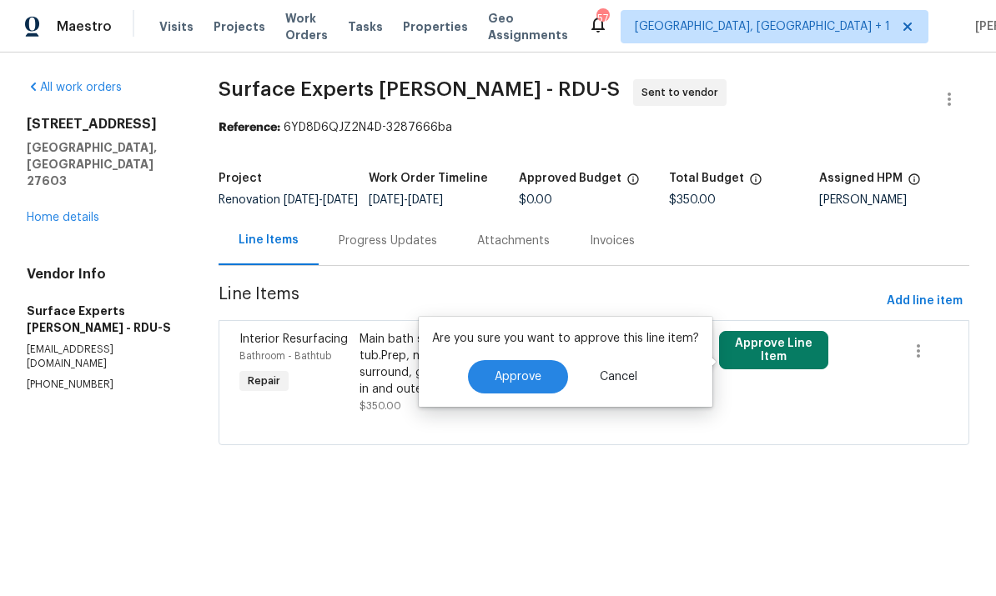
click at [523, 374] on span "Approve" at bounding box center [518, 377] width 47 height 13
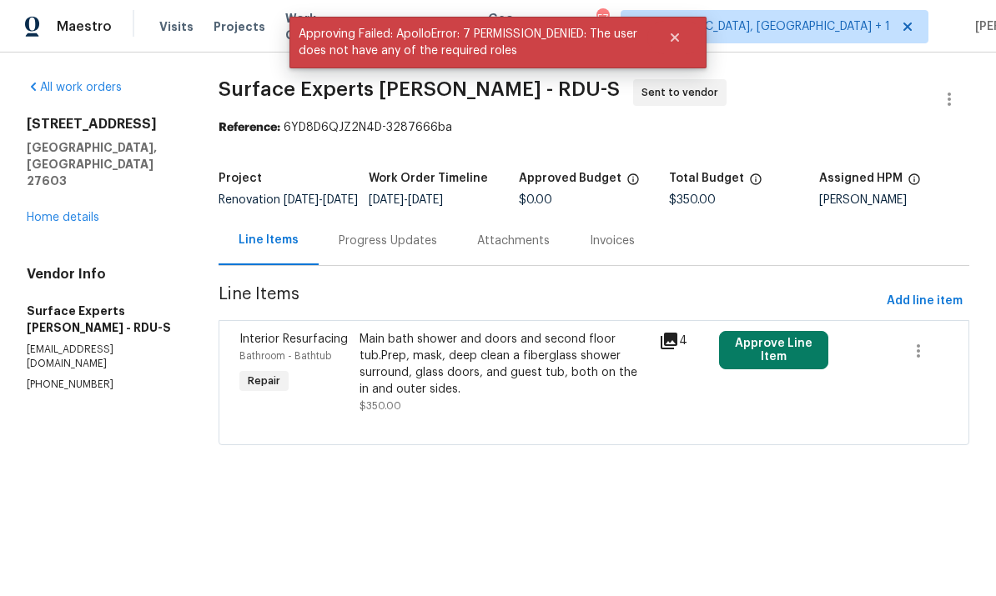
click at [379, 249] on div "Progress Updates" at bounding box center [388, 241] width 98 height 17
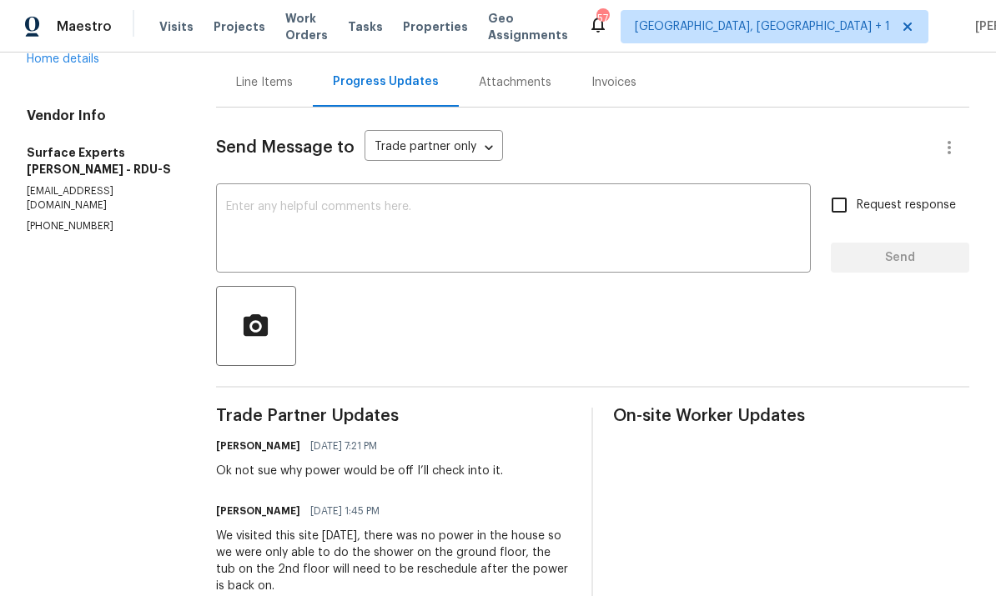
scroll to position [142, 0]
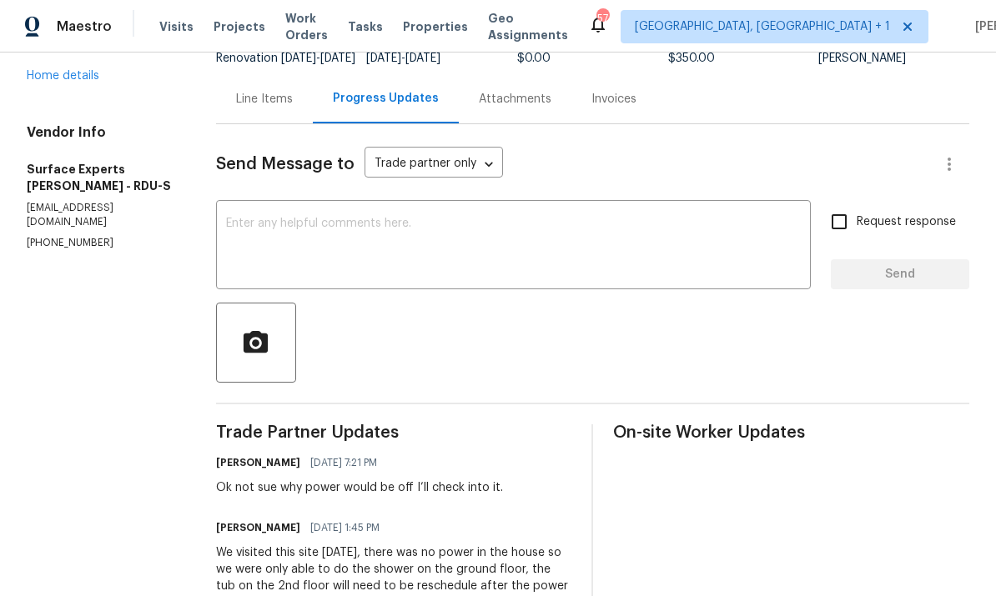
click at [290, 234] on textarea at bounding box center [513, 247] width 575 height 58
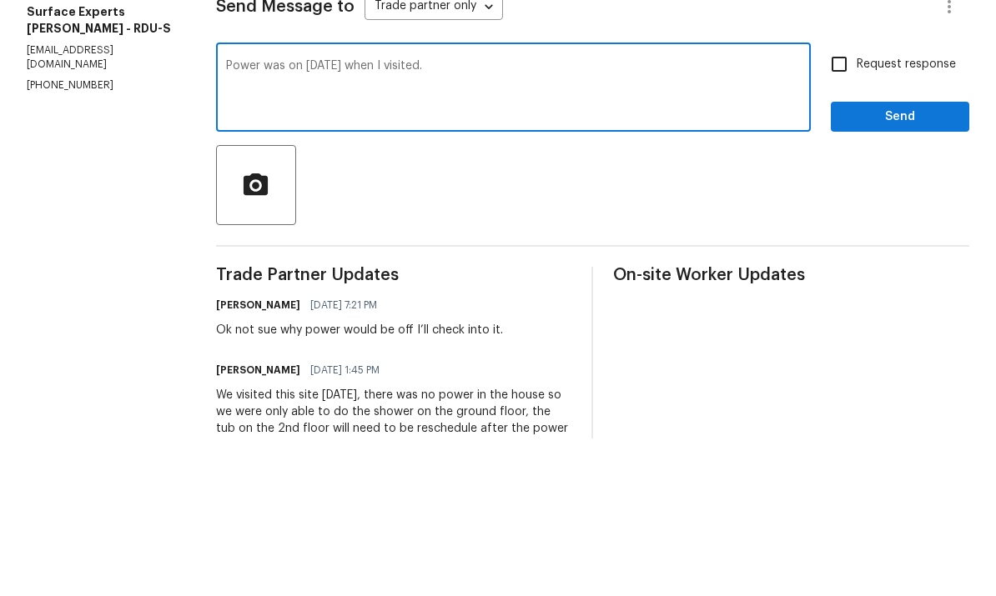
scroll to position [63, 0]
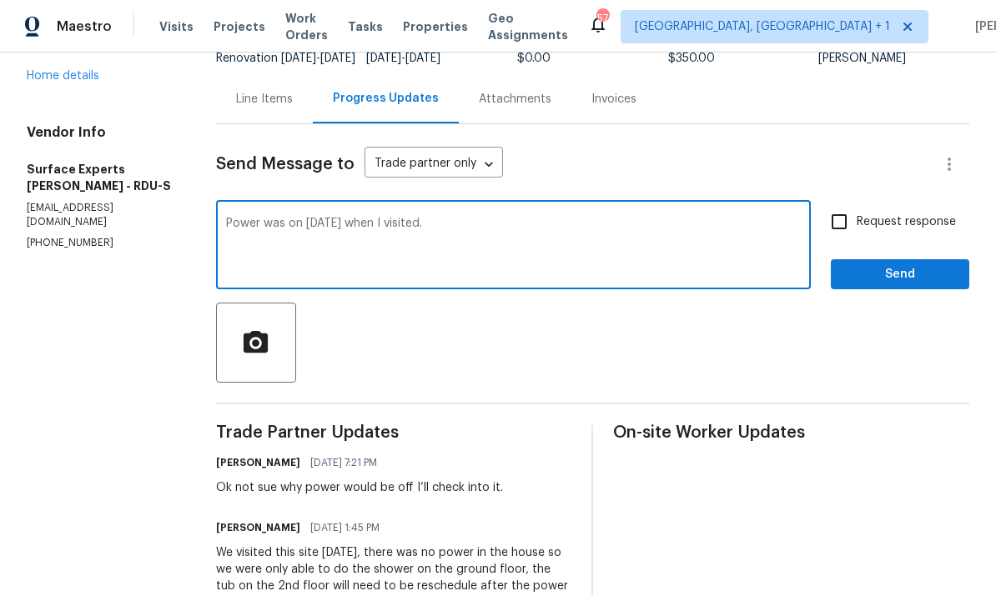
type textarea "Power was on [DATE] when I visited."
click at [838, 204] on input "Request response" at bounding box center [839, 221] width 35 height 35
checkbox input "true"
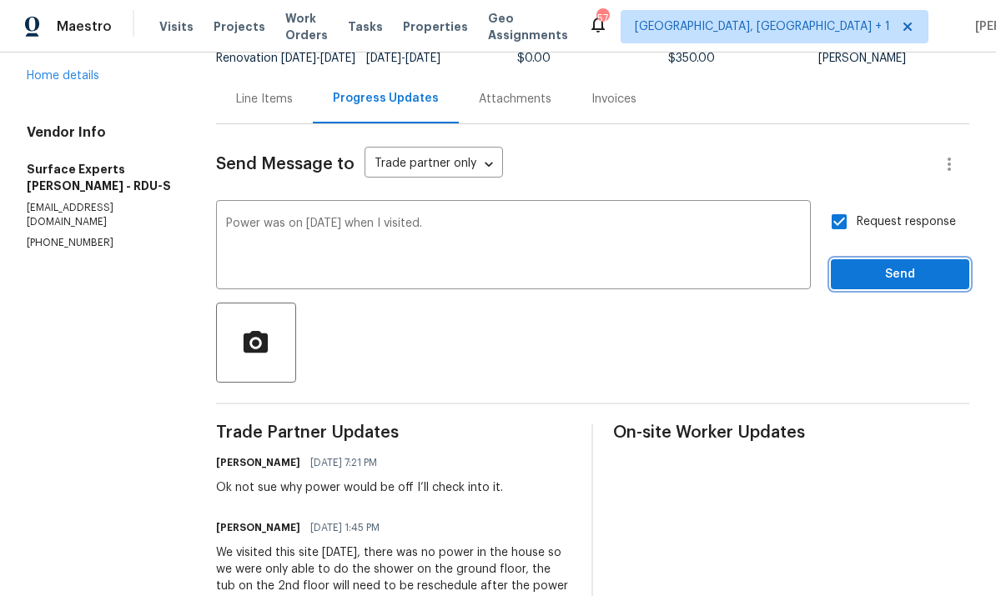
click at [901, 259] on button "Send" at bounding box center [900, 274] width 138 height 31
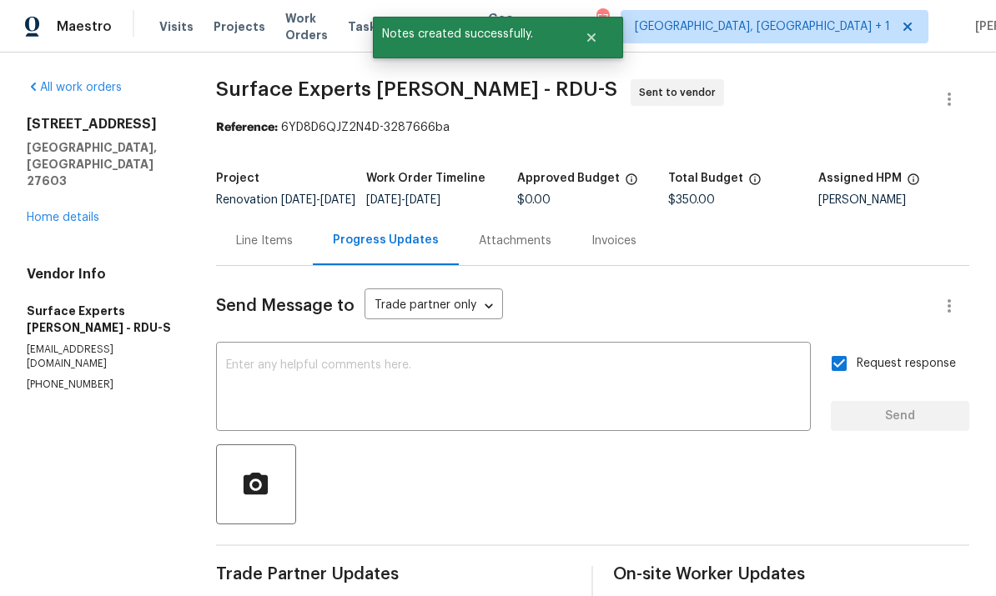
click at [87, 212] on link "Home details" at bounding box center [63, 218] width 73 height 12
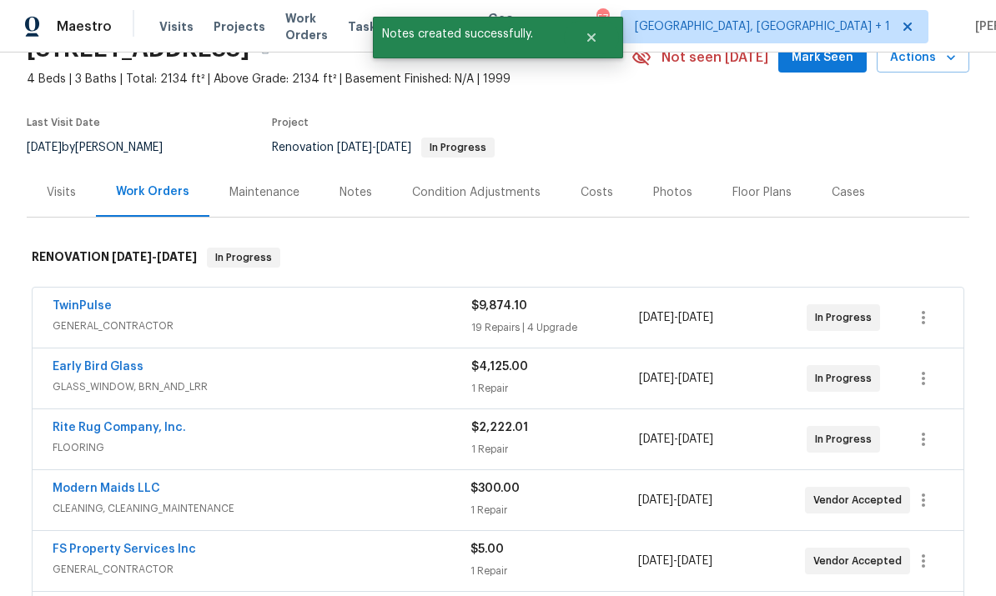
scroll to position [339, 0]
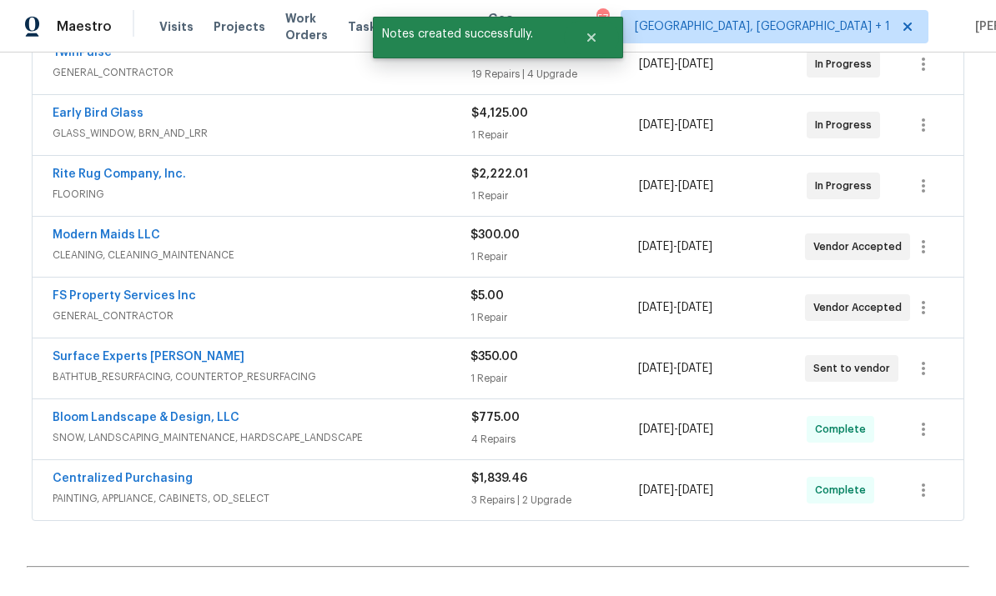
click at [133, 351] on link "Surface Experts [PERSON_NAME]" at bounding box center [149, 357] width 192 height 12
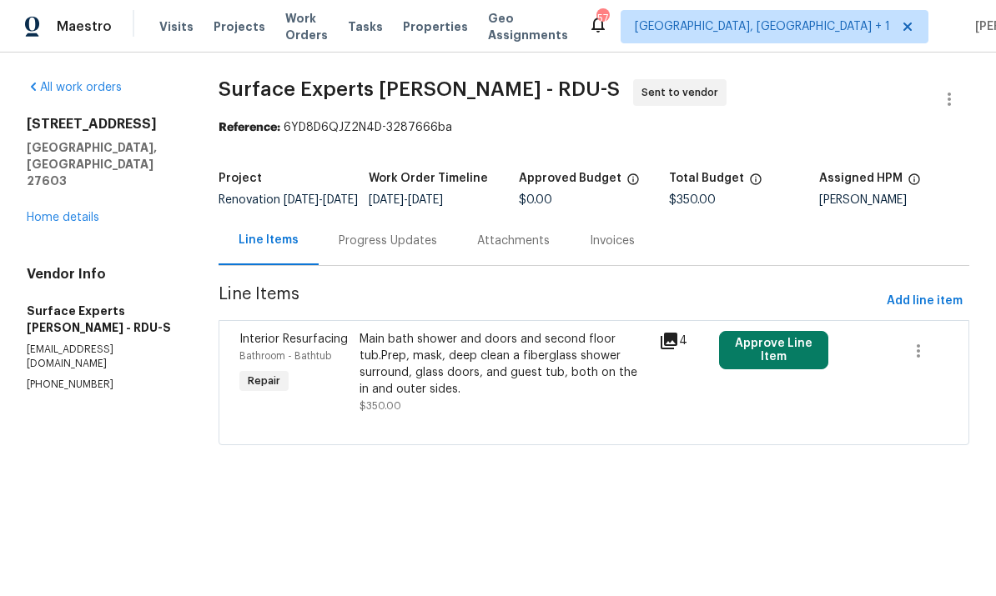
click at [400, 249] on div "Progress Updates" at bounding box center [388, 241] width 98 height 17
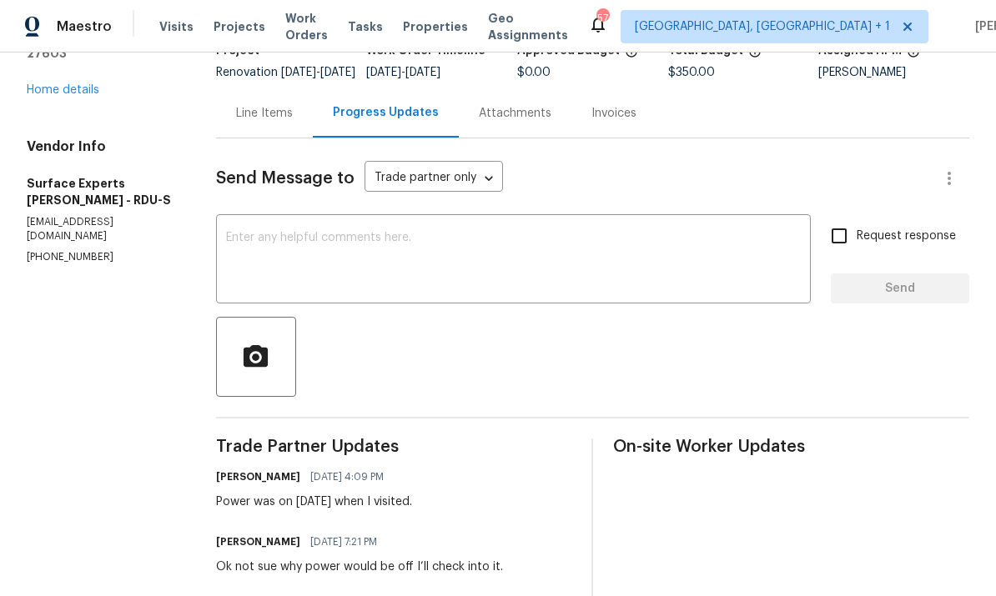
scroll to position [127, 0]
click at [283, 264] on textarea at bounding box center [513, 262] width 575 height 58
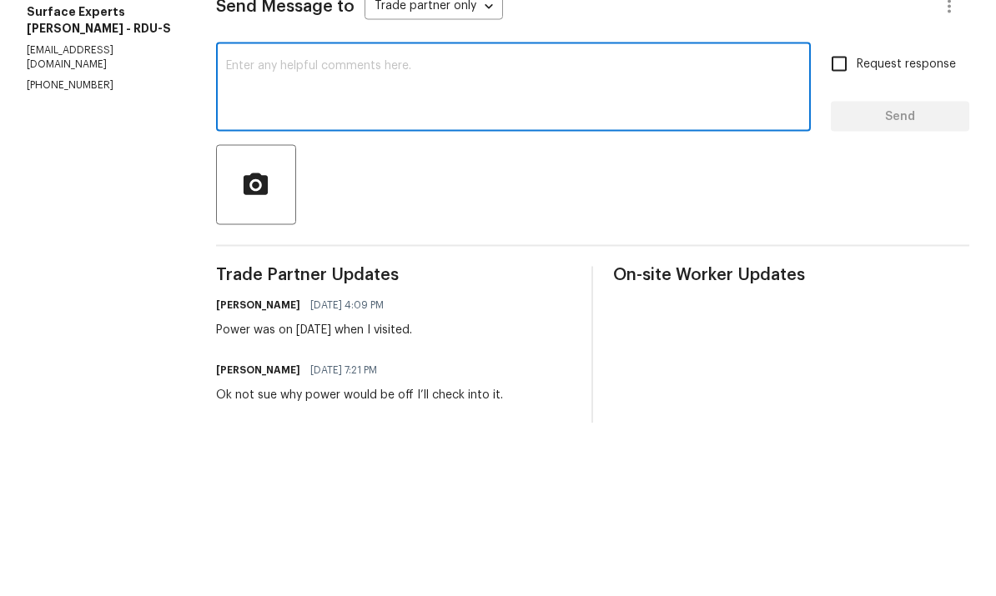
click at [280, 233] on textarea at bounding box center [513, 262] width 575 height 58
click at [279, 233] on textarea at bounding box center [513, 262] width 575 height 58
paste textarea "I’ll be off until [DATE][DATE]. Please leave all notes in portal for review by …"
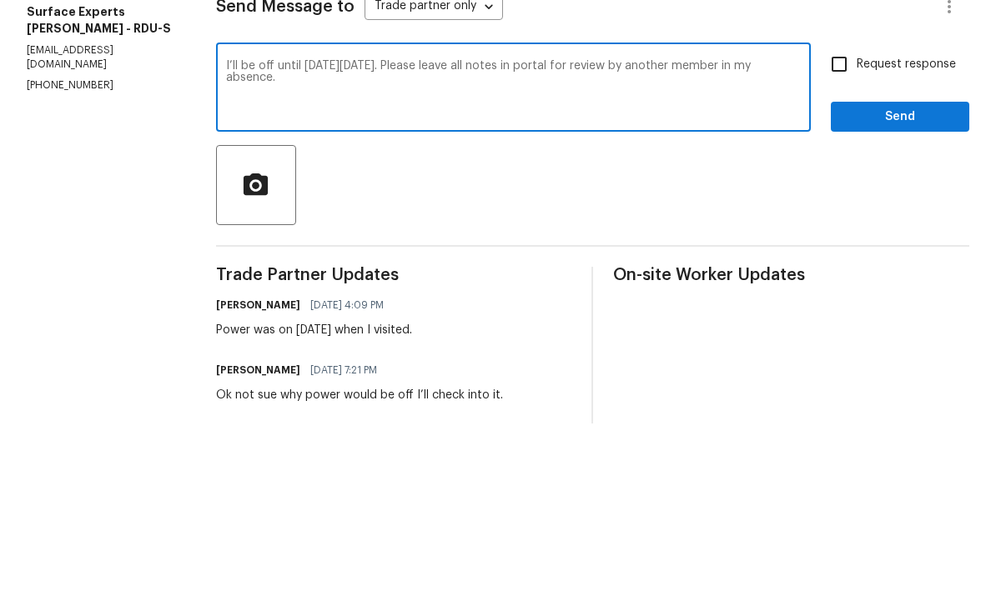
type textarea "I’ll be off until [DATE][DATE]. Please leave all notes in portal for review by …"
click at [850, 219] on input "Request response" at bounding box center [839, 236] width 35 height 35
checkbox input "true"
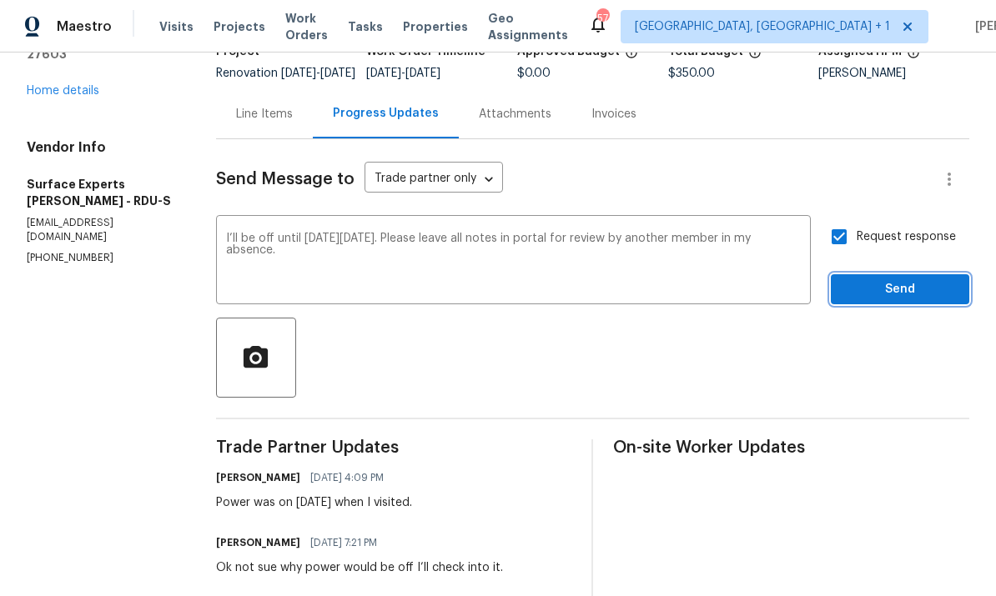
click at [918, 279] on span "Send" at bounding box center [900, 289] width 112 height 21
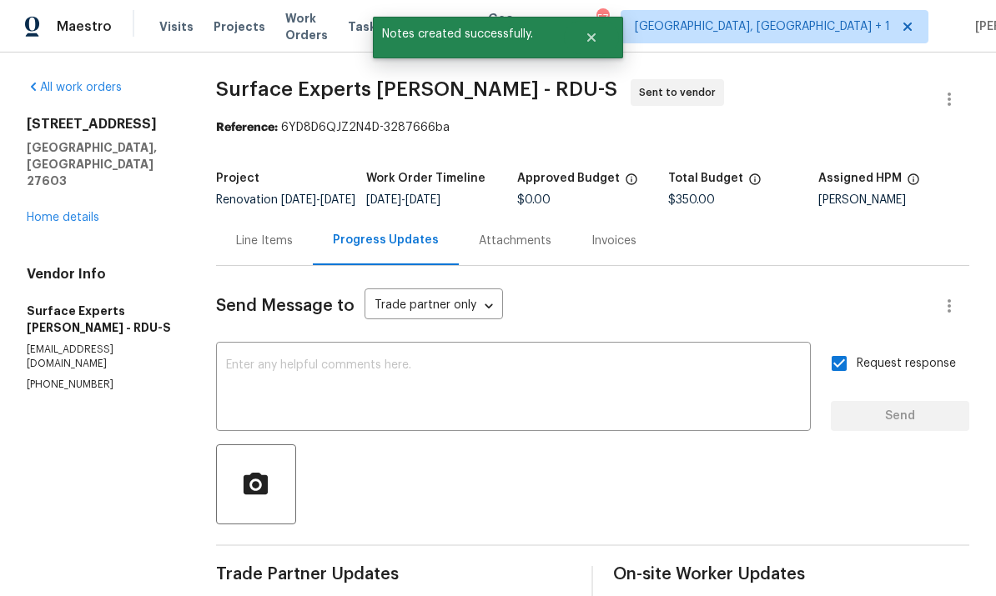
click at [84, 212] on link "Home details" at bounding box center [63, 218] width 73 height 12
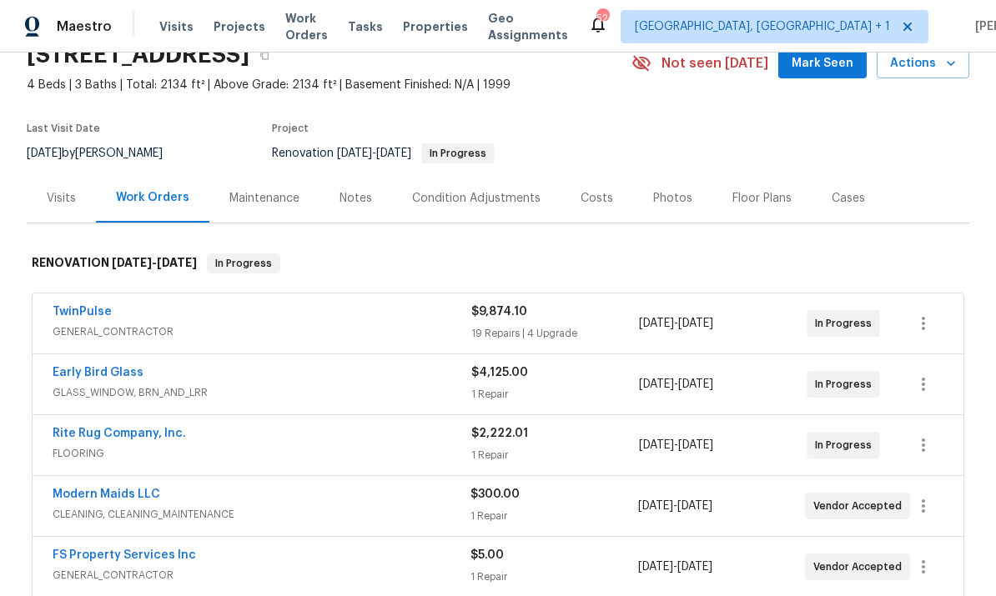
scroll to position [78, 0]
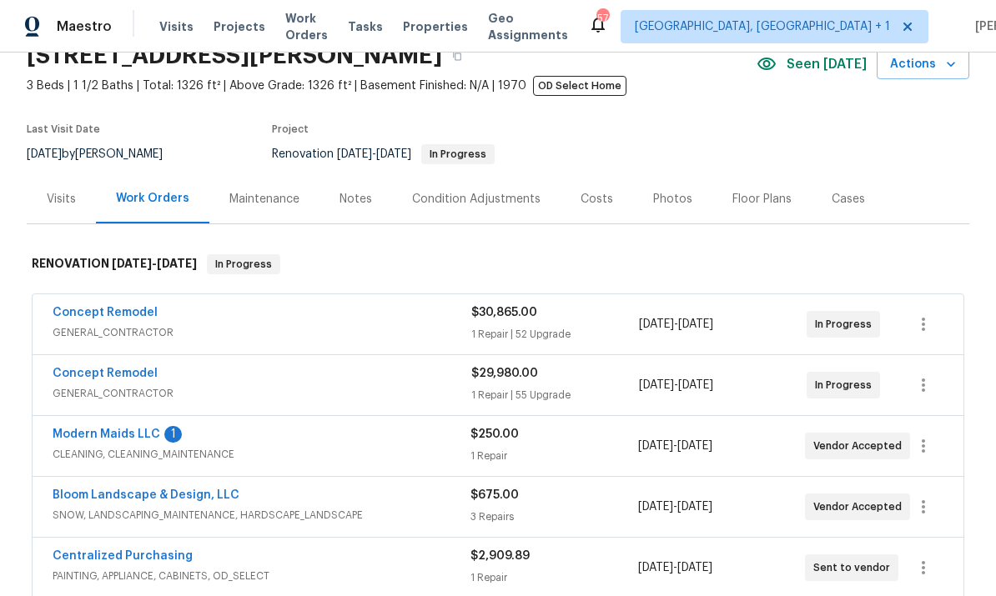
scroll to position [84, 0]
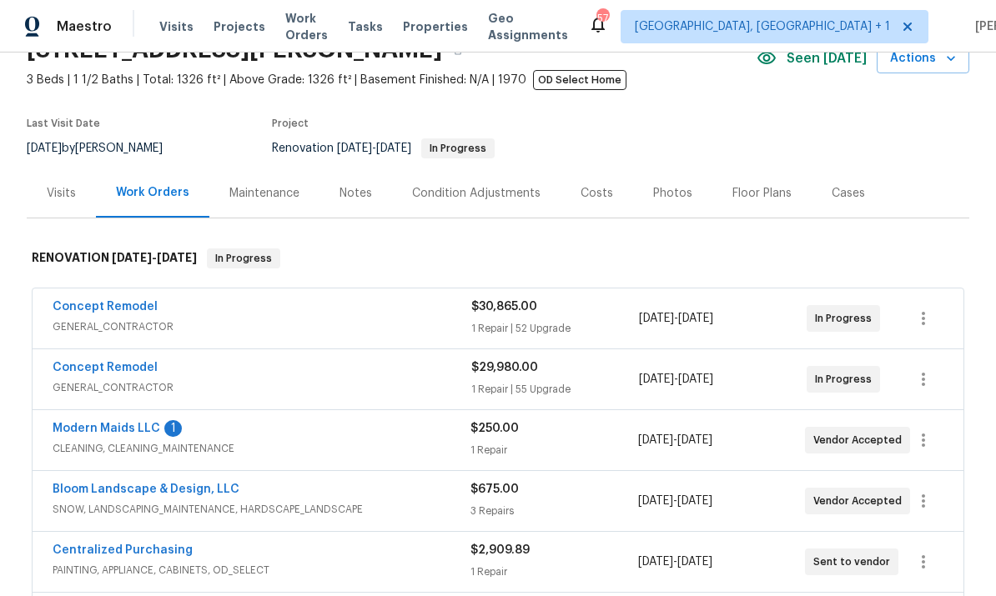
click at [119, 423] on link "Modern Maids LLC" at bounding box center [107, 429] width 108 height 12
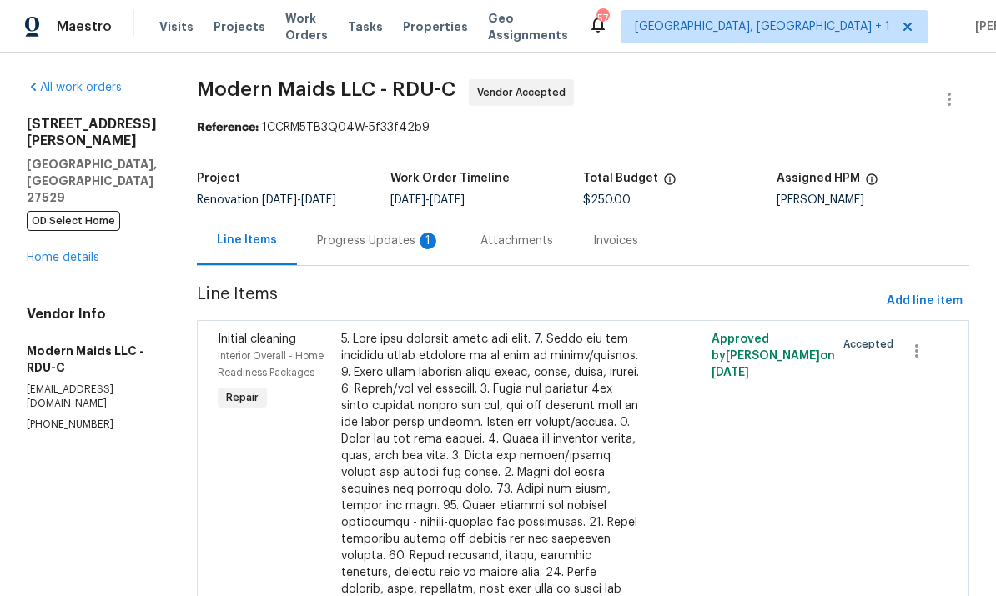
click at [391, 245] on div "Progress Updates 1" at bounding box center [378, 241] width 123 height 17
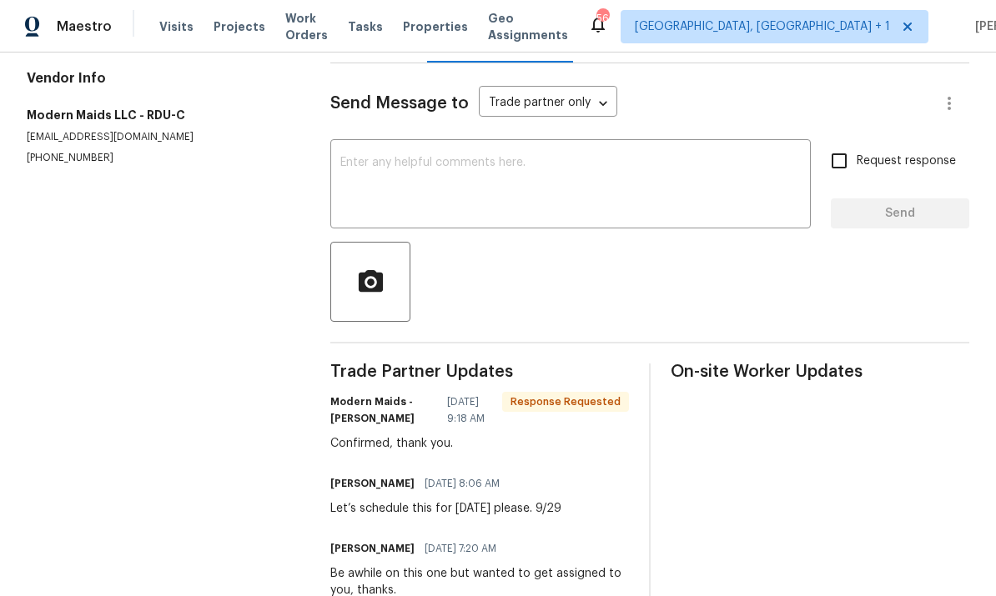
scroll to position [202, 0]
click at [392, 183] on textarea at bounding box center [570, 187] width 460 height 58
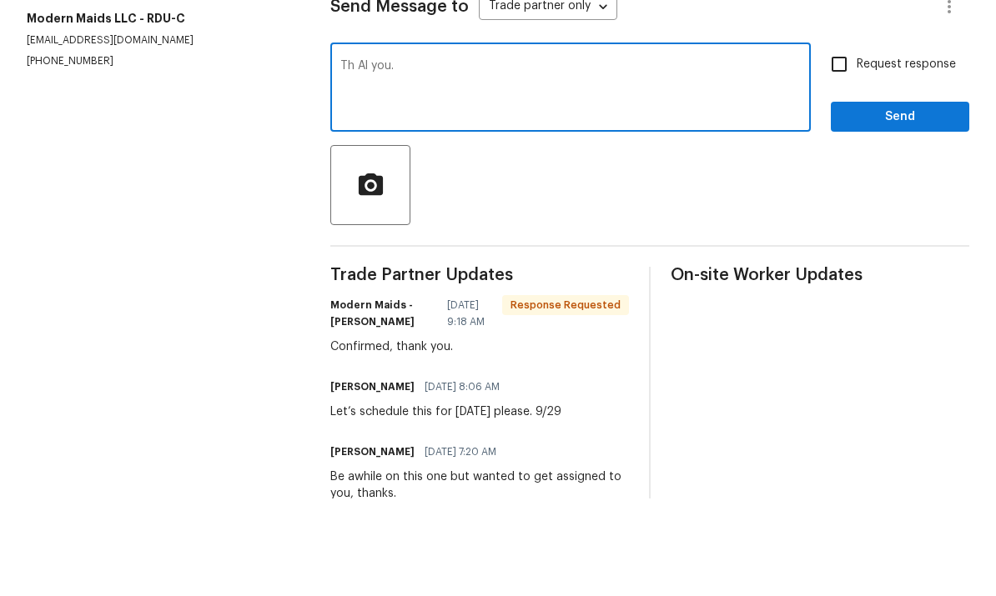
type textarea "Th Al you."
click at [851, 144] on input "Request response" at bounding box center [839, 161] width 35 height 35
checkbox input "true"
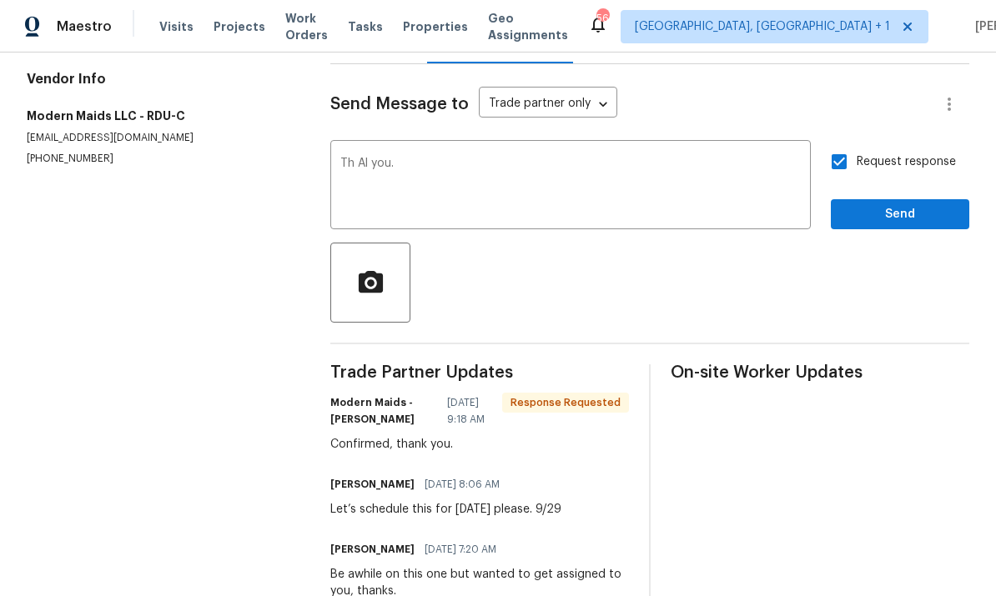
click at [425, 158] on textarea "Th Al you." at bounding box center [570, 187] width 460 height 58
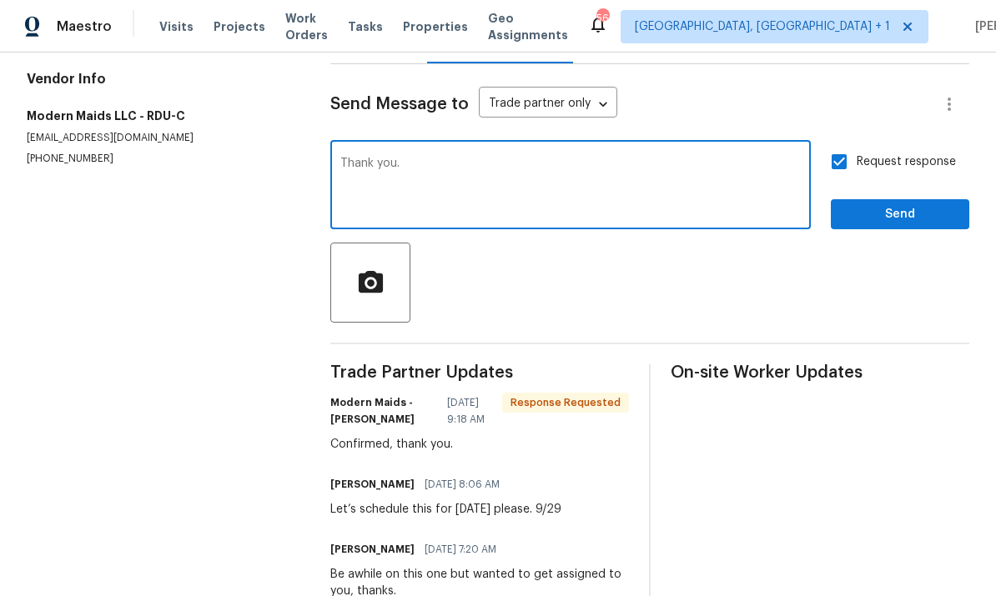
type textarea "Thank you."
click at [881, 199] on button "Send" at bounding box center [900, 214] width 138 height 31
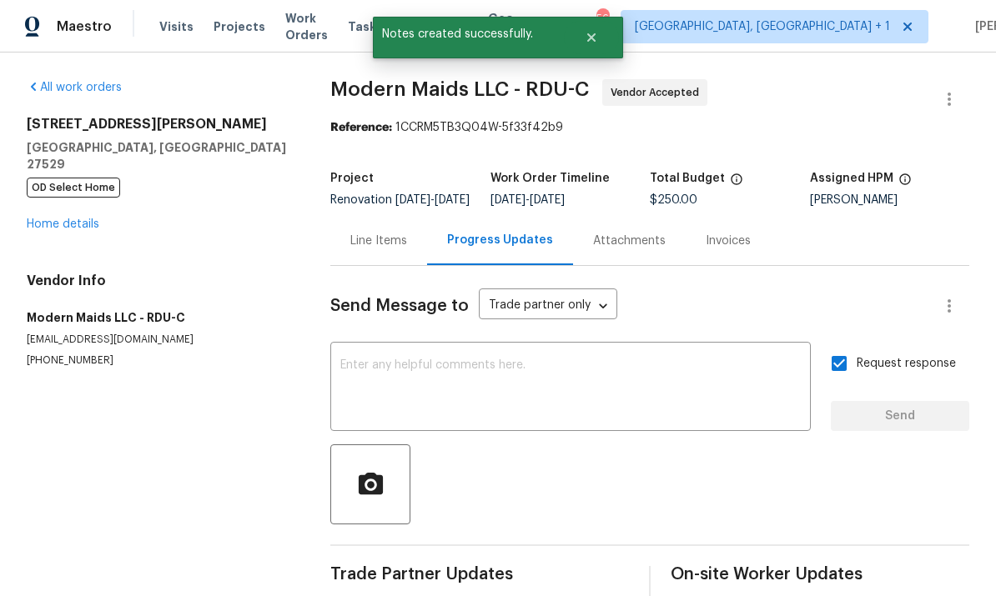
click at [76, 219] on link "Home details" at bounding box center [63, 225] width 73 height 12
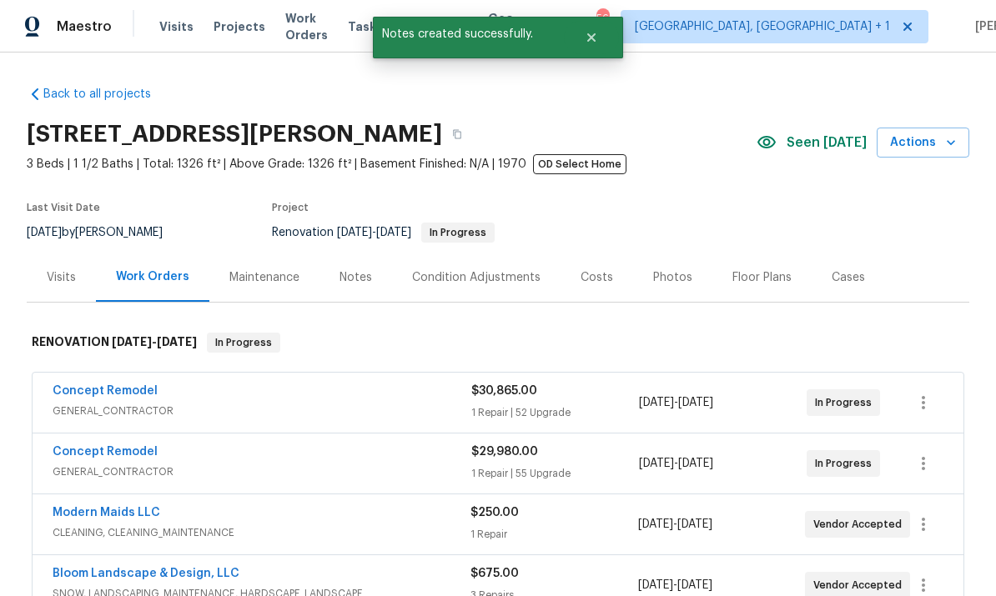
click at [115, 385] on link "Concept Remodel" at bounding box center [105, 391] width 105 height 12
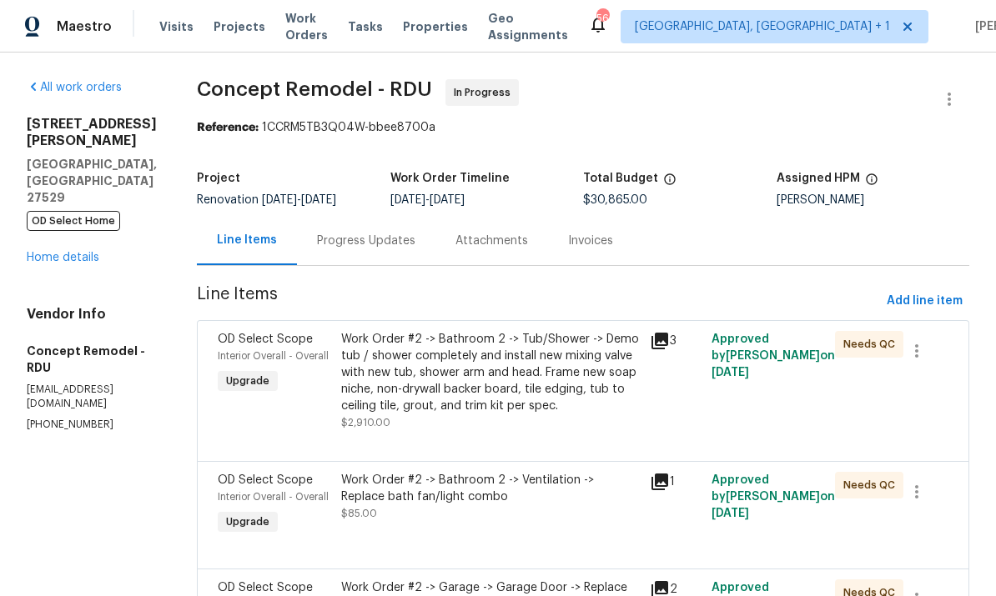
click at [480, 255] on div "Attachments" at bounding box center [491, 240] width 113 height 49
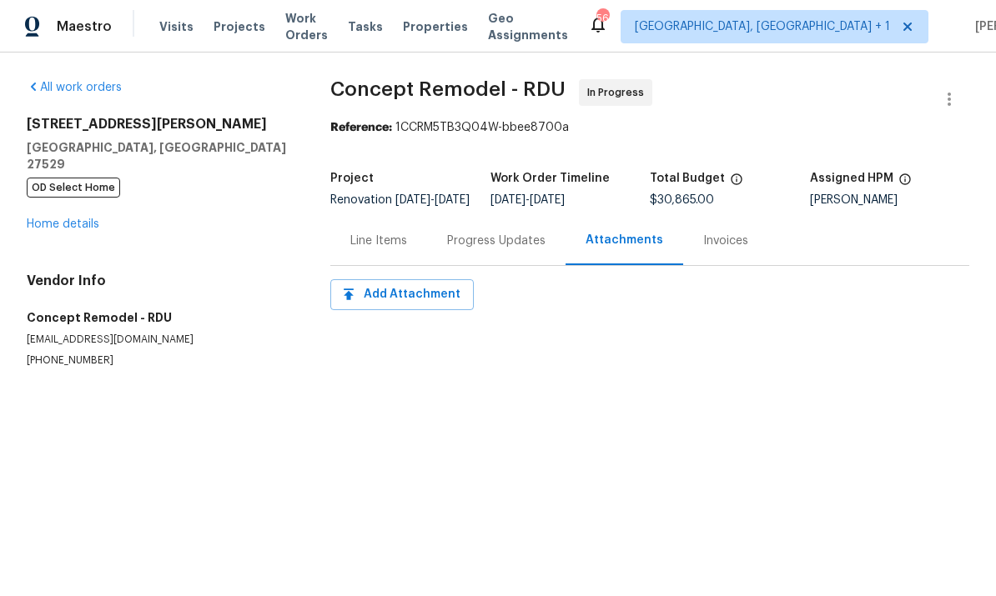
click at [475, 234] on div "Progress Updates" at bounding box center [496, 240] width 138 height 49
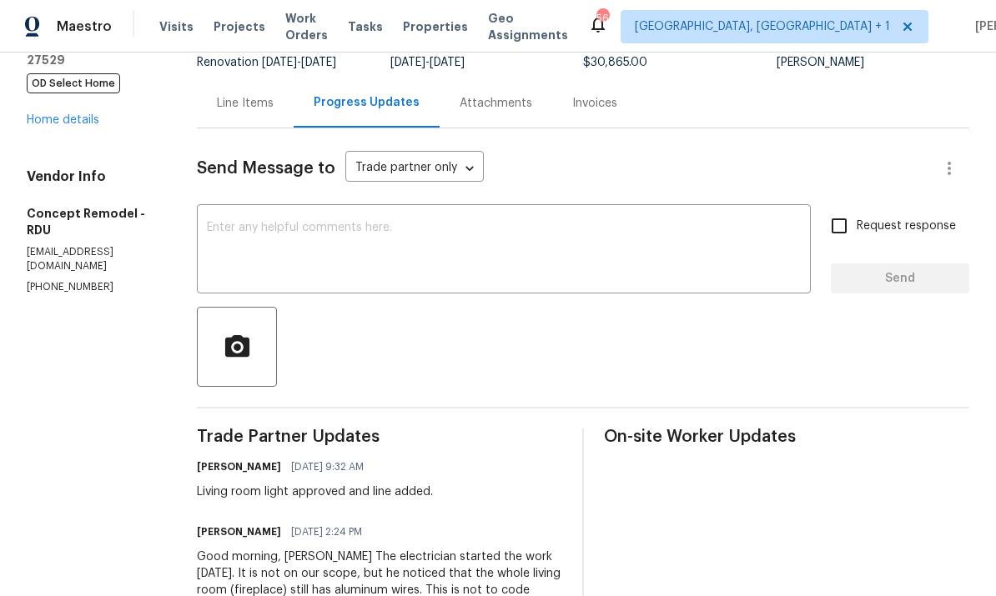
scroll to position [137, 0]
click at [219, 230] on textarea at bounding box center [504, 252] width 594 height 58
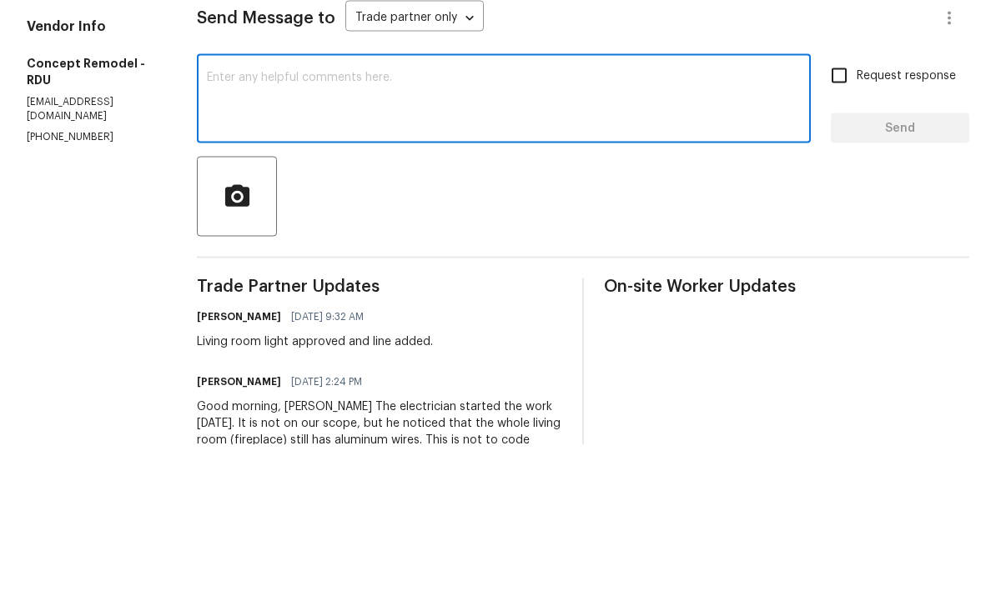
click at [219, 223] on textarea at bounding box center [504, 252] width 594 height 58
paste textarea "I’ll be off until [DATE][DATE]. Please leave all notes in portal for review by …"
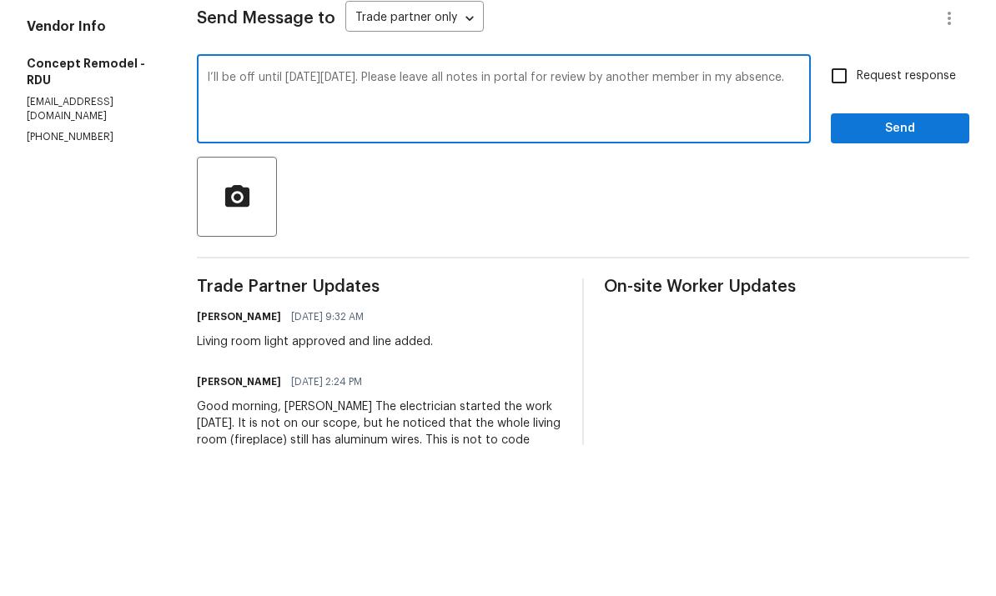
type textarea "I’ll be off until [DATE][DATE]. Please leave all notes in portal for review by …"
click at [837, 209] on input "Request response" at bounding box center [839, 226] width 35 height 35
checkbox input "true"
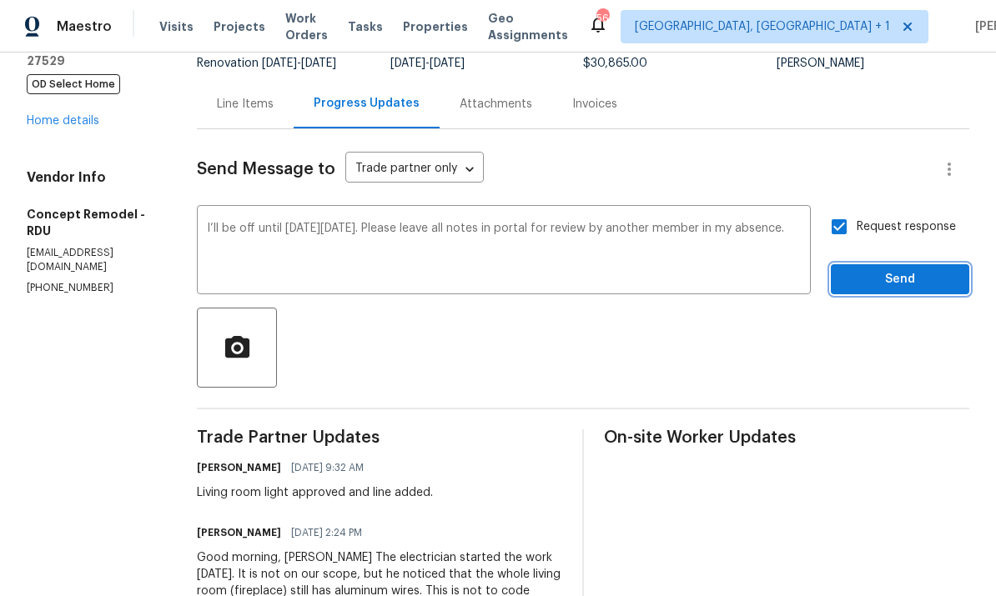
click at [916, 264] on button "Send" at bounding box center [900, 279] width 138 height 31
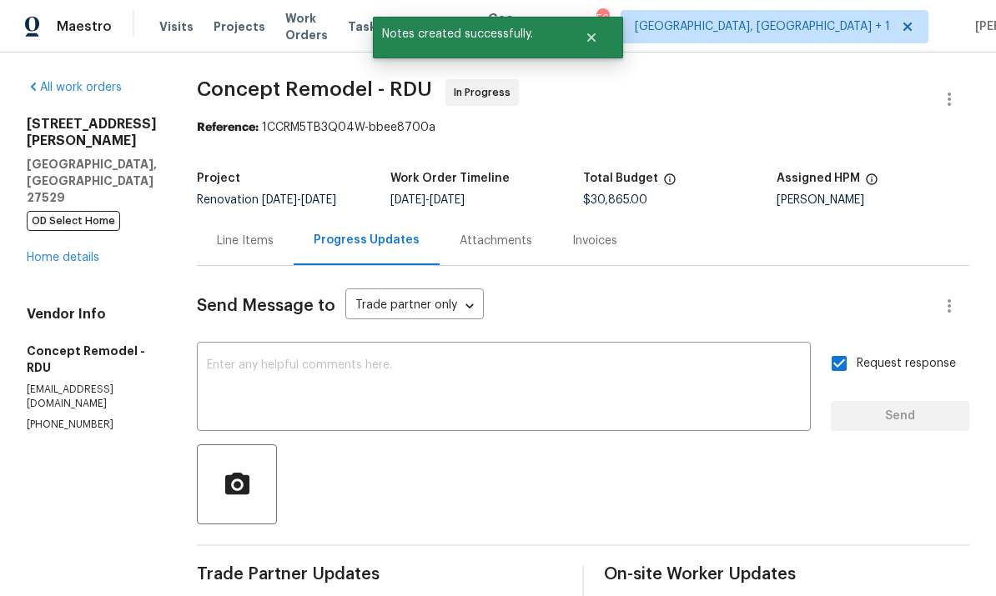
click at [79, 211] on span "OD Select Home" at bounding box center [73, 221] width 93 height 20
click at [106, 233] on div "[STREET_ADDRESS][PERSON_NAME][PERSON_NAME] OD Select Home Home details" at bounding box center [92, 191] width 130 height 150
click at [79, 252] on link "Home details" at bounding box center [63, 258] width 73 height 12
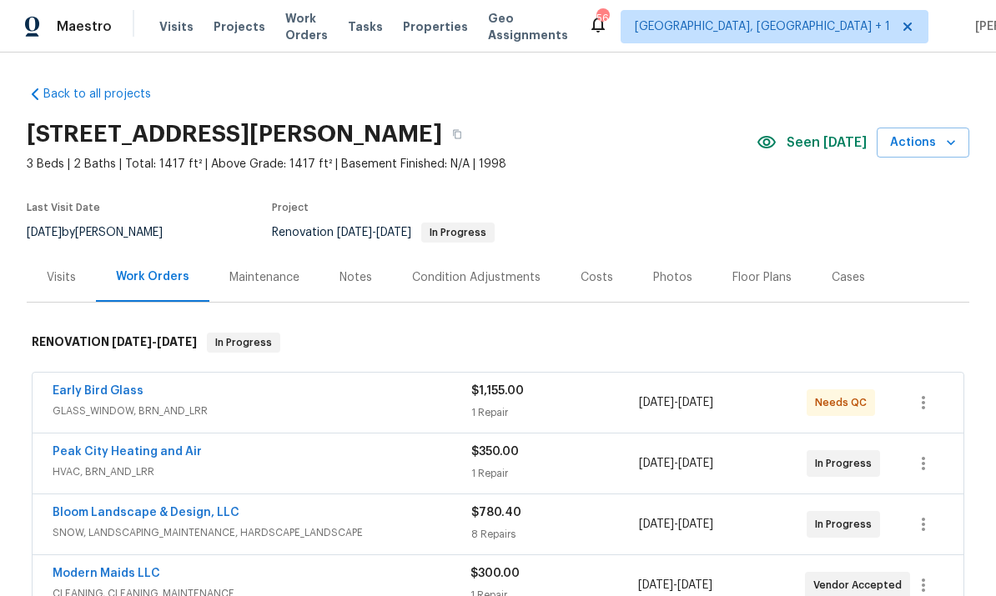
click at [108, 390] on link "Early Bird Glass" at bounding box center [98, 391] width 91 height 12
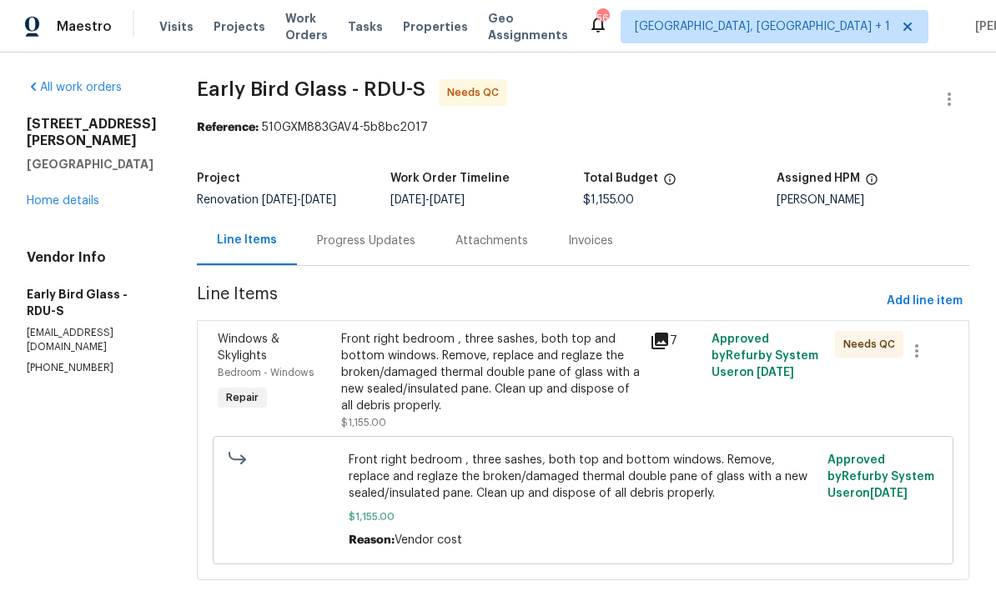
click at [357, 234] on div "Progress Updates" at bounding box center [366, 241] width 98 height 17
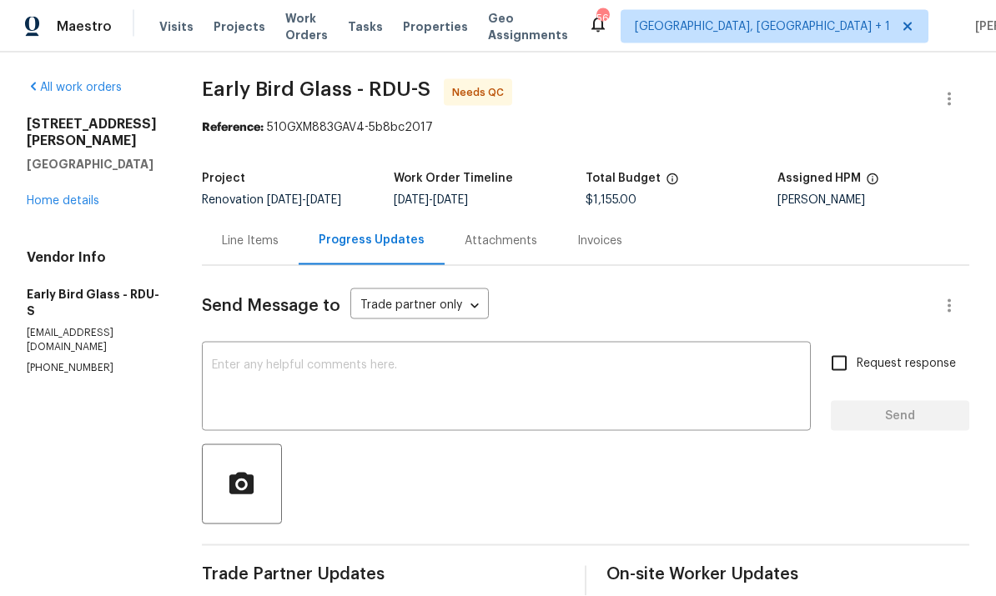
scroll to position [63, 0]
click at [71, 195] on link "Home details" at bounding box center [63, 201] width 73 height 12
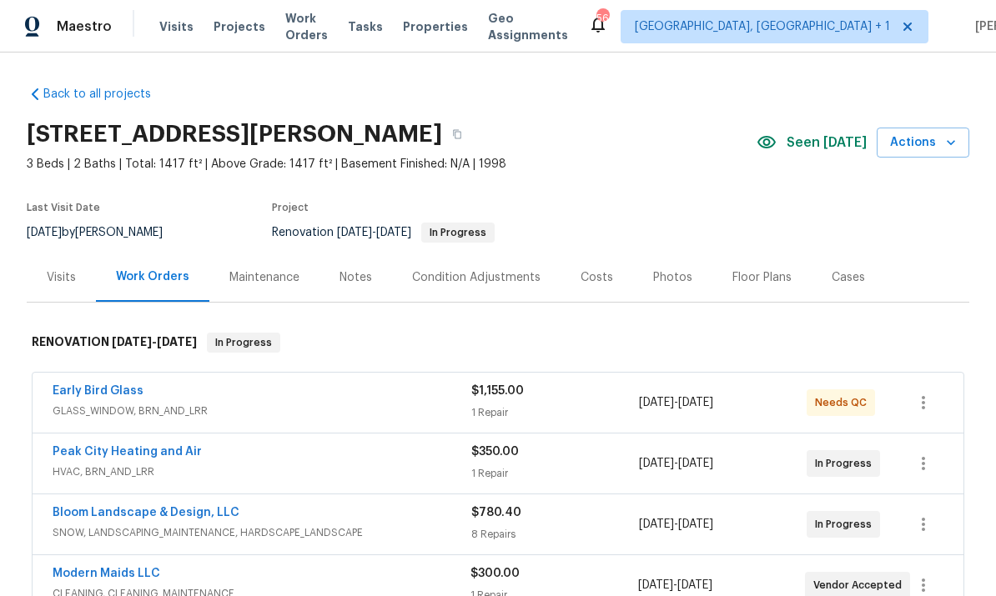
click at [180, 446] on link "Peak City Heating and Air" at bounding box center [127, 452] width 149 height 12
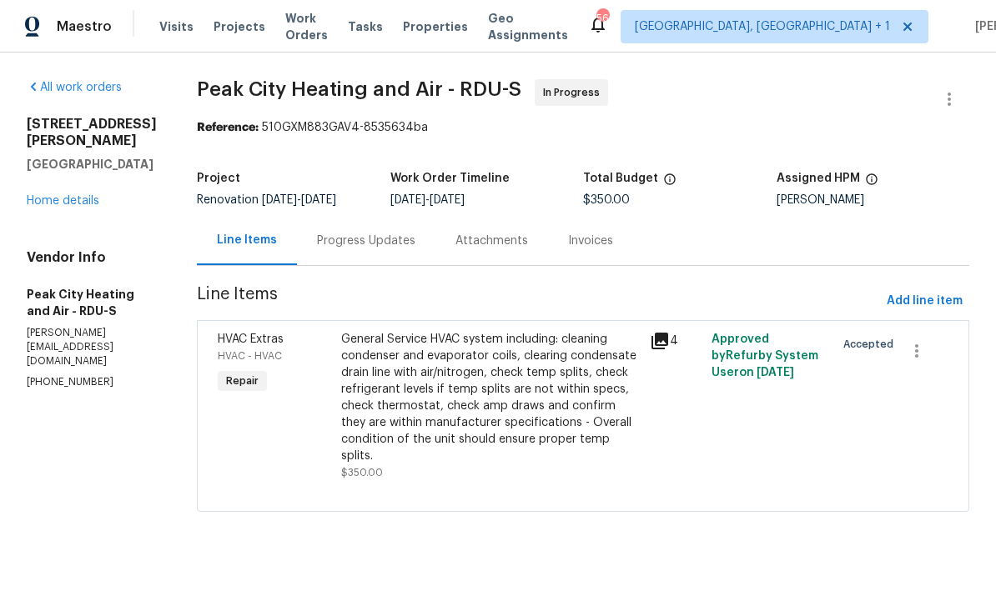
click at [375, 241] on div "Progress Updates" at bounding box center [366, 241] width 98 height 17
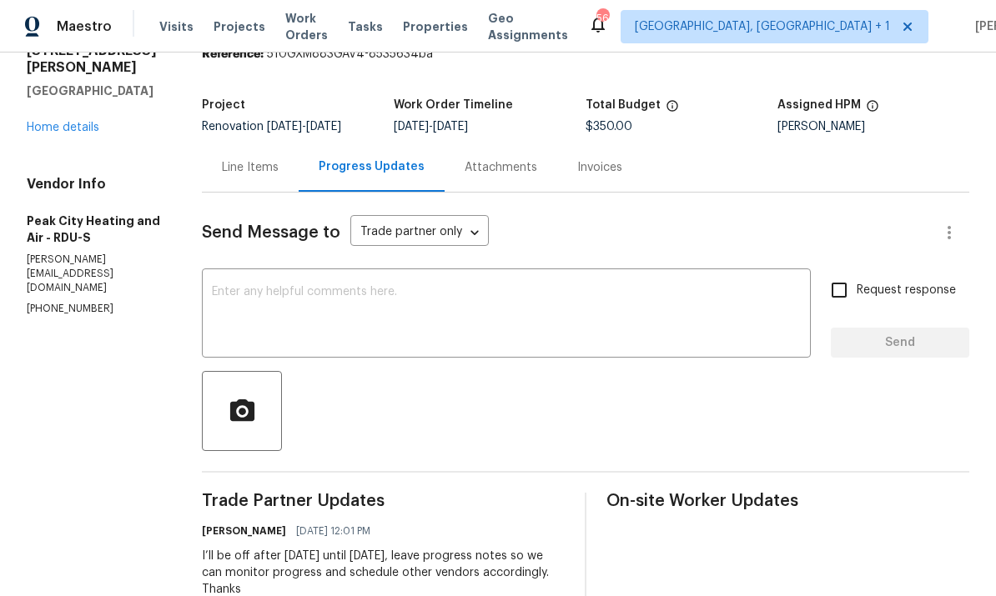
scroll to position [63, 0]
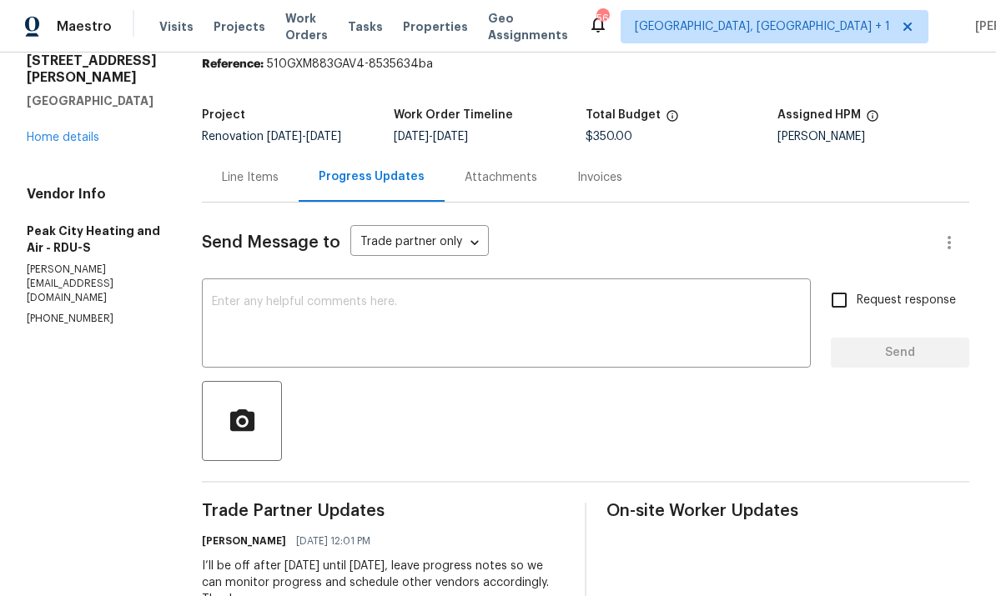
click at [74, 132] on link "Home details" at bounding box center [63, 138] width 73 height 12
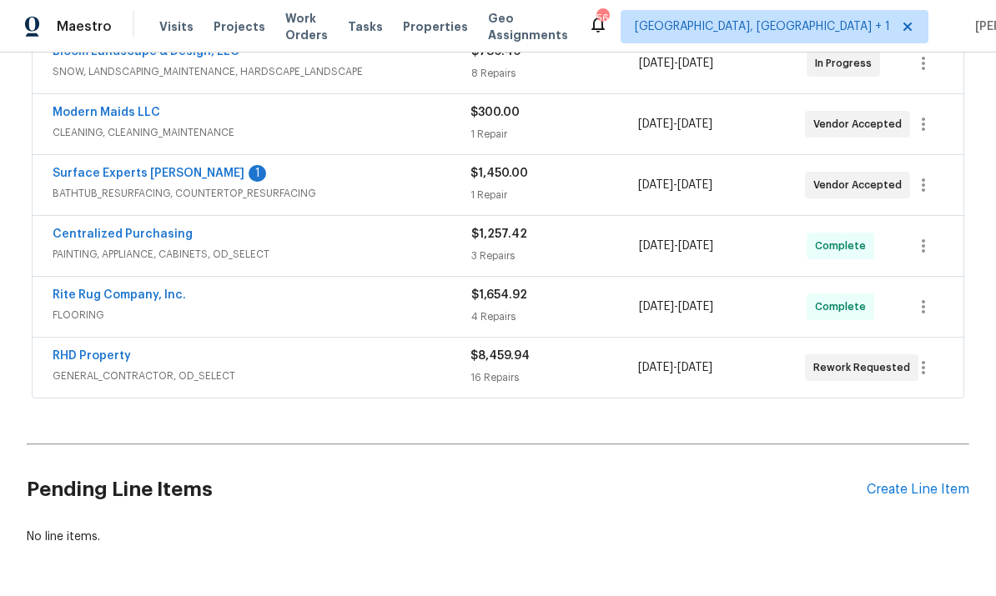
scroll to position [460, 0]
click at [106, 354] on link "RHD Property" at bounding box center [92, 357] width 78 height 12
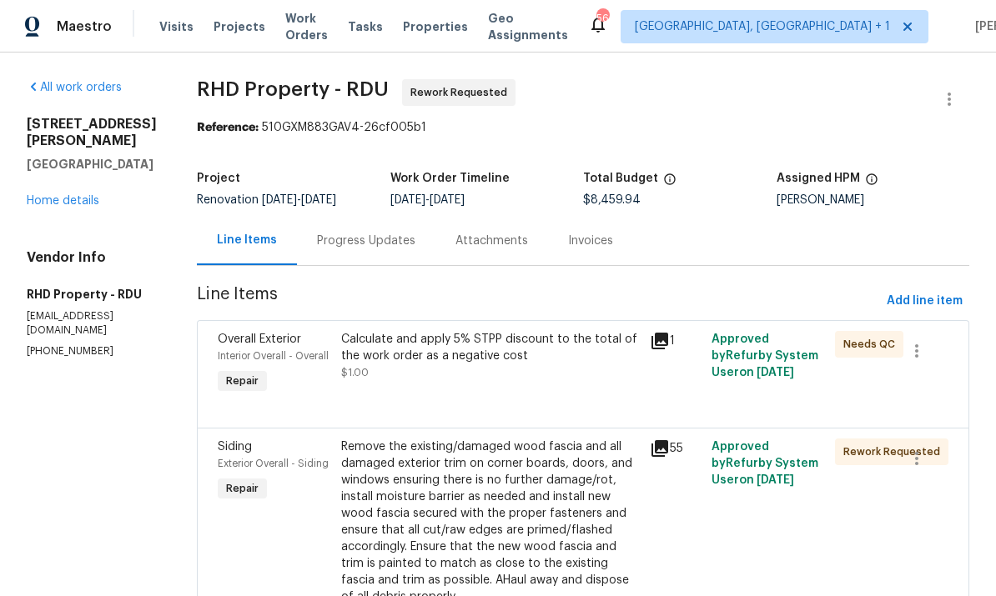
click at [396, 239] on div "Progress Updates" at bounding box center [366, 241] width 98 height 17
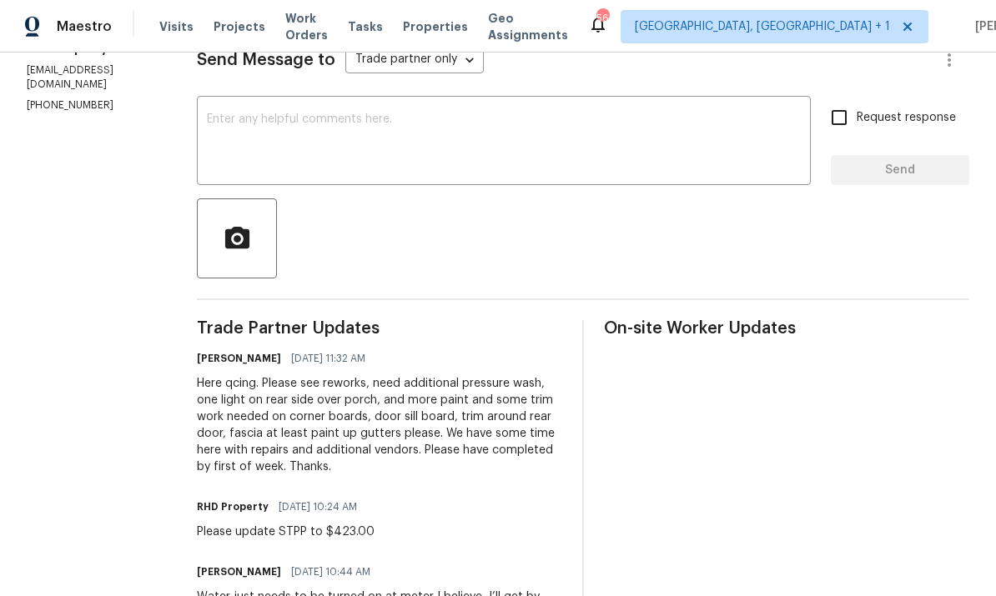
scroll to position [222, 0]
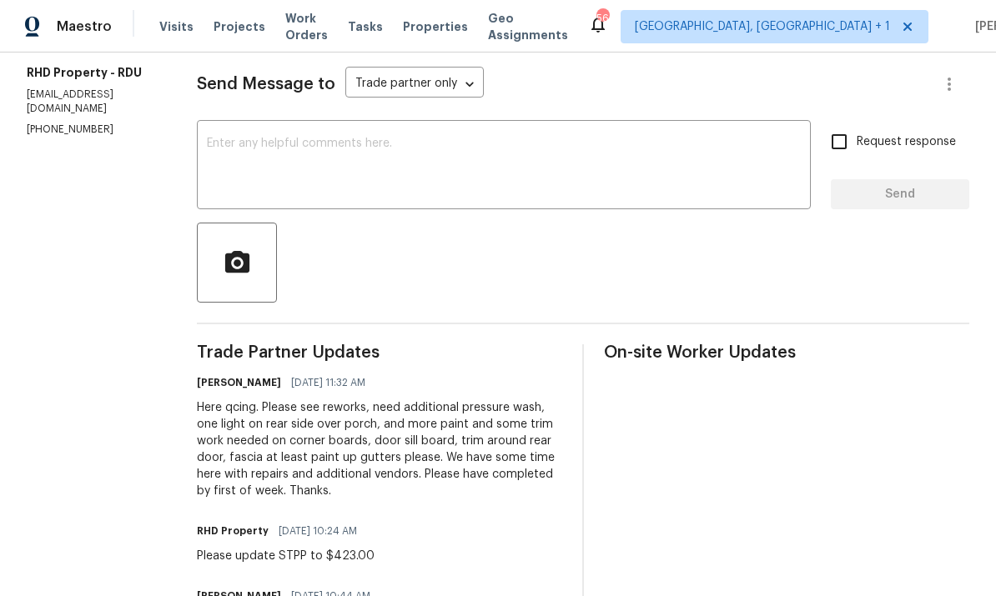
click at [296, 144] on textarea at bounding box center [504, 167] width 594 height 58
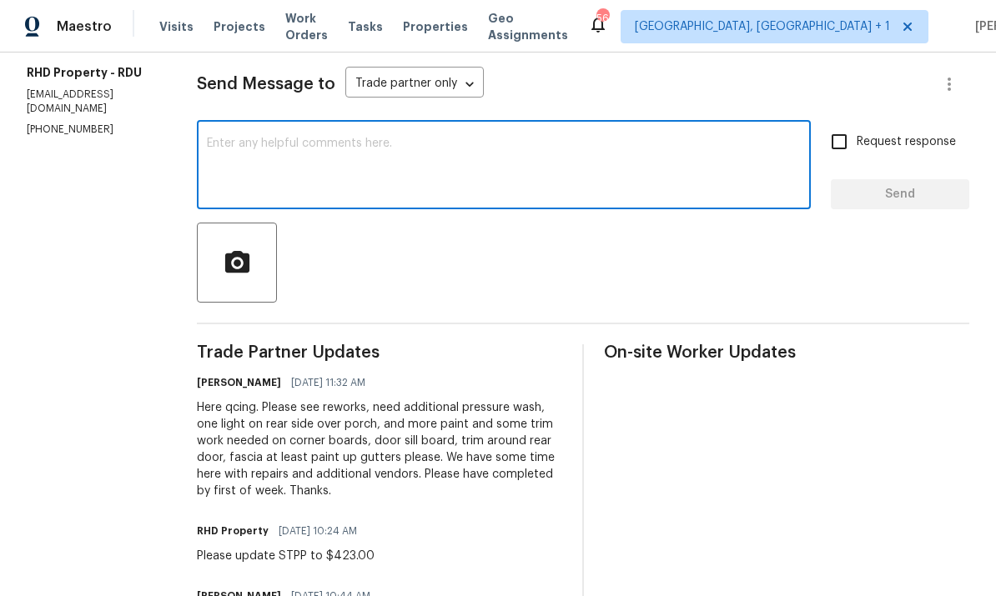
click at [276, 145] on textarea at bounding box center [504, 167] width 594 height 58
paste textarea "I’ll be off until [DATE][DATE]. Please leave all notes in portal for review by …"
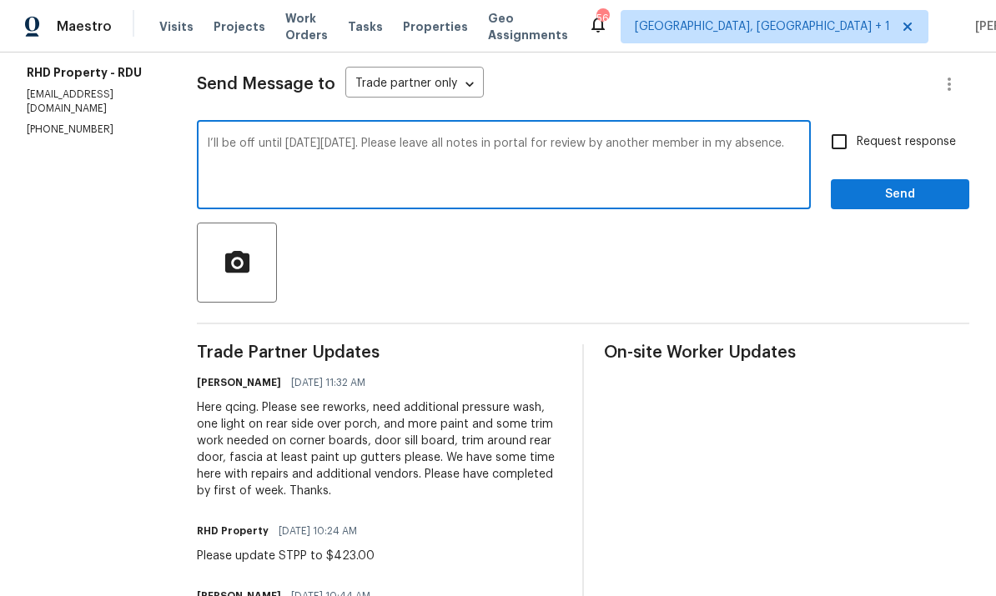
type textarea "I’ll be off until [DATE][DATE]. Please leave all notes in portal for review by …"
click at [851, 142] on input "Request response" at bounding box center [839, 141] width 35 height 35
checkbox input "true"
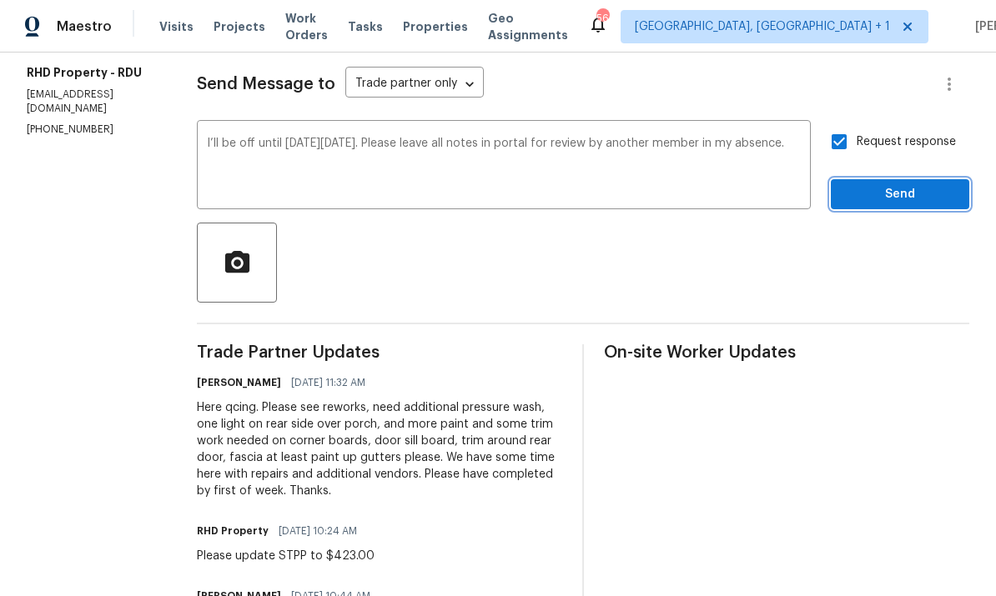
click at [914, 203] on span "Send" at bounding box center [900, 194] width 112 height 21
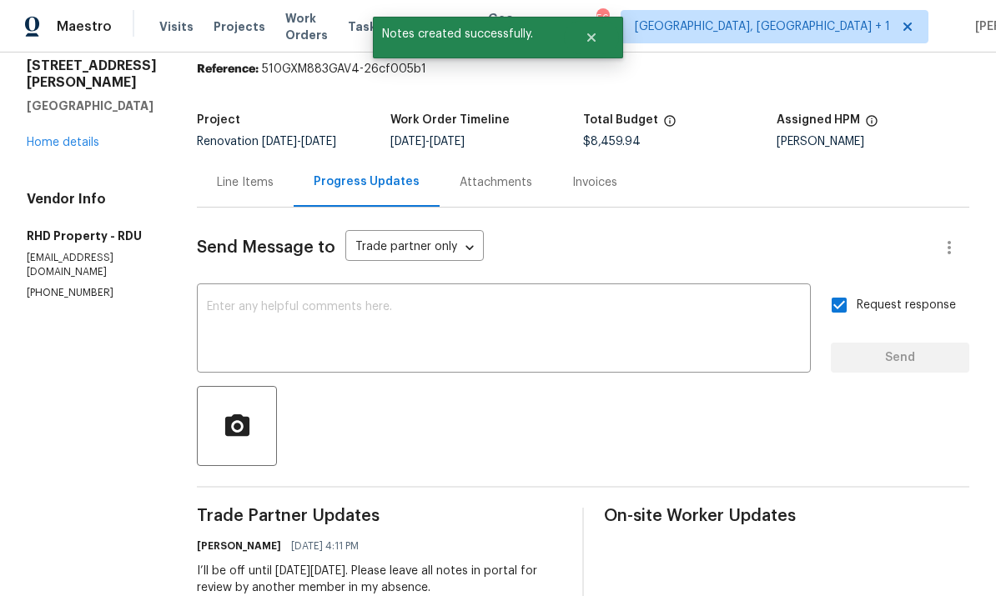
scroll to position [26, 0]
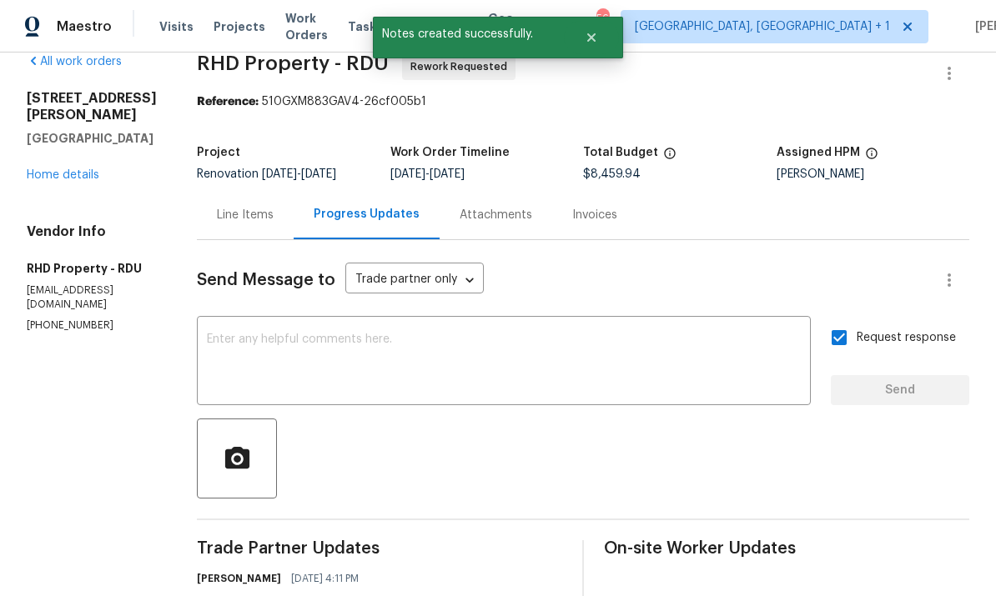
click at [71, 169] on link "Home details" at bounding box center [63, 175] width 73 height 12
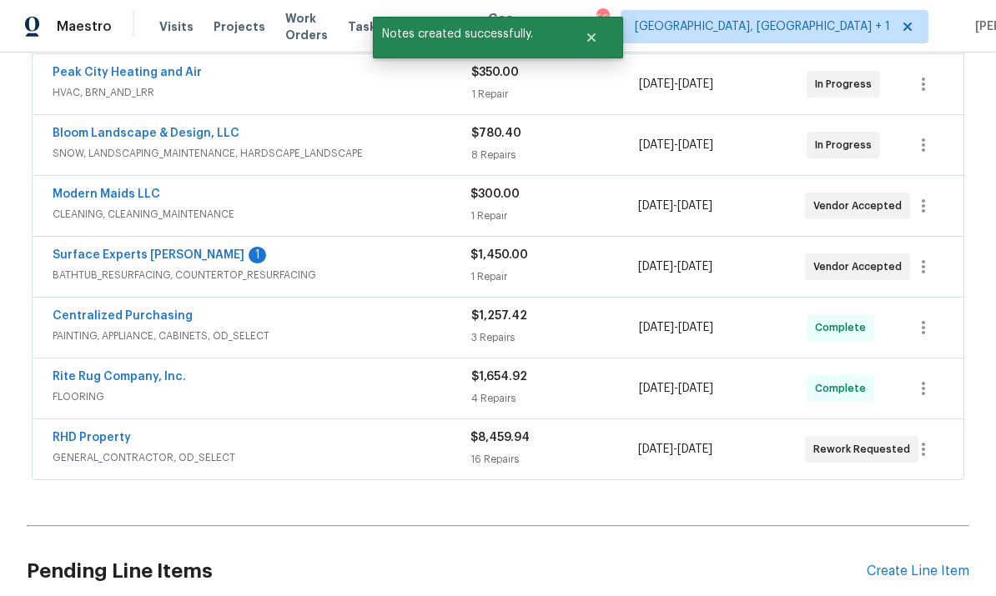
scroll to position [420, 0]
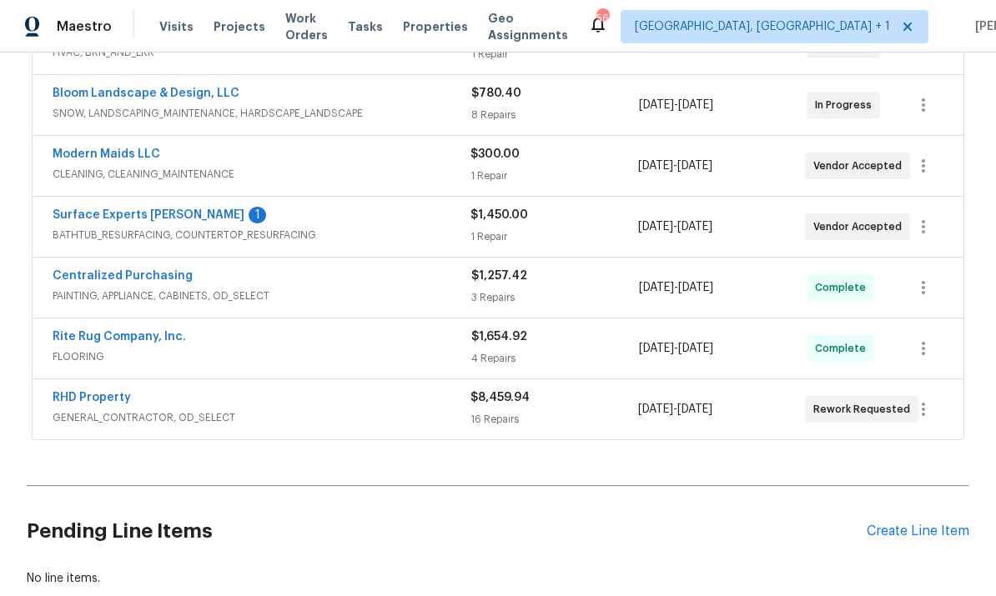
click at [139, 214] on link "Surface Experts [PERSON_NAME]" at bounding box center [149, 215] width 192 height 12
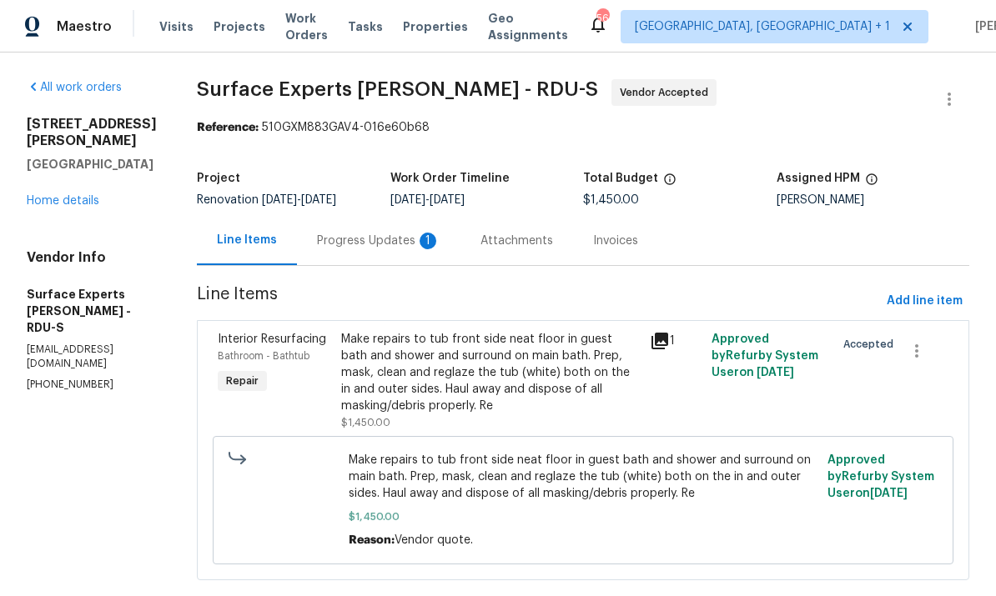
click at [382, 243] on div "Progress Updates 1" at bounding box center [378, 241] width 123 height 17
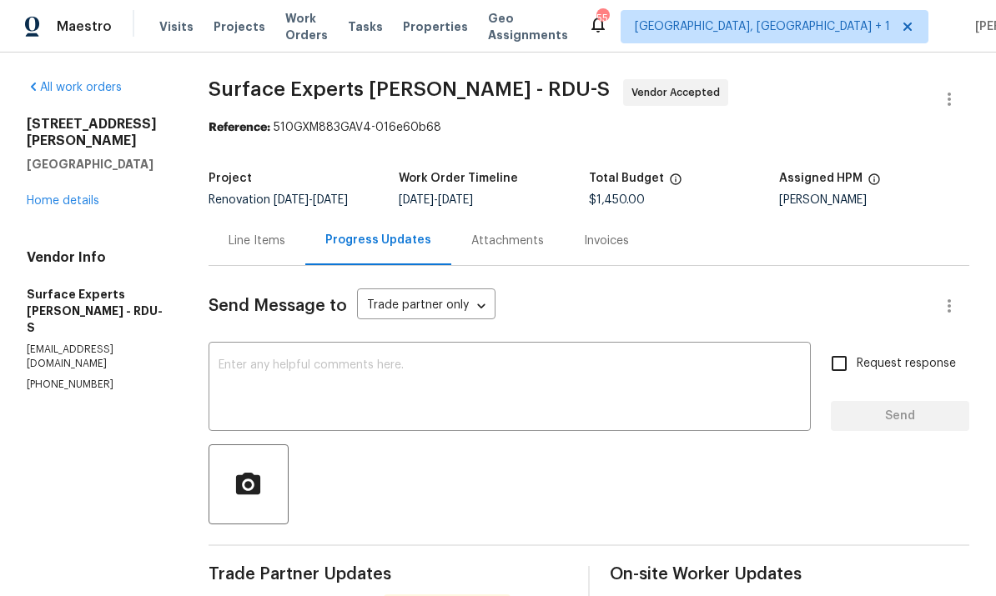
click at [73, 195] on link "Home details" at bounding box center [63, 201] width 73 height 12
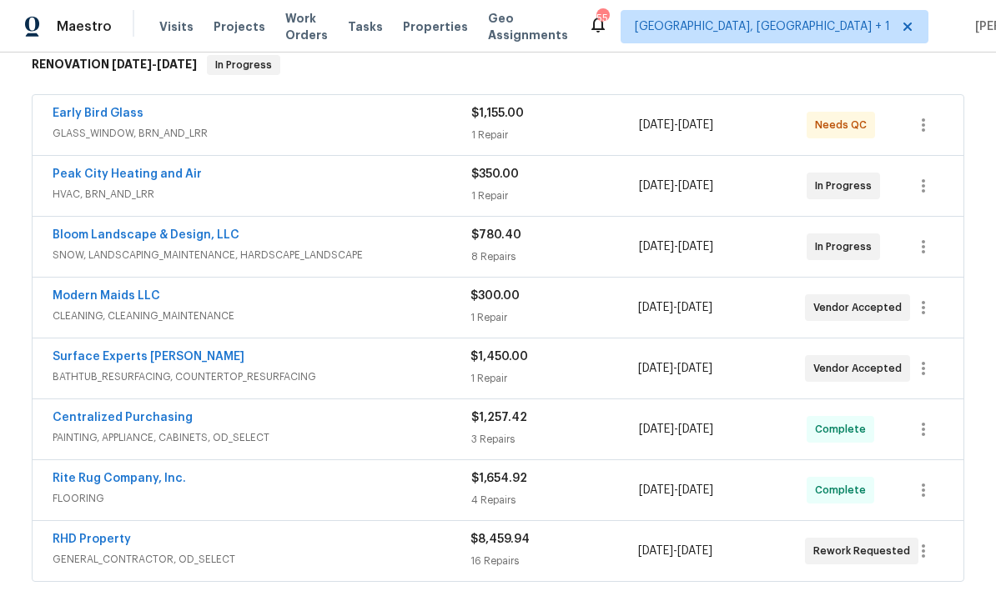
scroll to position [287, 0]
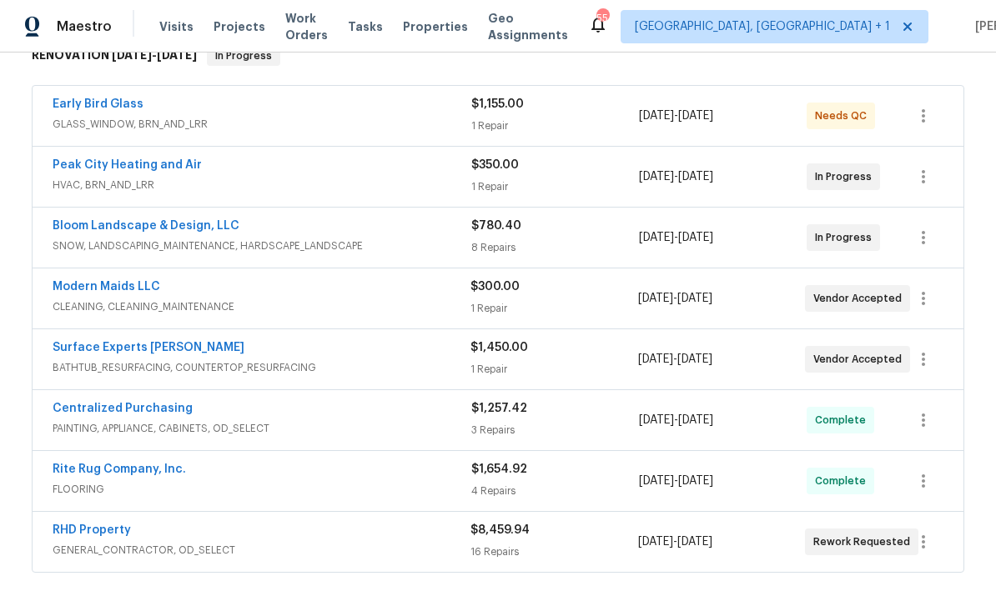
click at [137, 290] on link "Modern Maids LLC" at bounding box center [107, 287] width 108 height 12
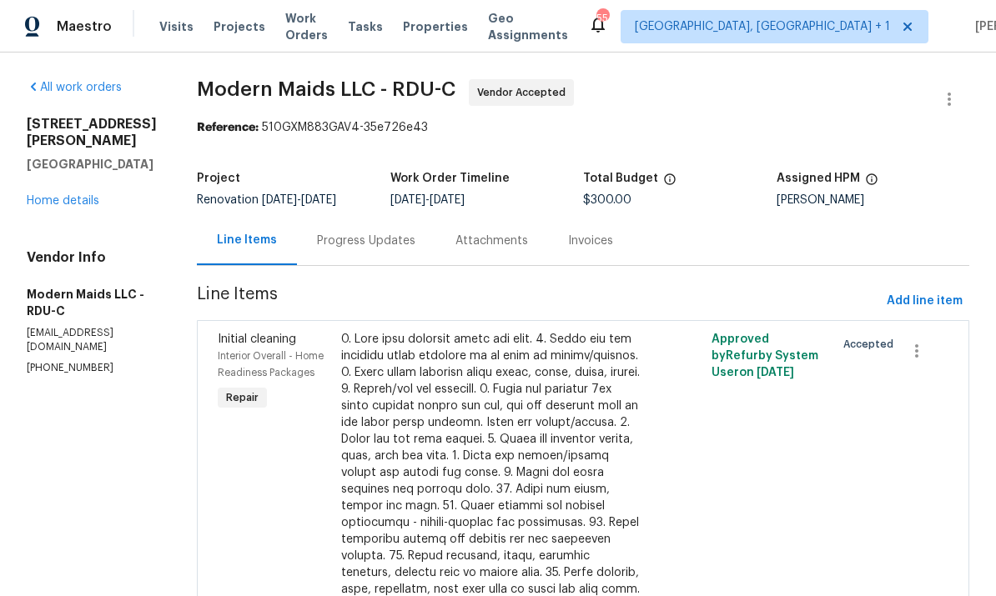
click at [374, 239] on div "Progress Updates" at bounding box center [366, 241] width 98 height 17
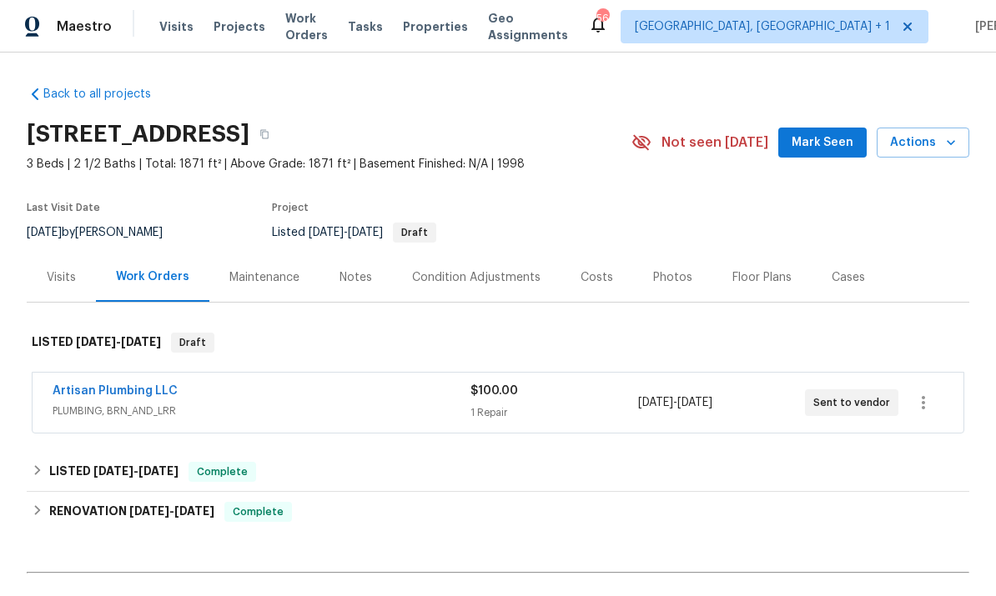
click at [359, 283] on div "Notes" at bounding box center [355, 277] width 33 height 17
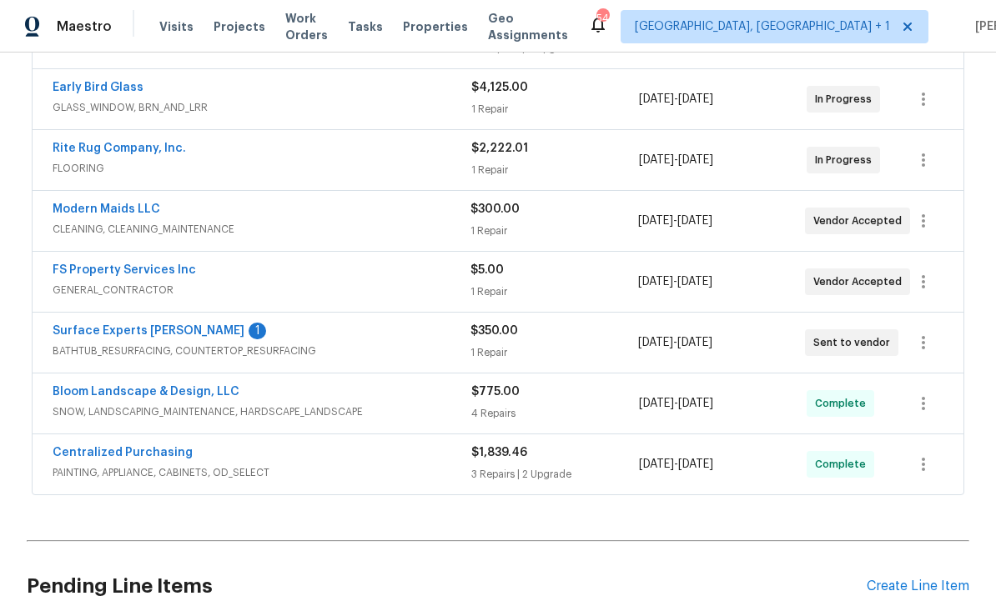
scroll to position [370, 0]
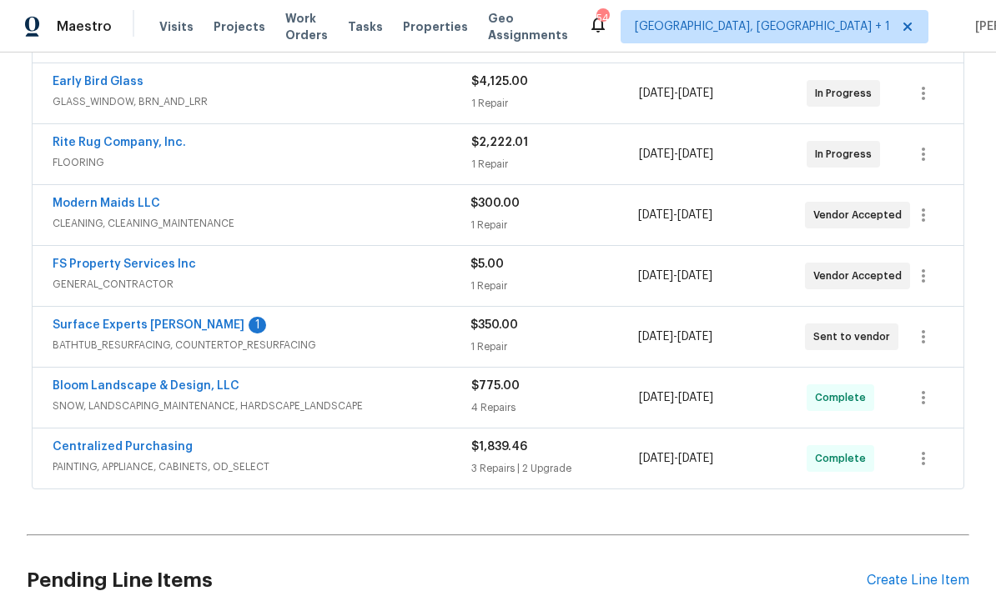
click at [136, 329] on link "Surface Experts Cary" at bounding box center [149, 325] width 192 height 12
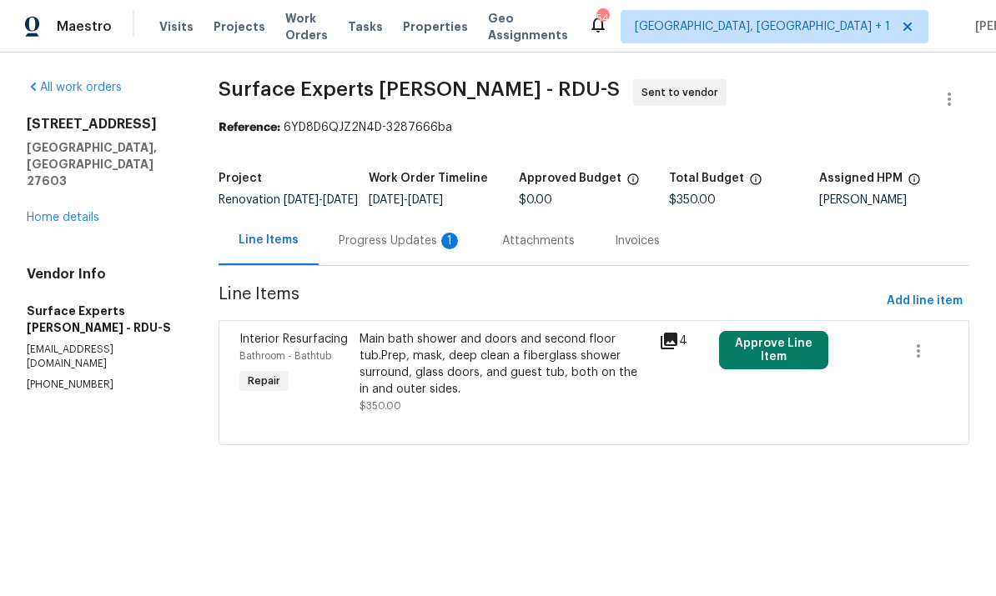
click at [402, 247] on div "Progress Updates 1" at bounding box center [400, 241] width 123 height 17
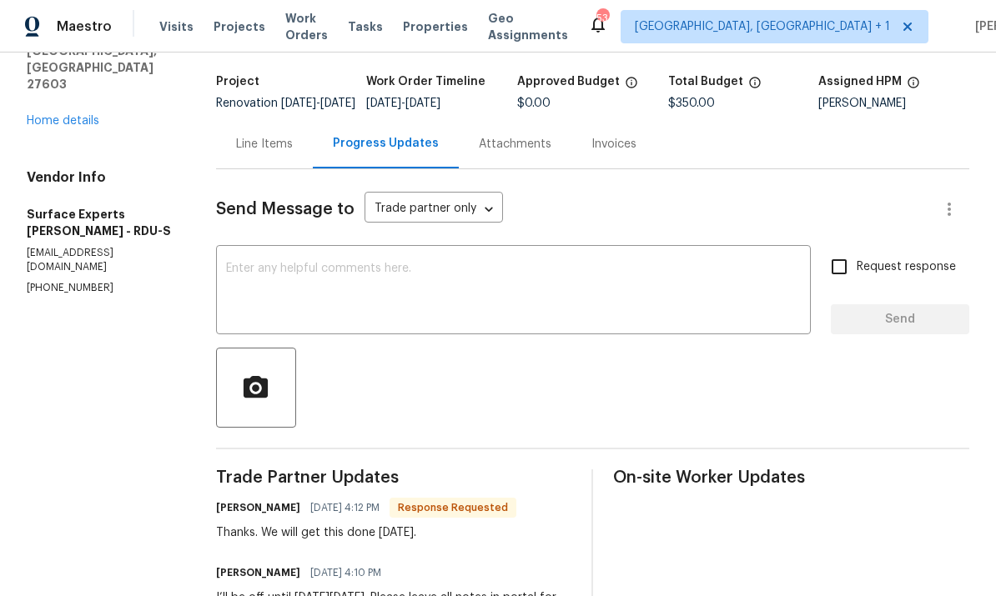
scroll to position [98, 0]
click at [270, 283] on textarea at bounding box center [513, 291] width 575 height 58
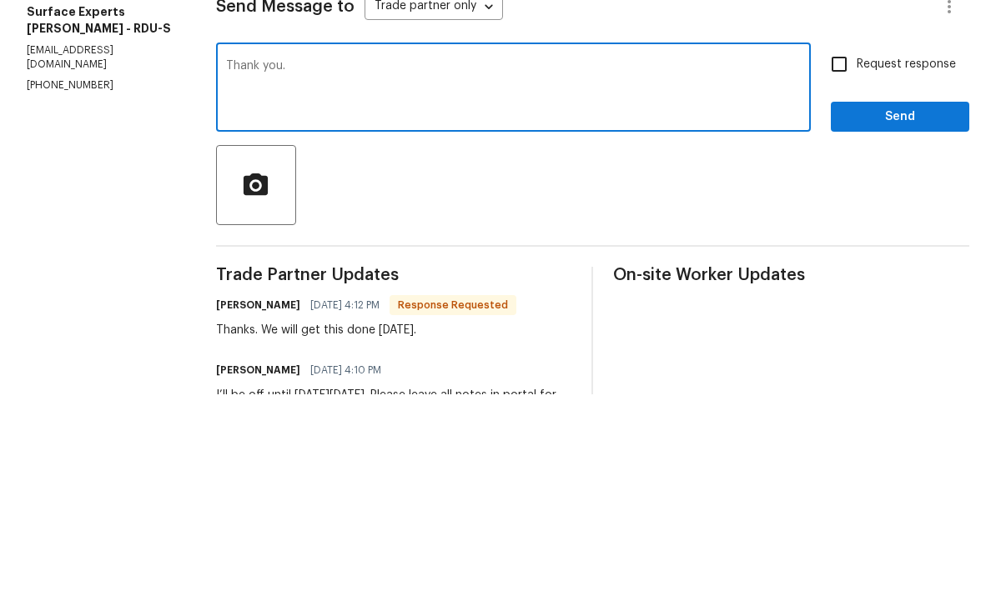
type textarea "Thank you."
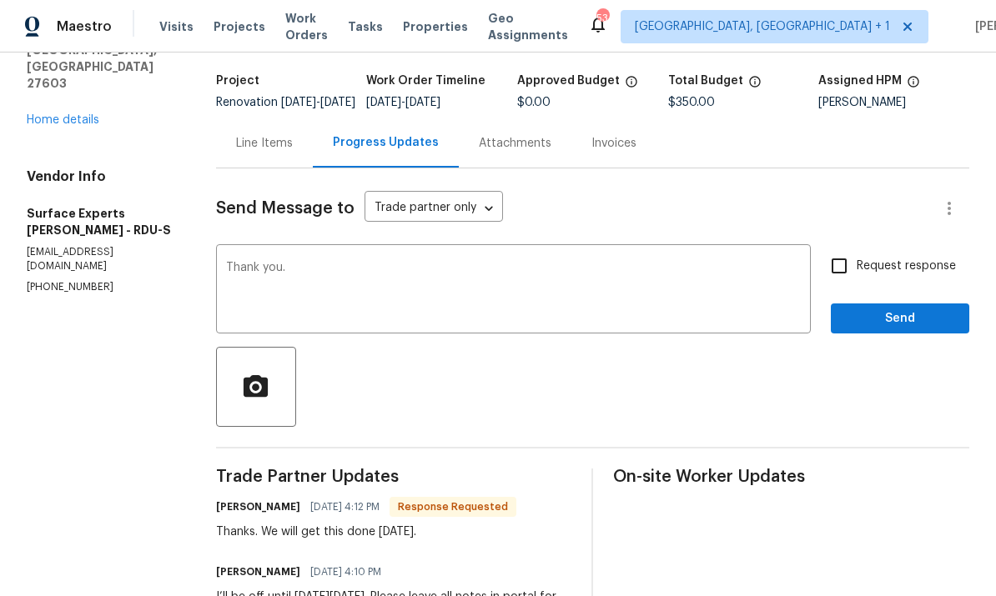
click at [70, 114] on link "Home details" at bounding box center [63, 120] width 73 height 12
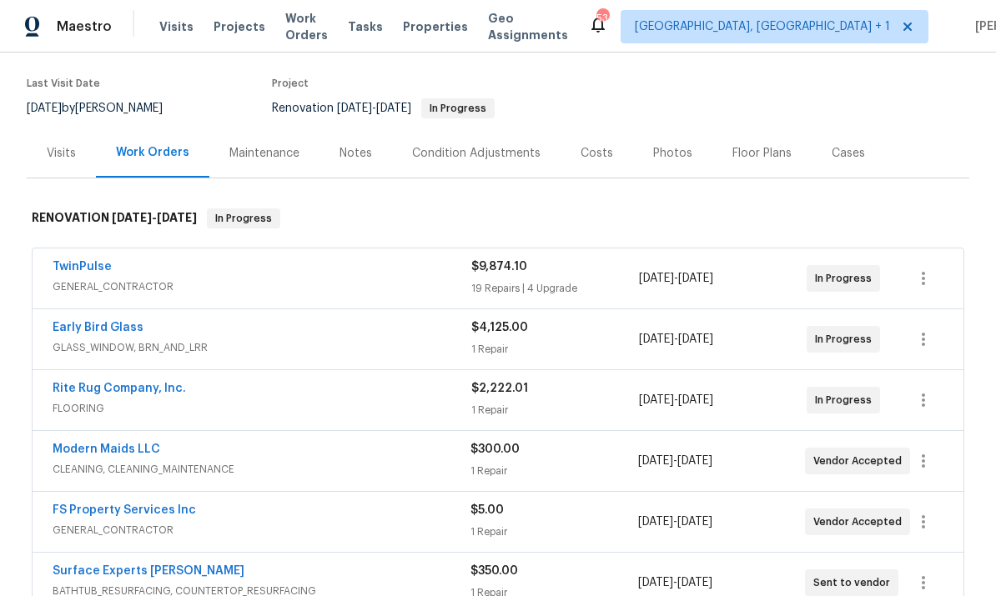
scroll to position [135, 0]
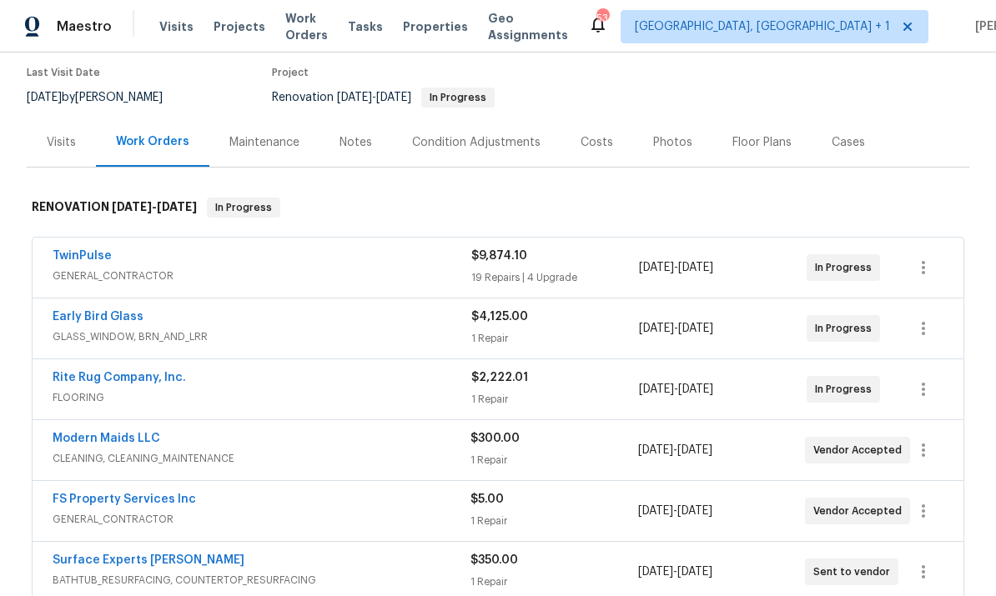
click at [148, 494] on link "FS Property Services Inc" at bounding box center [124, 500] width 143 height 12
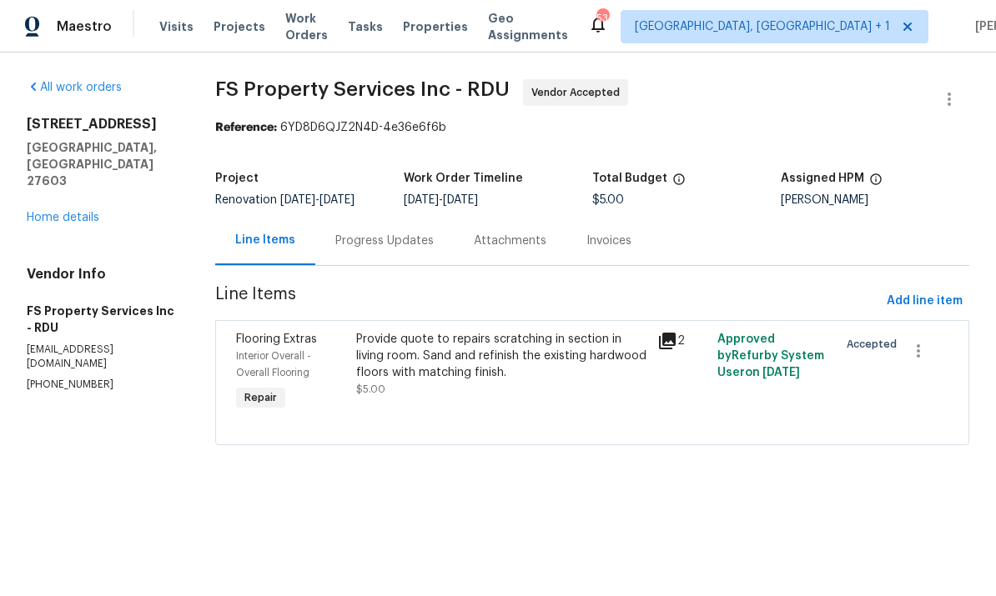
click at [390, 249] on div "Progress Updates" at bounding box center [384, 241] width 98 height 17
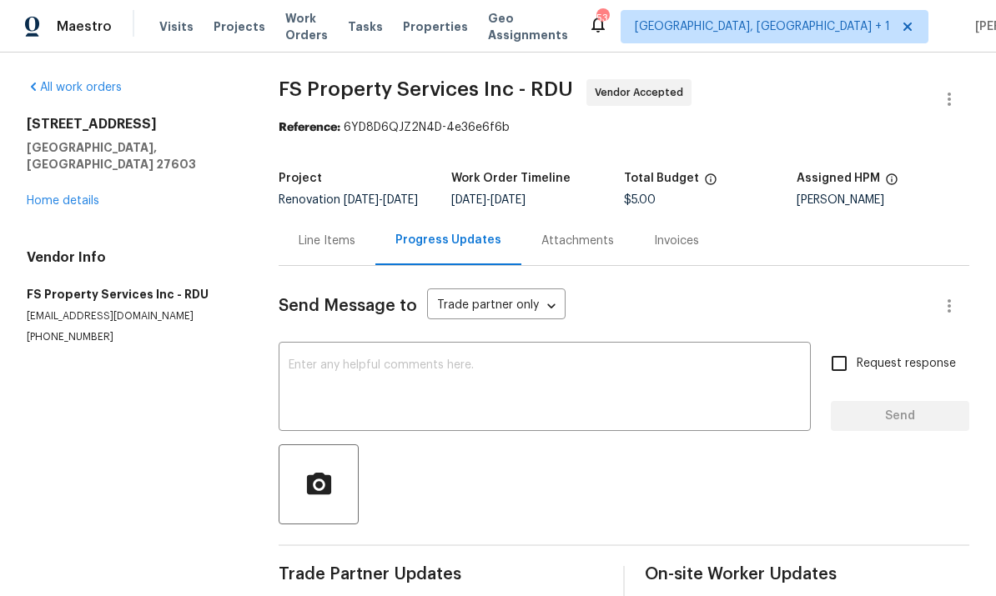
click at [80, 195] on link "Home details" at bounding box center [63, 201] width 73 height 12
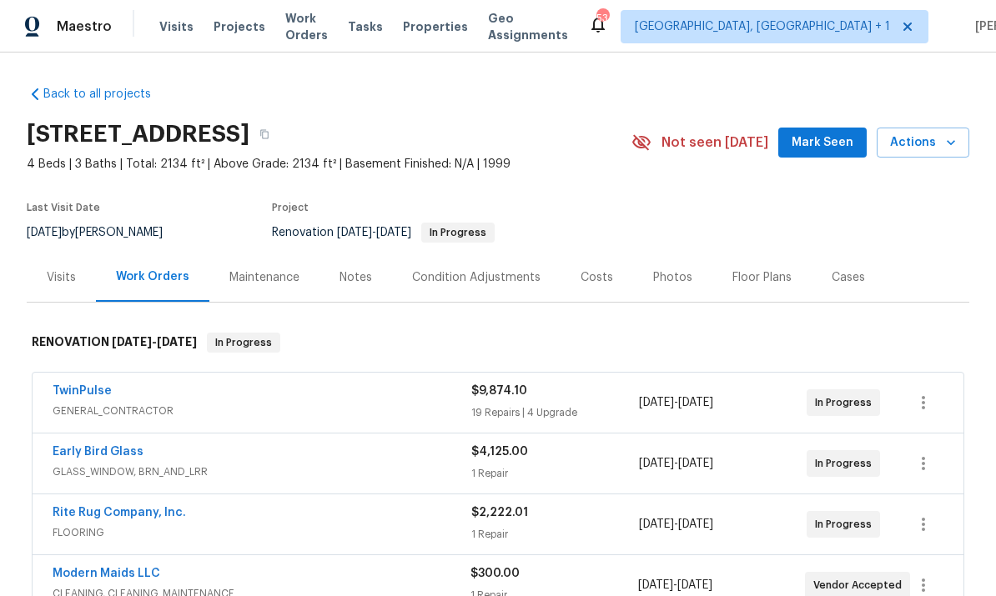
click at [598, 279] on div "Costs" at bounding box center [597, 277] width 33 height 17
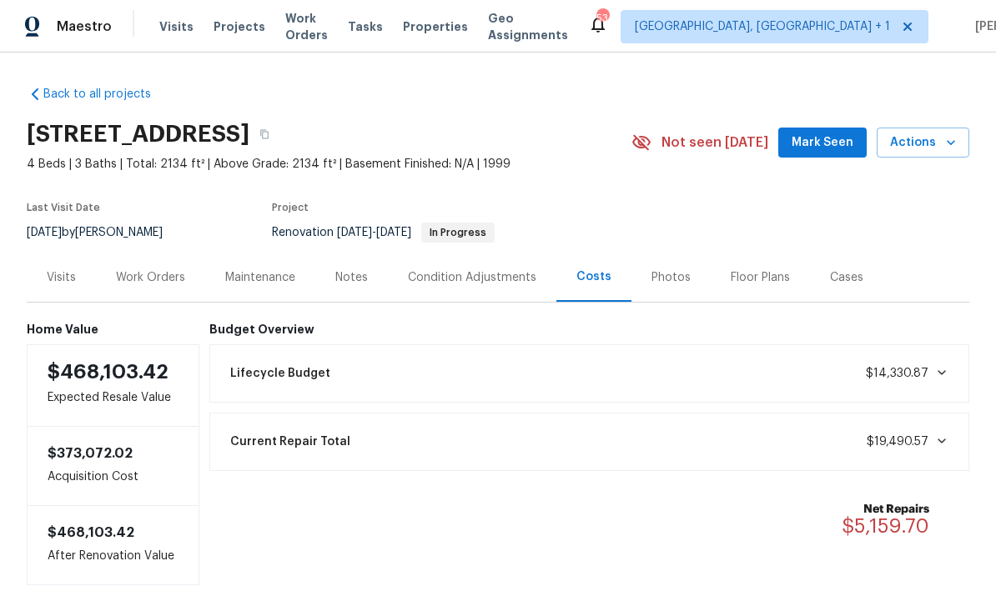
click at [358, 278] on div "Notes" at bounding box center [351, 277] width 33 height 17
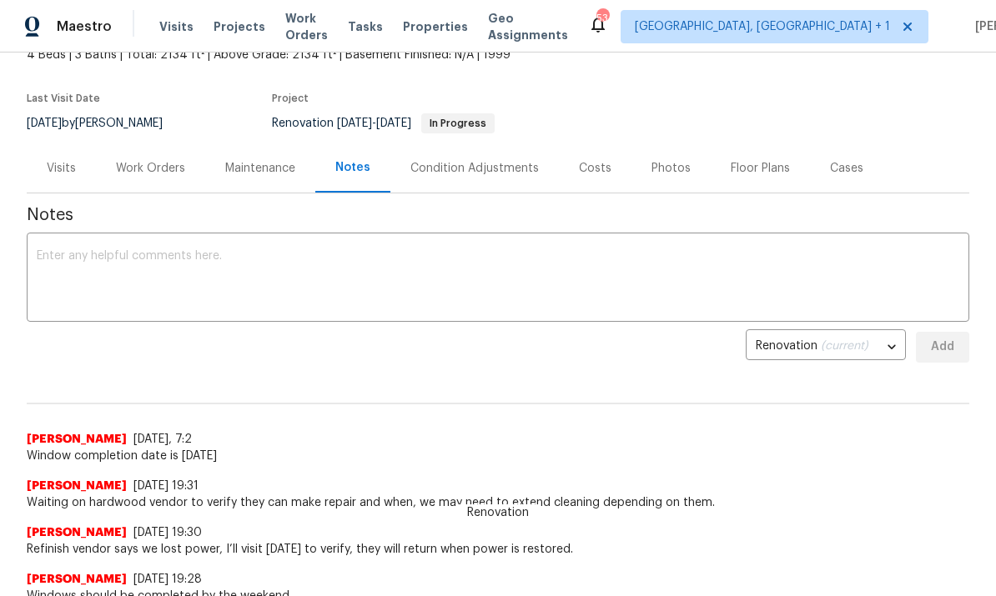
scroll to position [76, 0]
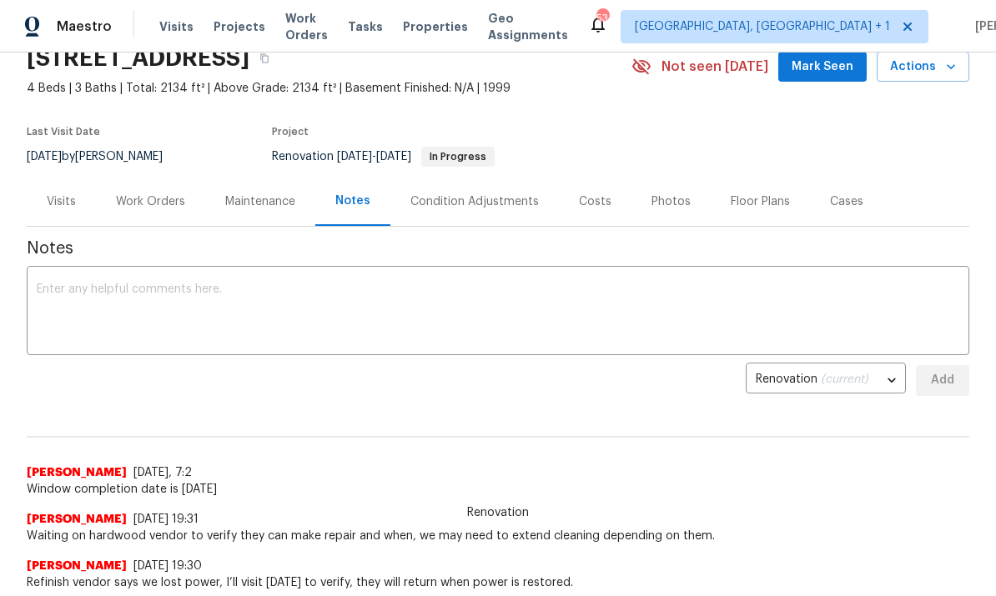
click at [631, 492] on span "Window completion date is [DATE]" at bounding box center [498, 489] width 942 height 17
click at [161, 204] on div "Work Orders" at bounding box center [150, 202] width 69 height 17
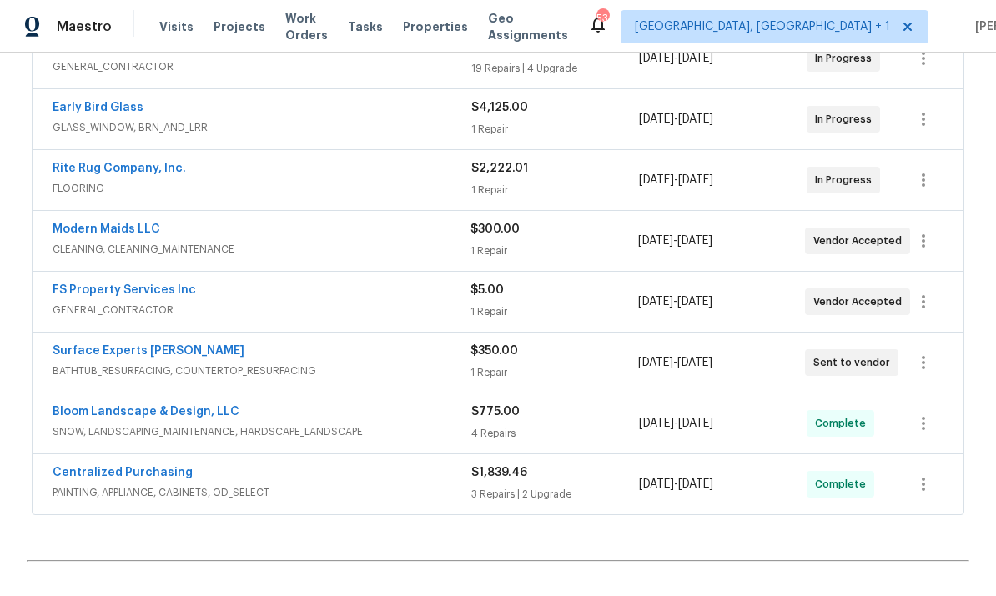
scroll to position [254, 0]
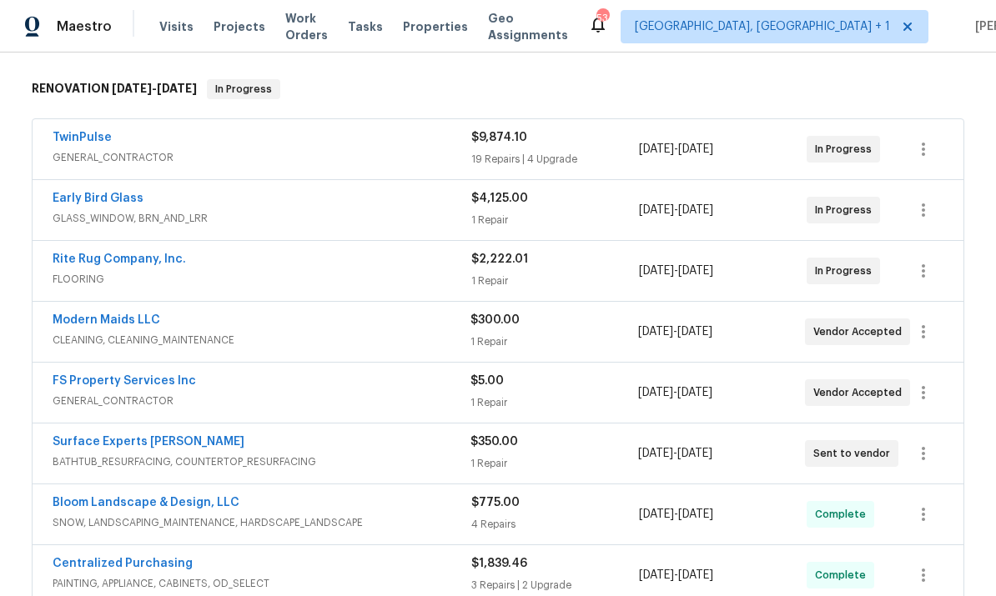
click at [127, 325] on link "Modern Maids LLC" at bounding box center [107, 320] width 108 height 12
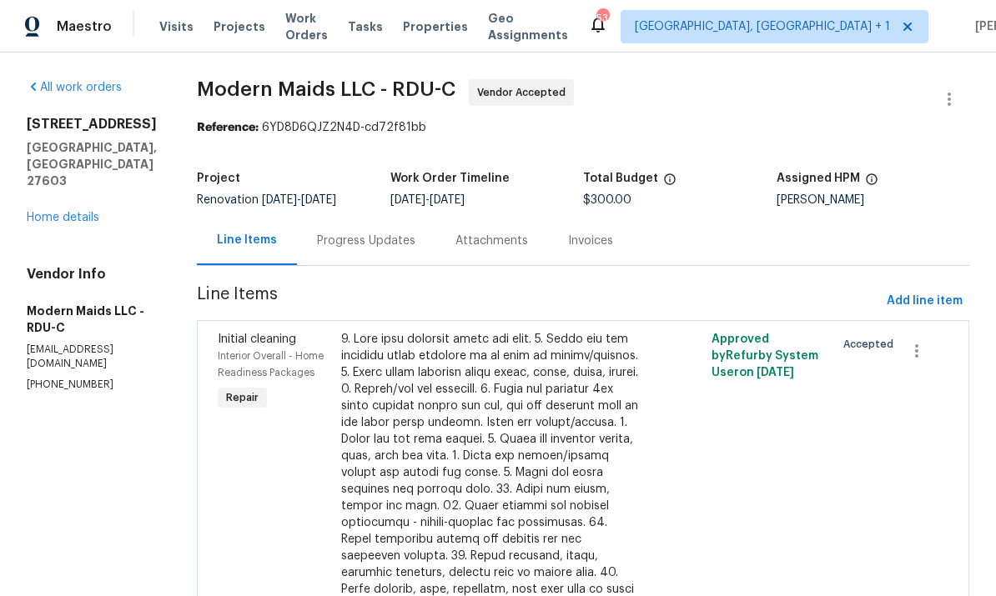
click at [382, 245] on div "Progress Updates" at bounding box center [366, 241] width 98 height 17
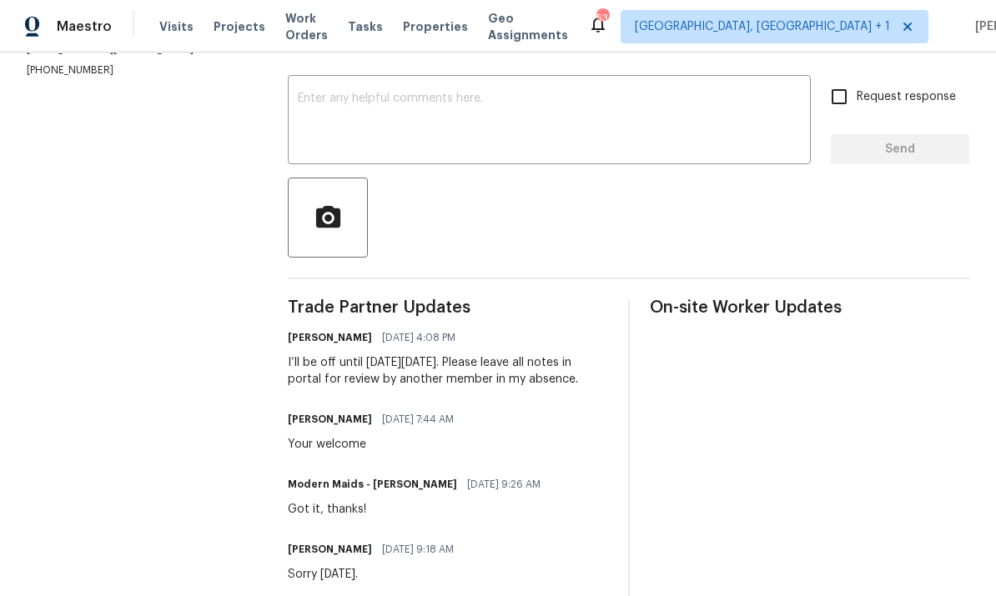
scroll to position [236, 0]
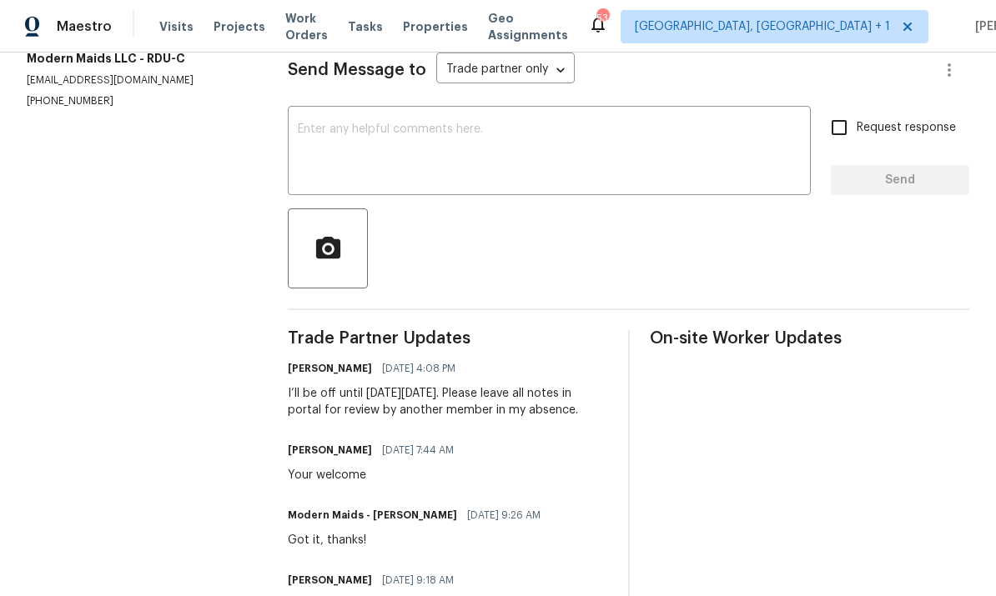
click at [338, 164] on textarea at bounding box center [549, 152] width 503 height 58
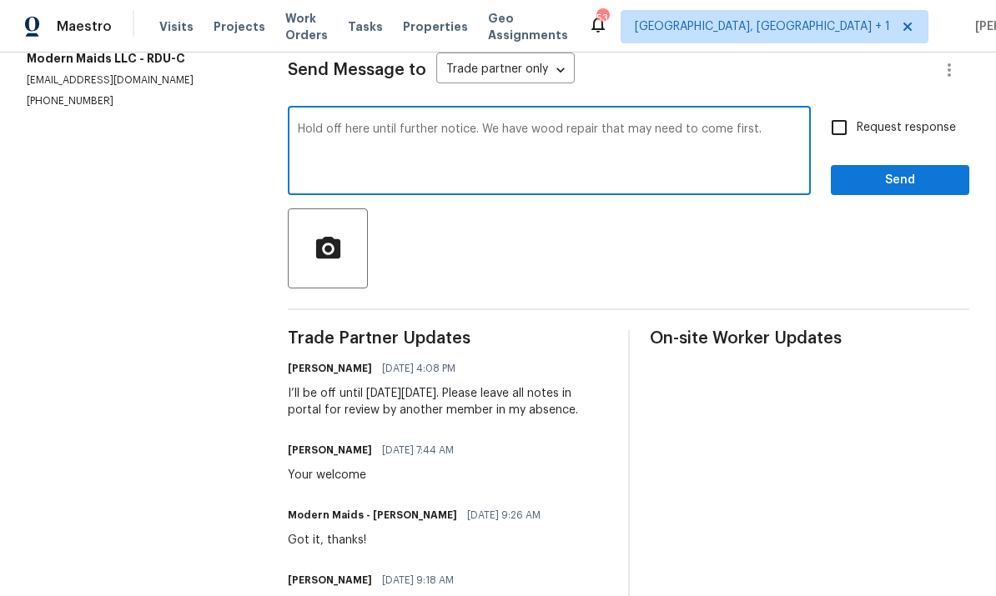
type textarea "Hold off here until further notice. We have wood repair that may need to come f…"
click at [852, 145] on input "Request response" at bounding box center [839, 127] width 35 height 35
checkbox input "true"
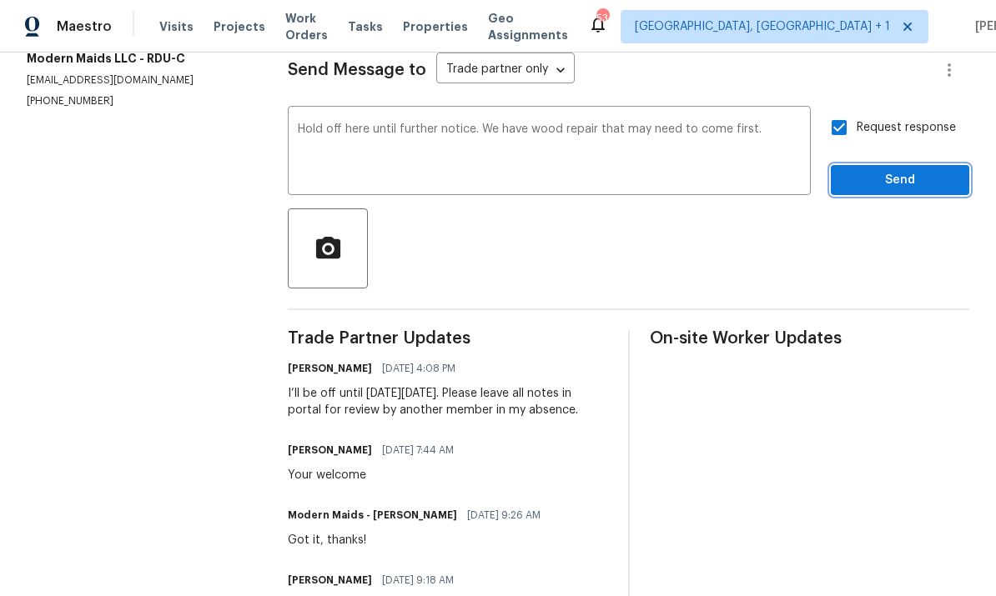
click at [903, 191] on span "Send" at bounding box center [900, 180] width 112 height 21
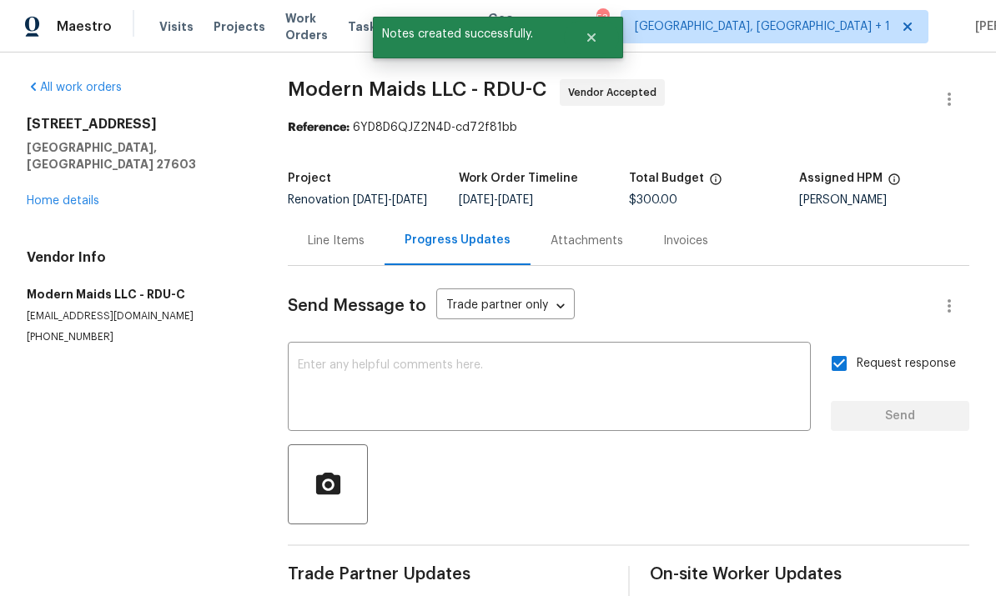
click at [83, 195] on link "Home details" at bounding box center [63, 201] width 73 height 12
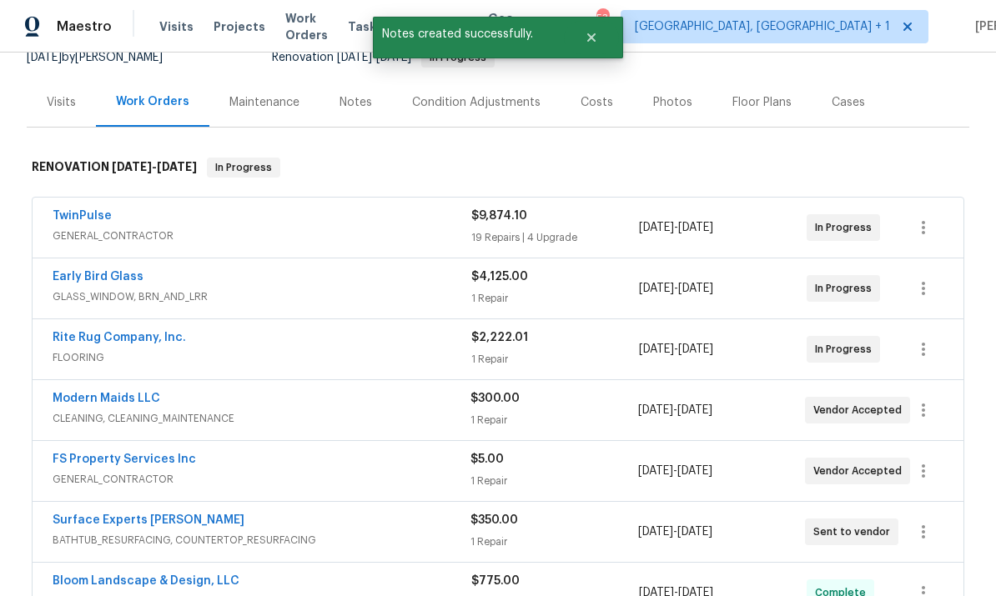
scroll to position [175, 0]
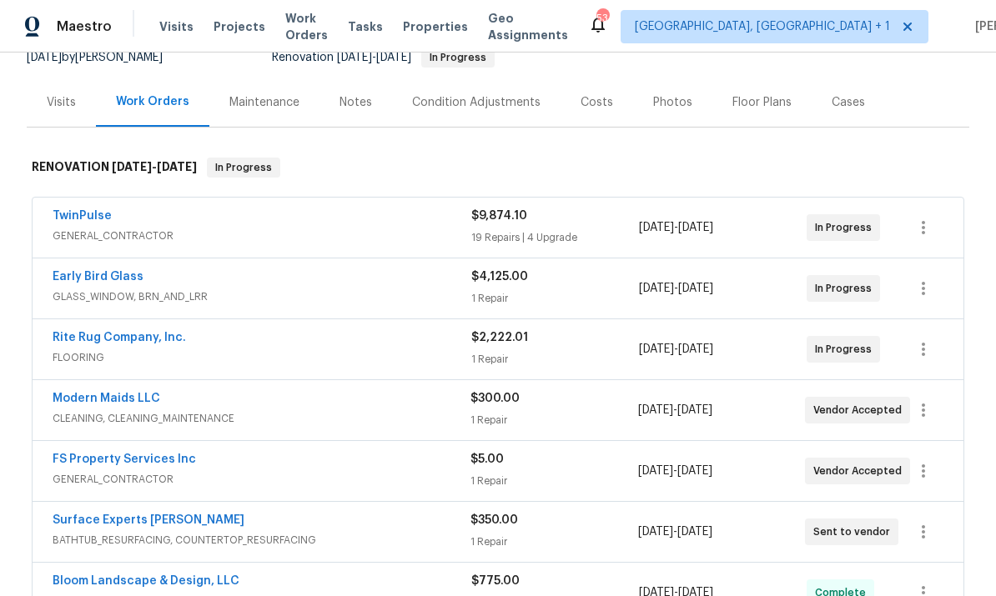
click at [133, 342] on link "Rite Rug Company, Inc." at bounding box center [119, 338] width 133 height 12
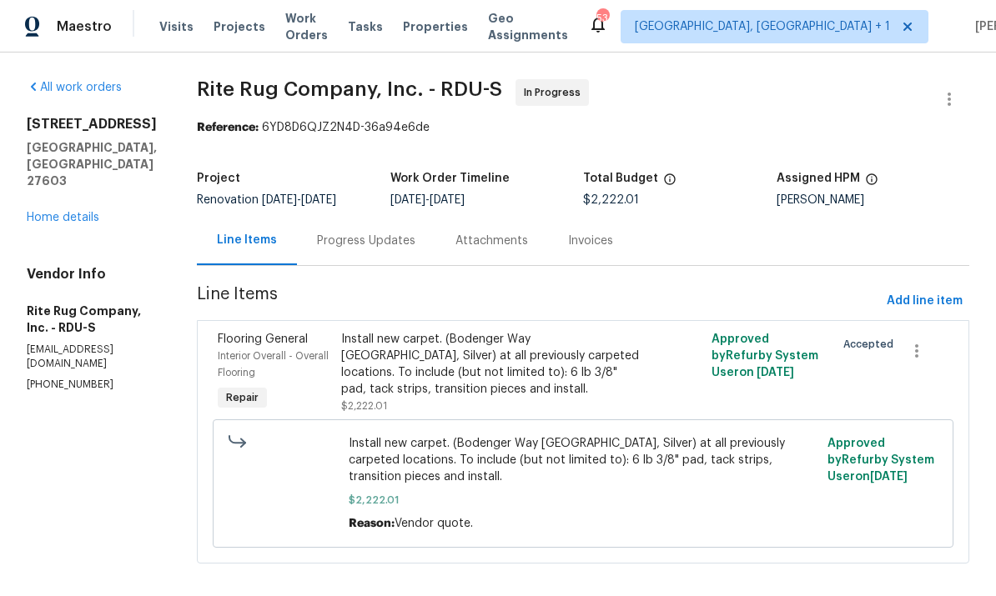
click at [68, 212] on link "Home details" at bounding box center [63, 218] width 73 height 12
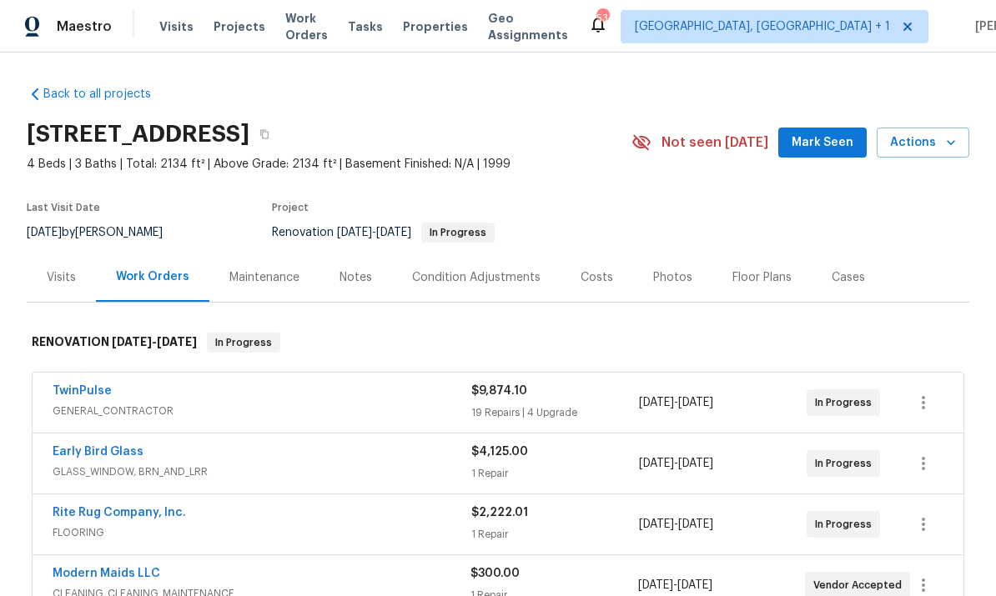
click at [358, 276] on div "Notes" at bounding box center [355, 277] width 33 height 17
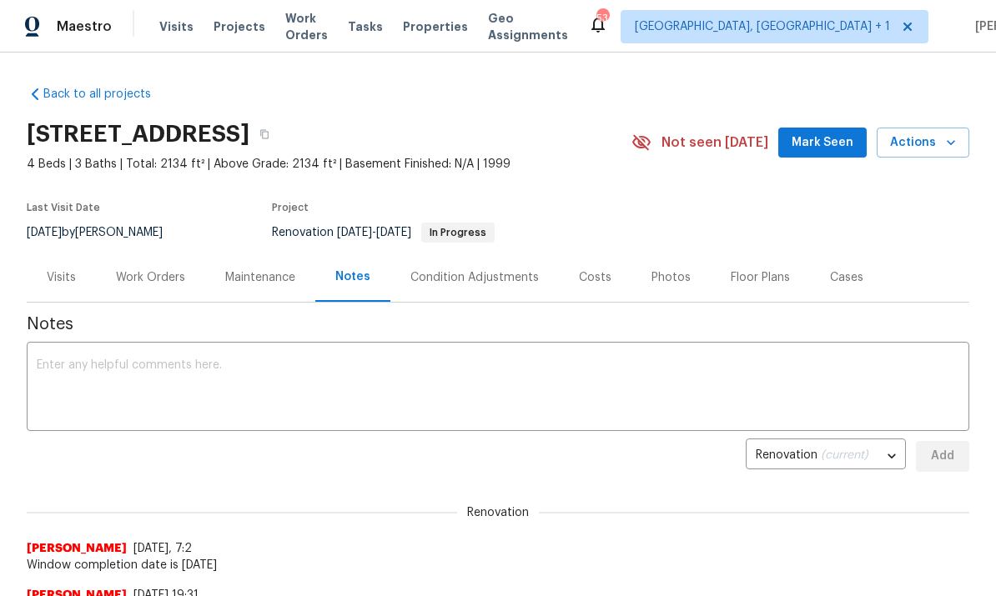
click at [154, 277] on div "Work Orders" at bounding box center [150, 277] width 69 height 17
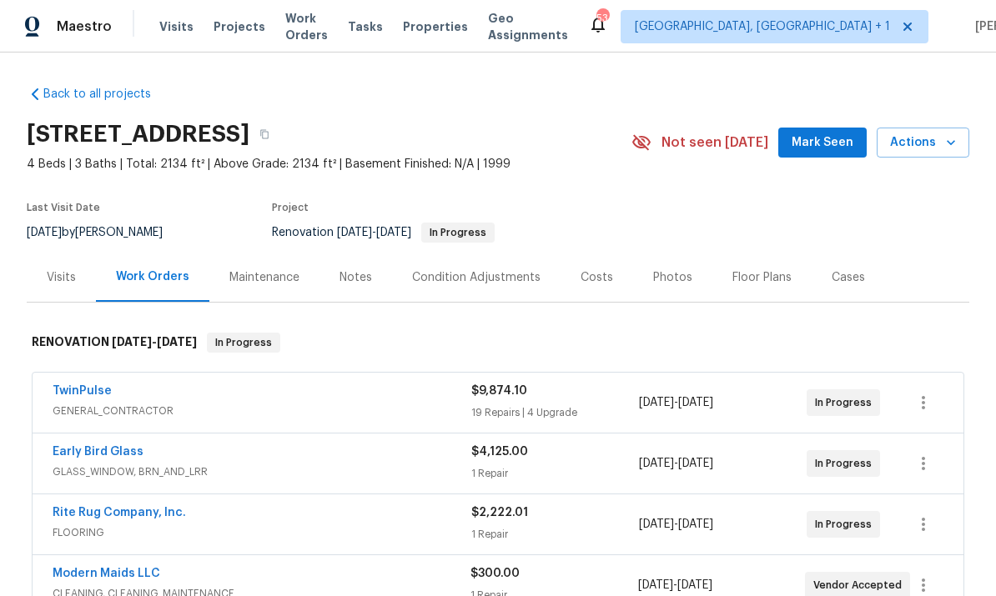
click at [88, 394] on link "TwinPulse" at bounding box center [82, 391] width 59 height 12
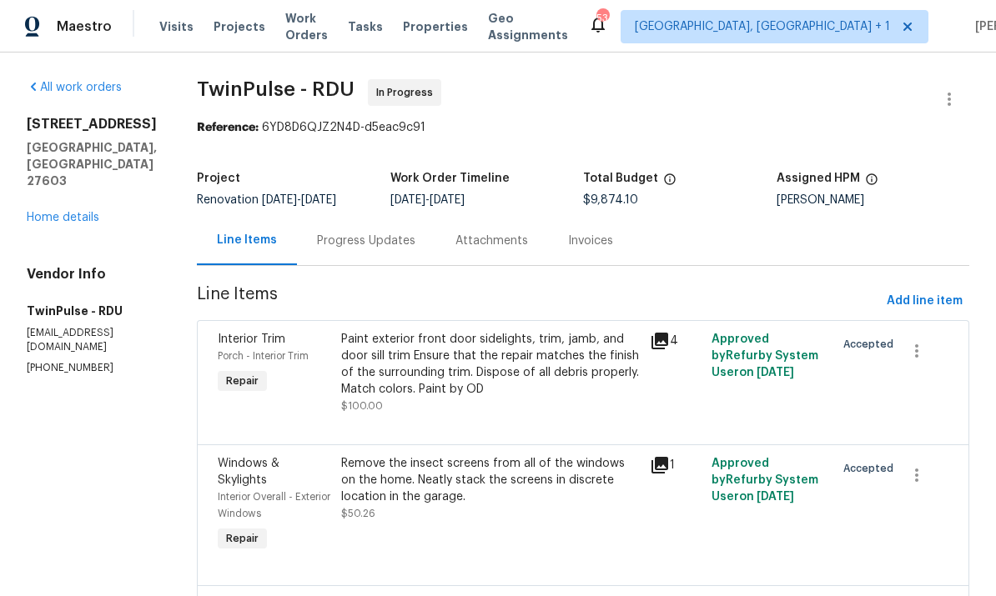
click at [357, 244] on div "Progress Updates" at bounding box center [366, 241] width 98 height 17
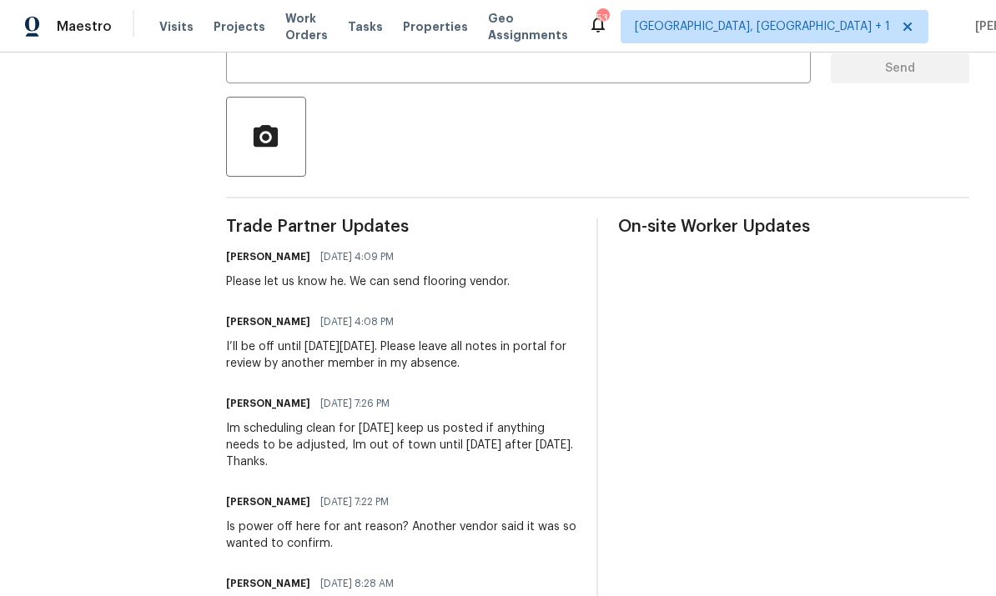
scroll to position [336, 0]
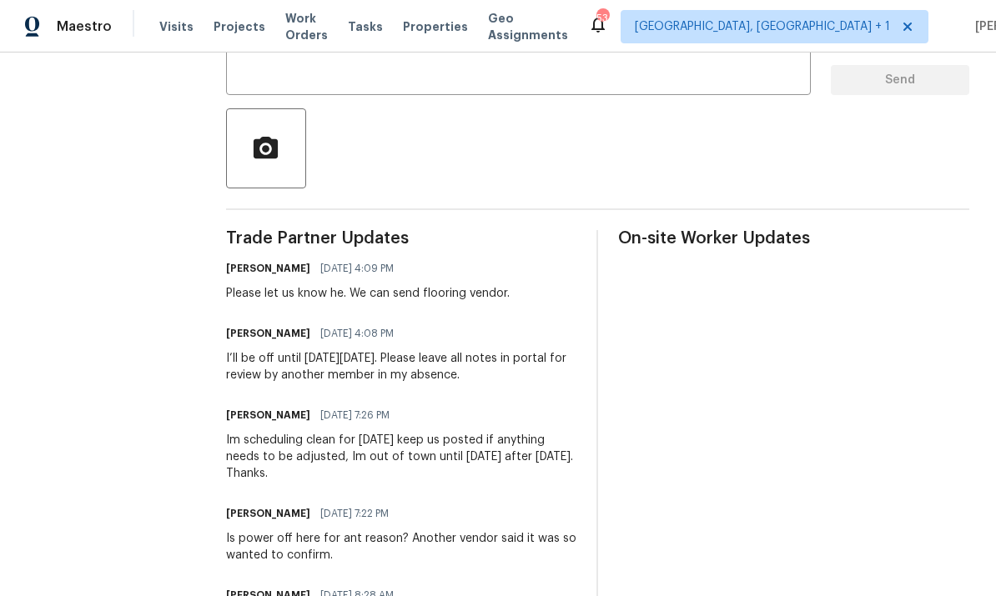
click at [308, 23] on textarea at bounding box center [518, 52] width 565 height 58
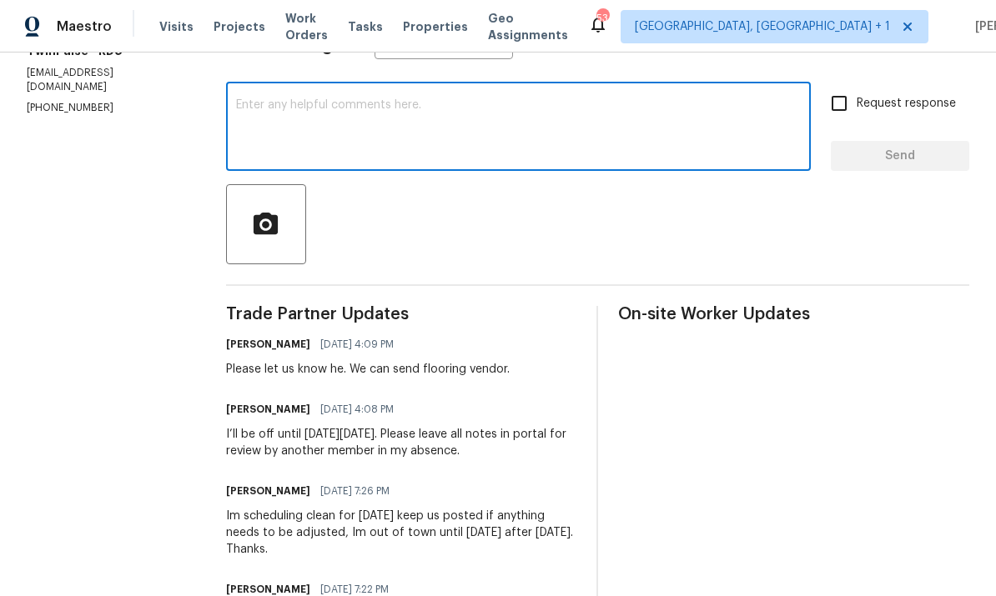
scroll to position [244, 0]
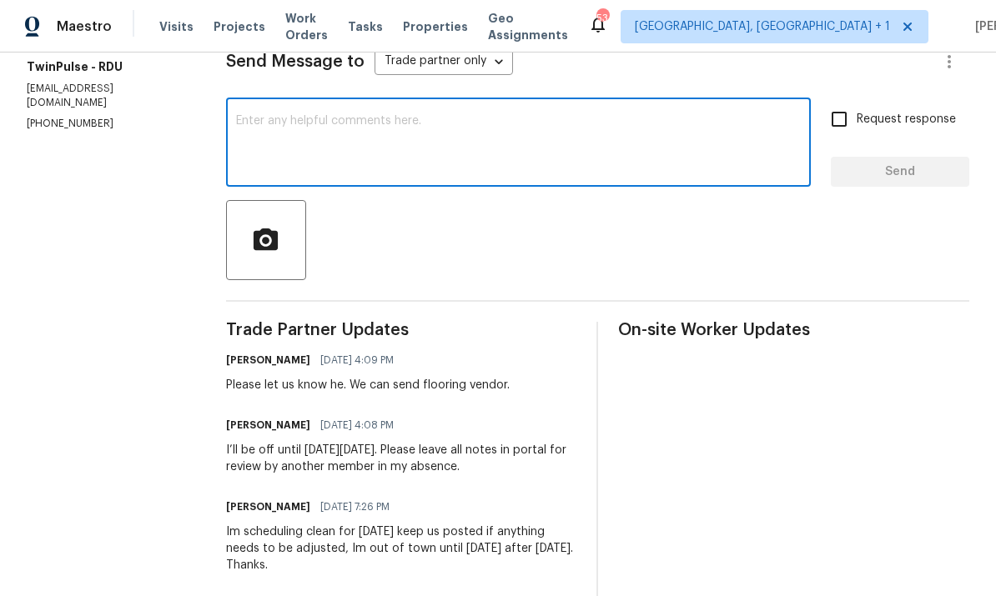
click at [289, 130] on textarea at bounding box center [518, 144] width 565 height 58
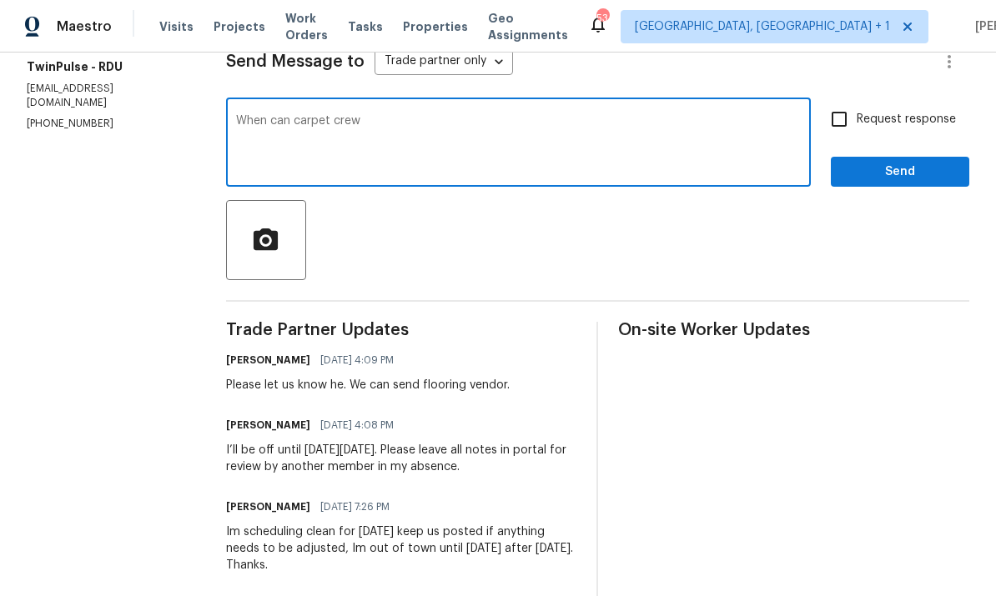
type textarea "When can carpet crew"
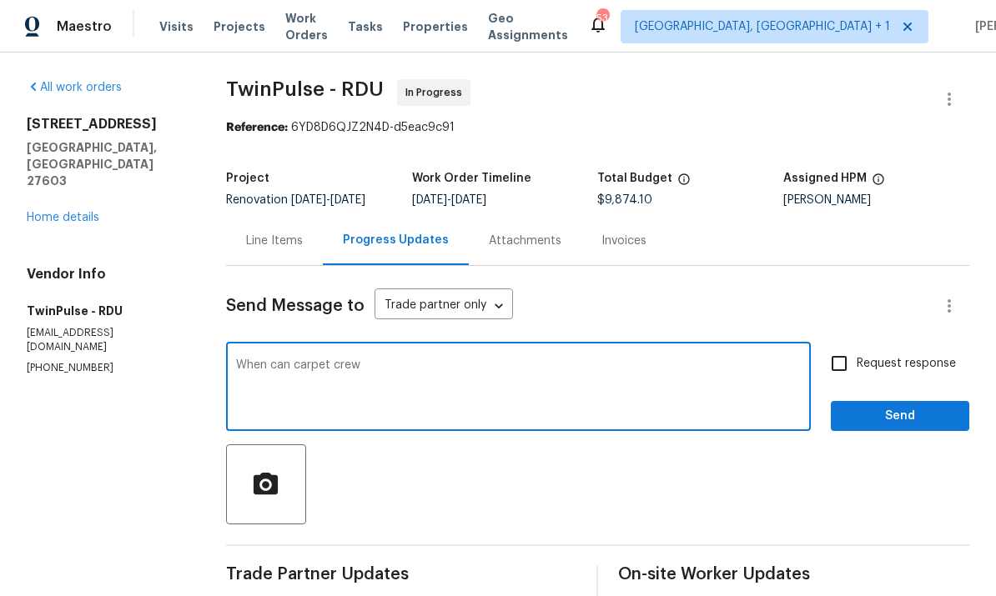
scroll to position [0, 0]
click at [283, 242] on div "Line Items" at bounding box center [274, 241] width 57 height 17
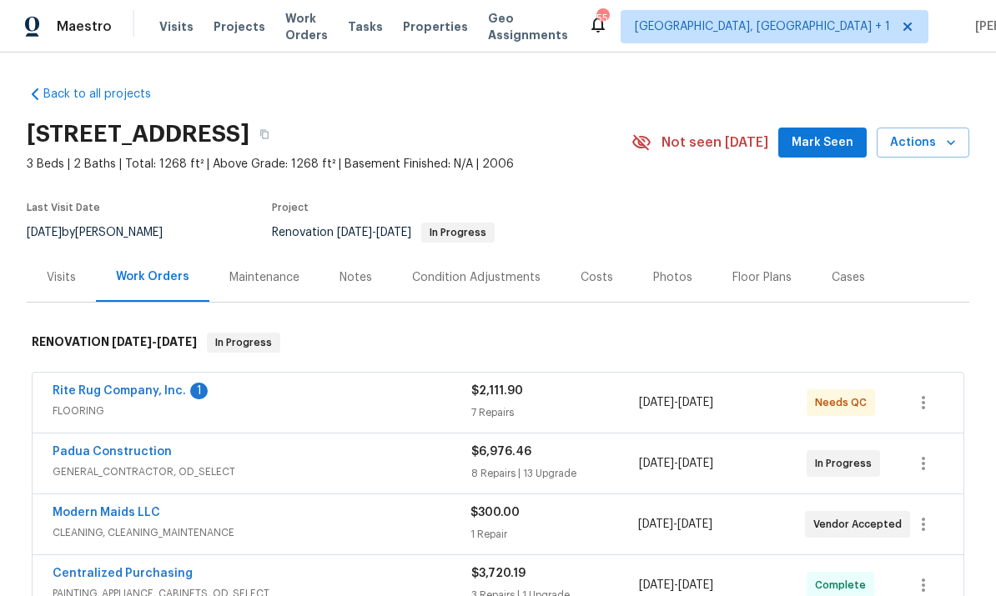
click at [128, 389] on link "Rite Rug Company, Inc." at bounding box center [119, 391] width 133 height 12
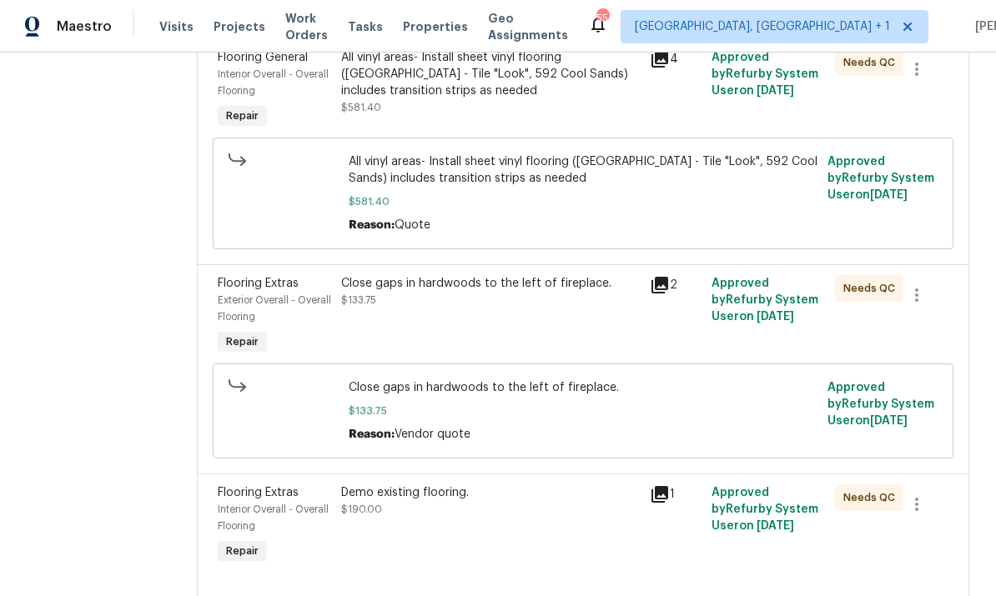
scroll to position [772, 0]
click at [496, 293] on div "Close gaps in hardwoods to the left of fireplace." at bounding box center [490, 284] width 299 height 17
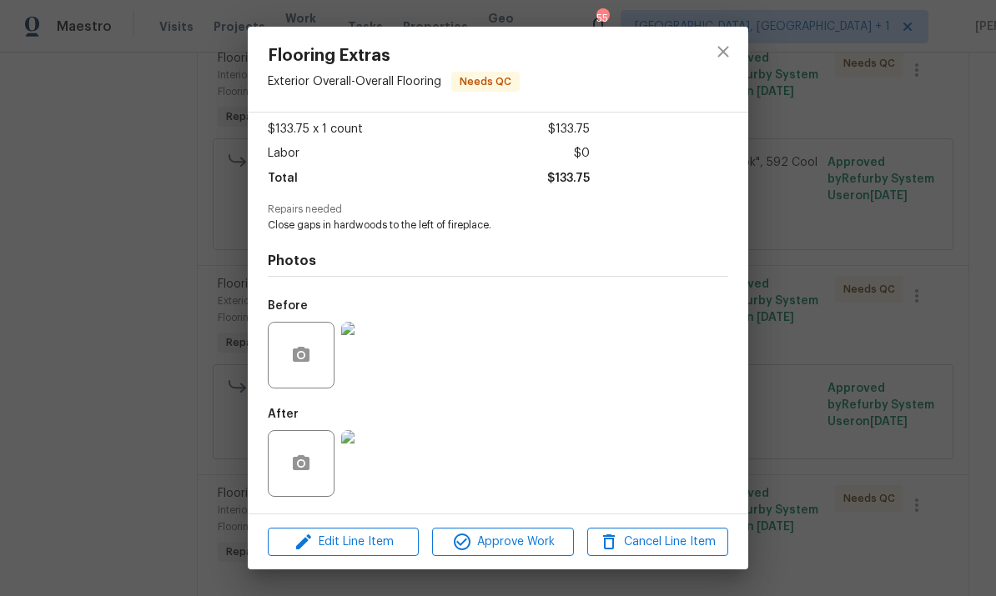
scroll to position [93, 0]
click at [378, 478] on img at bounding box center [374, 463] width 67 height 67
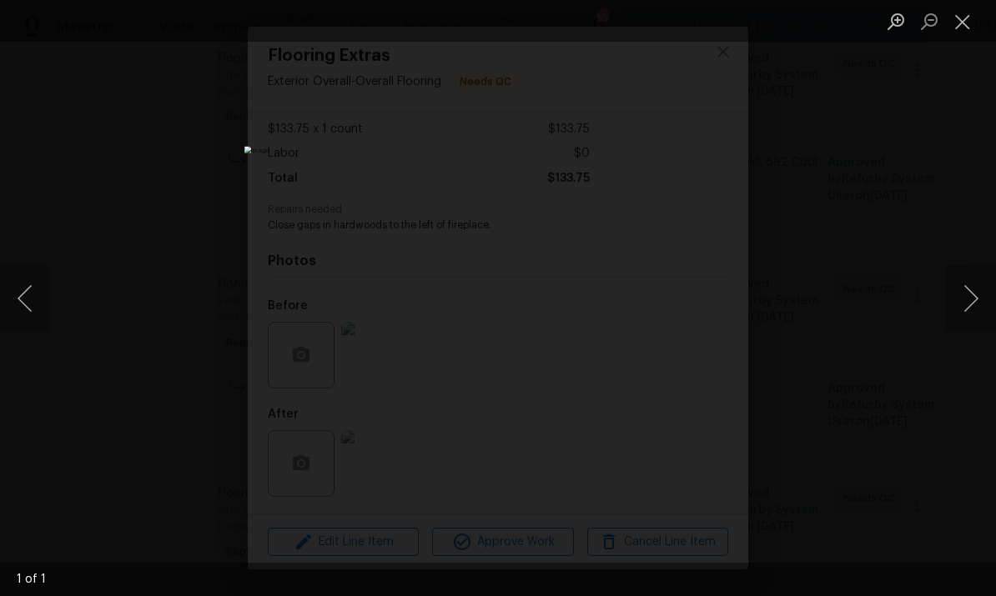
click at [915, 242] on div "Lightbox" at bounding box center [498, 298] width 996 height 596
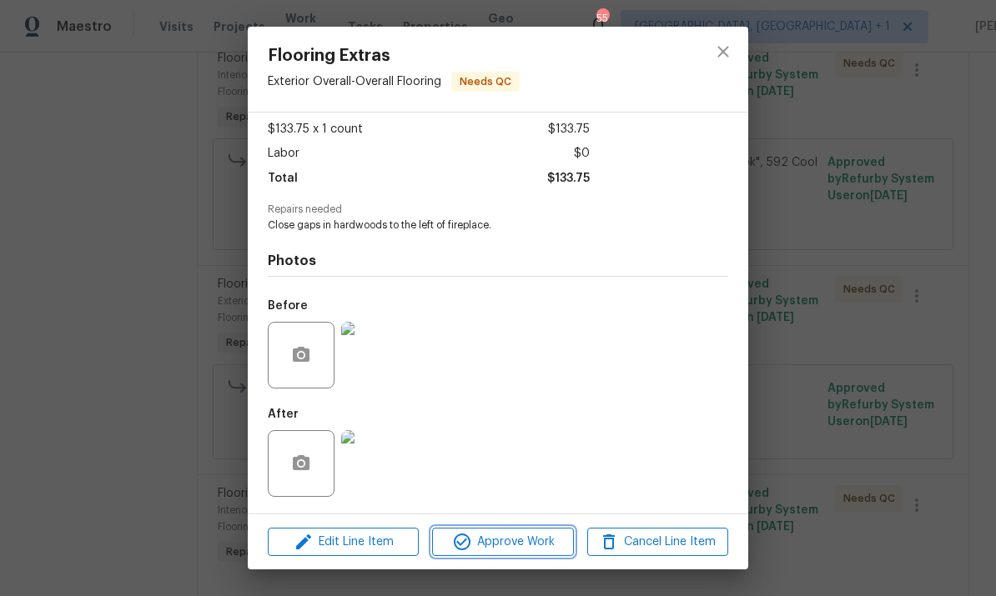
click at [521, 550] on span "Approve Work" at bounding box center [502, 542] width 131 height 21
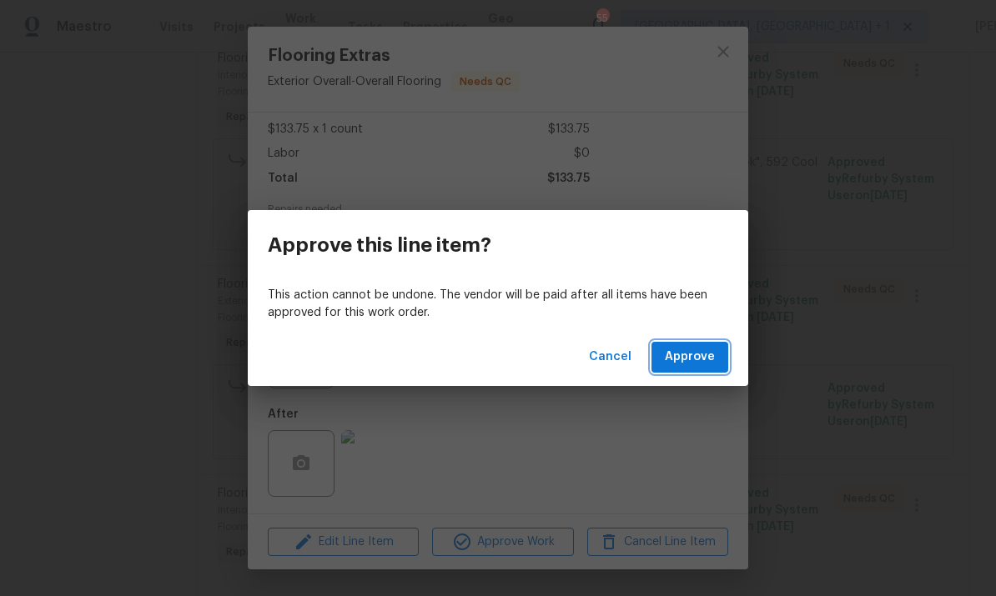
click at [704, 354] on span "Approve" at bounding box center [690, 357] width 50 height 21
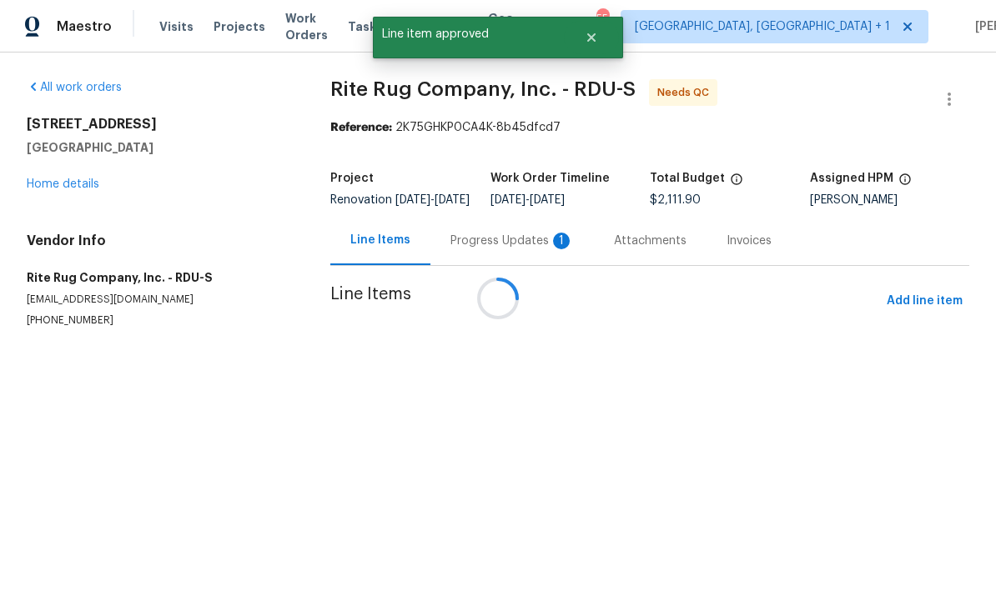
scroll to position [0, 0]
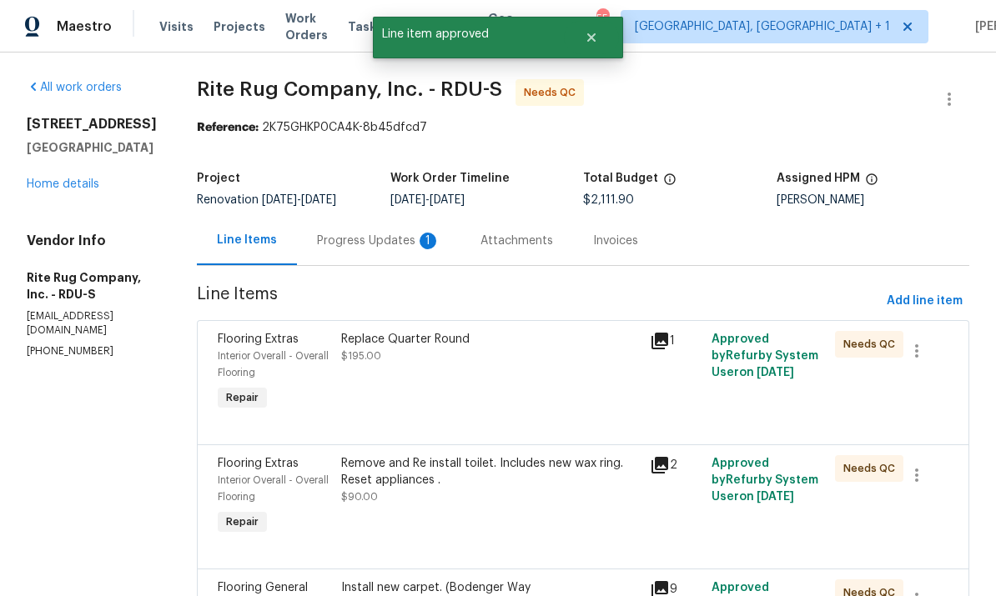
click at [414, 353] on div "Replace Quarter Round $195.00" at bounding box center [490, 347] width 299 height 33
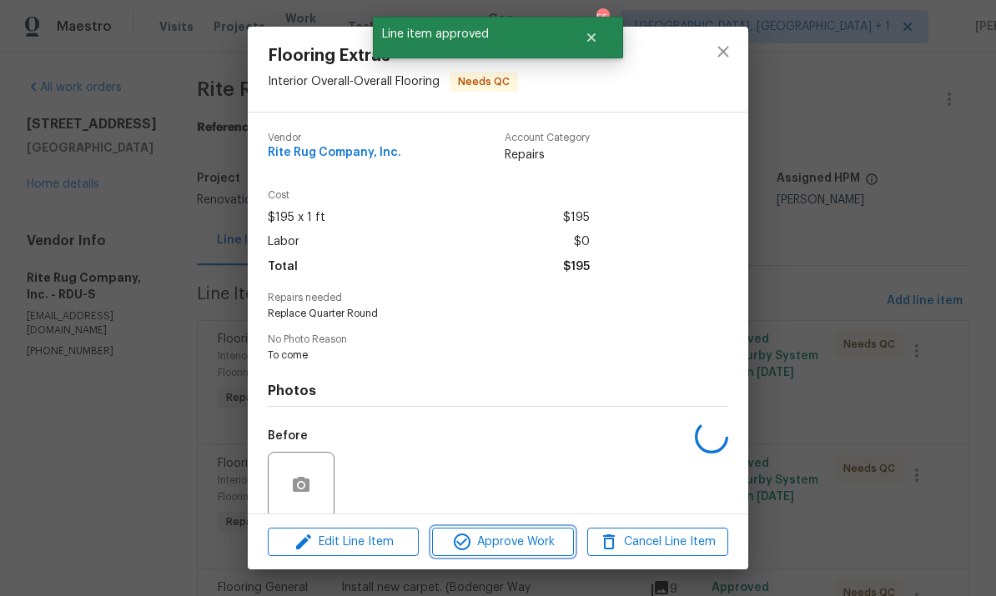
click at [505, 538] on span "Approve Work" at bounding box center [502, 542] width 131 height 21
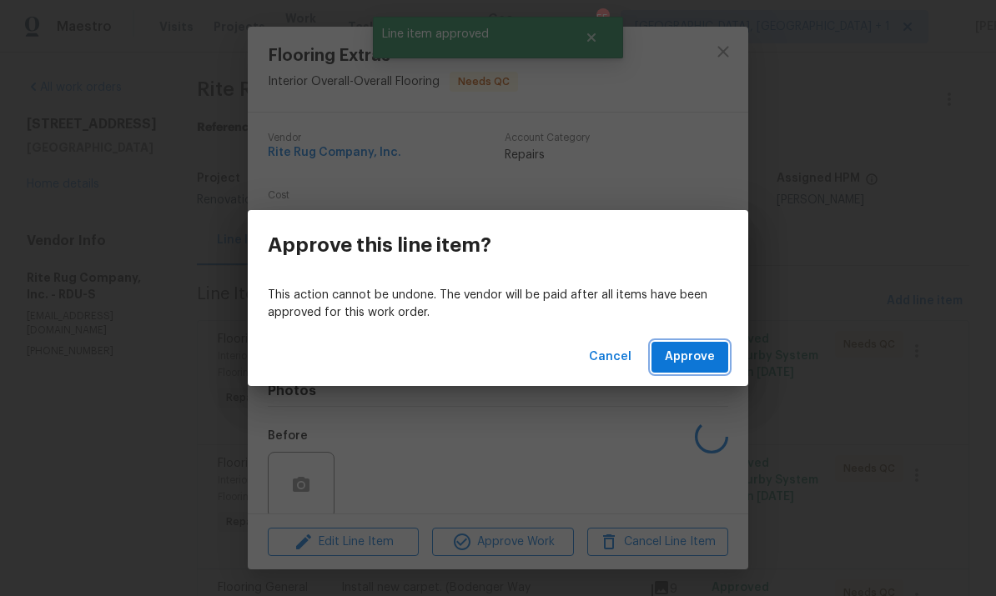
click at [716, 353] on button "Approve" at bounding box center [689, 357] width 77 height 31
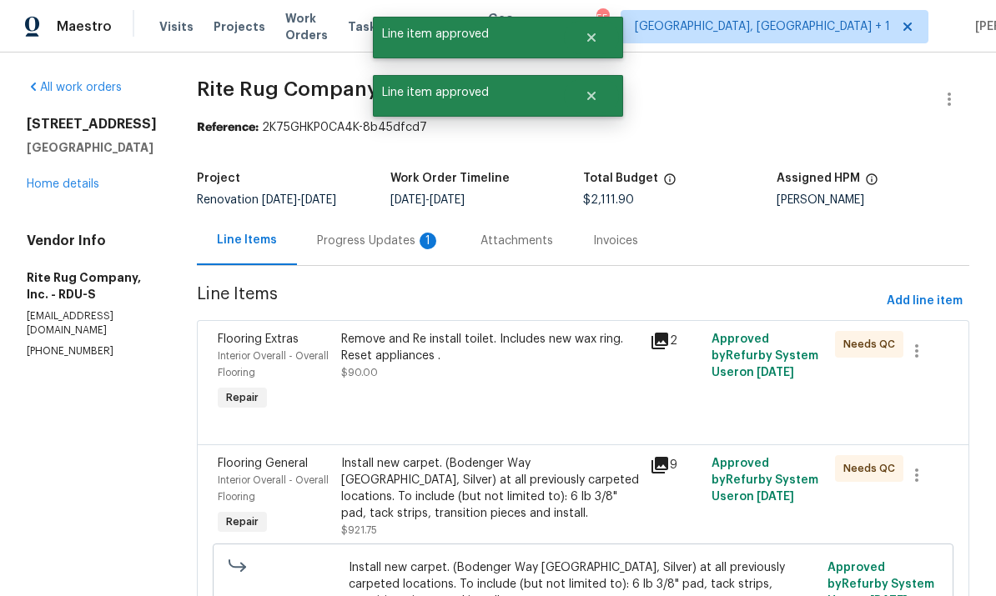
click at [455, 354] on div "Remove and Re install toilet. Includes new wax ring. Reset appliances ." at bounding box center [490, 347] width 299 height 33
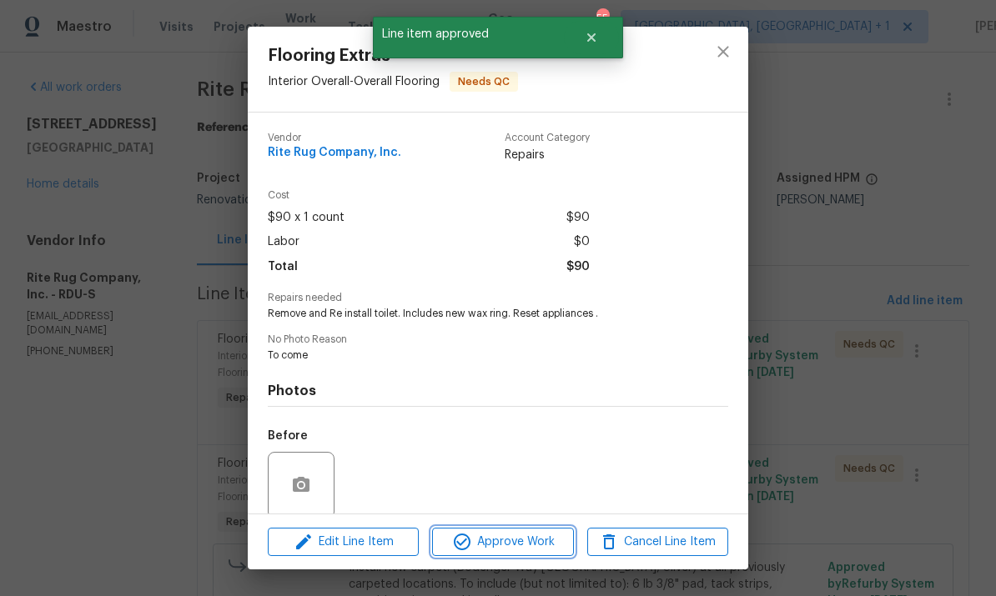
click at [512, 545] on span "Approve Work" at bounding box center [502, 542] width 131 height 21
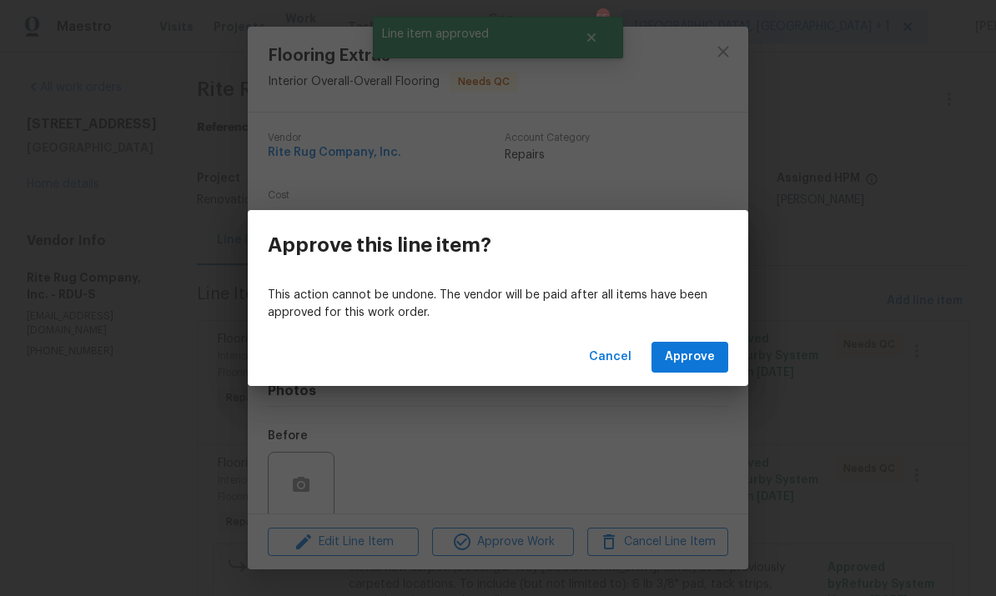
click at [700, 337] on div "Cancel Approve" at bounding box center [498, 358] width 500 height 58
click at [713, 355] on span "Approve" at bounding box center [690, 357] width 50 height 21
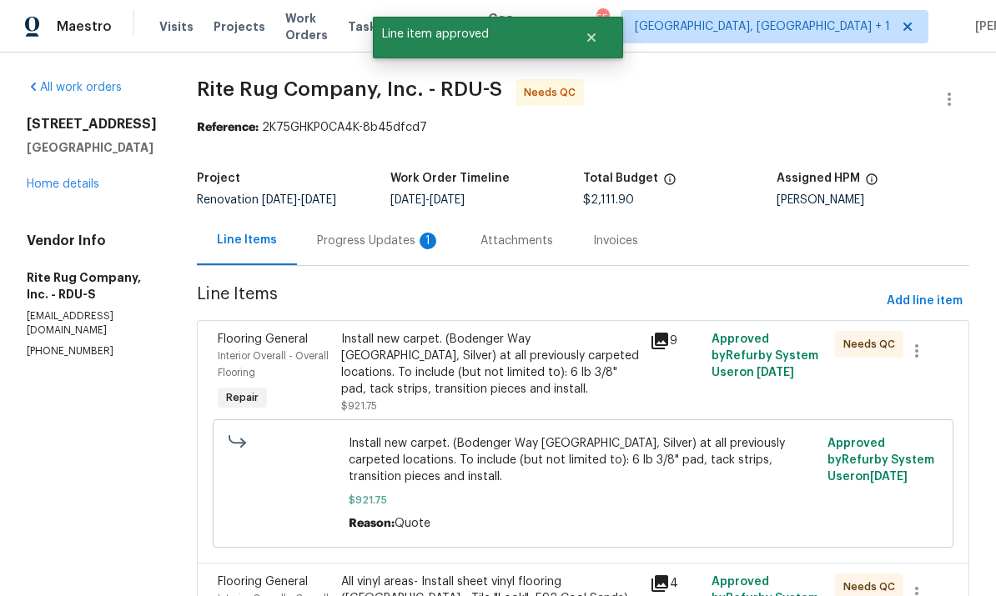
click at [500, 360] on div "Install new carpet. (Bodenger Way [GEOGRAPHIC_DATA], Silver) at all previously …" at bounding box center [490, 364] width 299 height 67
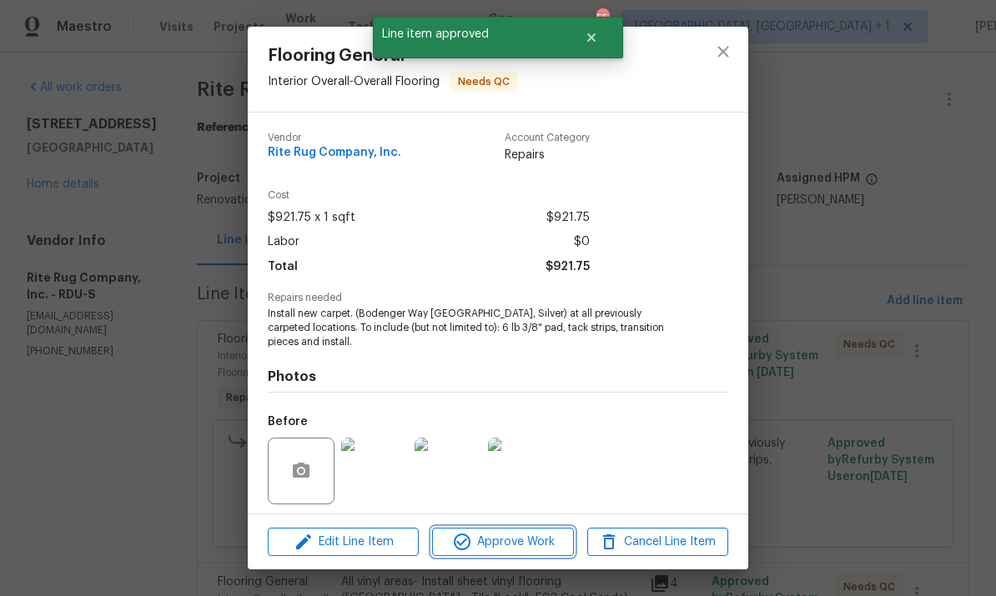
click at [521, 555] on button "Approve Work" at bounding box center [502, 542] width 141 height 29
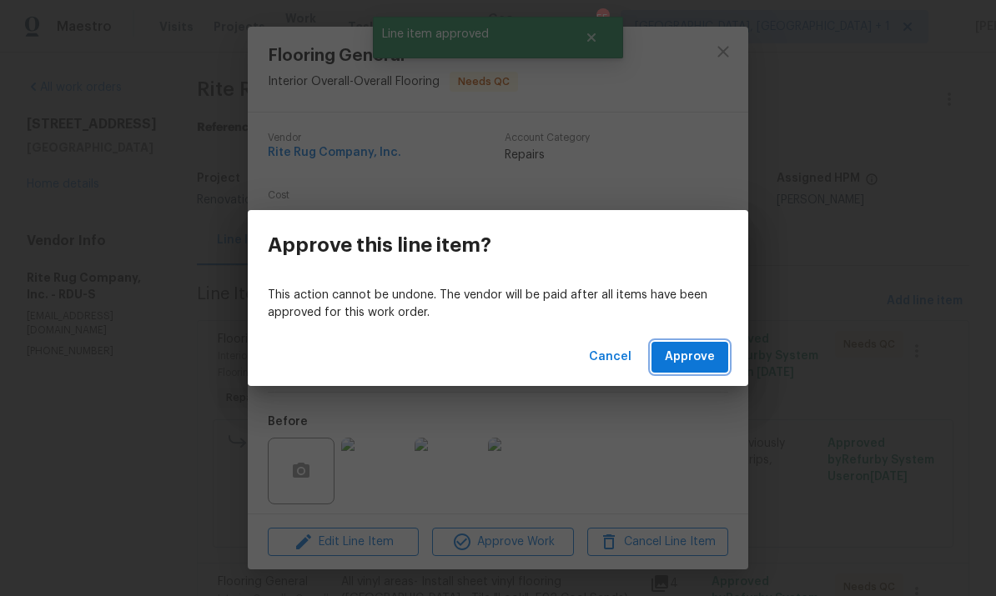
click at [711, 350] on span "Approve" at bounding box center [690, 357] width 50 height 21
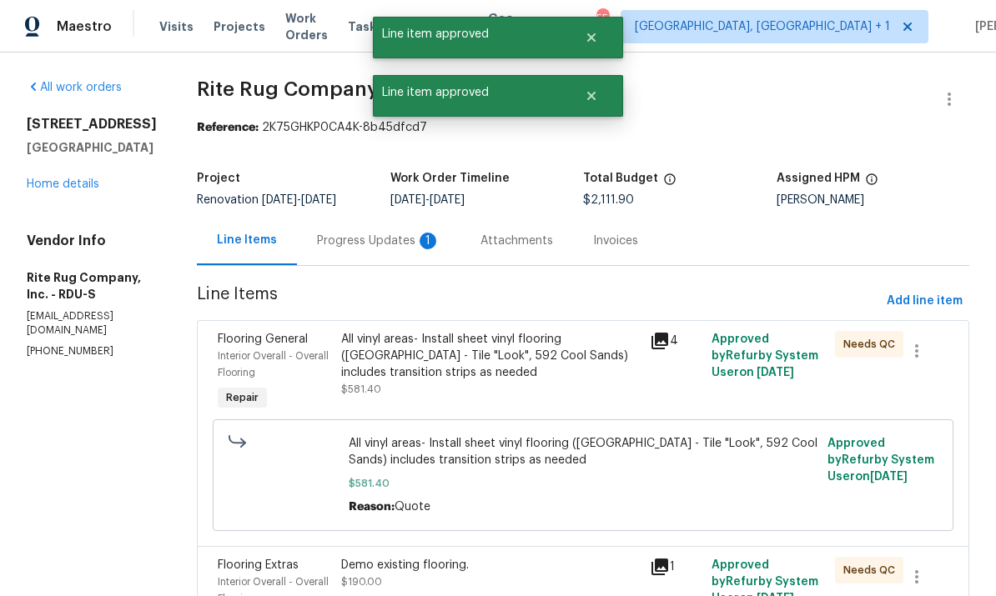
click at [520, 377] on div "All vinyl areas- Install sheet vinyl flooring ([GEOGRAPHIC_DATA] - Tile "Look",…" at bounding box center [490, 356] width 299 height 50
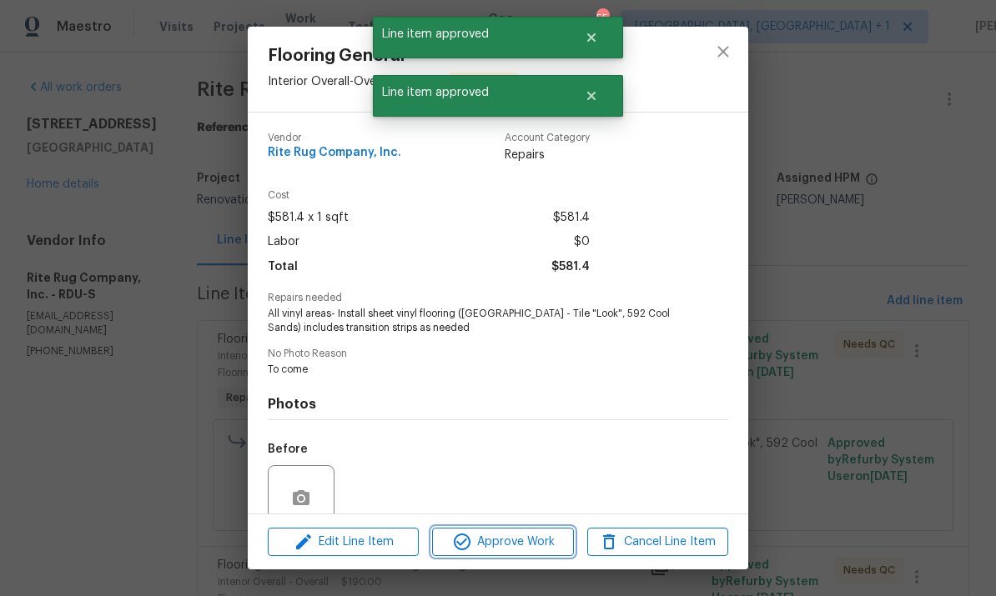
click at [518, 553] on button "Approve Work" at bounding box center [502, 542] width 141 height 29
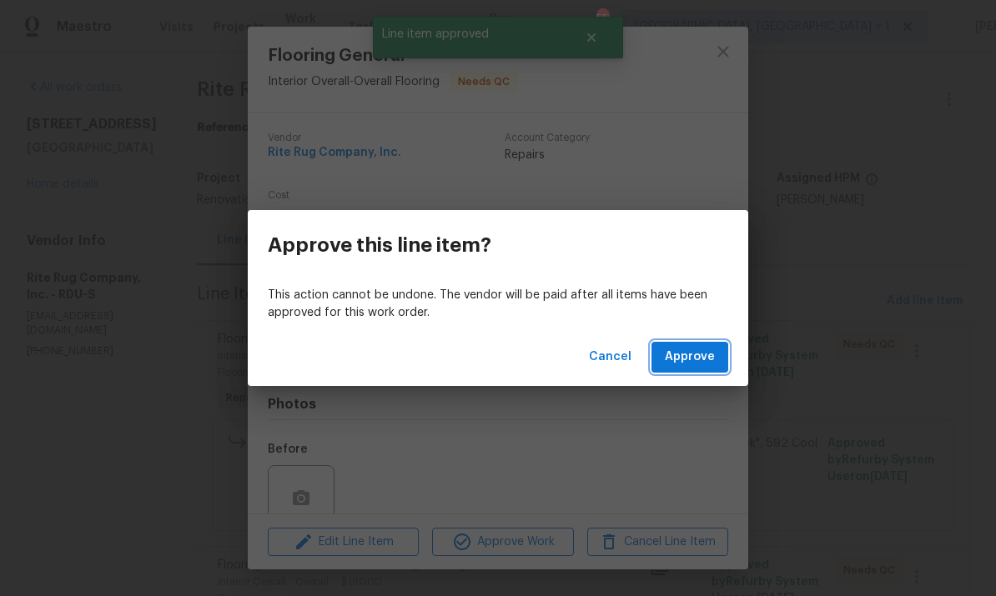
click at [701, 364] on span "Approve" at bounding box center [690, 357] width 50 height 21
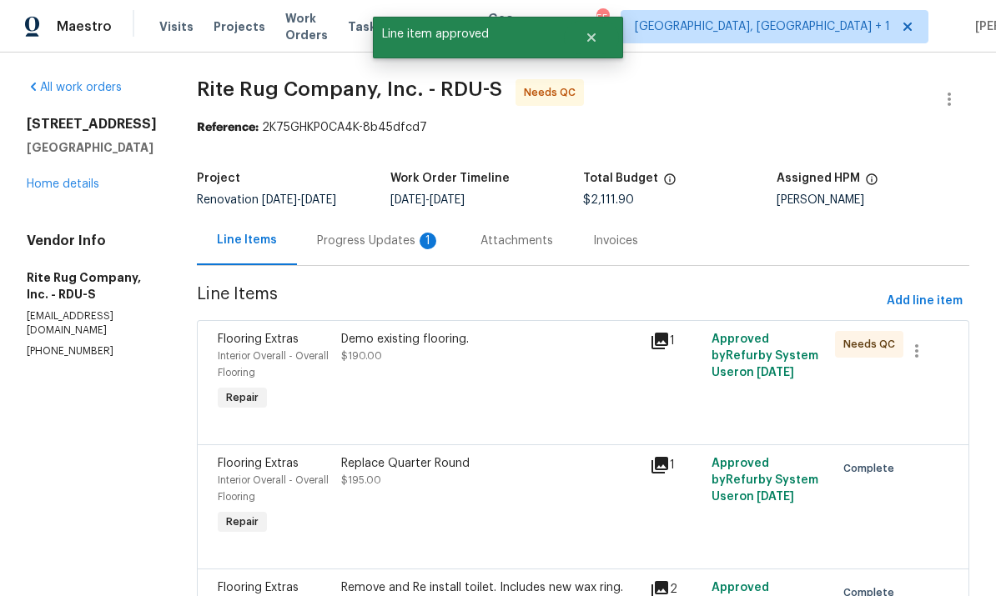
click at [384, 241] on div "Progress Updates 1" at bounding box center [378, 241] width 123 height 17
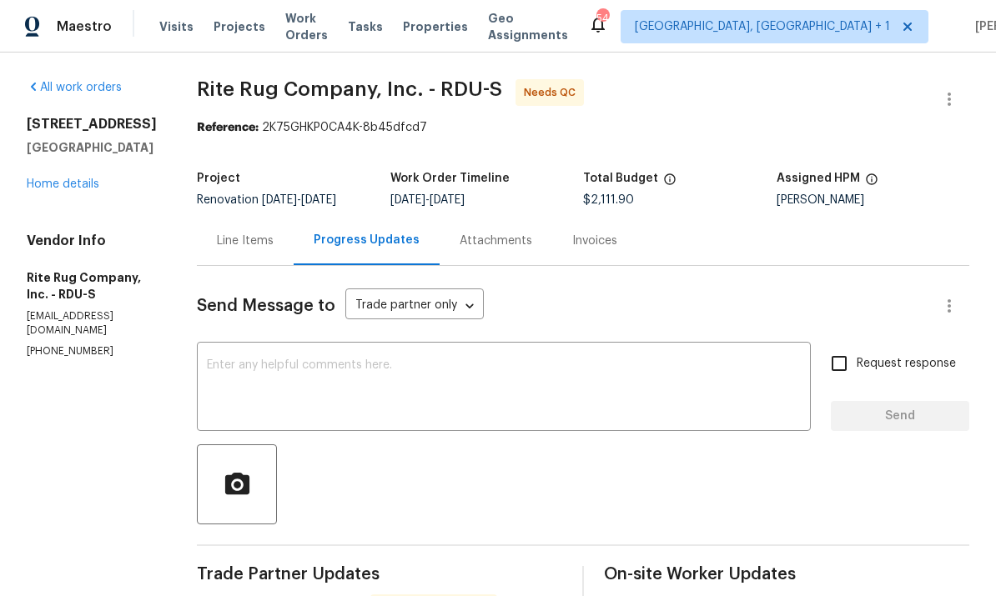
click at [254, 243] on div "Line Items" at bounding box center [245, 241] width 57 height 17
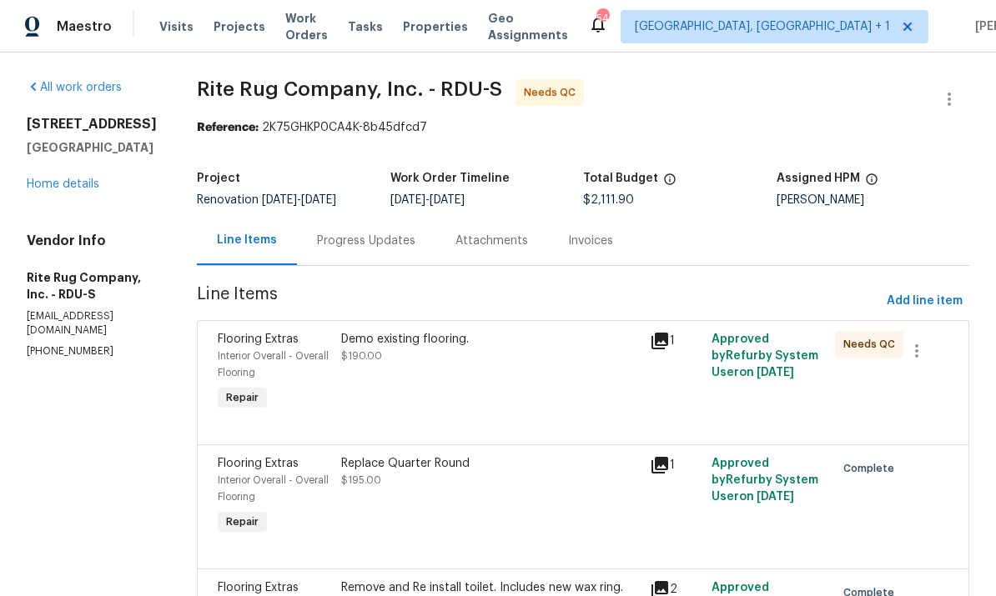
click at [462, 380] on div "Demo existing flooring. $190.00" at bounding box center [490, 372] width 309 height 93
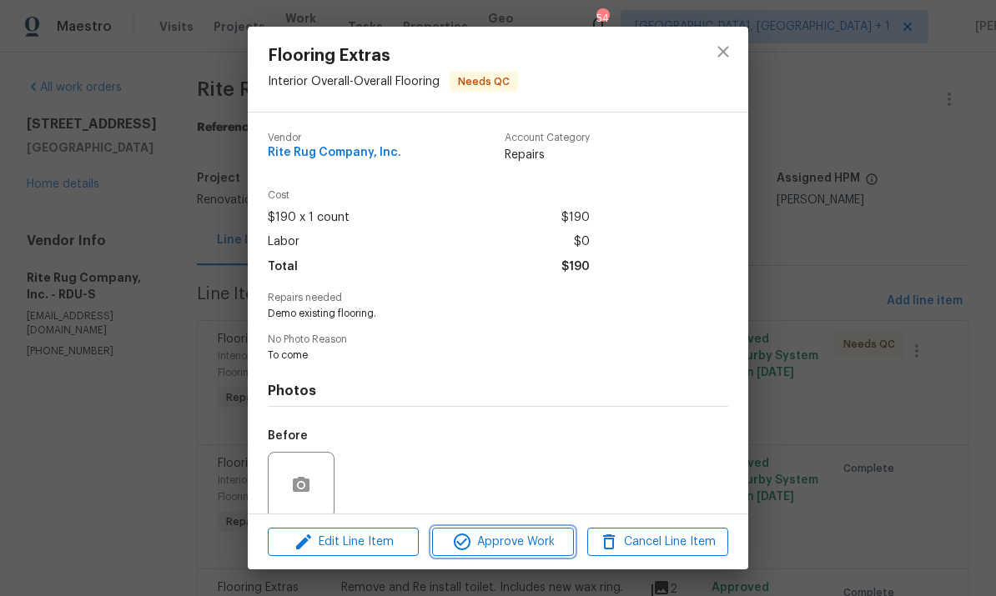
click at [545, 549] on span "Approve Work" at bounding box center [502, 542] width 131 height 21
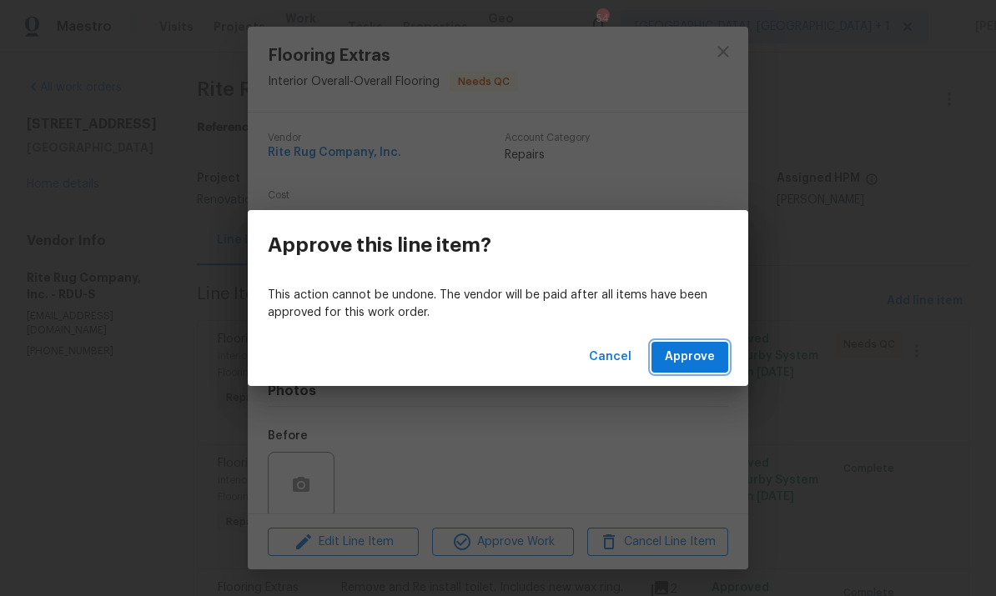
click at [711, 352] on span "Approve" at bounding box center [690, 357] width 50 height 21
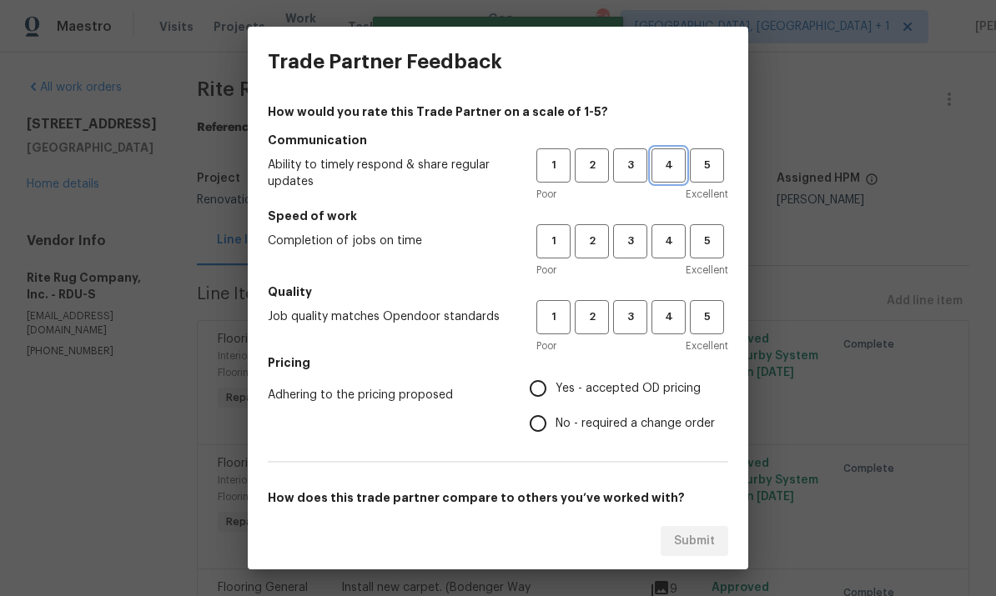
click at [677, 163] on span "4" at bounding box center [668, 165] width 31 height 19
click at [638, 246] on span "3" at bounding box center [630, 241] width 31 height 19
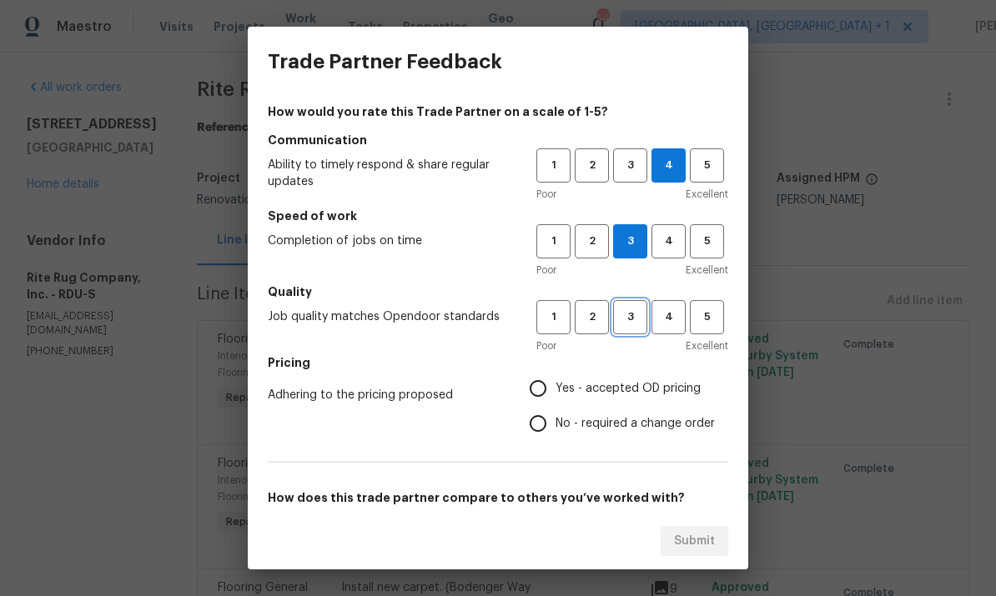
click at [644, 312] on span "3" at bounding box center [630, 317] width 31 height 19
click at [561, 376] on label "Yes - accepted OD pricing" at bounding box center [617, 388] width 194 height 35
click at [555, 376] on input "Yes - accepted OD pricing" at bounding box center [537, 388] width 35 height 35
radio input "true"
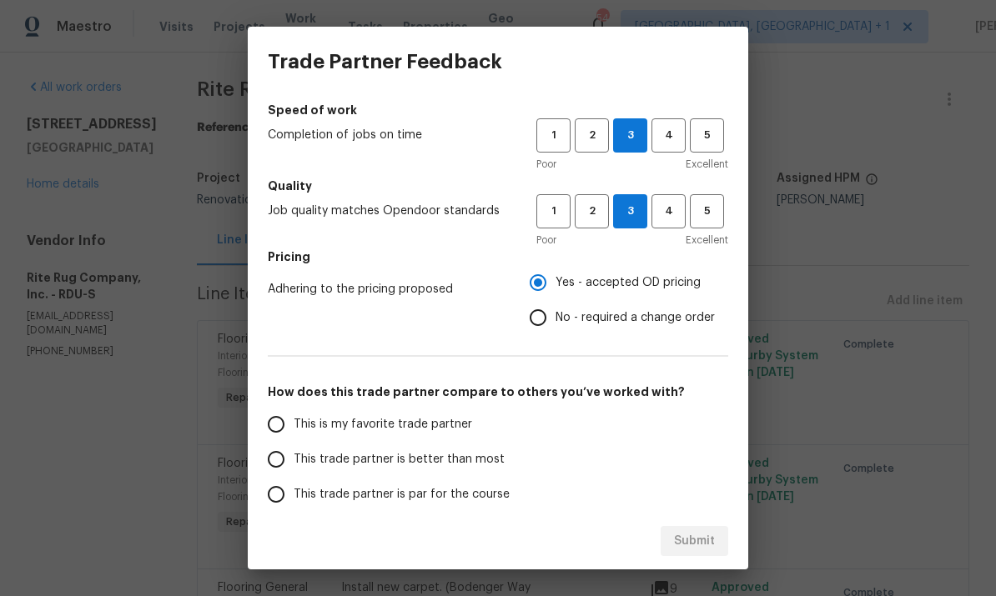
scroll to position [123, 0]
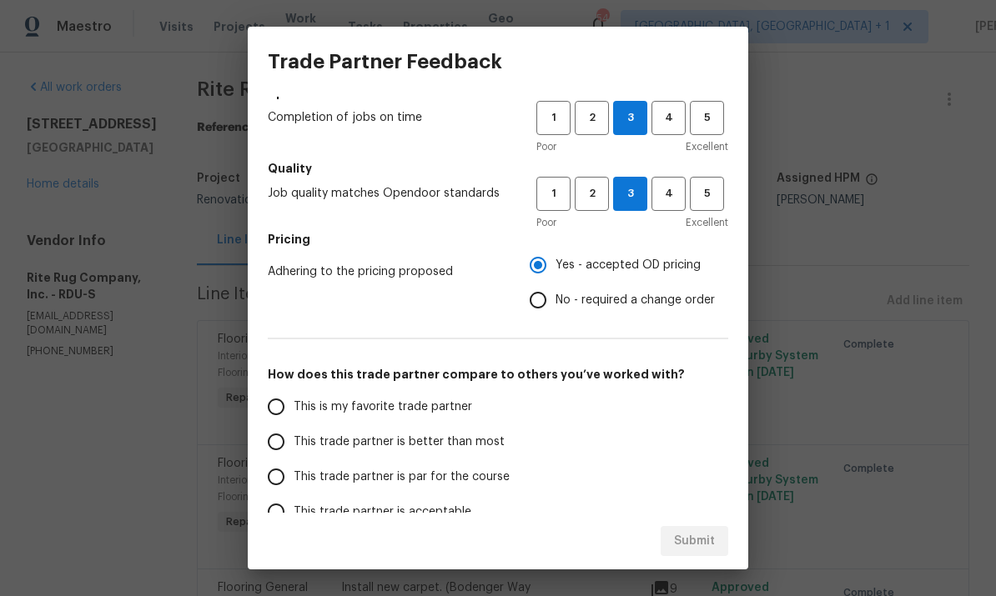
click at [287, 480] on input "This trade partner is par for the course" at bounding box center [276, 477] width 35 height 35
click at [691, 545] on span "Submit" at bounding box center [694, 541] width 41 height 21
radio input "true"
radio input "false"
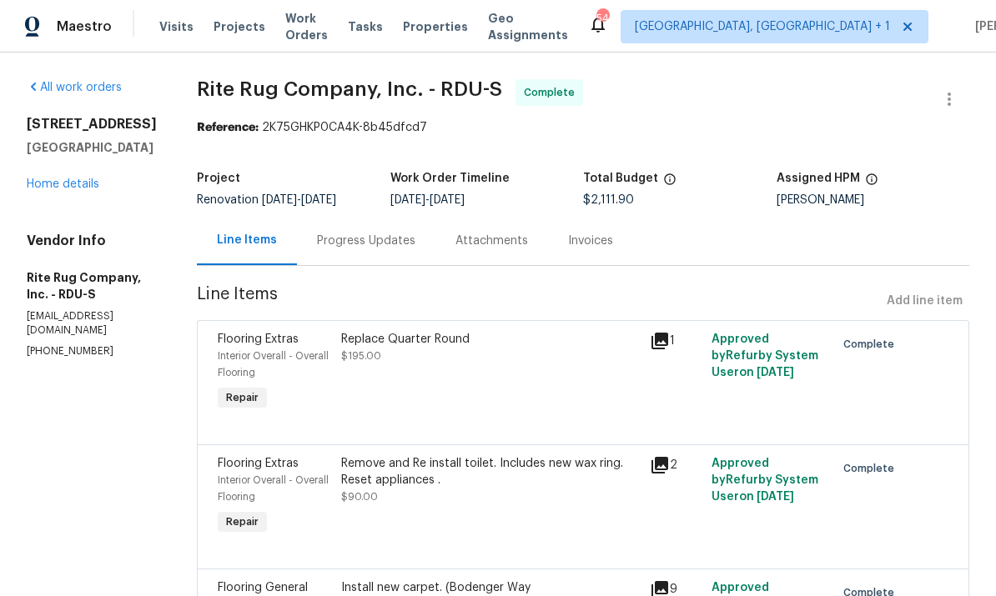
click at [68, 186] on link "Home details" at bounding box center [63, 184] width 73 height 12
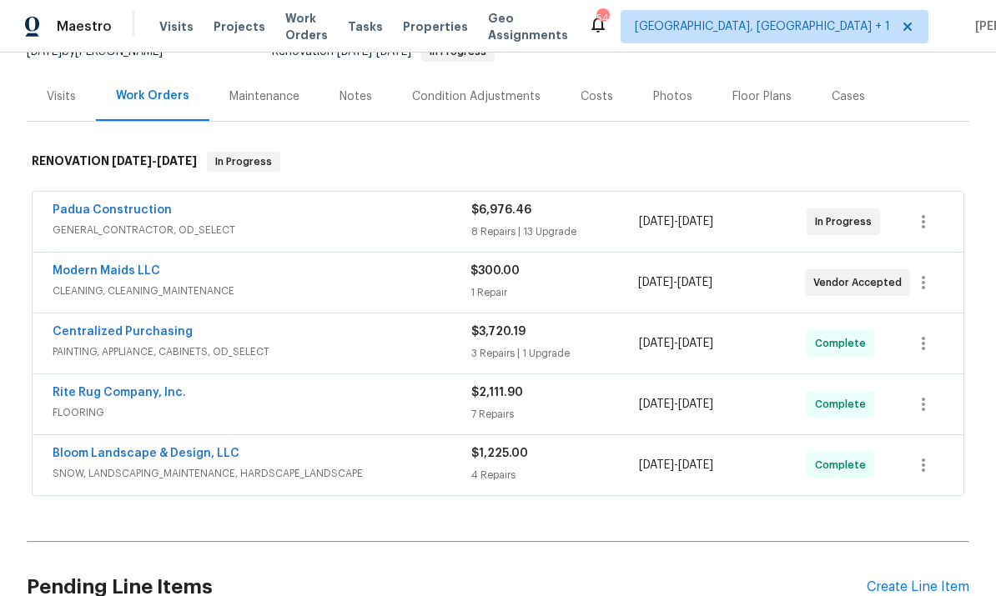
scroll to position [164, 0]
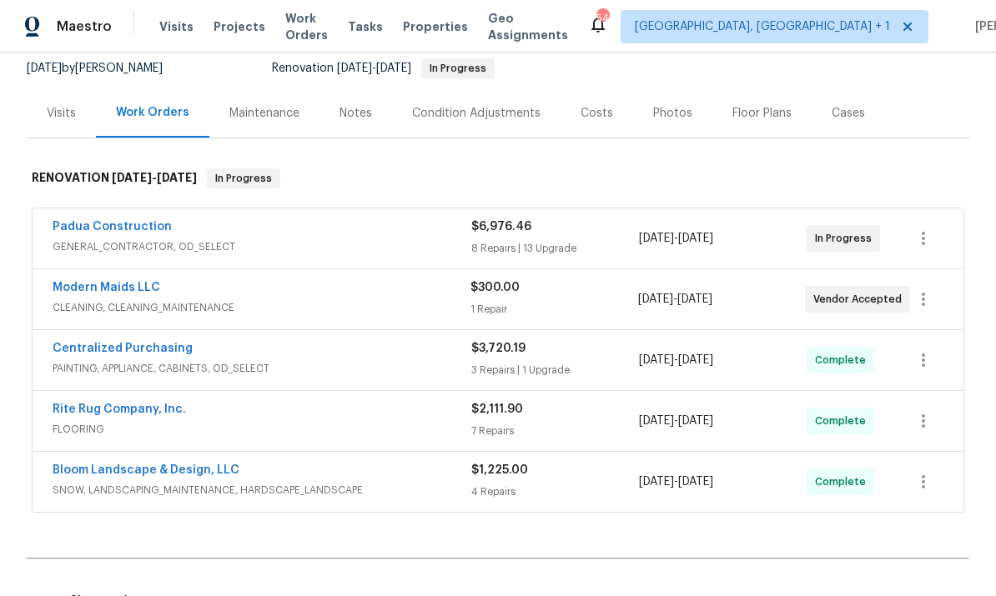
click at [137, 223] on link "Padua Construction" at bounding box center [112, 227] width 119 height 12
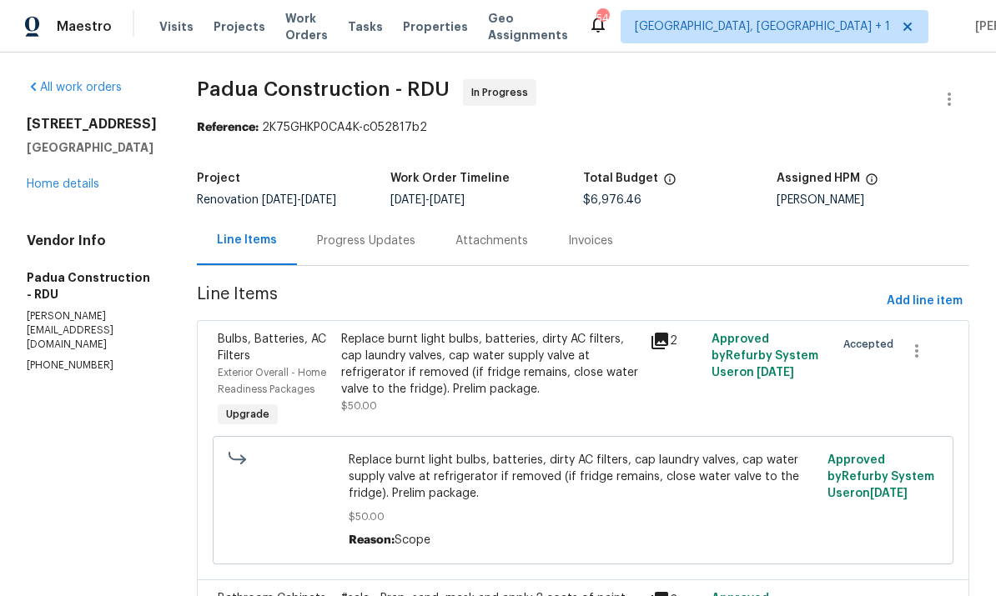
click at [340, 241] on div "Progress Updates" at bounding box center [366, 241] width 98 height 17
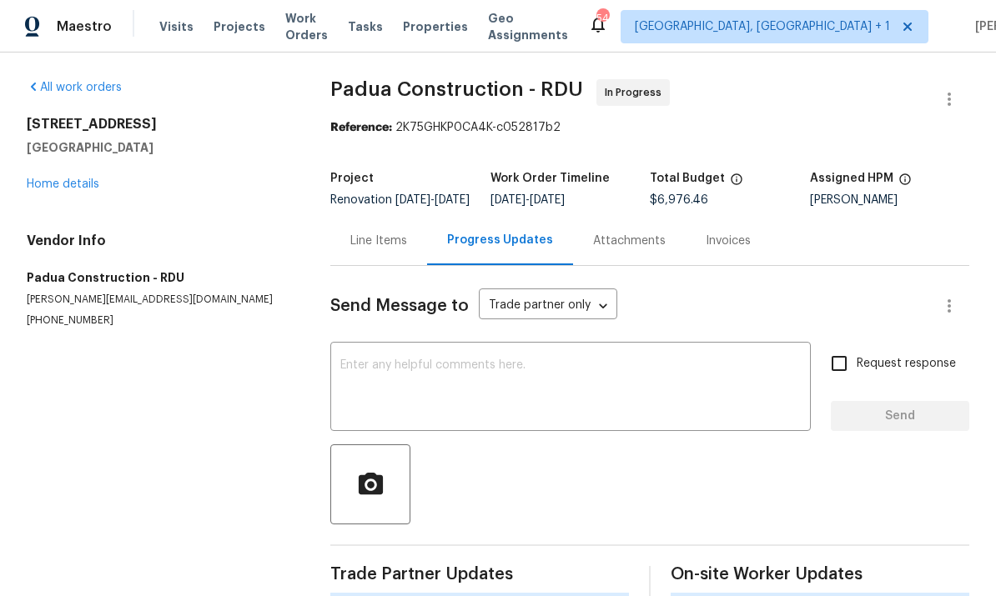
scroll to position [63, 0]
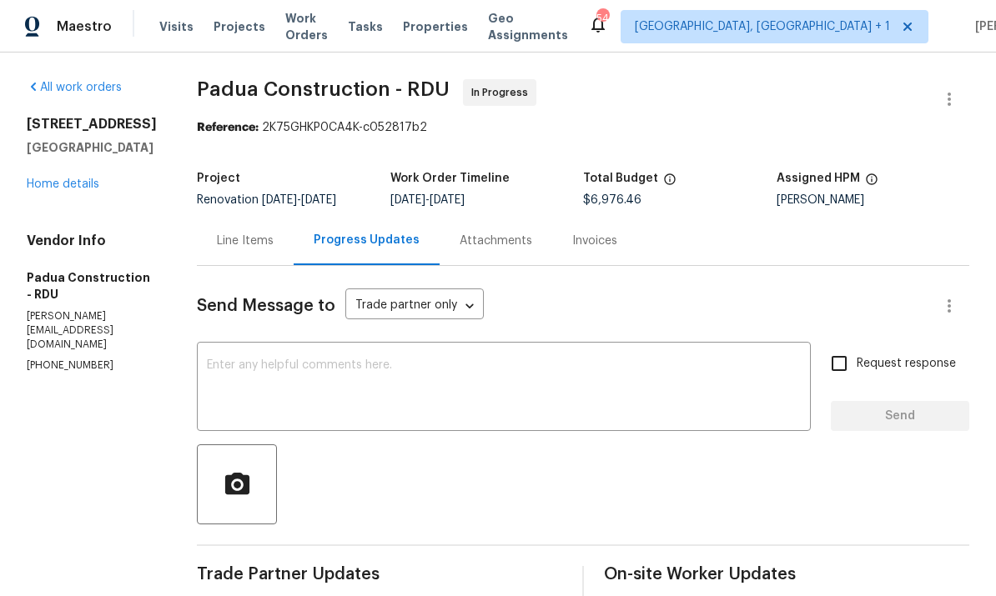
click at [77, 178] on link "Home details" at bounding box center [63, 184] width 73 height 12
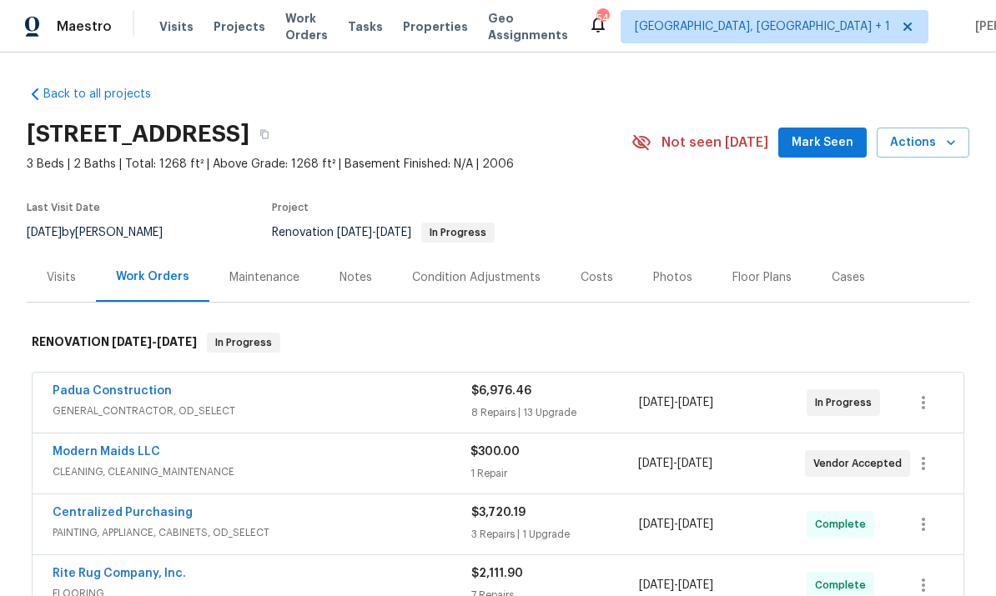
click at [822, 145] on span "Mark Seen" at bounding box center [823, 143] width 62 height 21
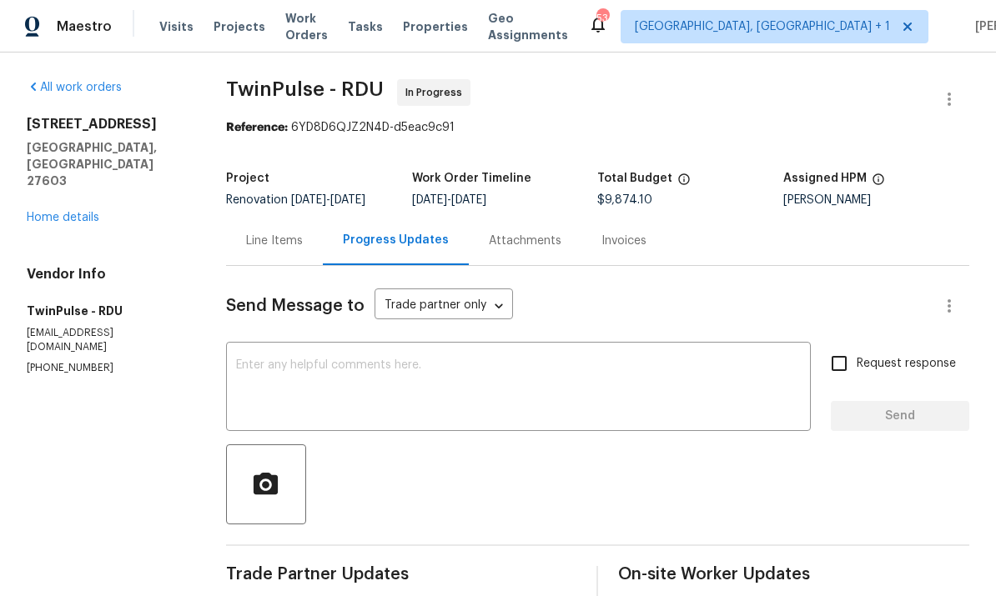
scroll to position [58, 0]
click at [288, 359] on textarea at bounding box center [518, 388] width 565 height 58
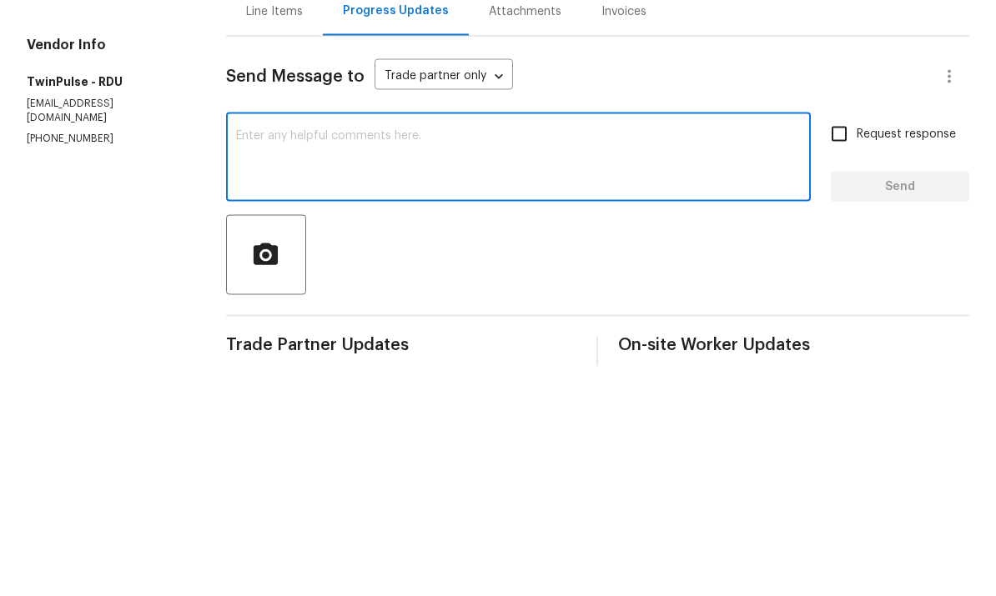
click at [265, 359] on textarea at bounding box center [518, 388] width 565 height 58
paste textarea "MEASURE DATE: 9/24 INSTALL DATE: TBD CARPET COLOR : WINTER ASH CARPET 1560 SF @…"
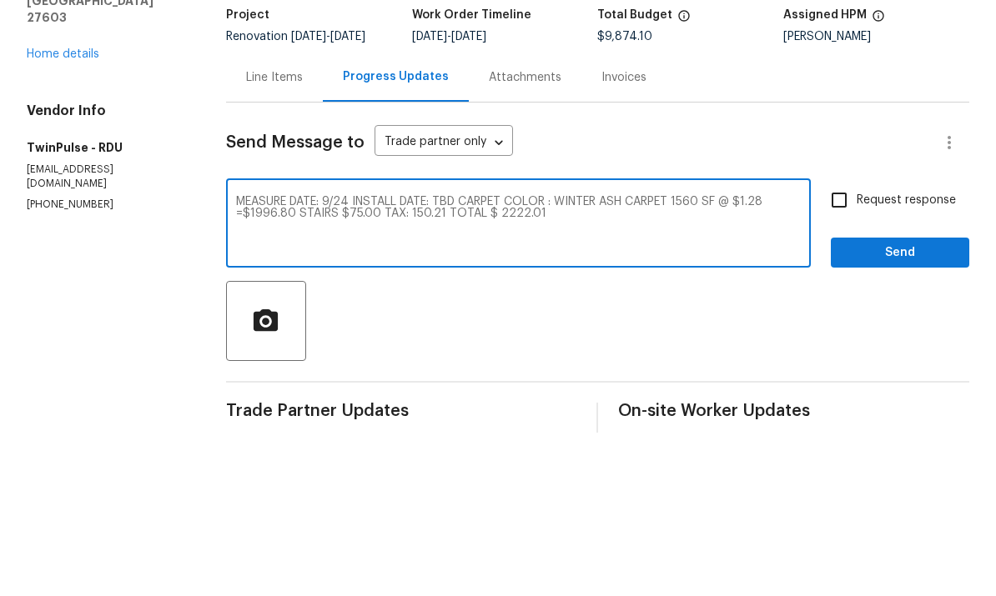
click at [245, 359] on textarea "MEASURE DATE: 9/24 INSTALL DATE: TBD CARPET COLOR : WINTER ASH CARPET 1560 SF @…" at bounding box center [518, 388] width 565 height 58
click at [745, 359] on textarea "Flooring quote for your reference MEASURE DATE: 9/24 INSTALL DATE: TBD CARPET C…" at bounding box center [518, 388] width 565 height 58
type textarea "Flooring quote for your reference MEASURE DATE: 9/24 INSTALL DATE: TBD CARPET C…"
click at [846, 346] on input "Request response" at bounding box center [839, 363] width 35 height 35
checkbox input "true"
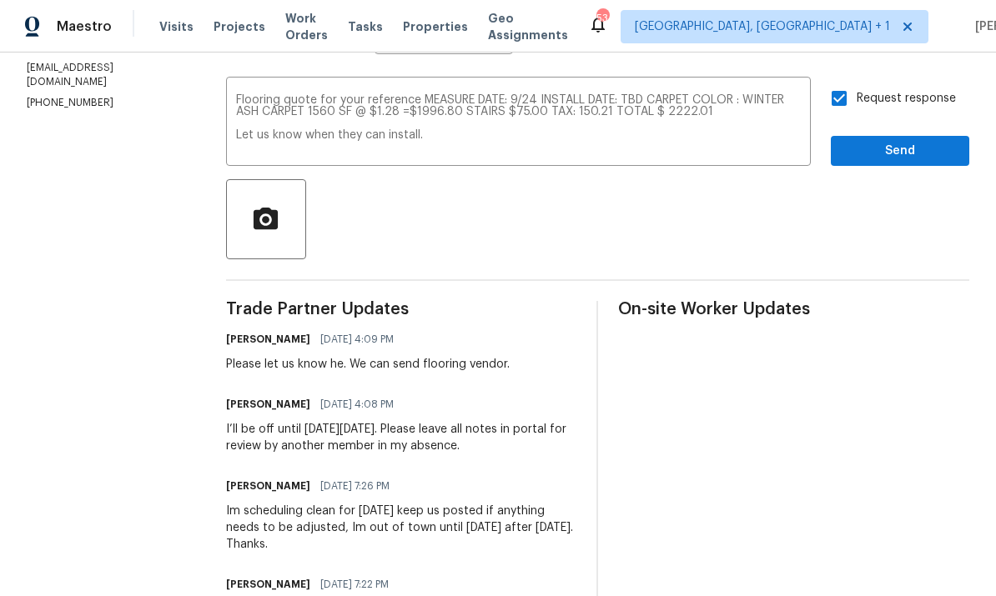
scroll to position [204, 0]
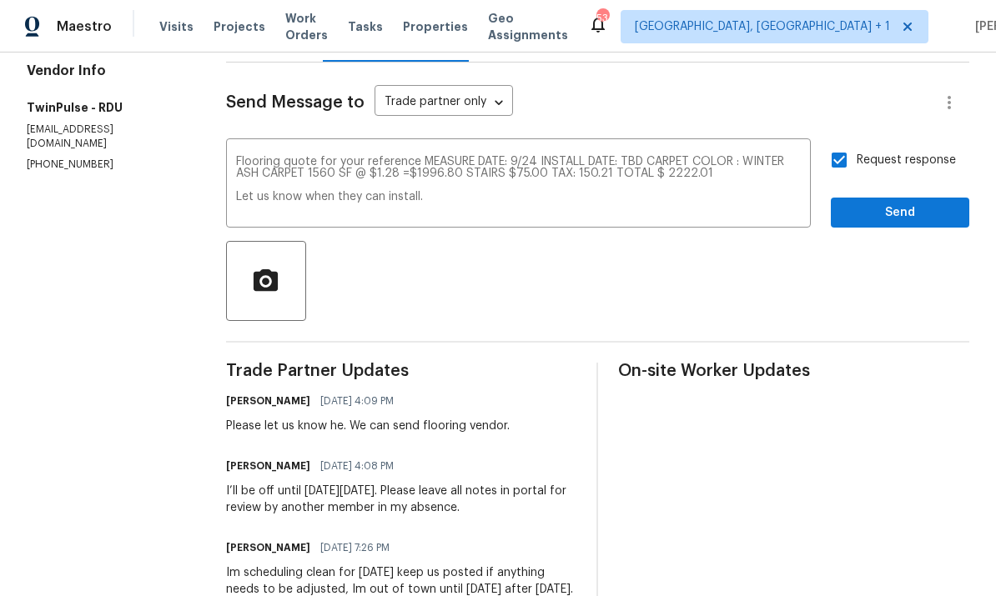
click at [456, 156] on textarea "Flooring quote for your reference MEASURE DATE: 9/24 INSTALL DATE: TBD CARPET C…" at bounding box center [518, 185] width 565 height 58
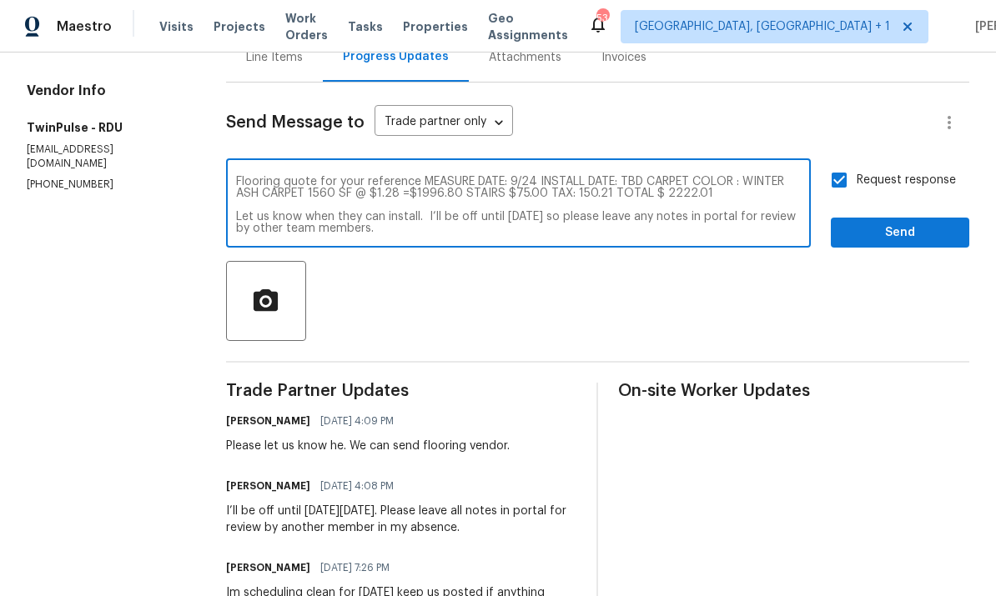
scroll to position [185, 0]
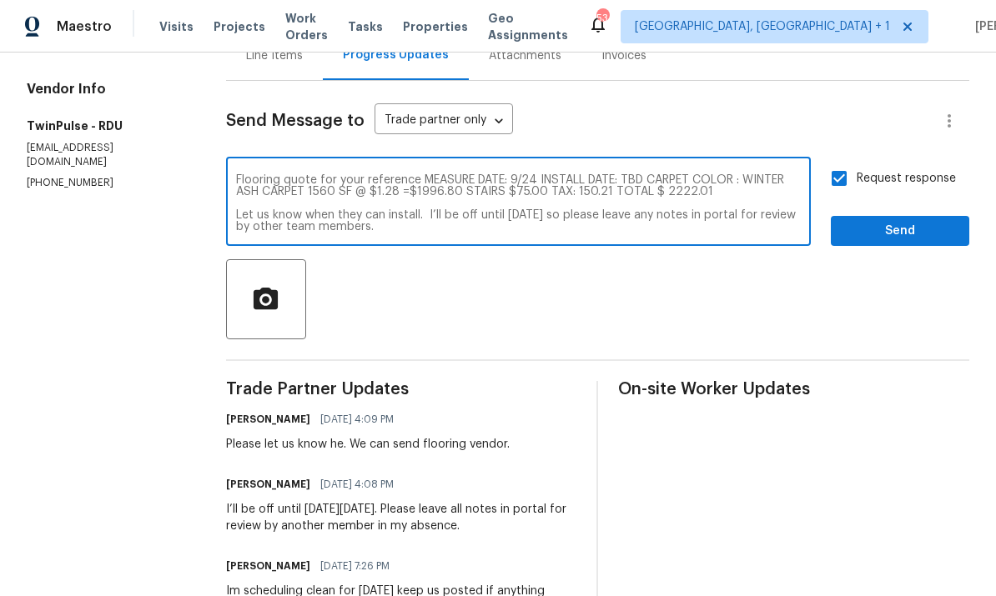
type textarea "Flooring quote for your reference MEASURE DATE: 9/24 INSTALL DATE: TBD CARPET C…"
click at [898, 221] on span "Send" at bounding box center [900, 231] width 112 height 21
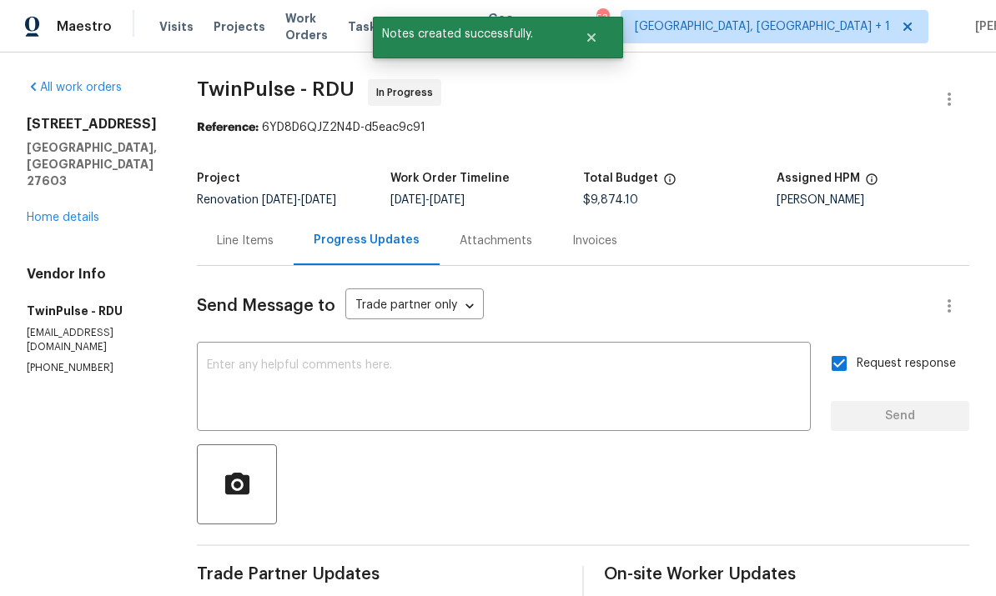
click at [78, 212] on link "Home details" at bounding box center [63, 218] width 73 height 12
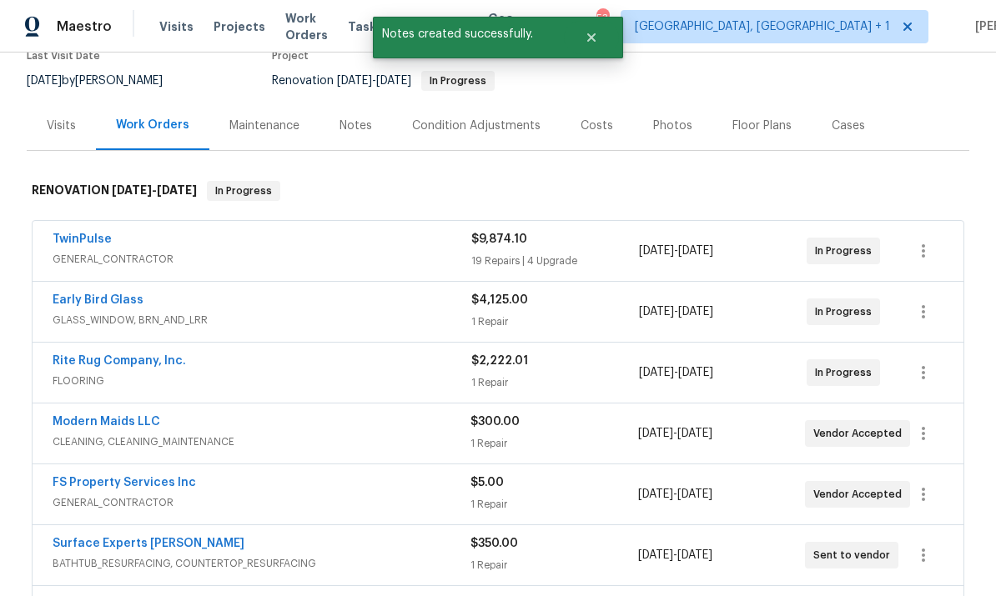
scroll to position [152, 0]
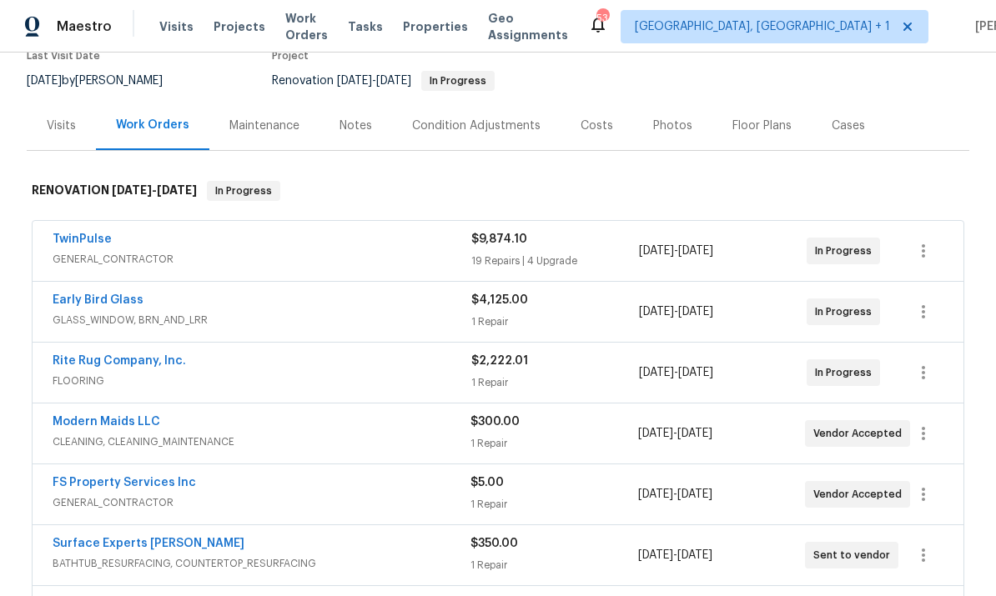
click at [138, 487] on link "FS Property Services Inc" at bounding box center [124, 483] width 143 height 12
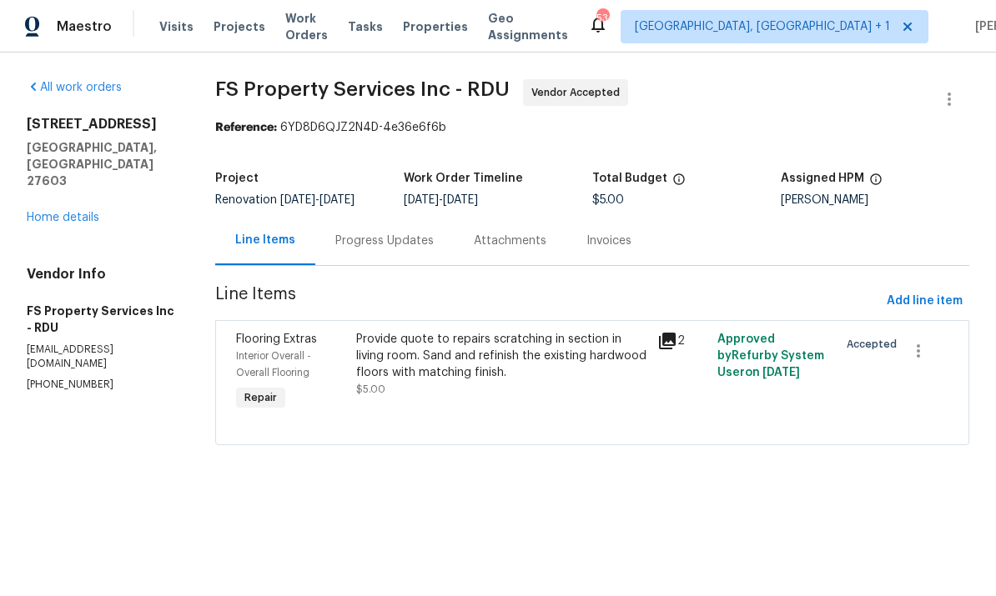
click at [58, 212] on link "Home details" at bounding box center [63, 218] width 73 height 12
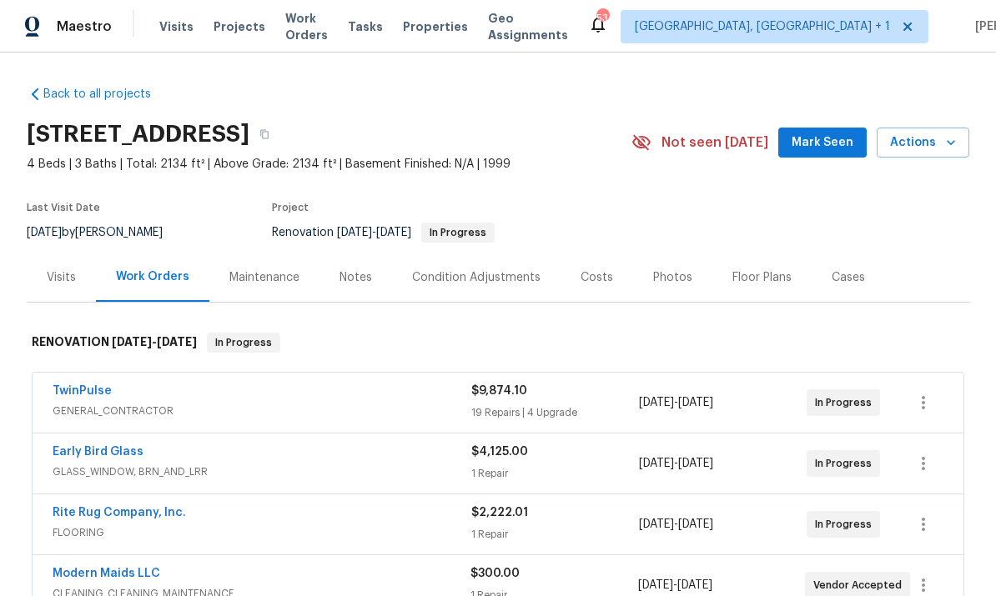
click at [359, 276] on div "Notes" at bounding box center [355, 277] width 33 height 17
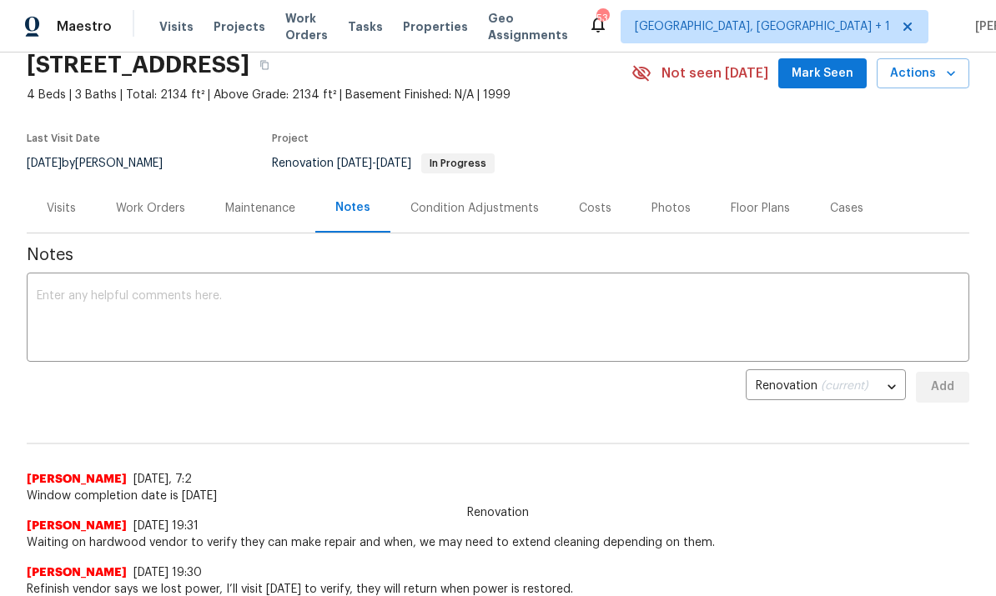
scroll to position [70, 0]
click at [83, 299] on textarea at bounding box center [498, 318] width 922 height 58
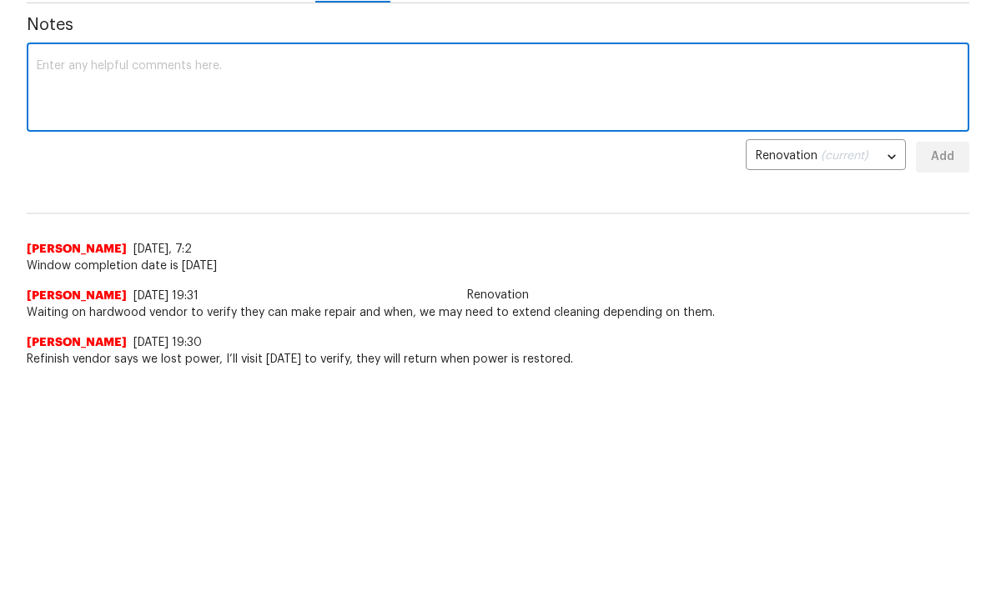
scroll to position [67, 0]
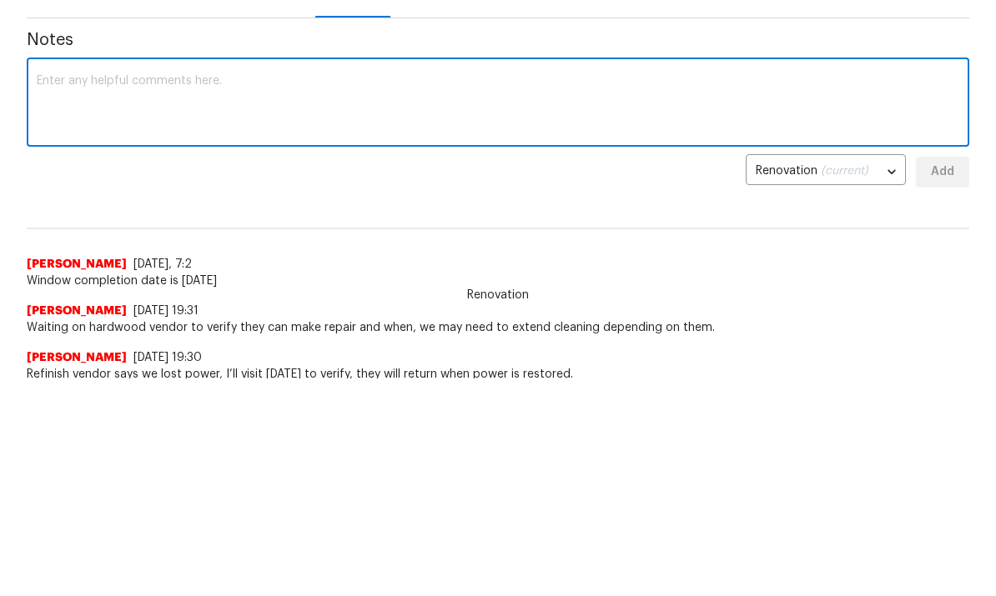
click at [74, 293] on textarea at bounding box center [498, 322] width 922 height 58
type textarea "W"
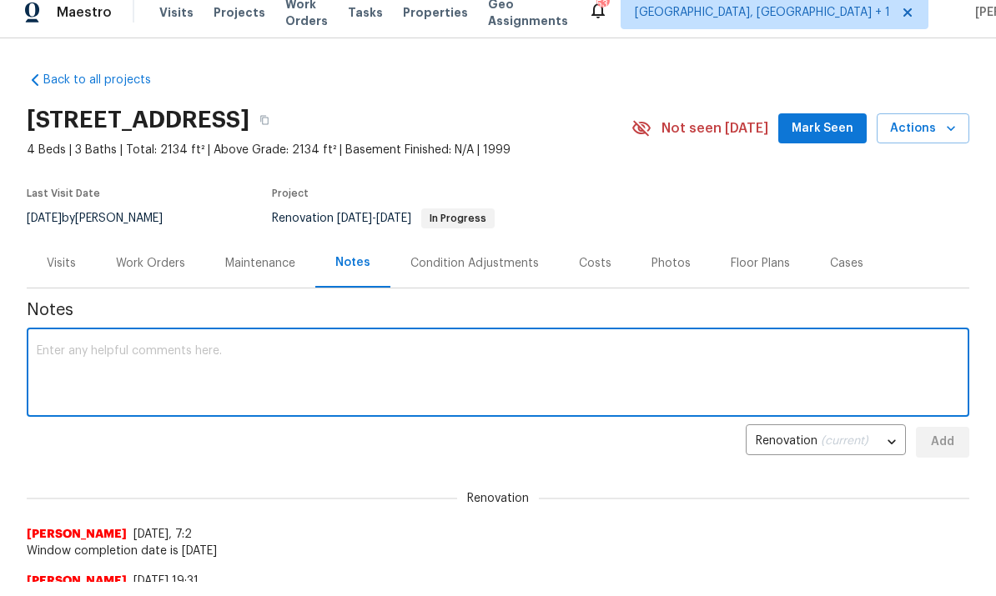
scroll to position [0, 0]
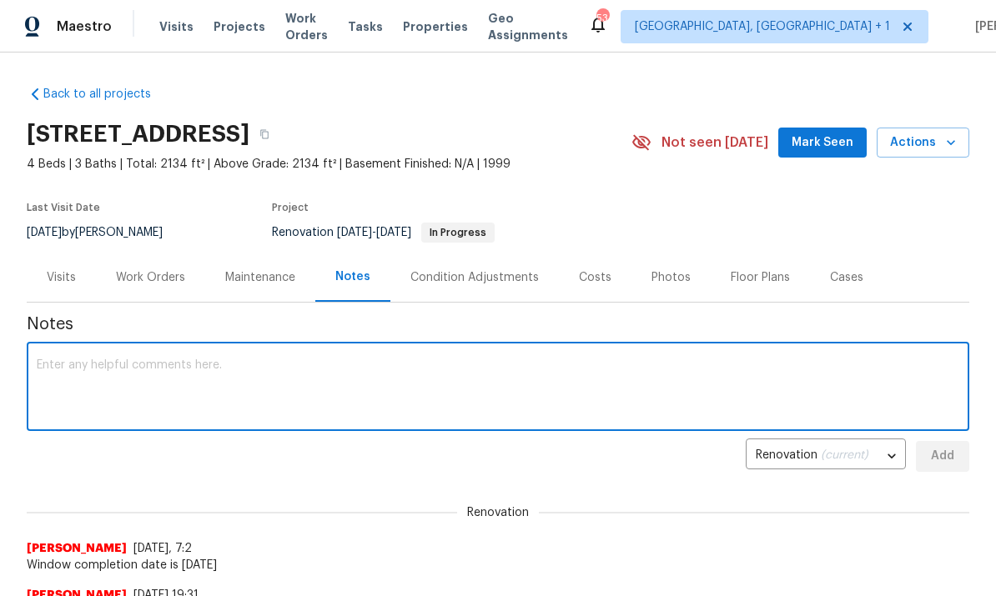
click at [89, 374] on textarea at bounding box center [498, 388] width 922 height 58
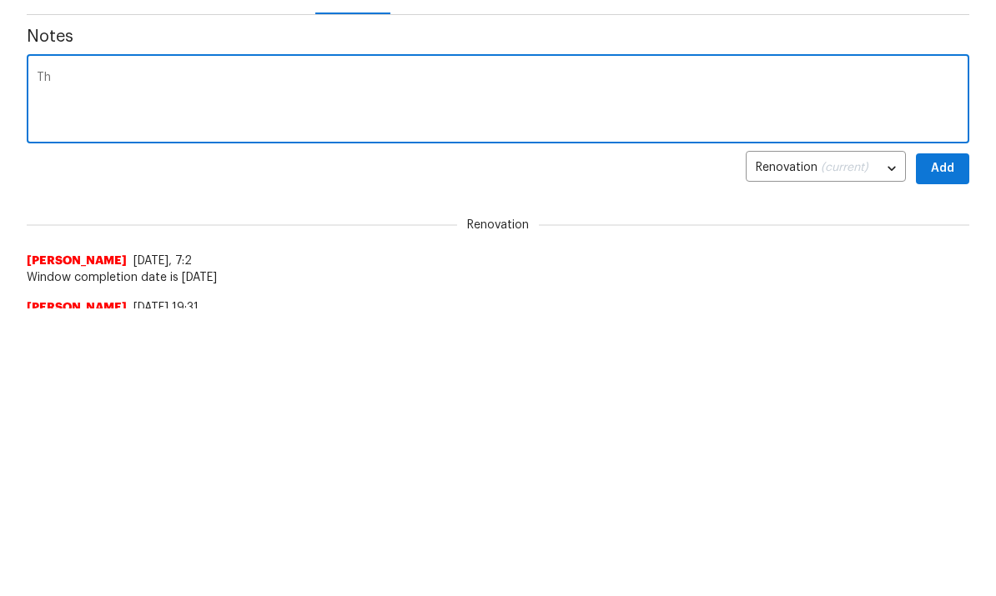
type textarea "T"
click at [618, 359] on textarea "Received hardwood quote. The damage will be hard to complete and match so best …" at bounding box center [498, 388] width 922 height 58
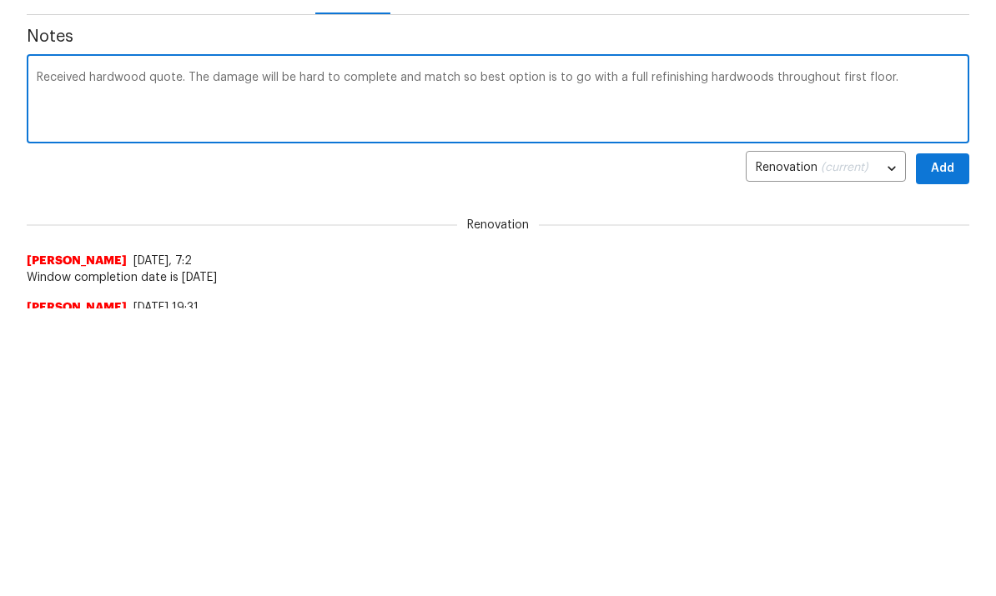
click at [914, 359] on textarea "Received hardwood quote. The damage will be hard to complete and match so best …" at bounding box center [498, 388] width 922 height 58
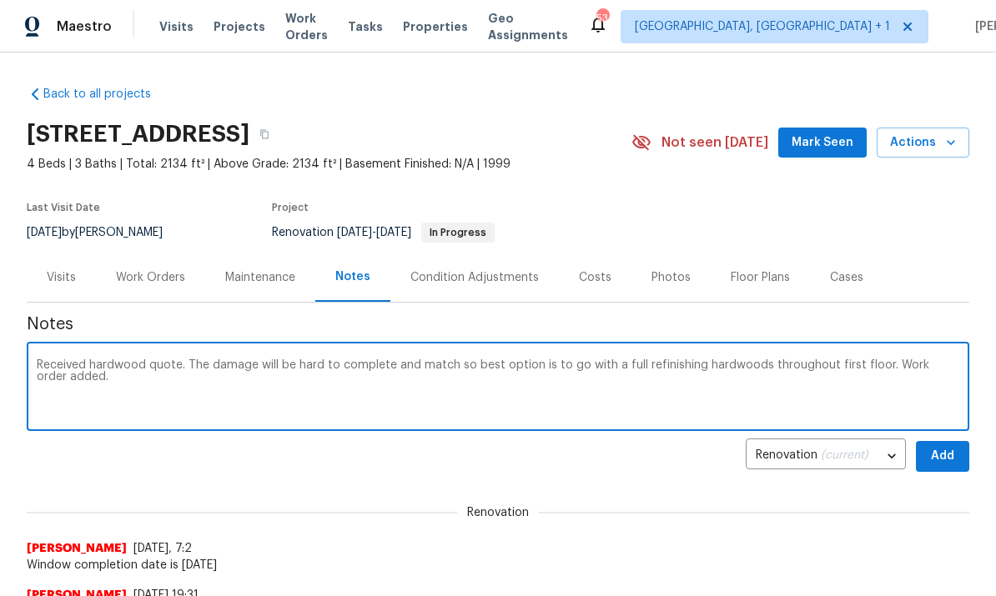
type textarea "Received hardwood quote. The damage will be hard to complete and match so best …"
click at [950, 452] on span "Add" at bounding box center [942, 456] width 27 height 21
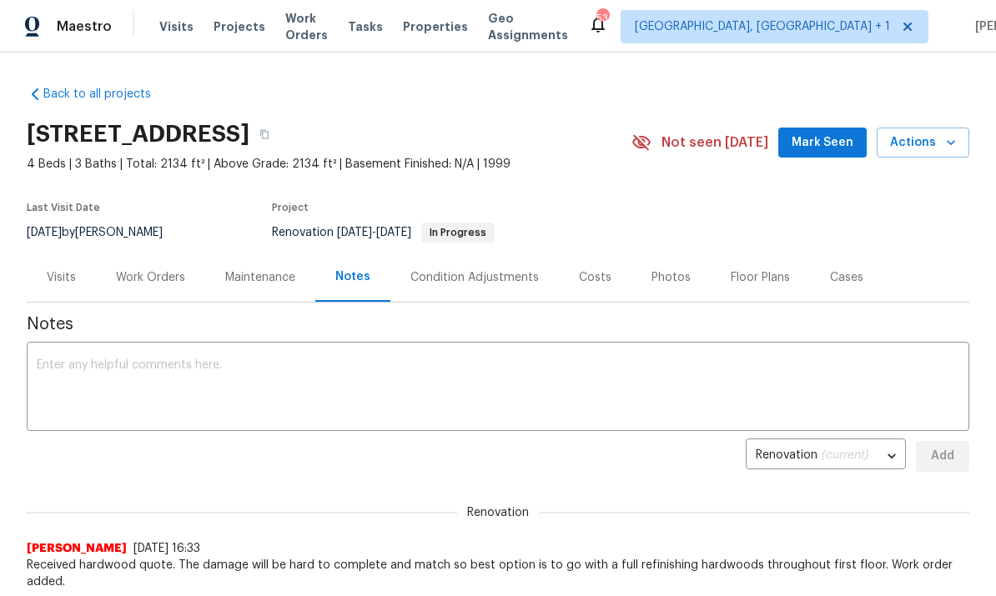
click at [139, 282] on div "Work Orders" at bounding box center [150, 277] width 69 height 17
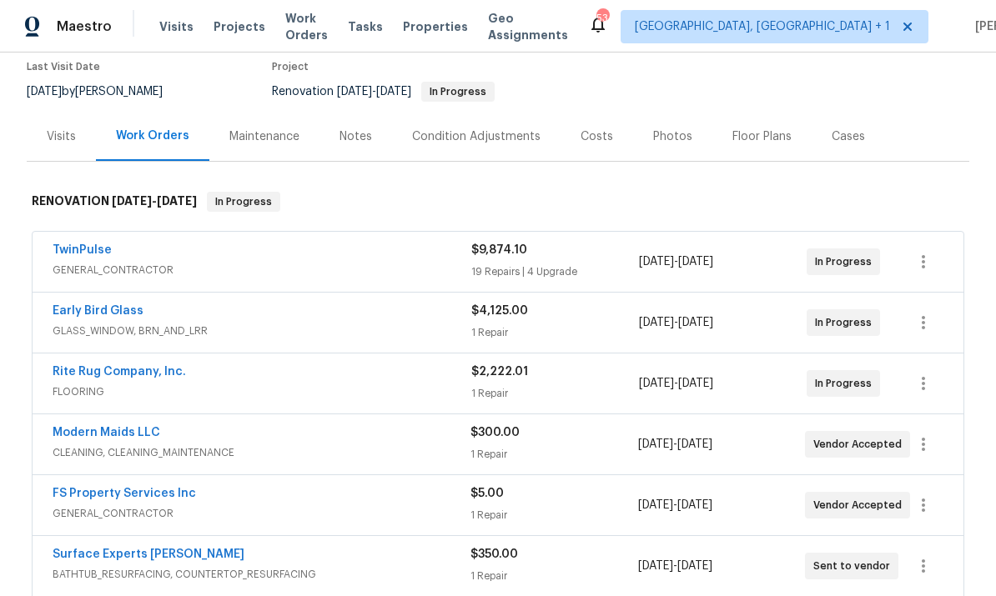
scroll to position [142, 0]
click at [146, 496] on link "FS Property Services Inc" at bounding box center [124, 493] width 143 height 12
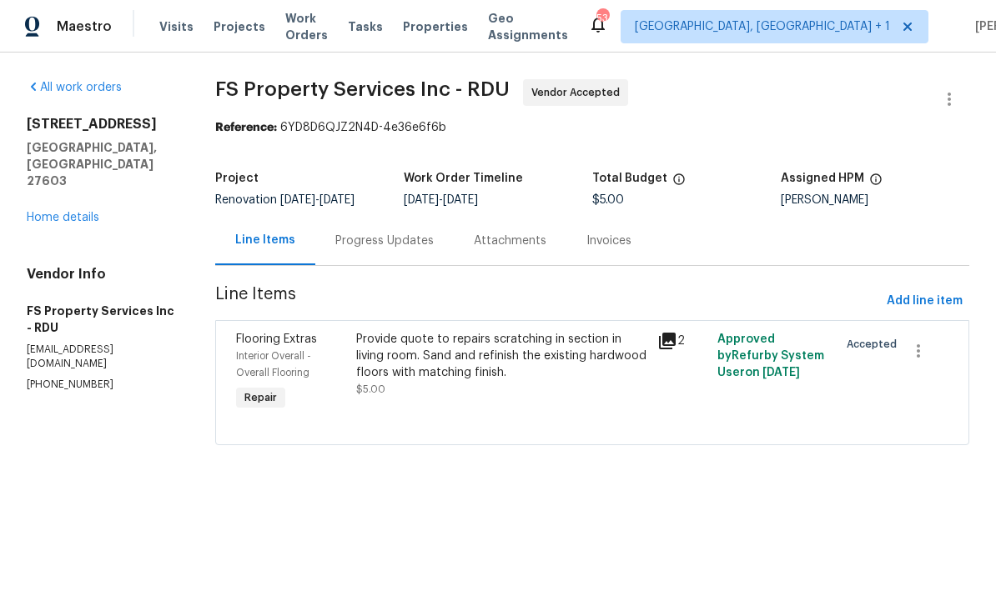
click at [396, 236] on div "Progress Updates" at bounding box center [384, 241] width 98 height 17
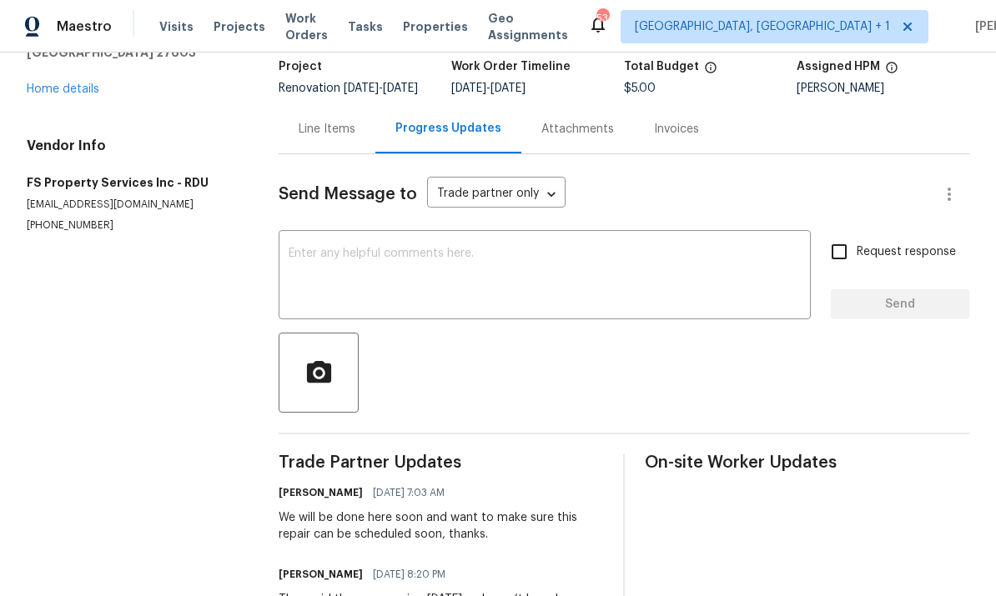
scroll to position [109, 0]
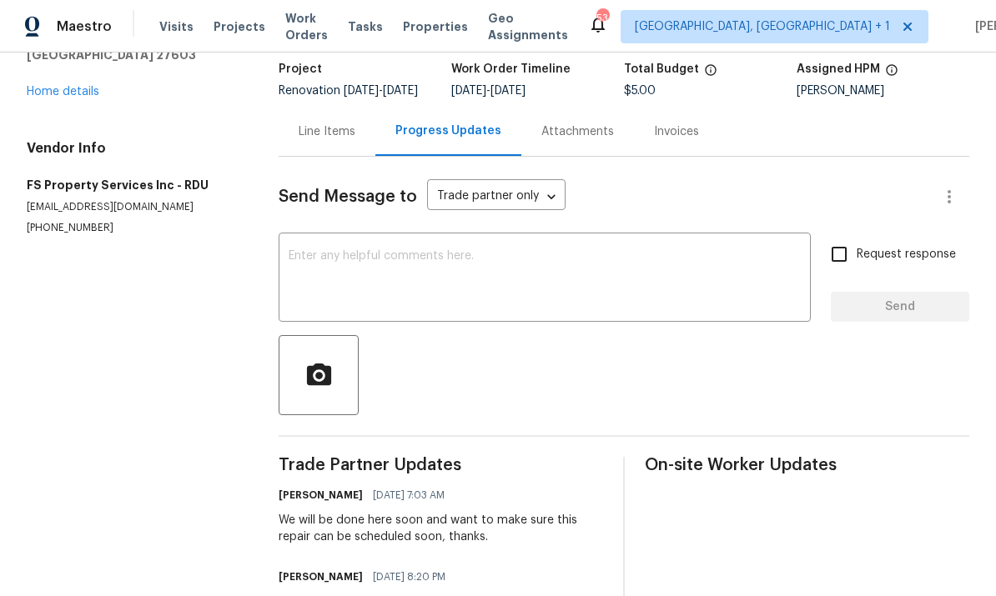
click at [340, 140] on div "Line Items" at bounding box center [327, 131] width 57 height 17
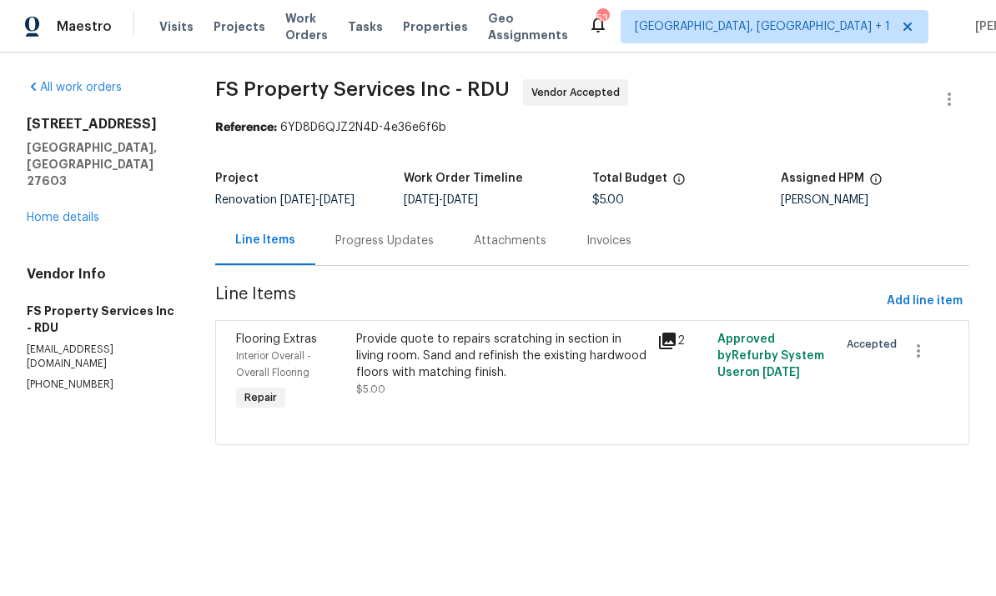
click at [75, 212] on link "Home details" at bounding box center [63, 218] width 73 height 12
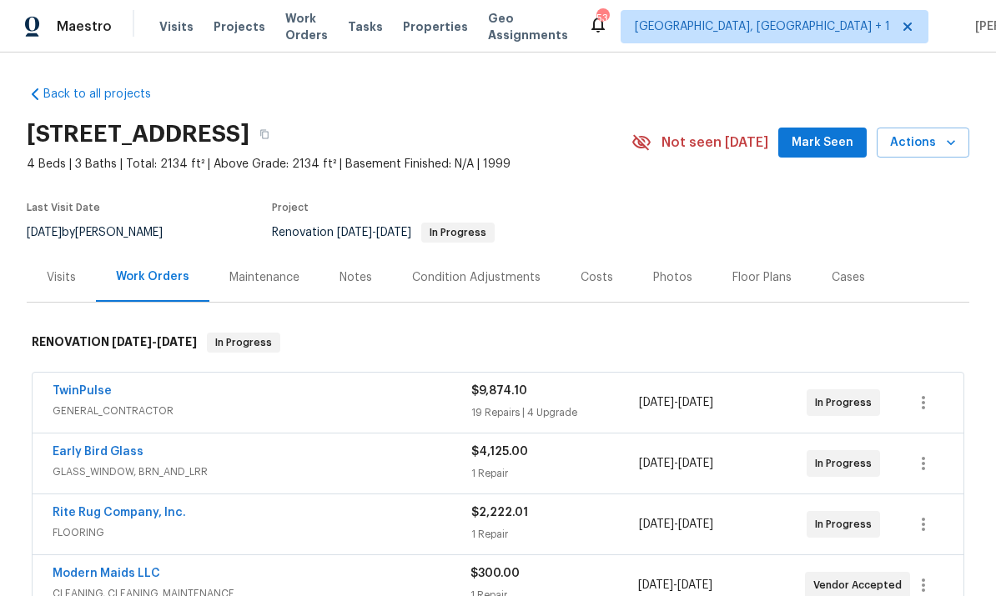
click at [356, 273] on div "Notes" at bounding box center [355, 277] width 33 height 17
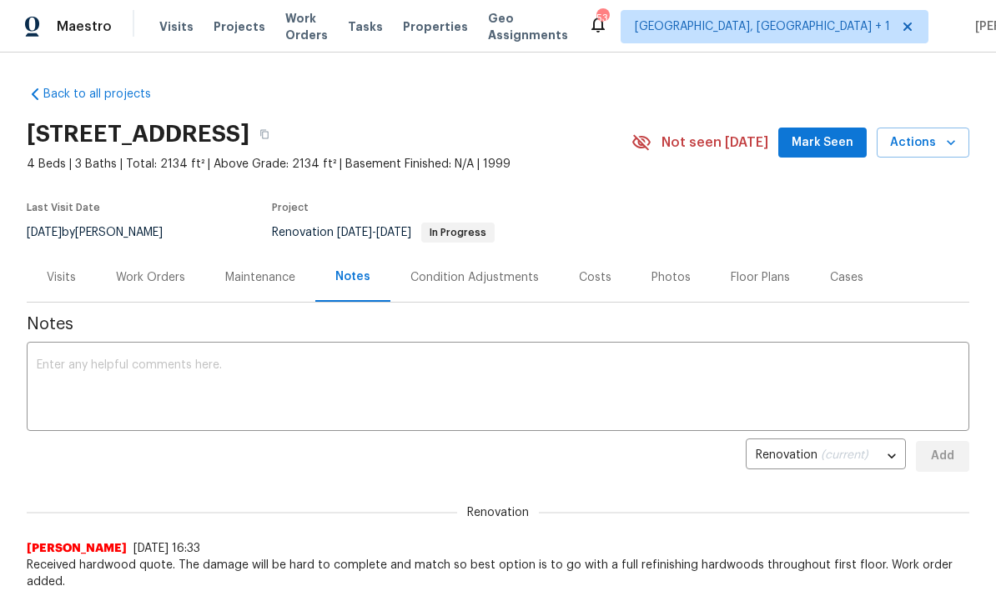
click at [81, 374] on textarea at bounding box center [498, 388] width 922 height 58
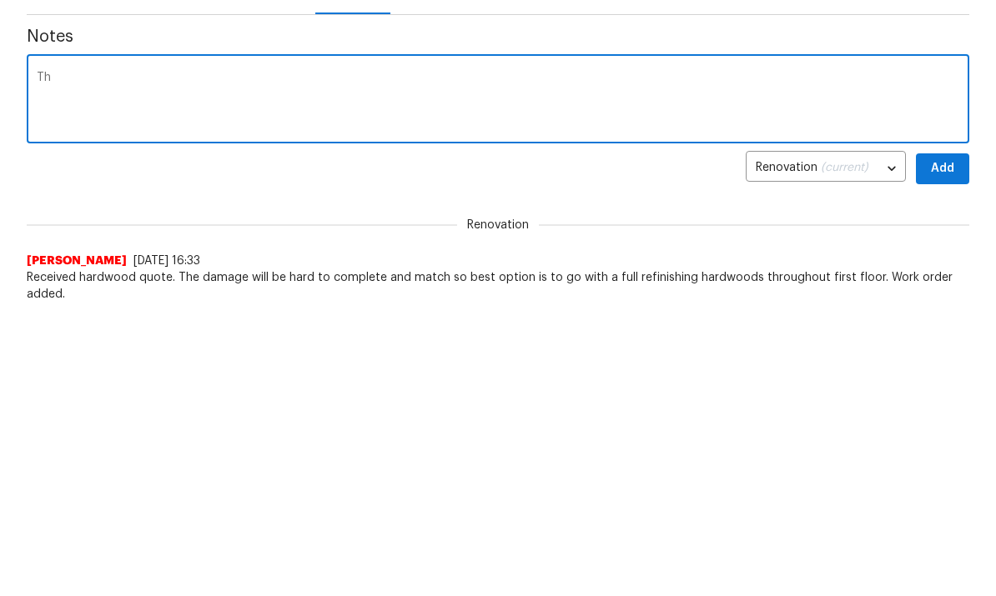
type textarea "T"
type textarea "E"
type textarea "Vendor is booked until week of [DATE] for hardwood refinish."
click at [942, 446] on span "Add" at bounding box center [942, 456] width 27 height 21
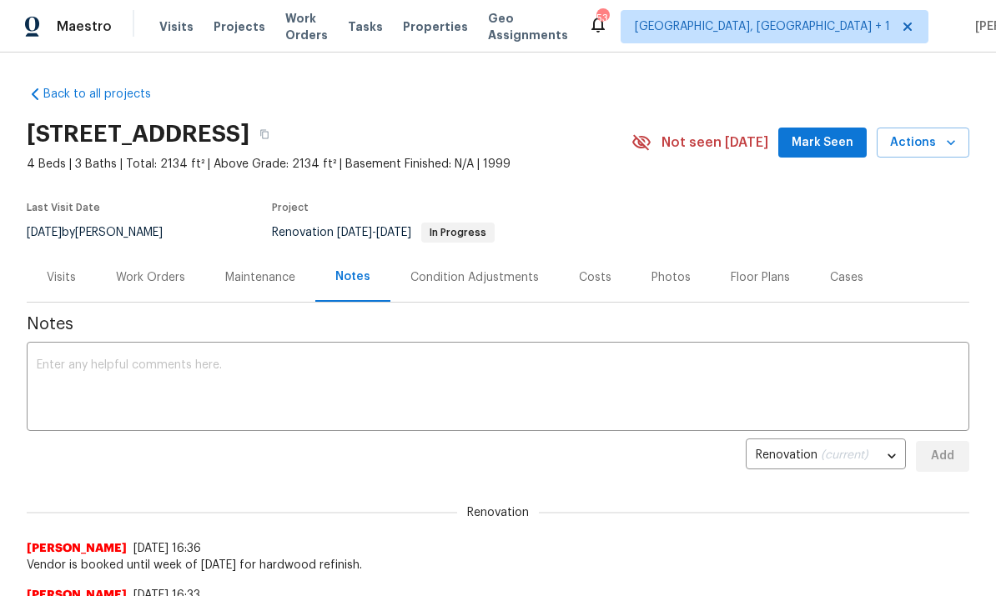
click at [164, 273] on div "Work Orders" at bounding box center [150, 277] width 69 height 17
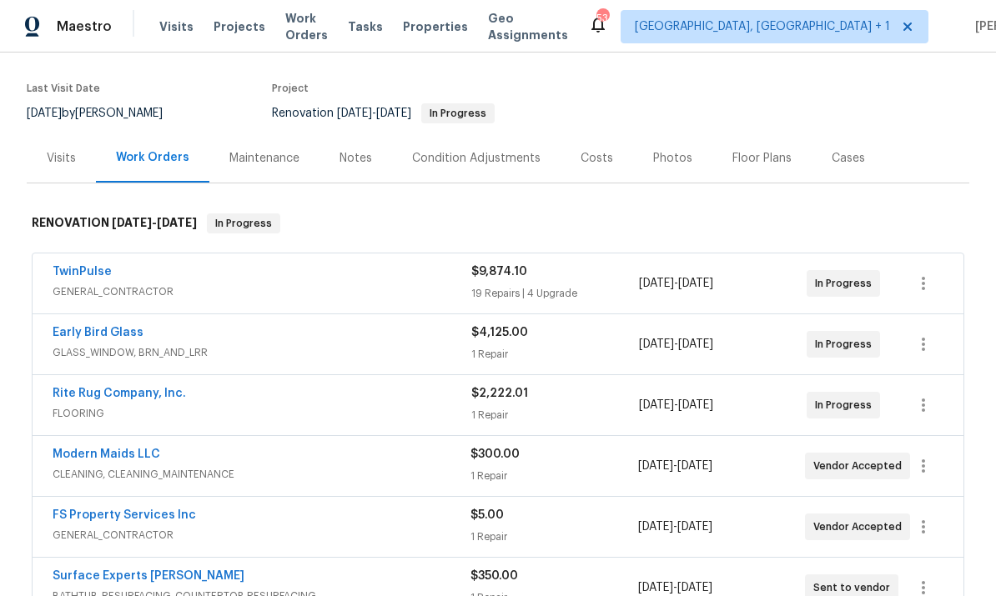
scroll to position [142, 0]
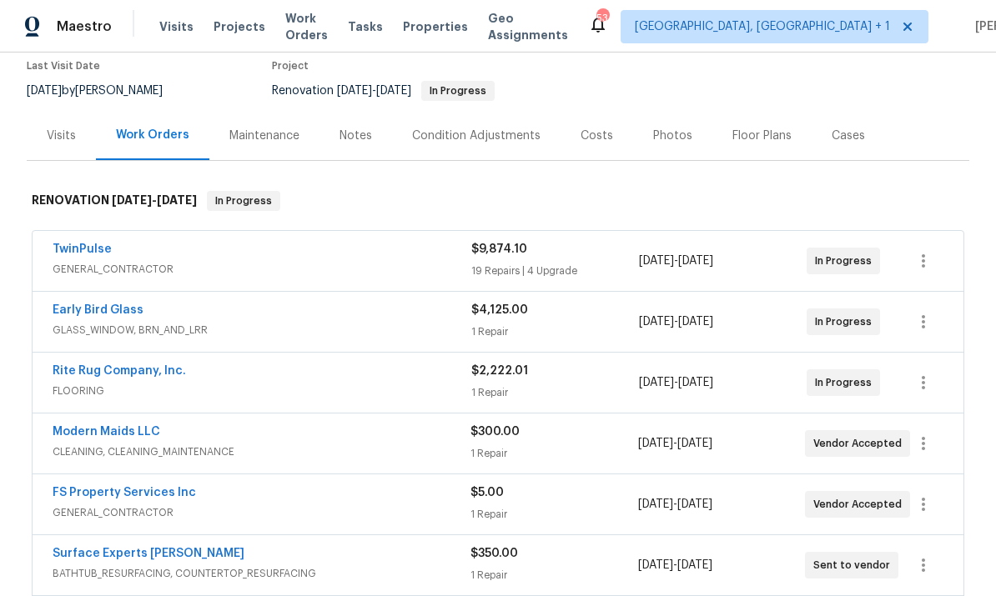
click at [148, 487] on link "FS Property Services Inc" at bounding box center [124, 493] width 143 height 12
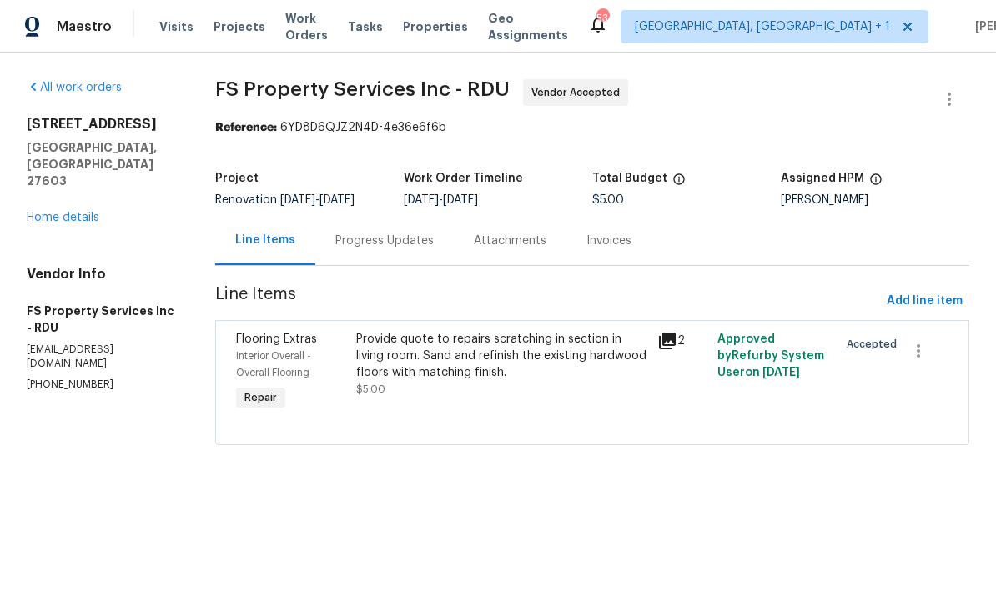
click at [395, 234] on div "Progress Updates" at bounding box center [384, 241] width 98 height 17
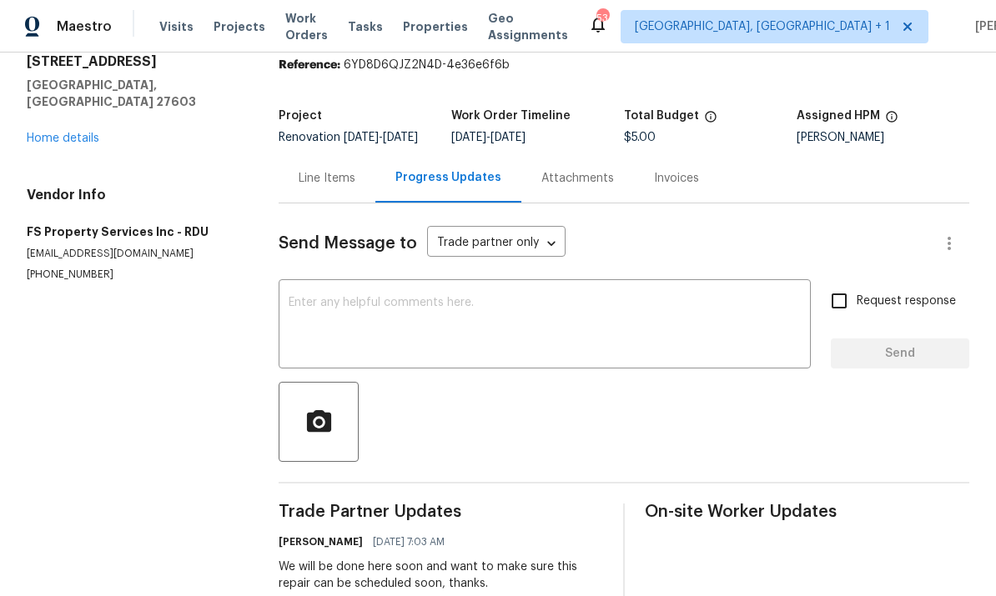
scroll to position [49, 0]
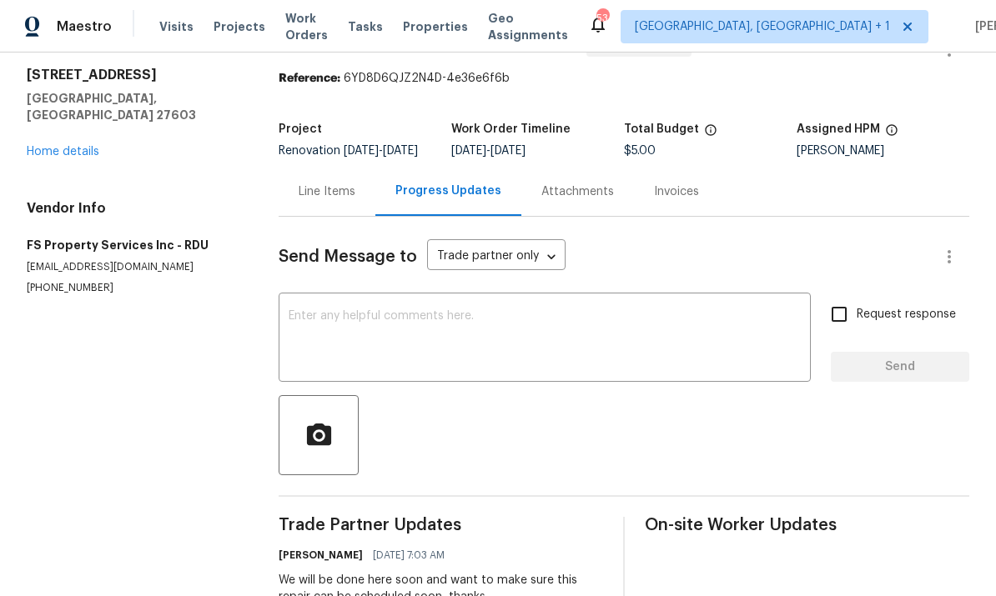
click at [386, 325] on textarea at bounding box center [545, 339] width 512 height 58
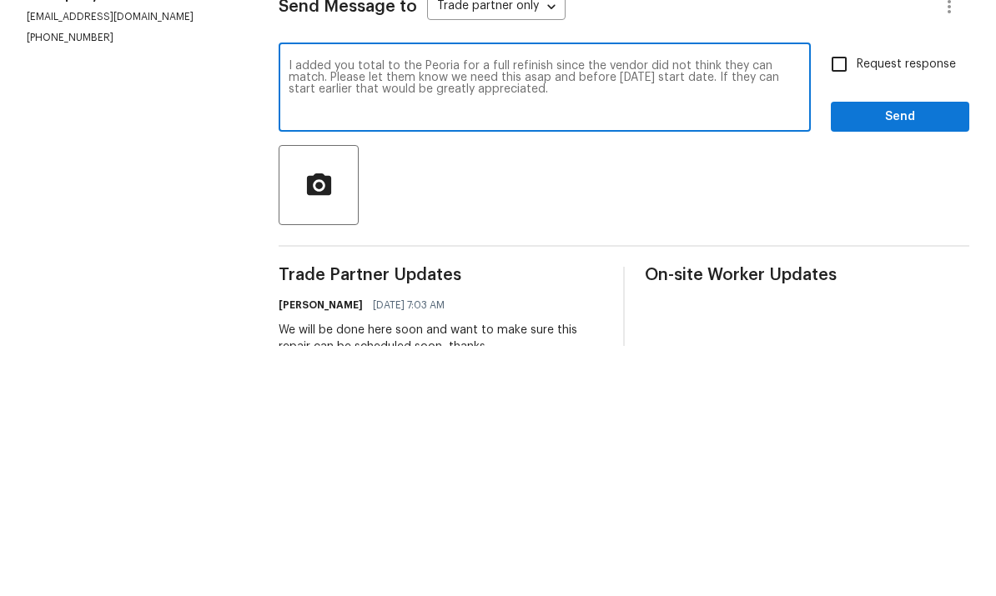
click at [472, 310] on textarea "I added you total to the Peoria for a full refinish since the vendor did not th…" at bounding box center [545, 339] width 512 height 58
click at [741, 310] on textarea "I added you total to the work order for a full refinish since the vendor did no…" at bounding box center [545, 339] width 512 height 58
click at [692, 310] on textarea "I added you total to the work order for a full refinish since the vendor did no…" at bounding box center [545, 339] width 512 height 58
type textarea "I added you total to the work order for a full refinish since the vendor did no…"
click at [852, 297] on input "Request response" at bounding box center [839, 314] width 35 height 35
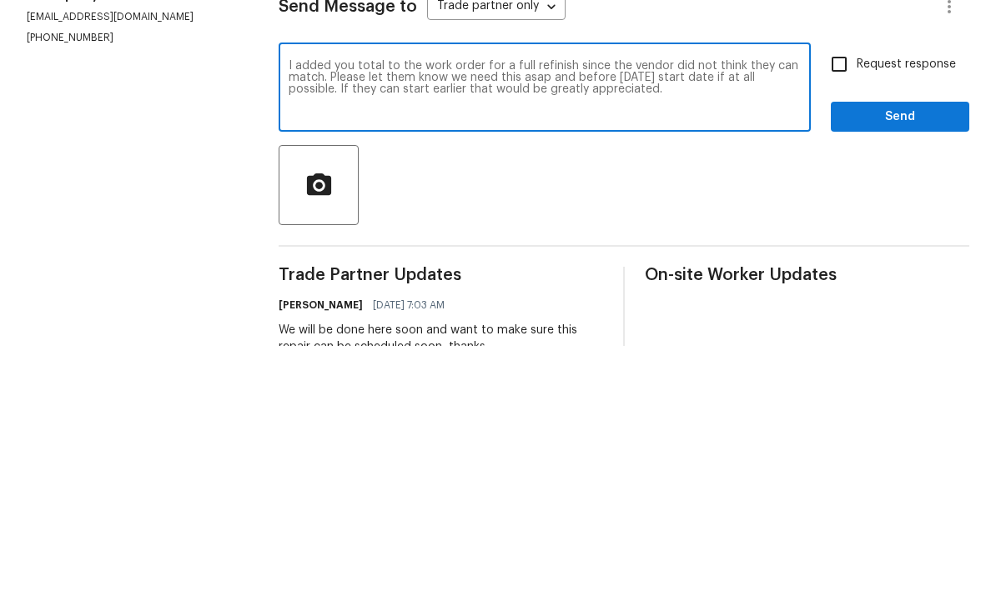
checkbox input "true"
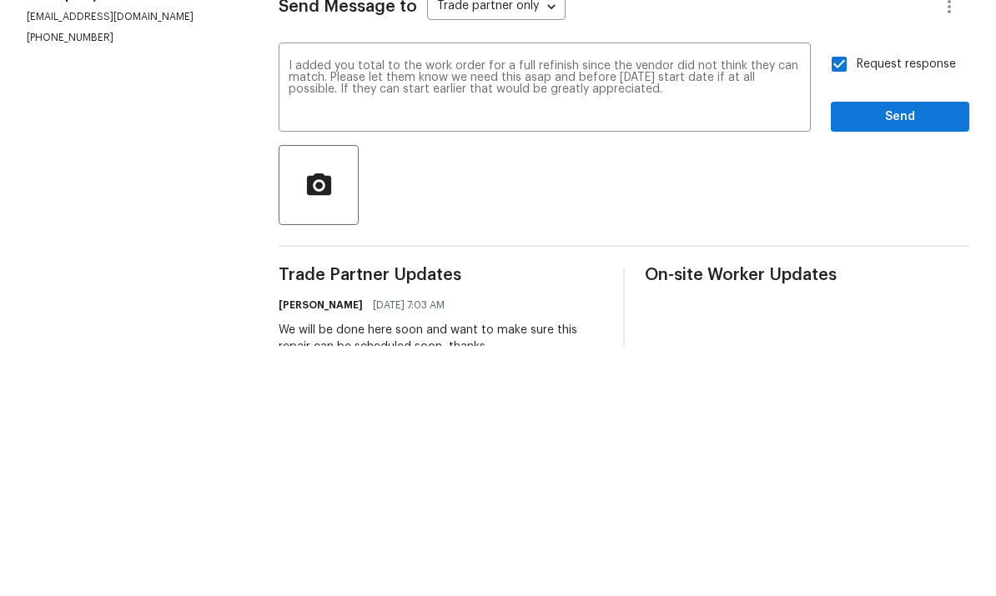
scroll to position [63, 0]
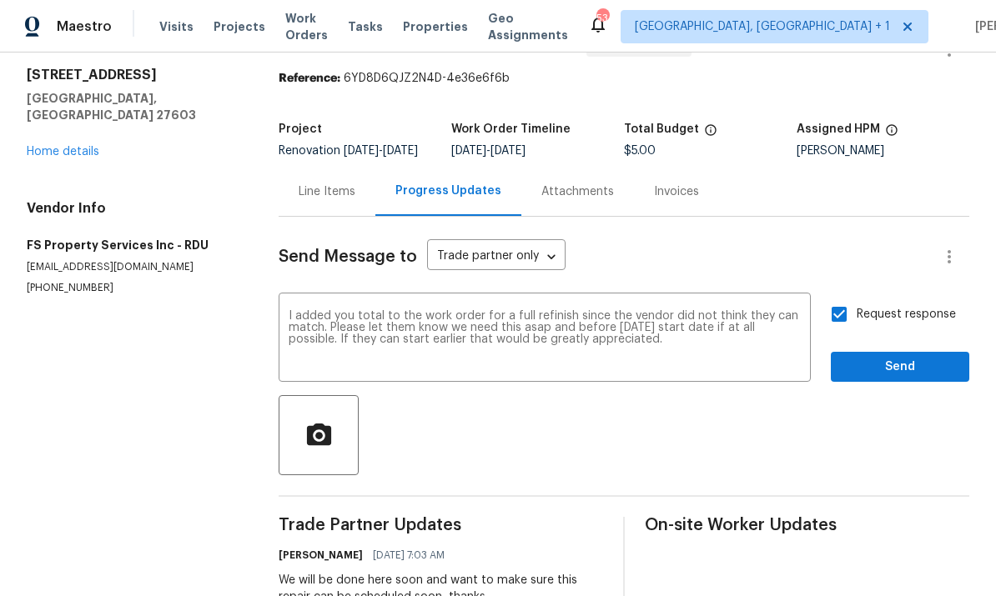
click at [901, 343] on div "Send Message to Trade partner only Trade partner only ​ I added you total to th…" at bounding box center [624, 535] width 691 height 637
click at [912, 357] on span "Send" at bounding box center [900, 367] width 112 height 21
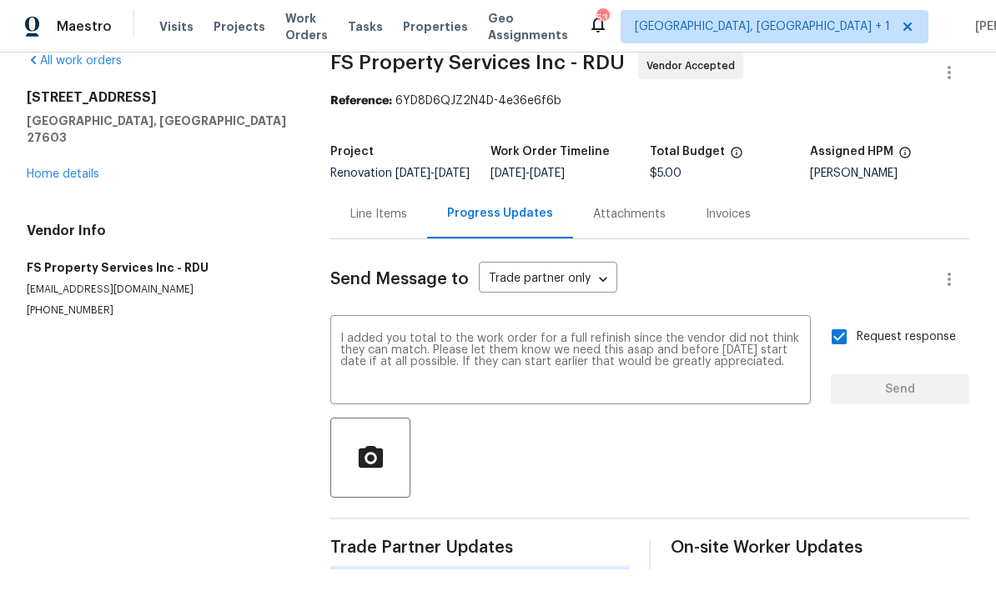
scroll to position [0, 0]
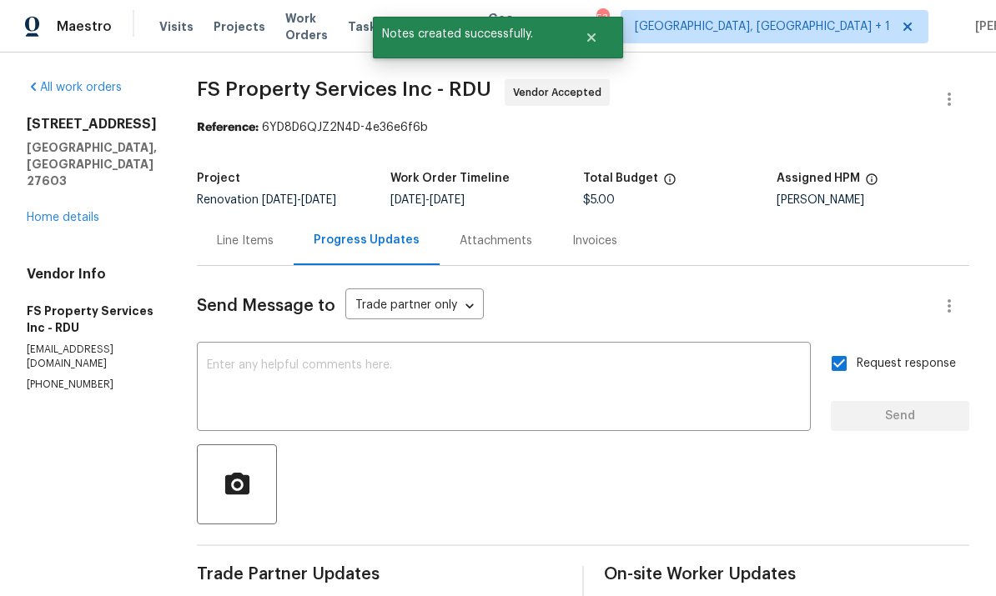
click at [68, 212] on link "Home details" at bounding box center [63, 218] width 73 height 12
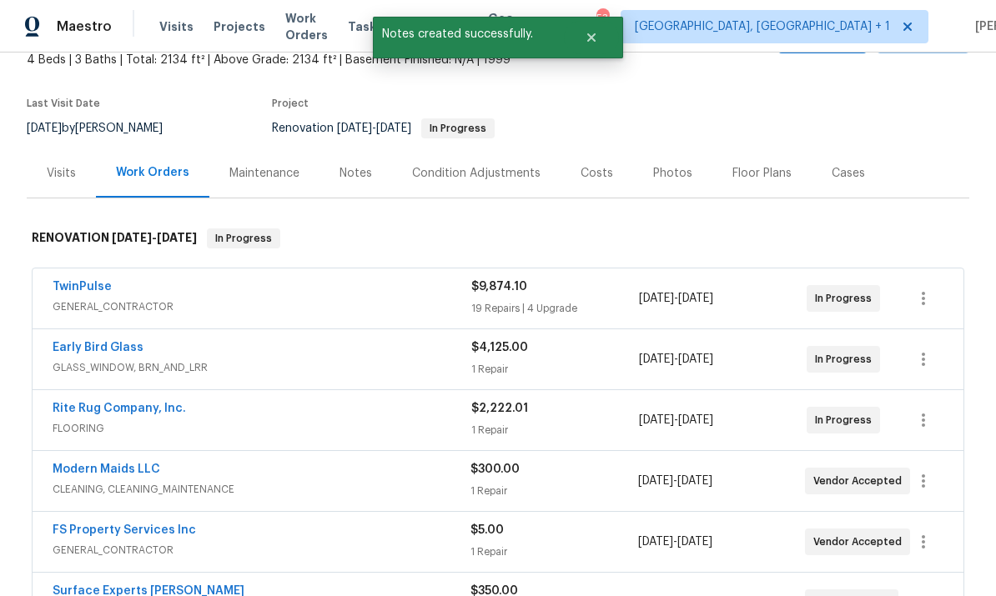
scroll to position [103, 0]
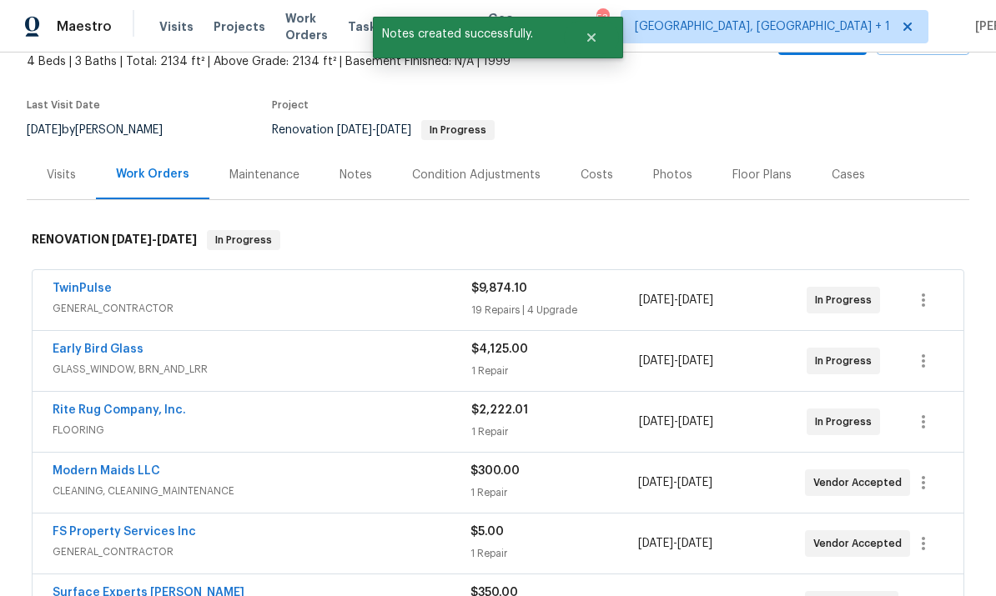
click at [179, 526] on link "FS Property Services Inc" at bounding box center [124, 532] width 143 height 12
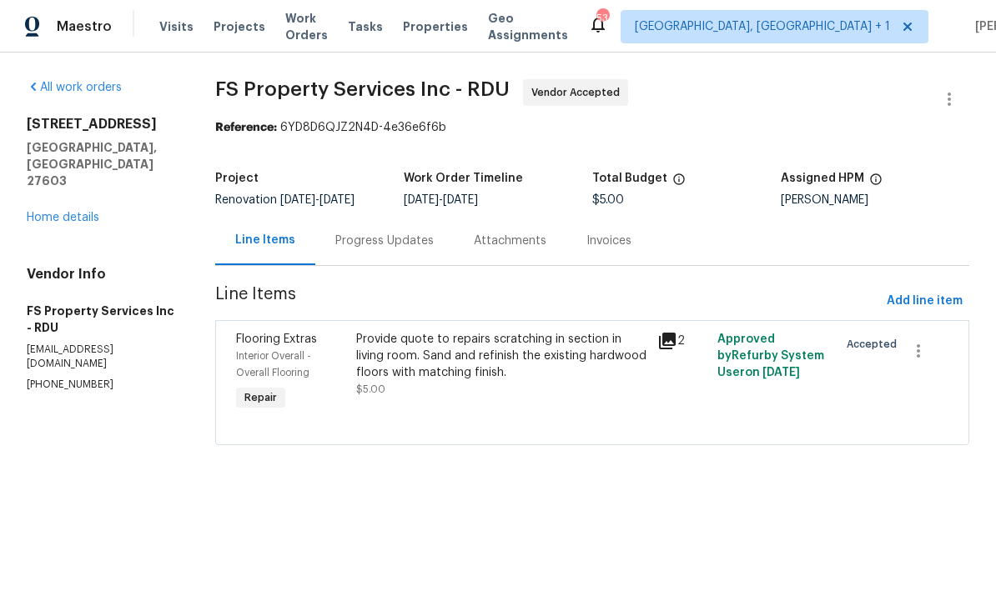
click at [436, 364] on div "Provide quote to repairs scratching in section in living room. Sand and refinis…" at bounding box center [501, 356] width 291 height 50
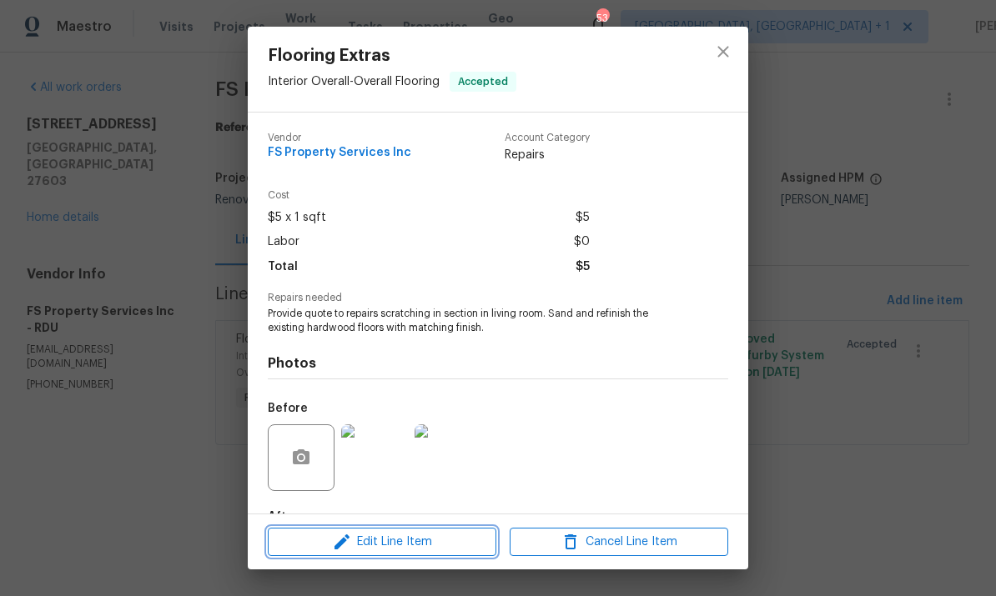
click at [433, 530] on button "Edit Line Item" at bounding box center [382, 542] width 229 height 29
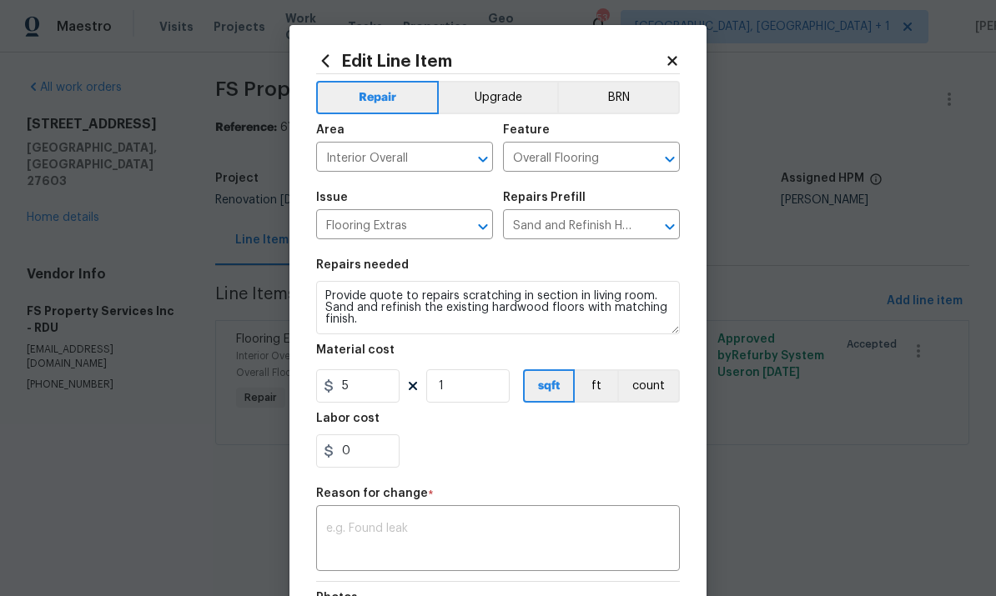
click at [825, 386] on body "Maestro Visits Projects Work Orders Tasks Properties Geo Assignments 53 [GEOGRA…" at bounding box center [498, 246] width 996 height 492
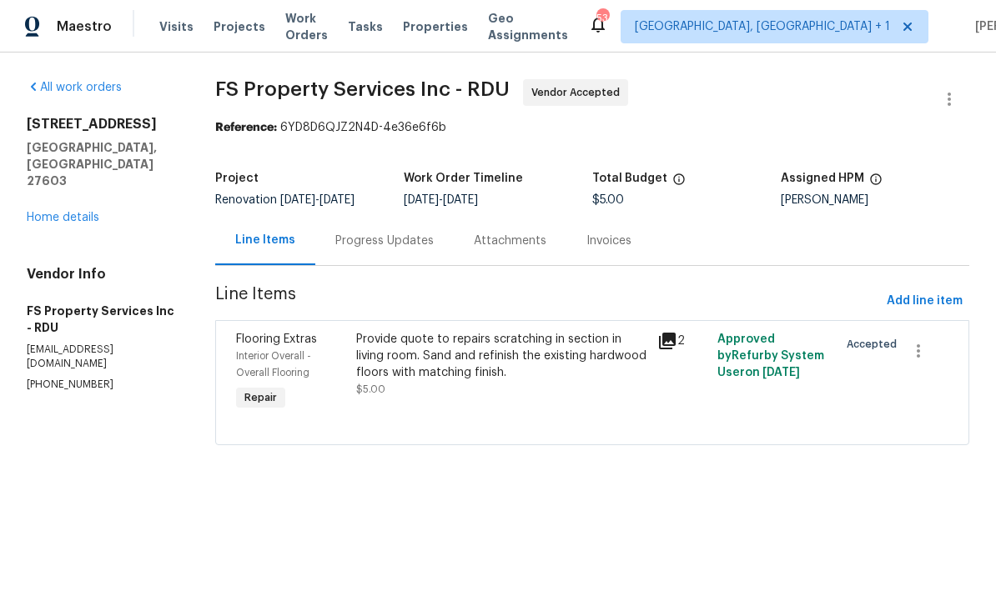
click at [492, 350] on div "Provide quote to repairs scratching in section in living room. Sand and refinis…" at bounding box center [501, 356] width 291 height 50
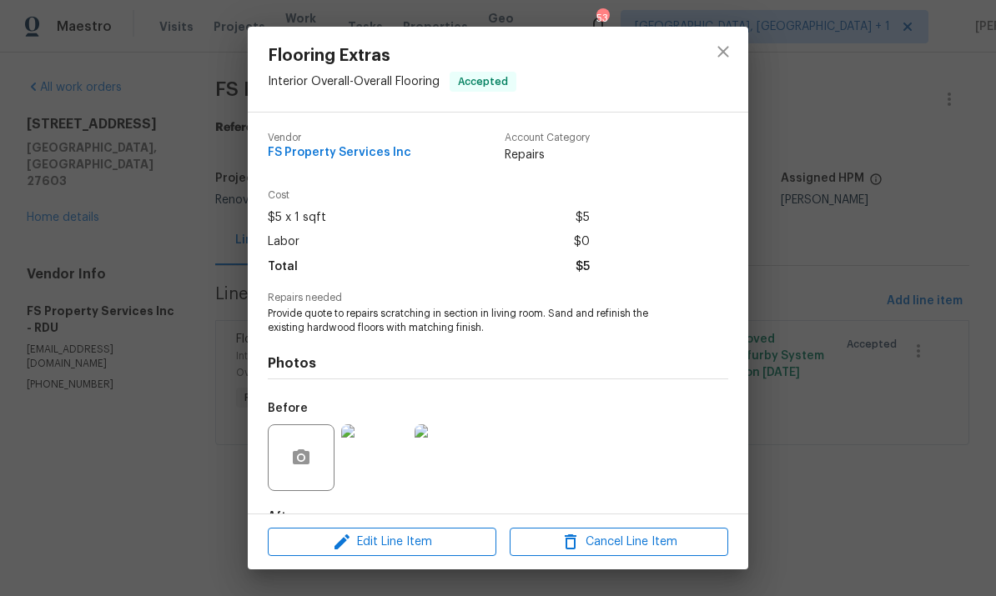
click at [377, 464] on img at bounding box center [374, 458] width 67 height 67
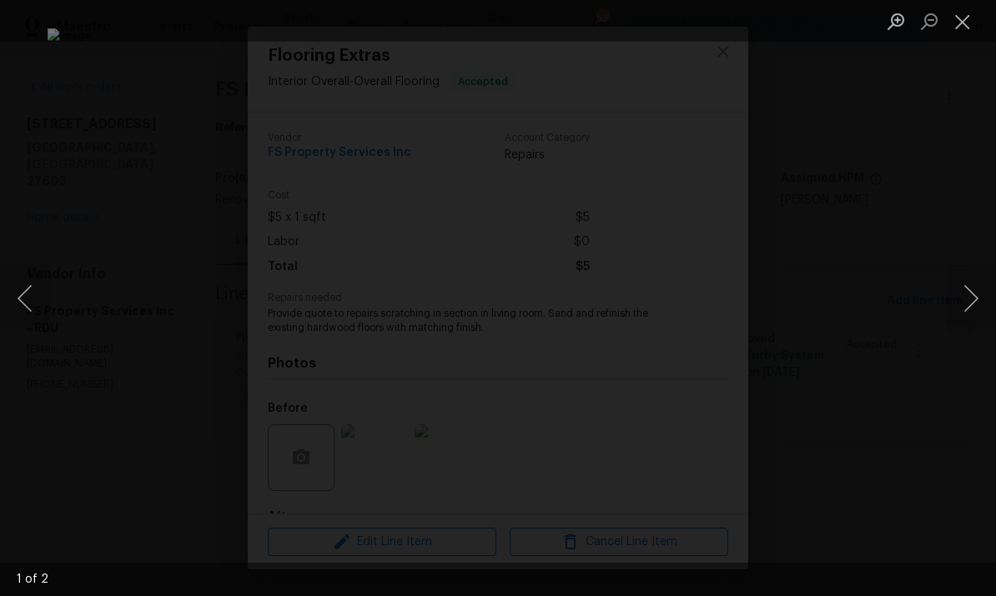
click at [958, 299] on button "Next image" at bounding box center [971, 298] width 50 height 67
click at [977, 244] on div "Lightbox" at bounding box center [498, 298] width 996 height 596
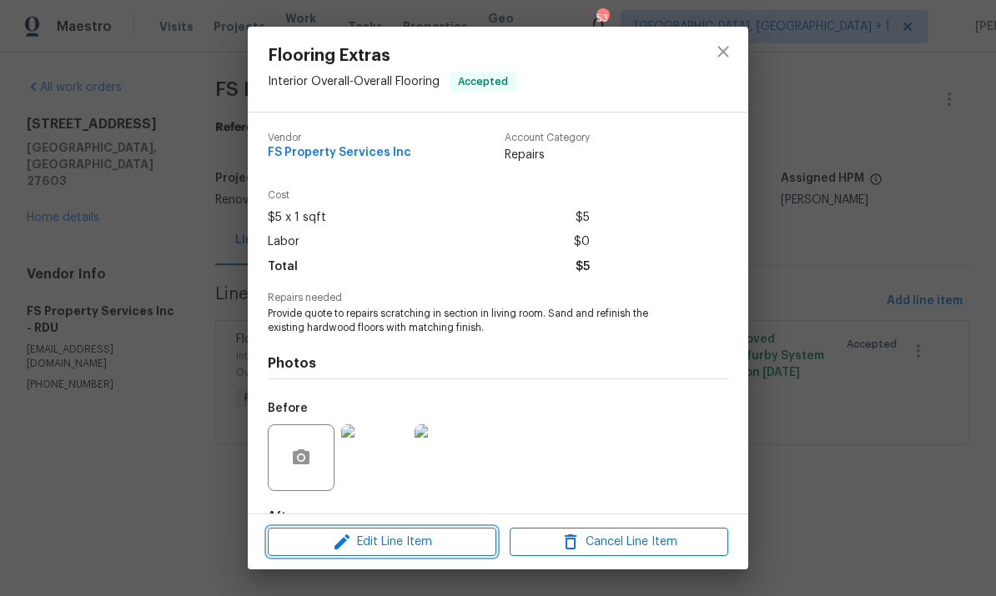
click at [407, 545] on span "Edit Line Item" at bounding box center [382, 542] width 219 height 21
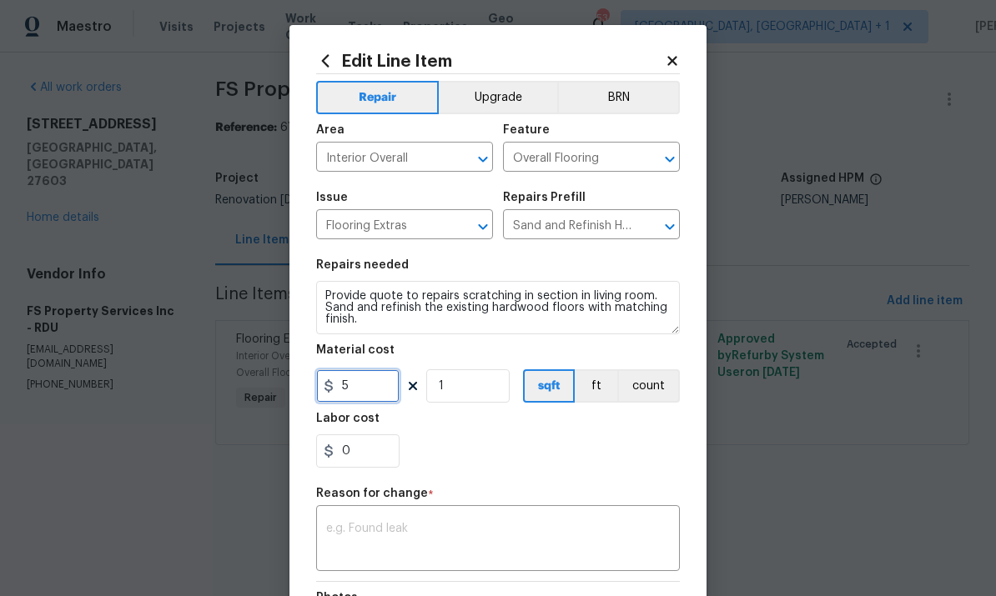
click at [363, 390] on input "5" at bounding box center [357, 385] width 83 height 33
click at [376, 326] on textarea "Provide quote to repairs scratching in section in living room. Sand and refinis…" at bounding box center [498, 307] width 364 height 53
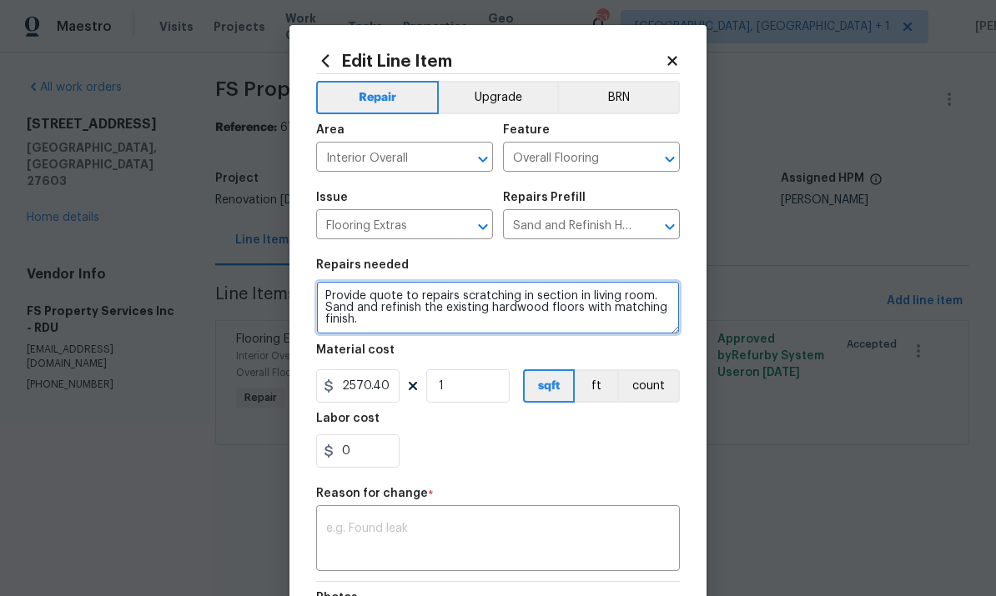
type input "2570.4"
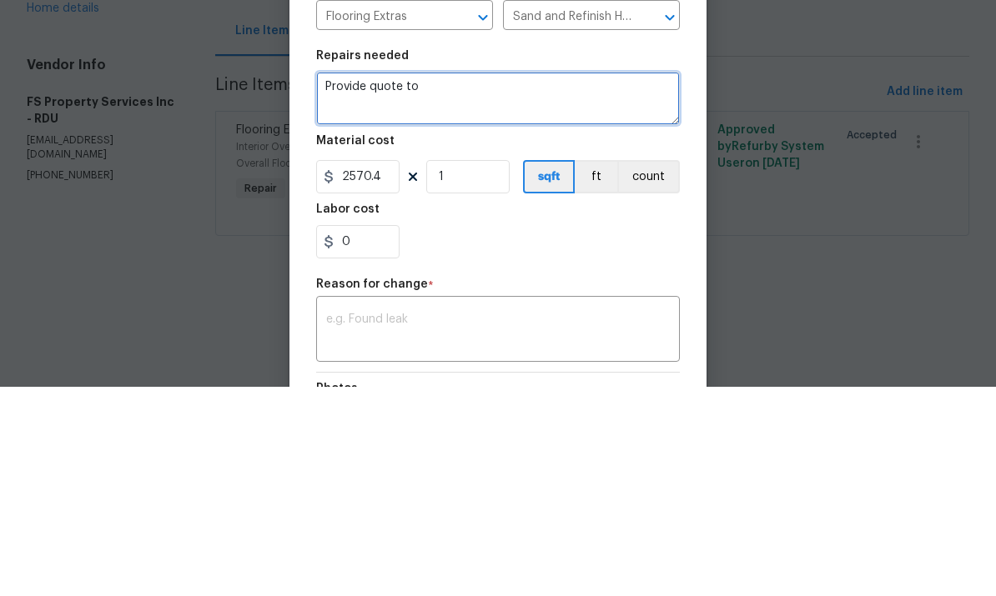
type textarea "Provide"
click at [652, 219] on icon "Clear" at bounding box center [648, 227] width 17 height 17
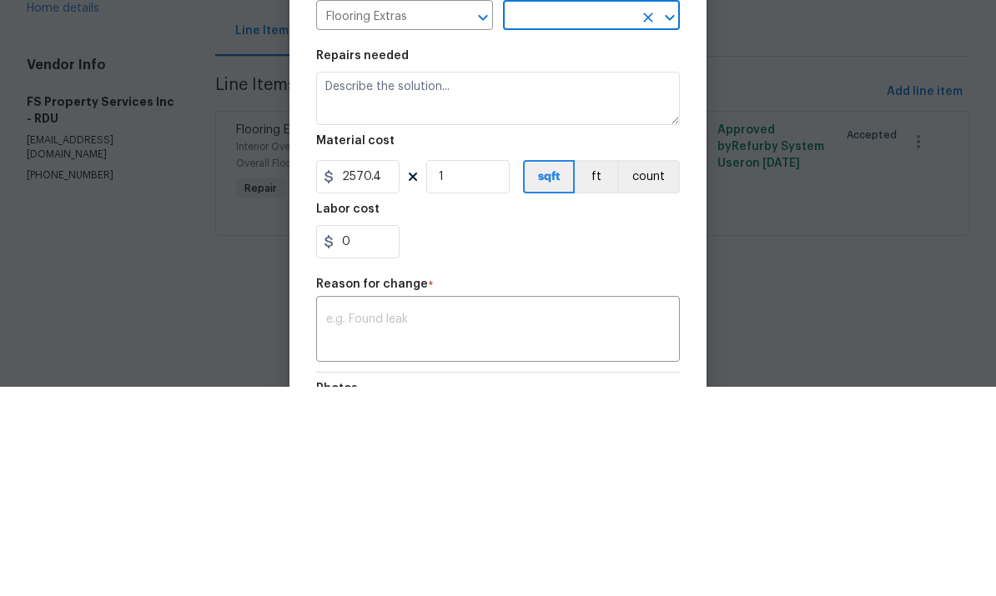
click at [628, 214] on input "text" at bounding box center [568, 227] width 130 height 26
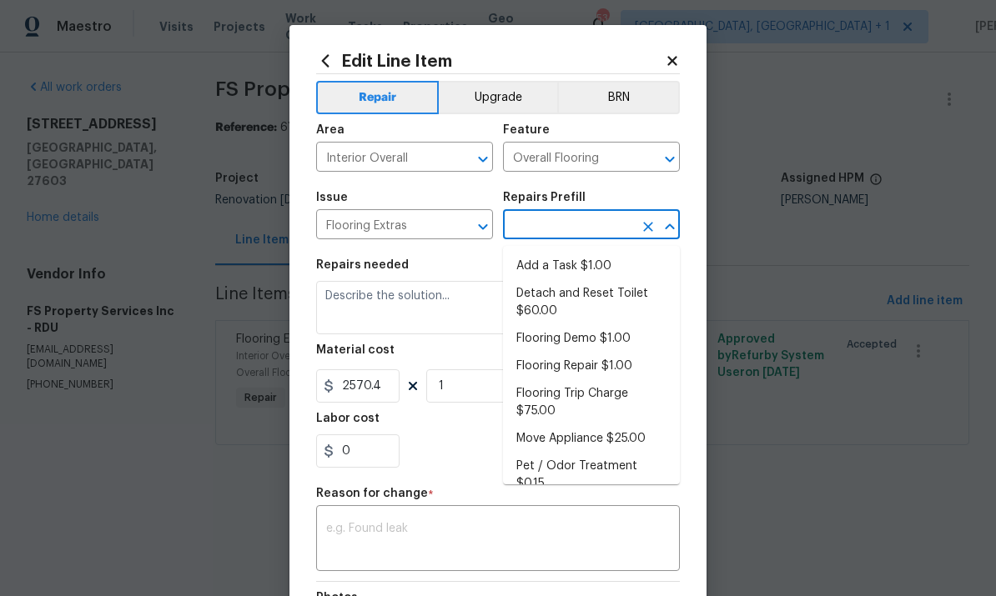
click at [556, 223] on input "text" at bounding box center [568, 227] width 130 height 26
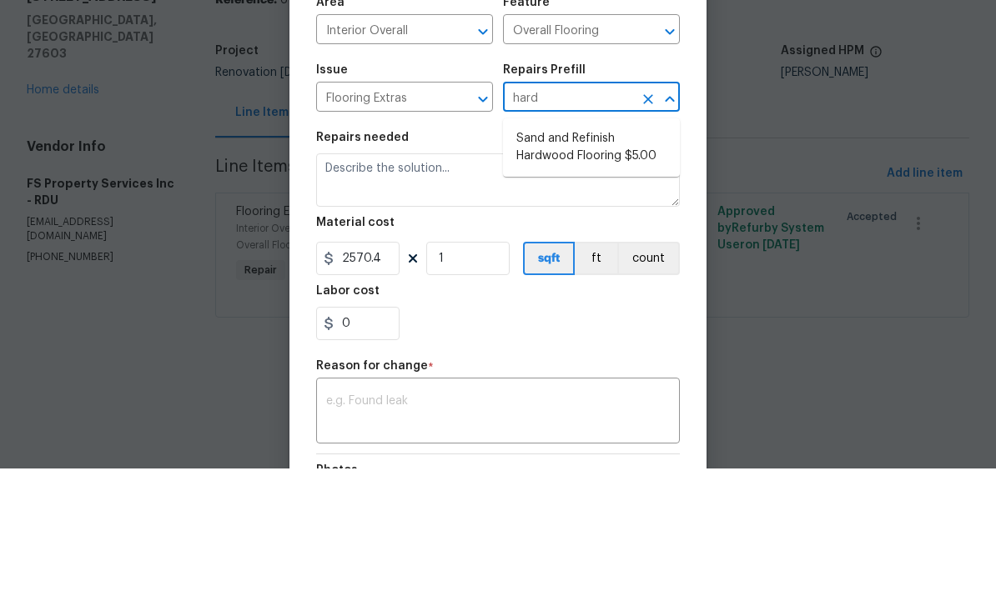
click at [585, 253] on li "Sand and Refinish Hardwood Flooring $5.00" at bounding box center [591, 275] width 177 height 45
type input "Sand and Refinish Hardwood Flooring $5.00"
type textarea "Sand and refinish the existing hardwood floors. PM to confirm color/sheen."
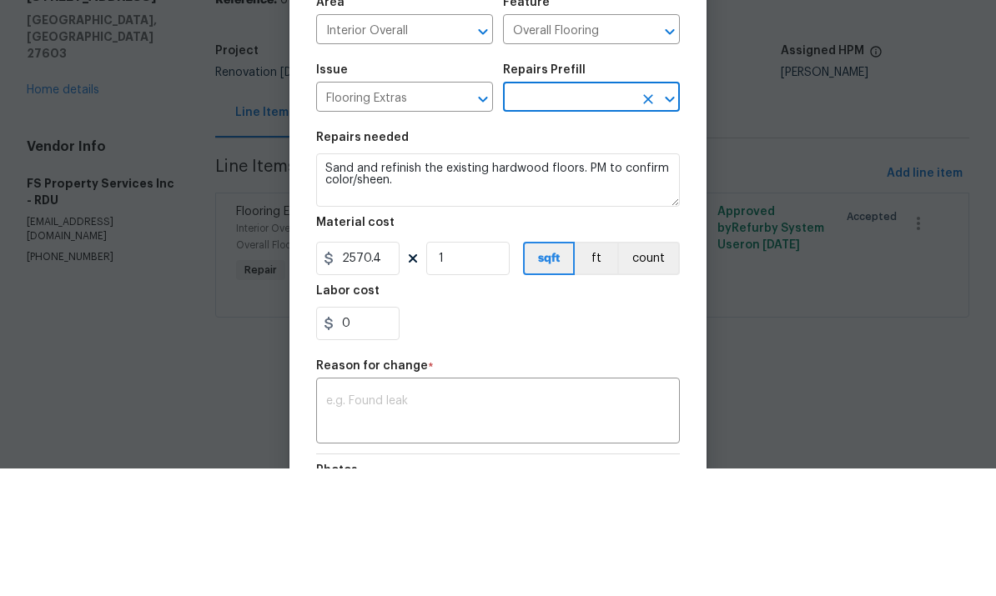
type input "Sand and Refinish Hardwood Flooring $5.00"
type input "5"
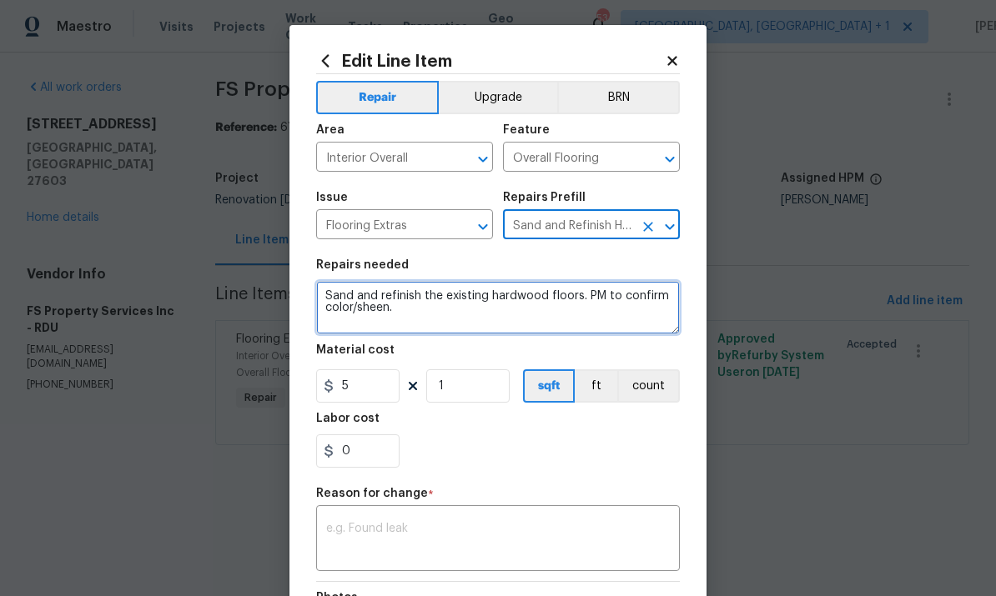
click at [415, 320] on textarea "Sand and refinish the existing hardwood floors. PM to confirm color/sheen." at bounding box center [498, 307] width 364 height 53
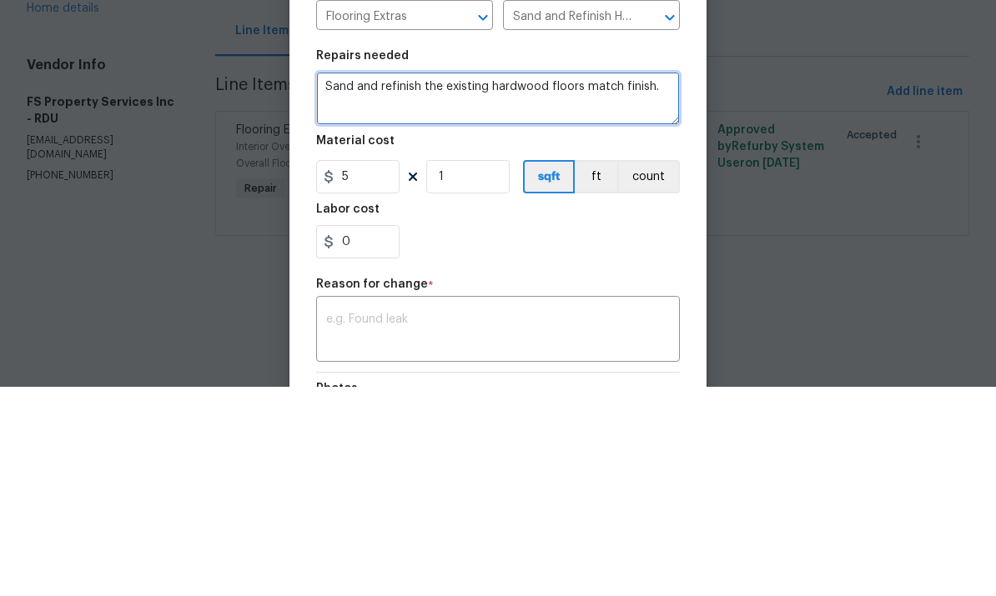
type textarea "Sand and refinish the existing hardwood floors match finish."
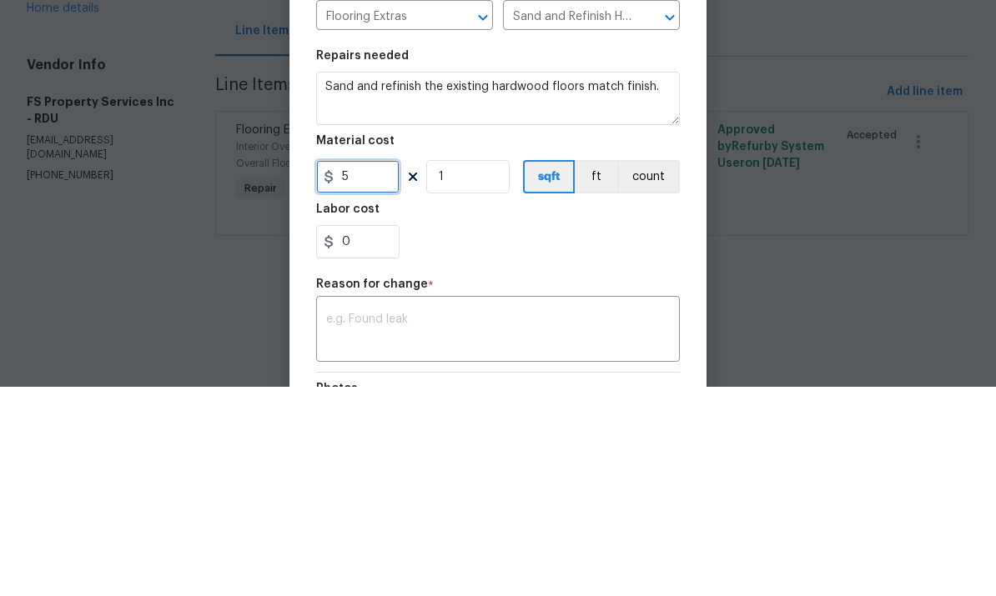
click at [363, 369] on input "5" at bounding box center [357, 385] width 83 height 33
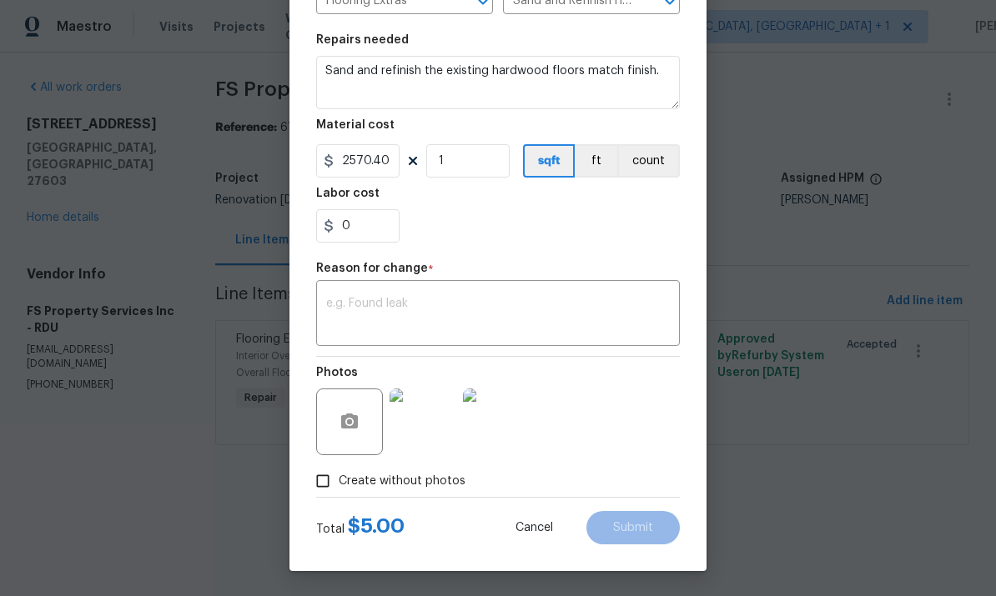
scroll to position [229, 0]
click at [374, 319] on textarea at bounding box center [498, 315] width 344 height 35
type input "2570.4"
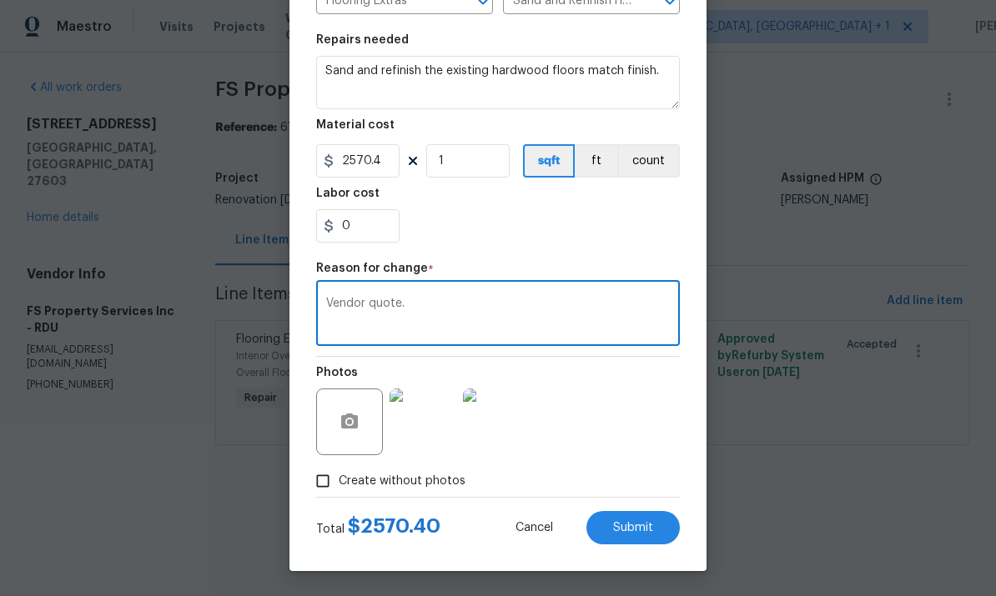
type textarea "Vendor quote."
click at [641, 526] on span "Submit" at bounding box center [633, 528] width 40 height 13
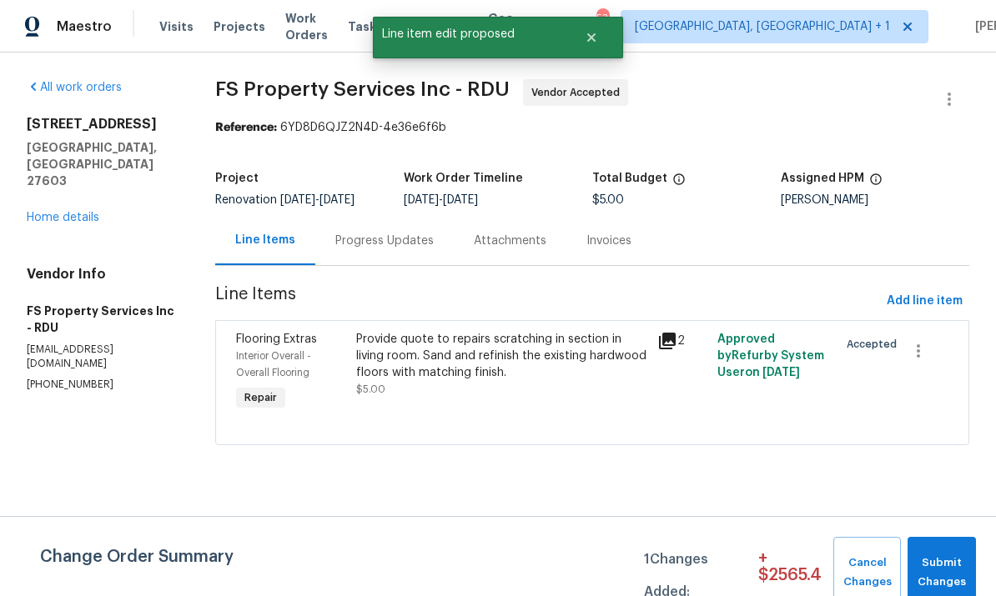
scroll to position [0, 0]
click at [958, 570] on span "Submit Changes" at bounding box center [942, 573] width 52 height 38
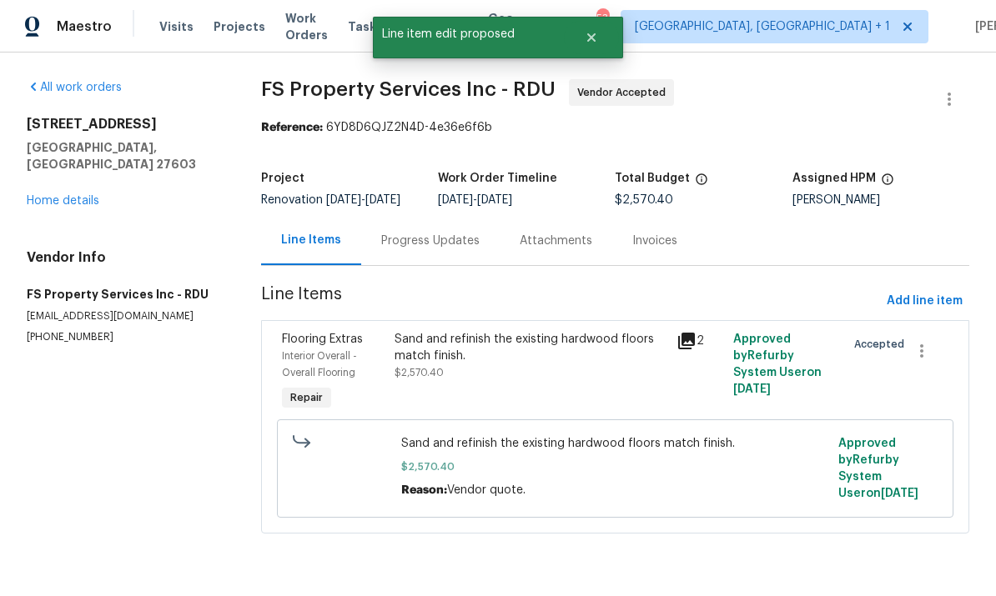
click at [83, 195] on link "Home details" at bounding box center [63, 201] width 73 height 12
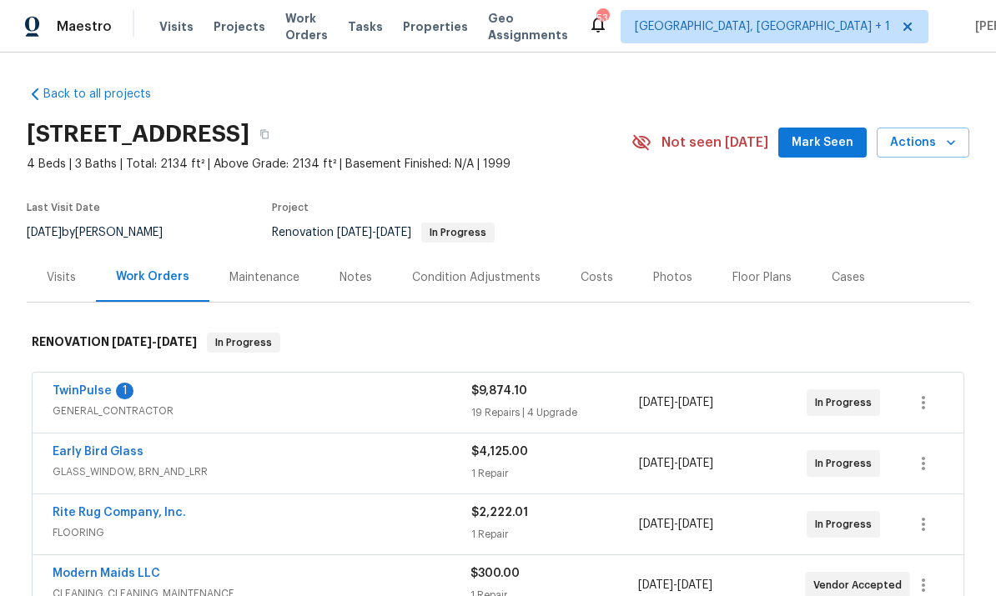
click at [90, 395] on link "TwinPulse" at bounding box center [82, 391] width 59 height 12
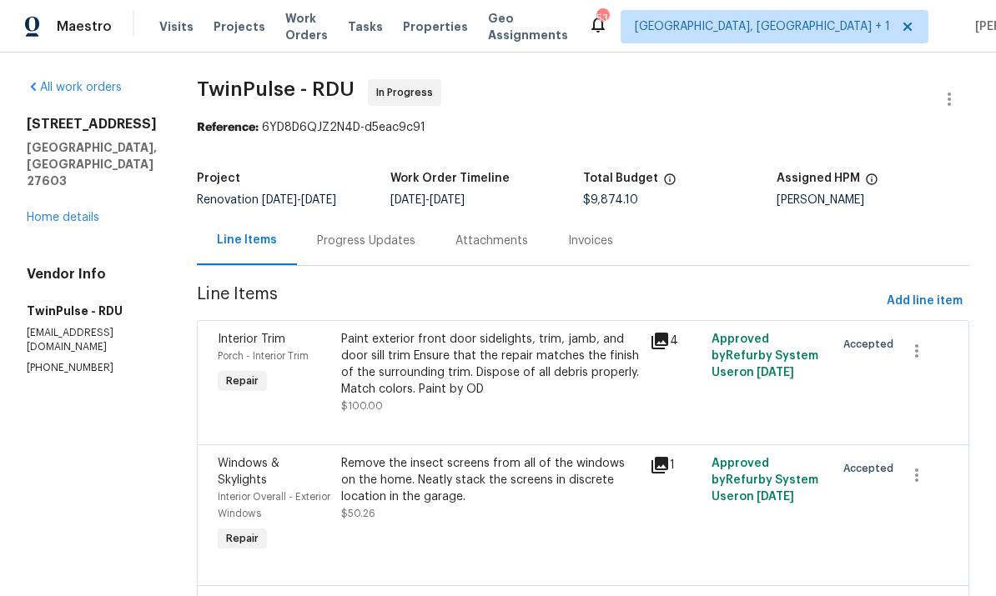
click at [348, 239] on div "Progress Updates" at bounding box center [366, 241] width 98 height 17
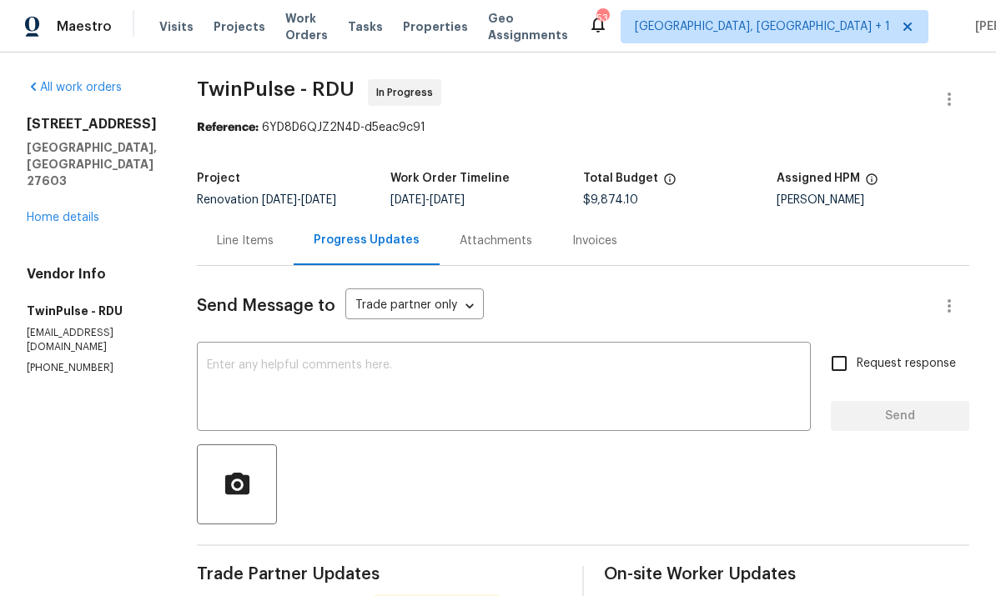
click at [60, 212] on link "Home details" at bounding box center [63, 218] width 73 height 12
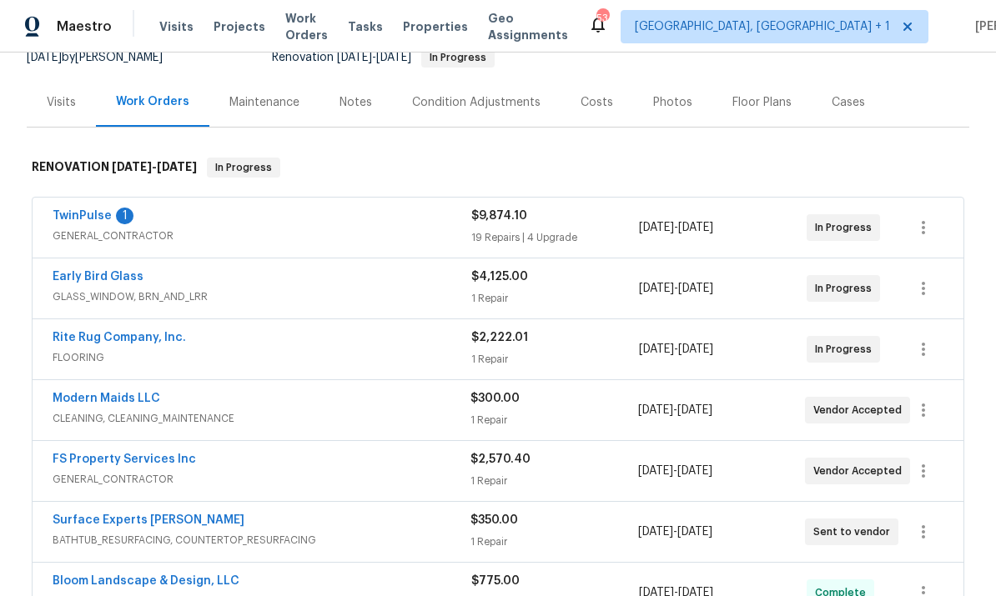
scroll to position [276, 0]
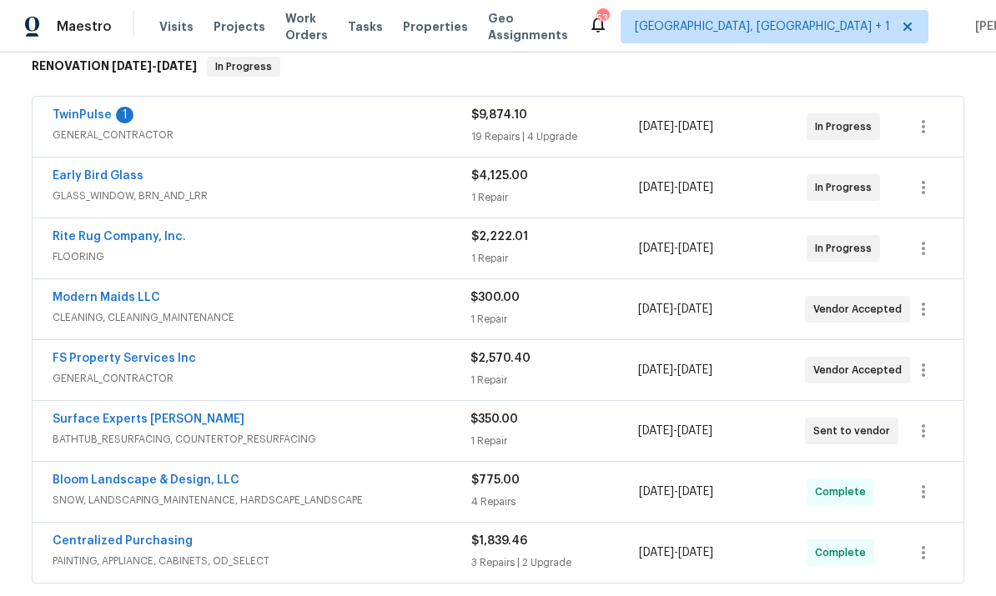
click at [142, 292] on link "Modern Maids LLC" at bounding box center [107, 298] width 108 height 12
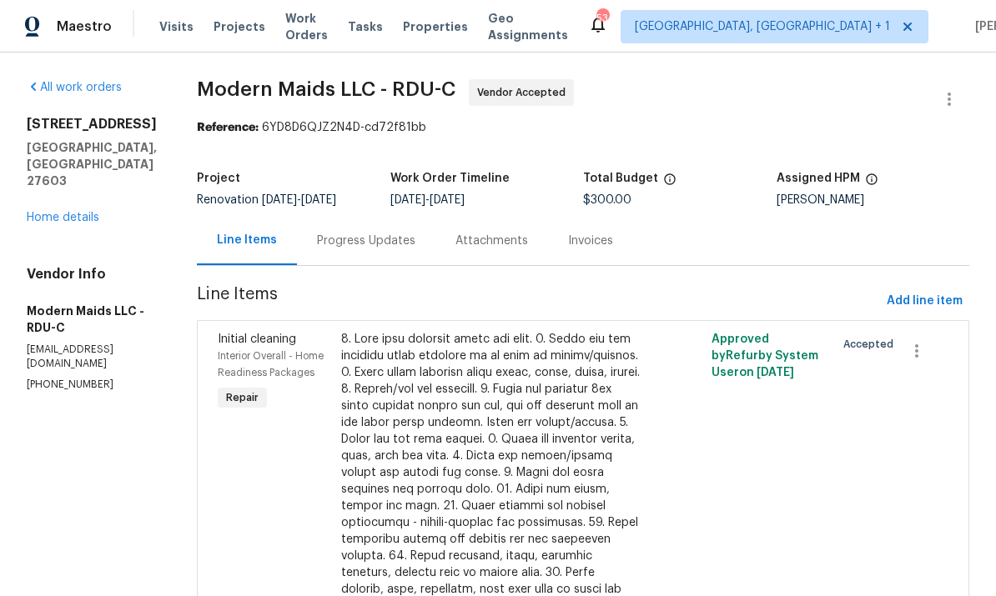
click at [390, 243] on div "Progress Updates" at bounding box center [366, 241] width 98 height 17
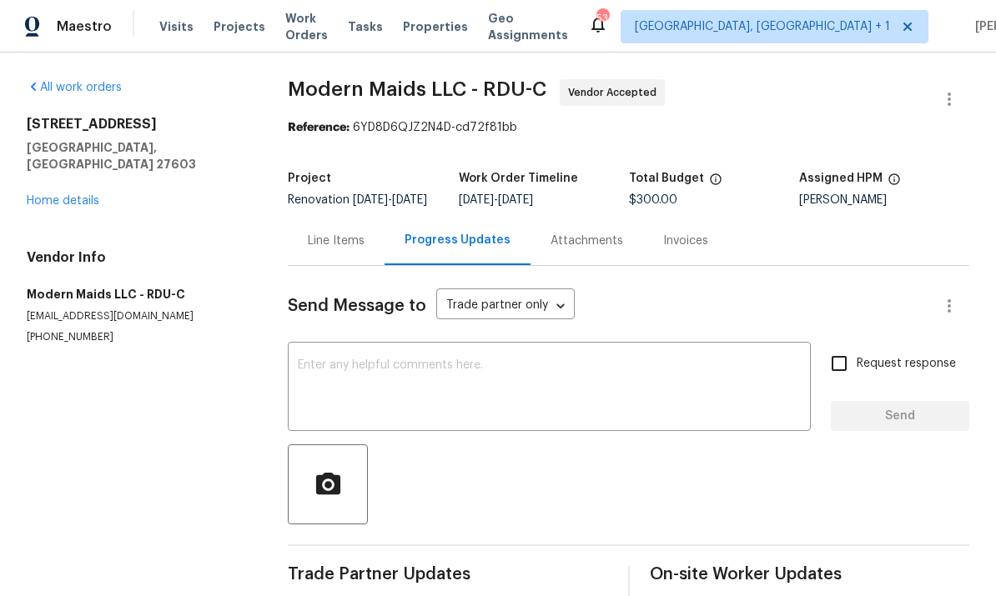
click at [76, 195] on link "Home details" at bounding box center [63, 201] width 73 height 12
